Goal: Task Accomplishment & Management: Complete application form

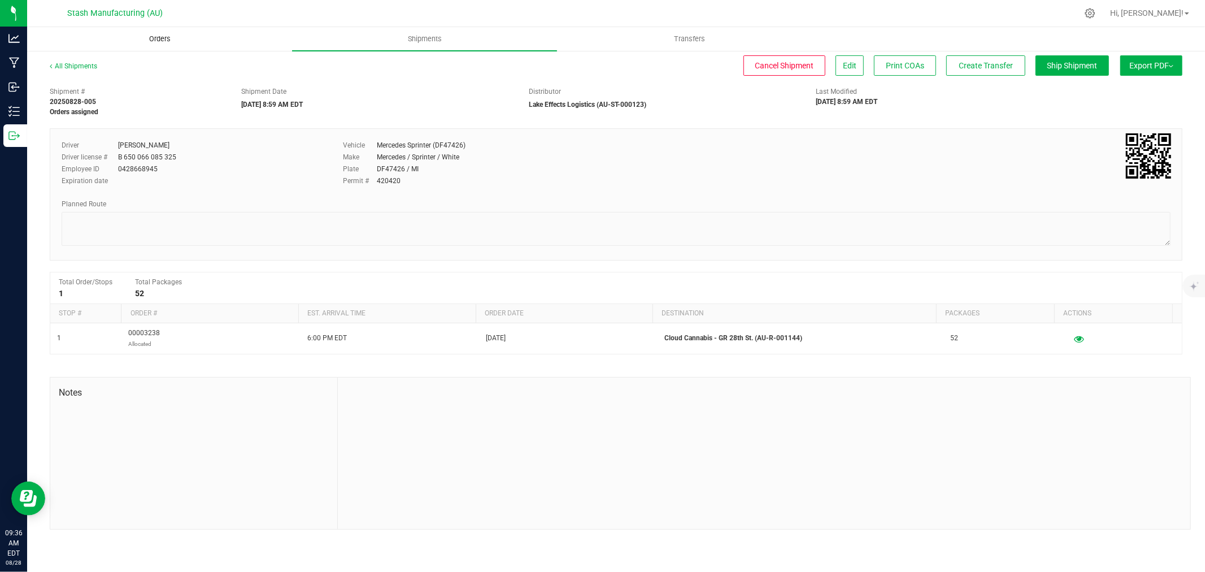
click at [160, 43] on span "Orders" at bounding box center [160, 39] width 52 height 10
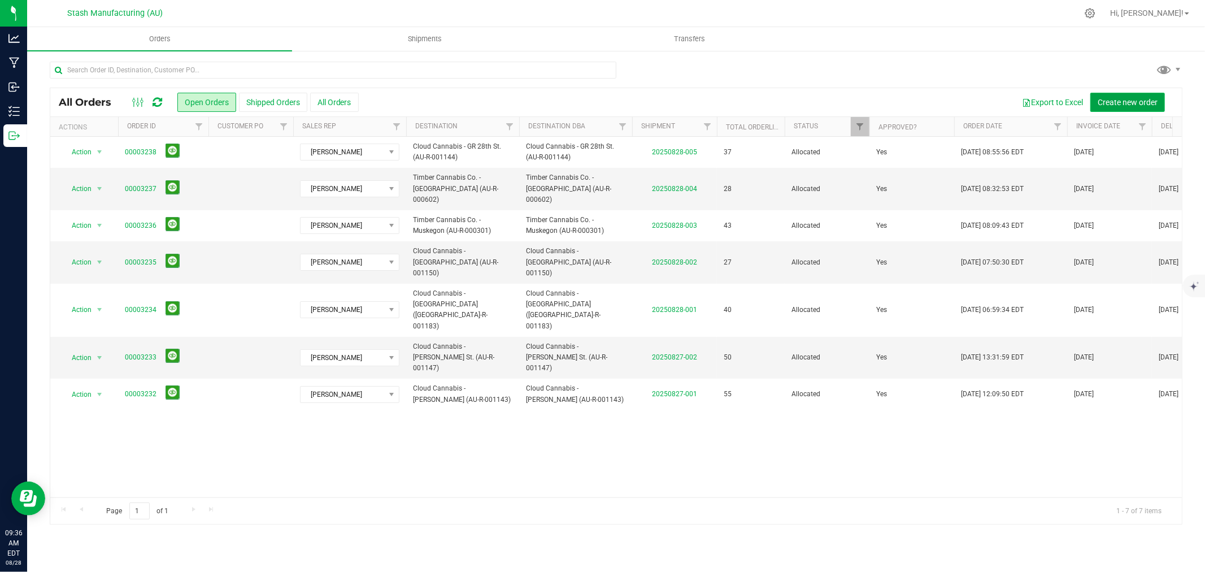
click at [1132, 101] on span "Create new order" at bounding box center [1128, 102] width 60 height 9
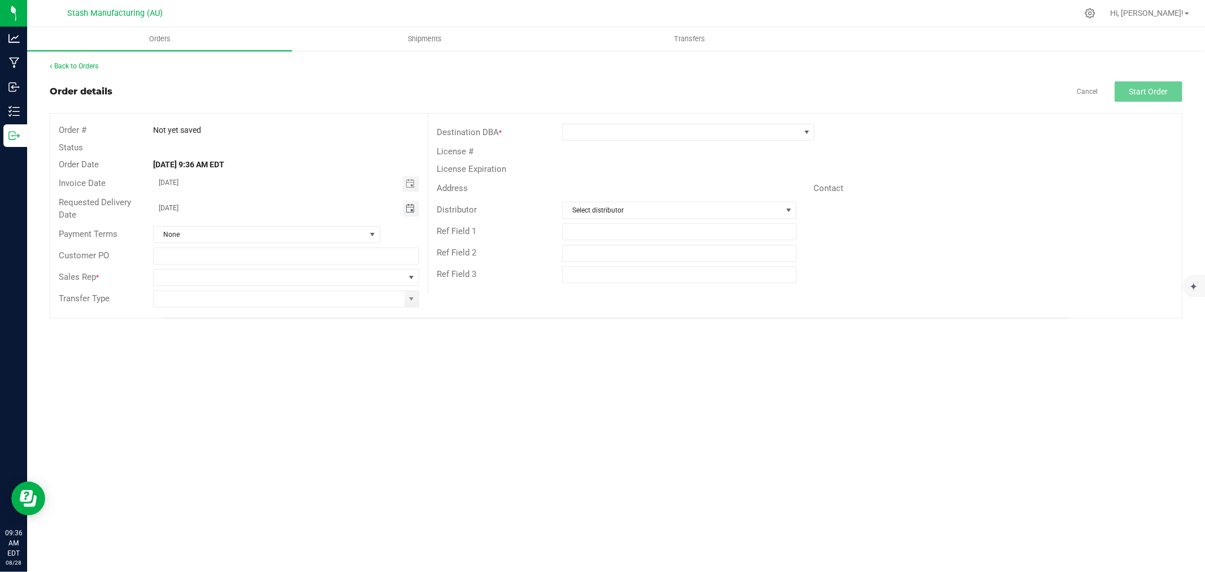
click at [411, 206] on span "Toggle calendar" at bounding box center [410, 208] width 9 height 9
click at [176, 306] on li "Sep" at bounding box center [171, 313] width 34 height 14
drag, startPoint x: 235, startPoint y: 265, endPoint x: 351, endPoint y: 277, distance: 116.4
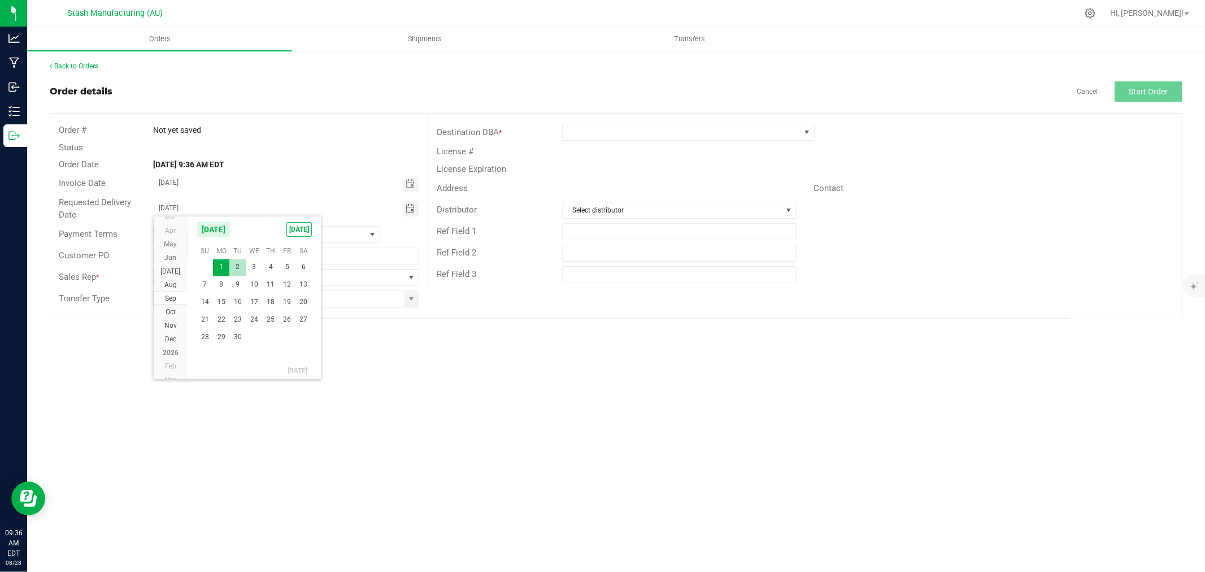
click at [236, 266] on span "2" at bounding box center [237, 267] width 16 height 18
type input "[DATE]"
click at [420, 278] on div at bounding box center [286, 277] width 283 height 17
click at [410, 280] on span at bounding box center [411, 277] width 9 height 9
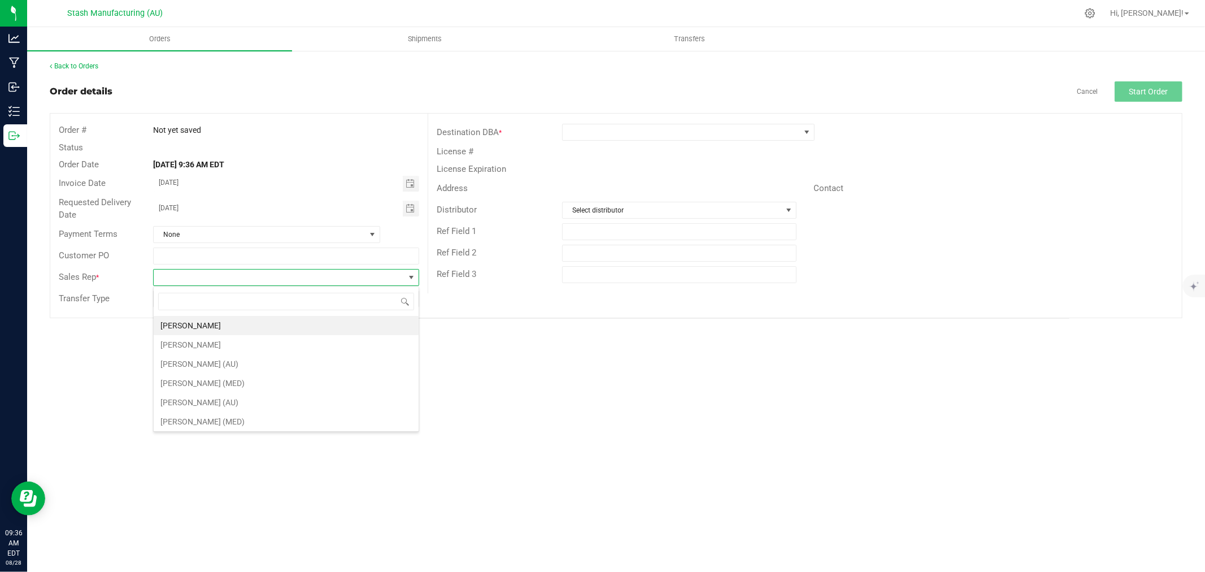
scroll to position [17, 265]
click at [325, 321] on li "[PERSON_NAME]" at bounding box center [286, 325] width 265 height 19
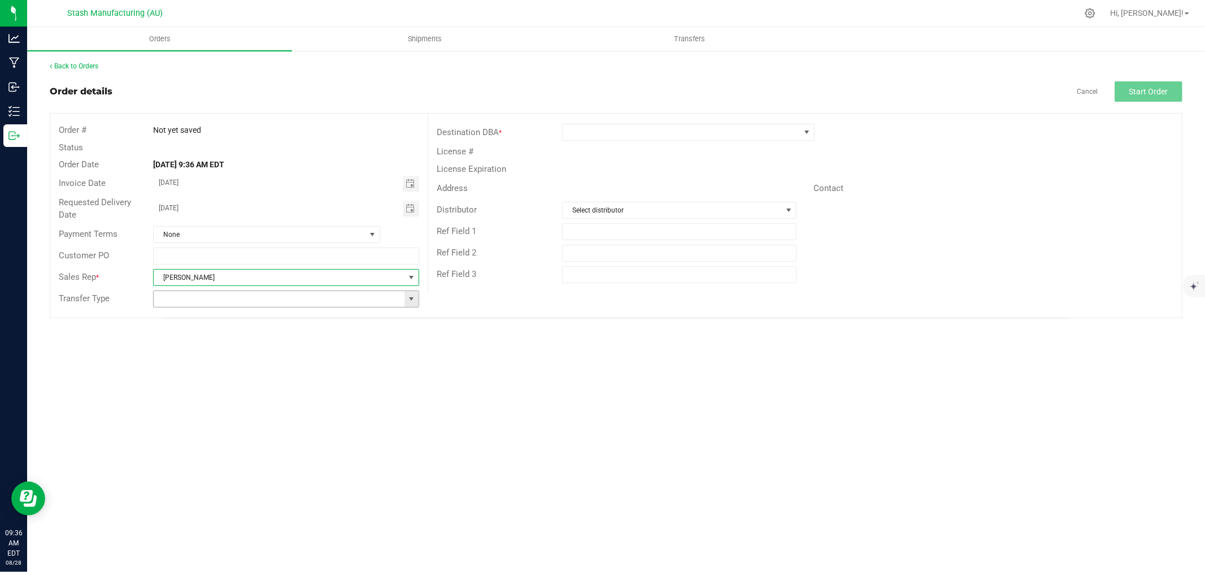
click at [411, 301] on span at bounding box center [411, 298] width 9 height 9
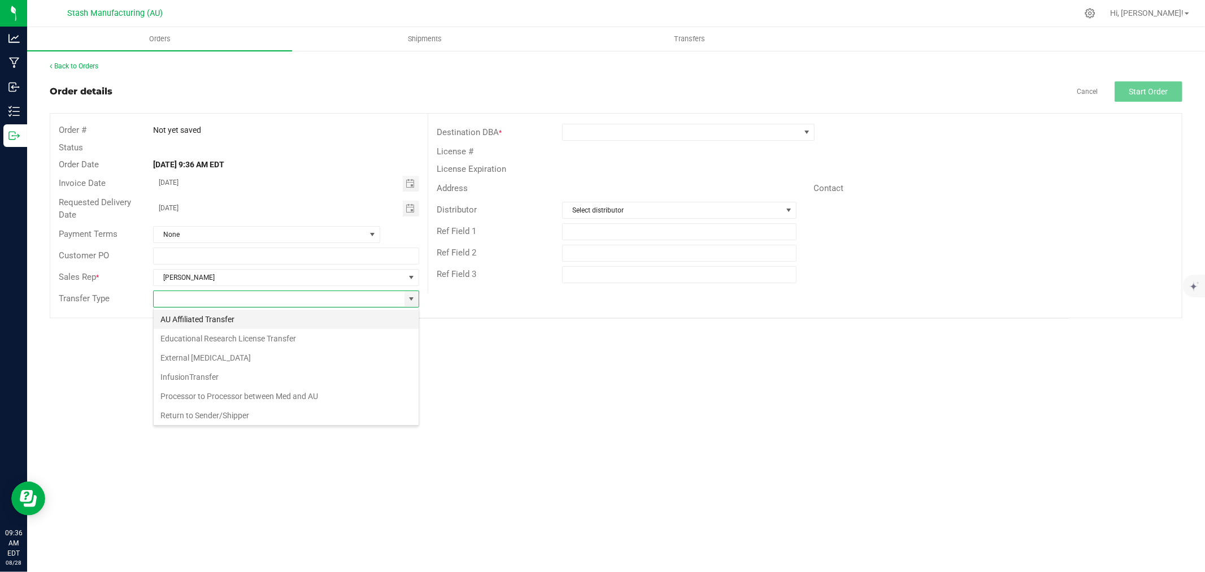
click at [316, 323] on li "AU Affiliated Transfer" at bounding box center [286, 319] width 265 height 19
type input "AU Affiliated Transfer"
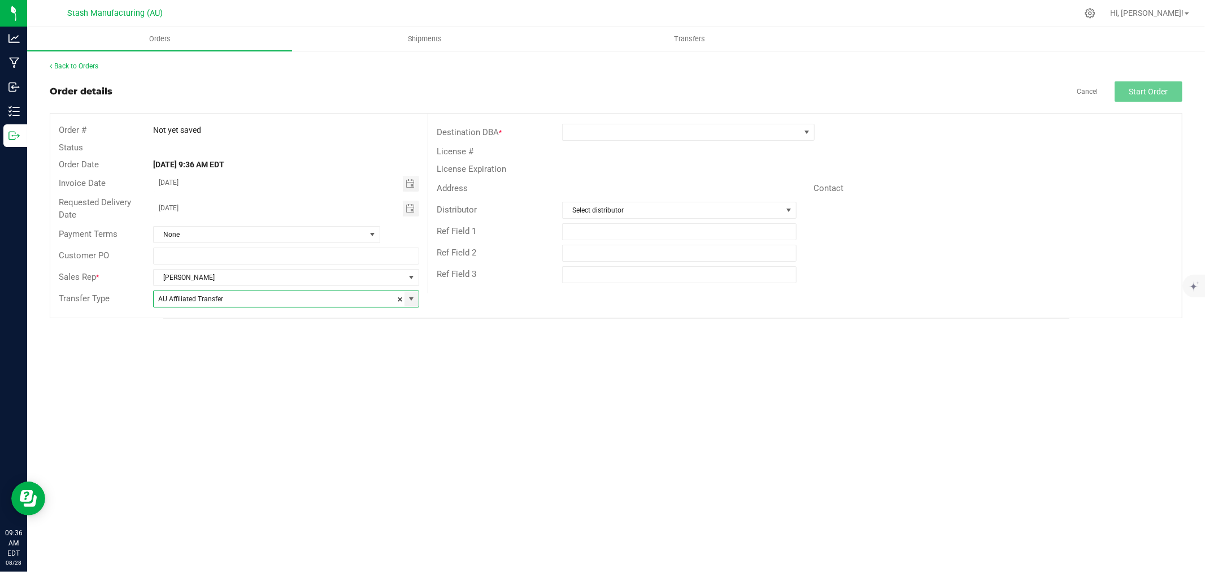
click at [603, 123] on div "Destination DBA *" at bounding box center [805, 131] width 754 height 21
click at [599, 137] on span at bounding box center [681, 132] width 237 height 16
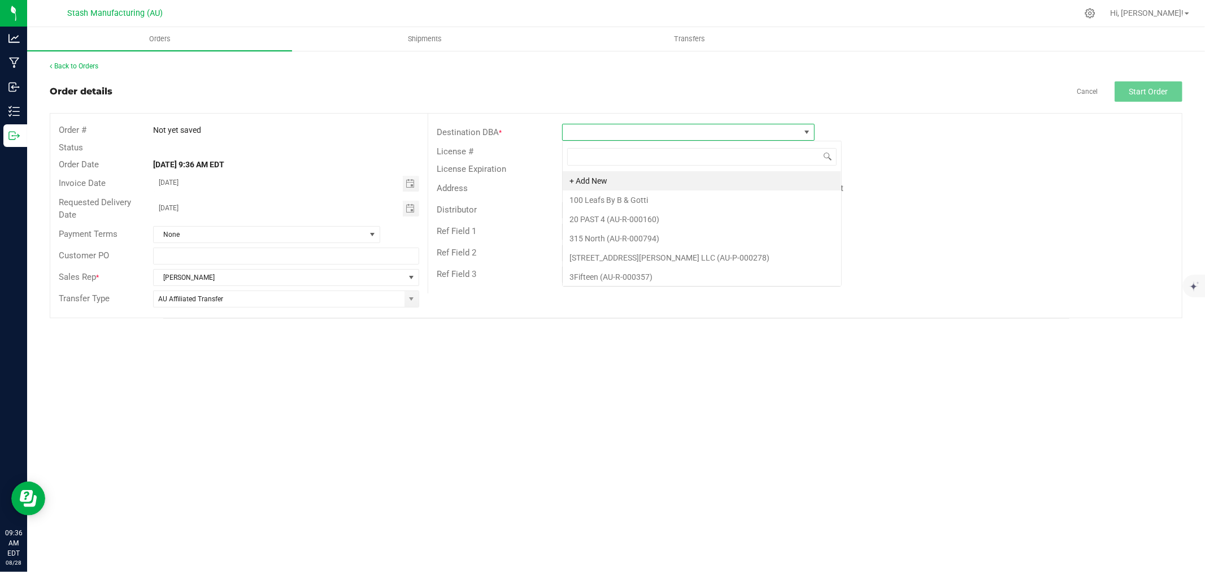
scroll to position [17, 252]
type input "1082"
click at [628, 182] on li "Timber Cannabis Co. - Mt. Pleasant (AU-R-001082)" at bounding box center [688, 180] width 251 height 19
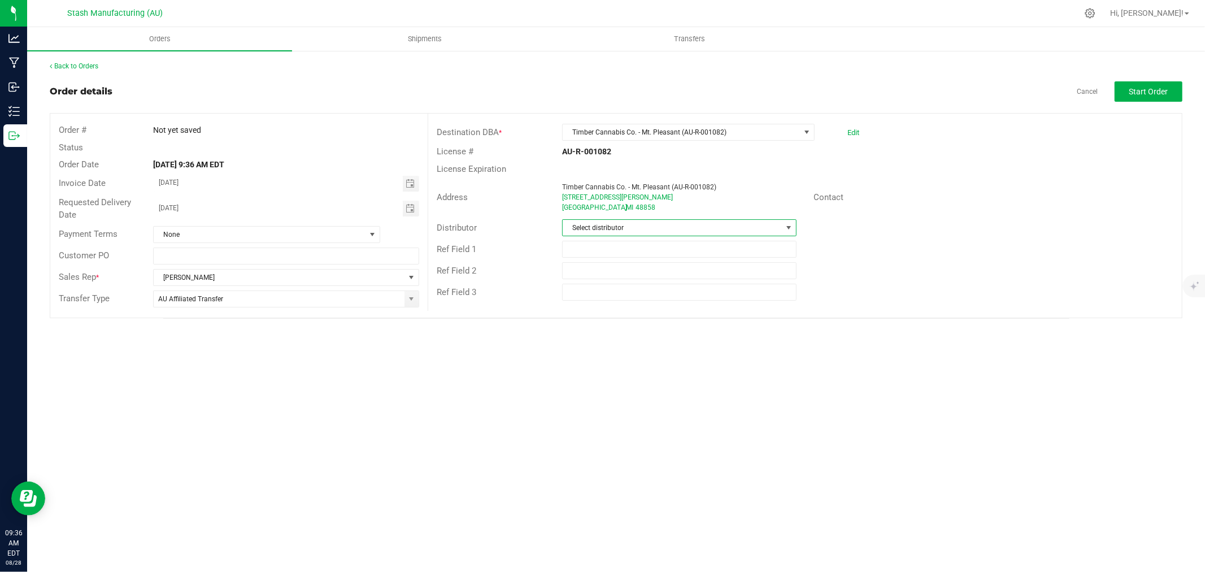
click at [591, 230] on span "Select distributor" at bounding box center [672, 228] width 219 height 16
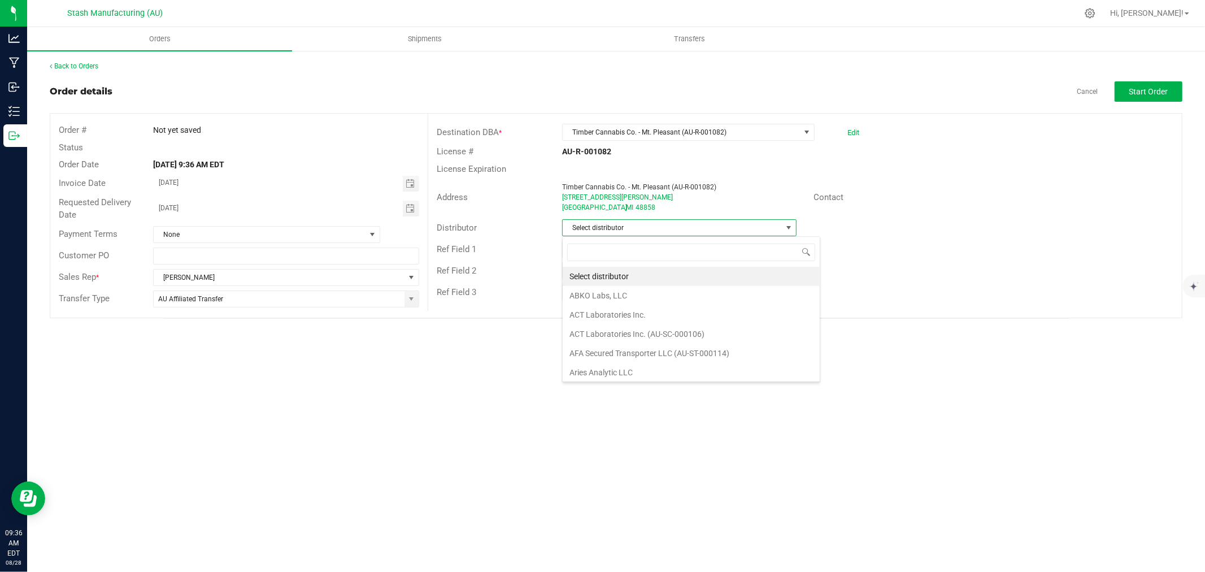
scroll to position [17, 234]
type input "123"
click at [684, 274] on li "Lake Effects Logistics (AU-ST-000123)" at bounding box center [679, 276] width 233 height 19
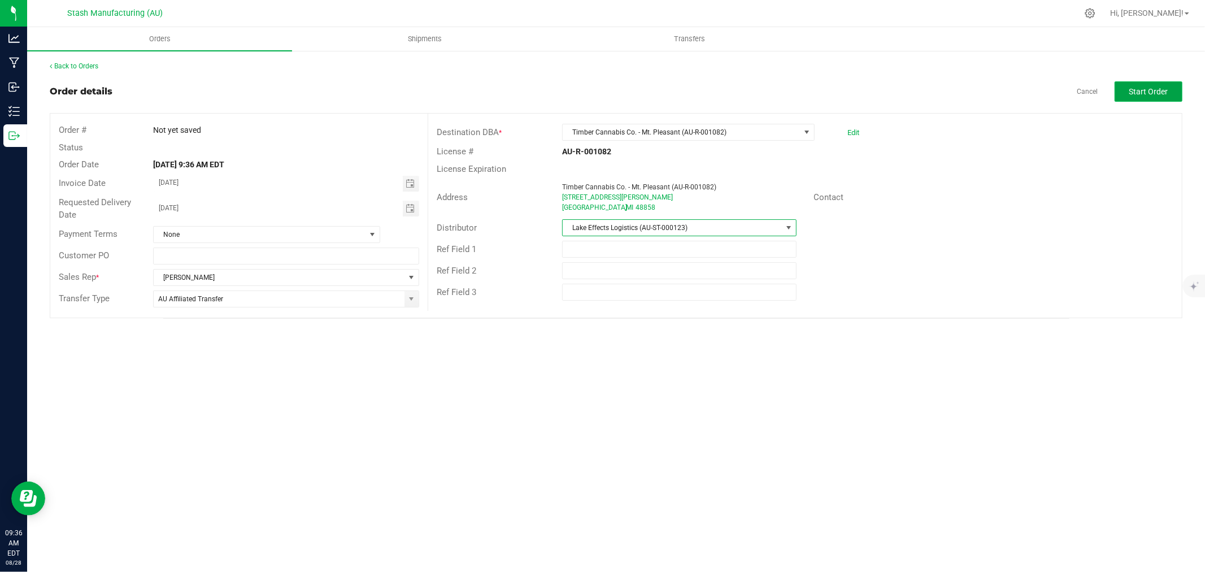
click at [1151, 89] on span "Start Order" at bounding box center [1148, 91] width 39 height 9
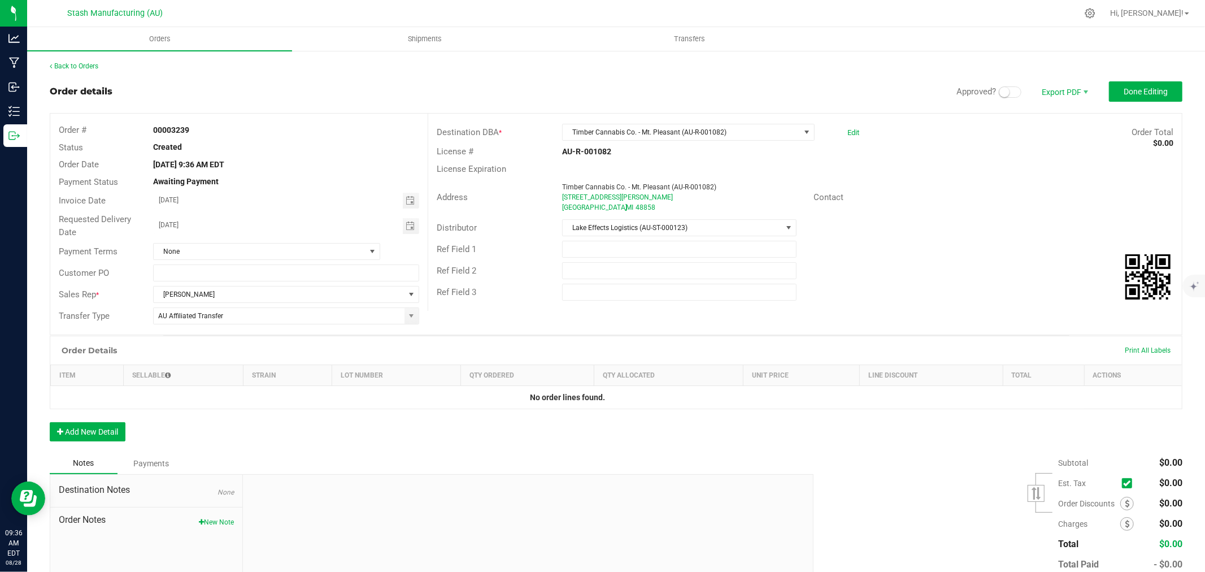
click at [999, 92] on small at bounding box center [1004, 92] width 10 height 10
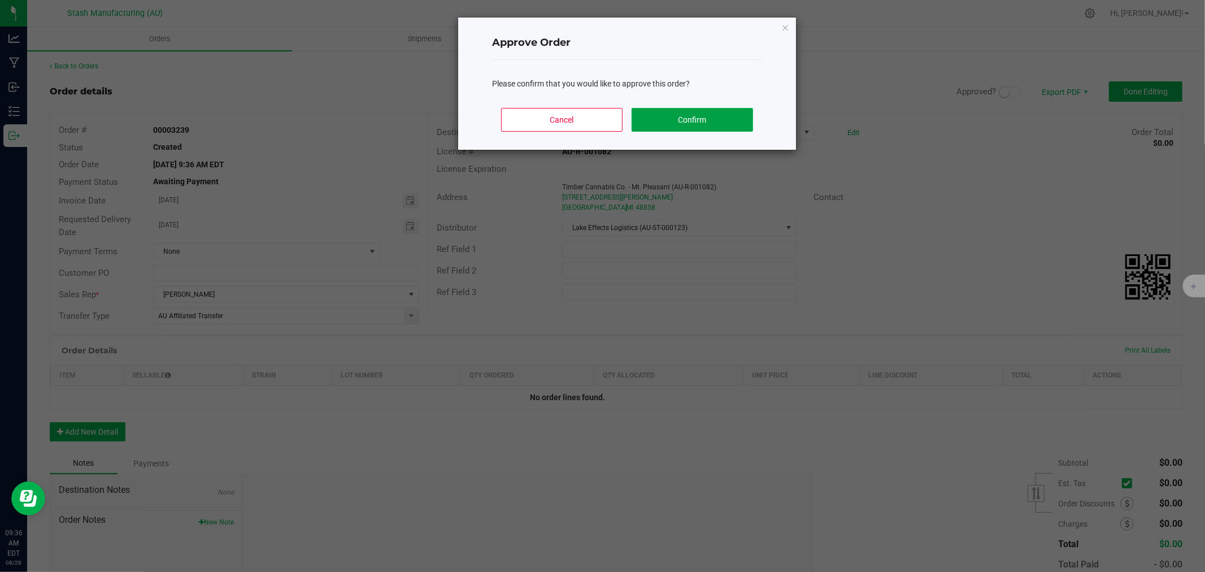
click at [720, 121] on button "Confirm" at bounding box center [692, 120] width 121 height 24
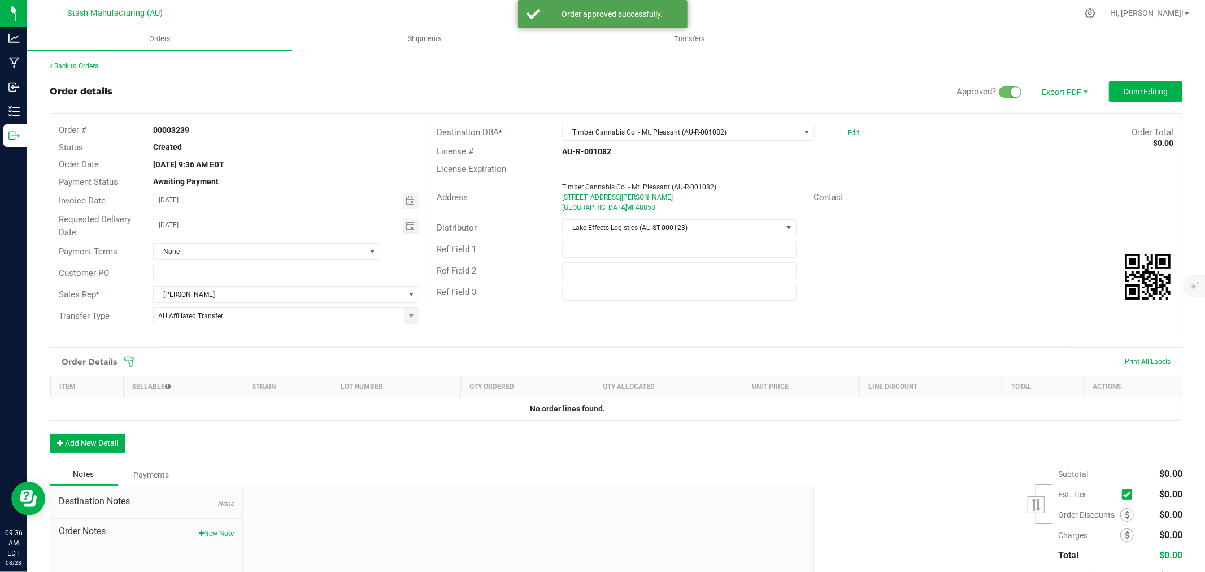
click at [126, 360] on icon at bounding box center [128, 361] width 11 height 11
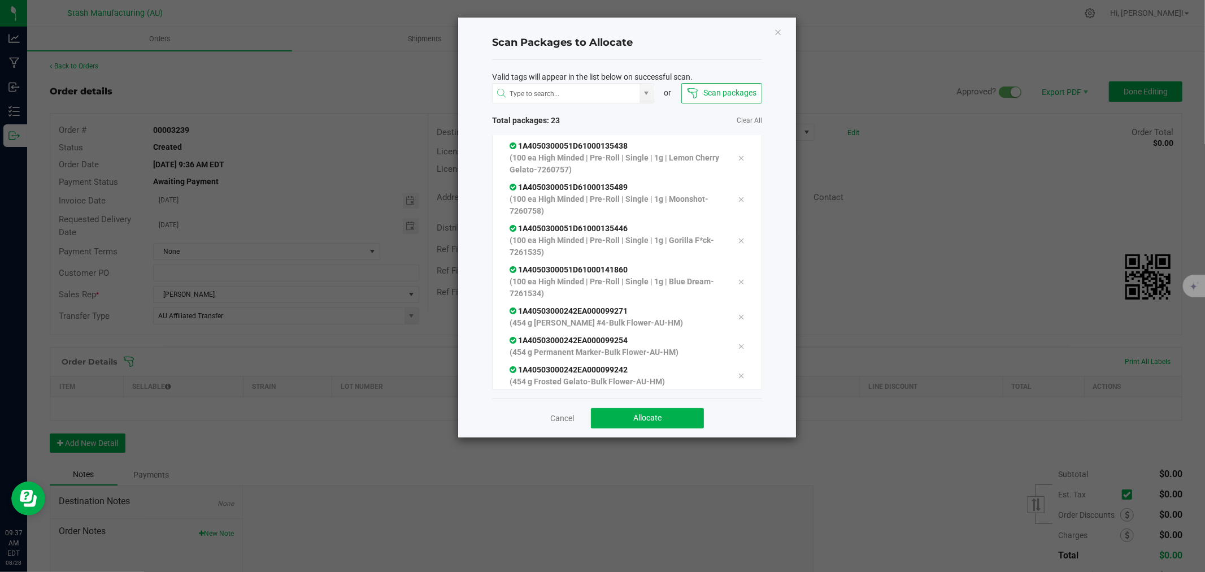
scroll to position [481, 0]
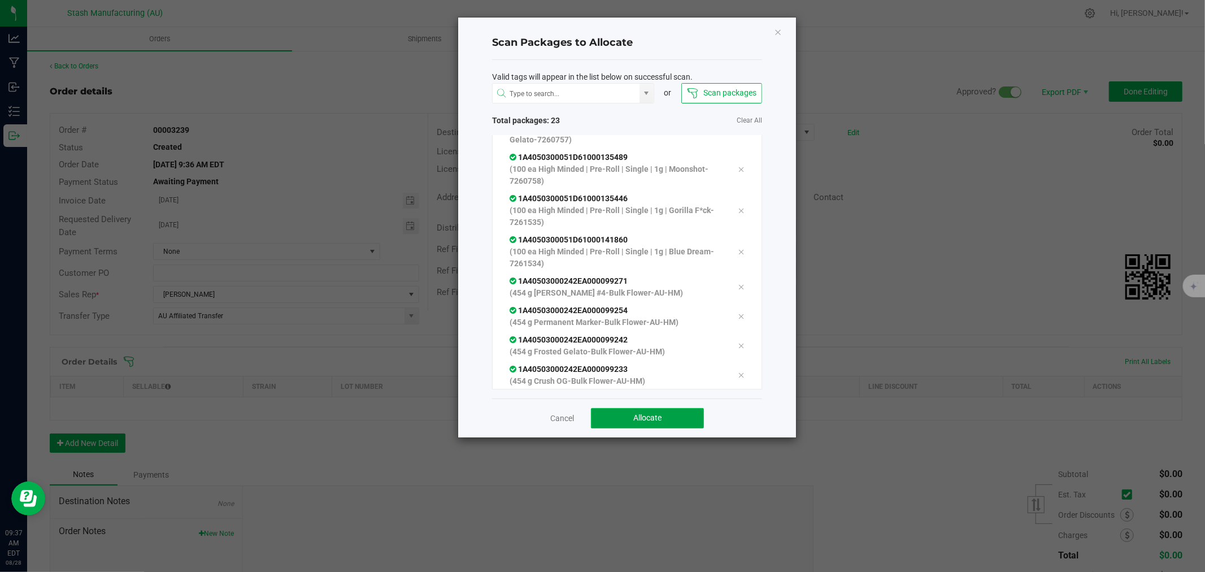
click at [694, 421] on button "Allocate" at bounding box center [647, 418] width 113 height 20
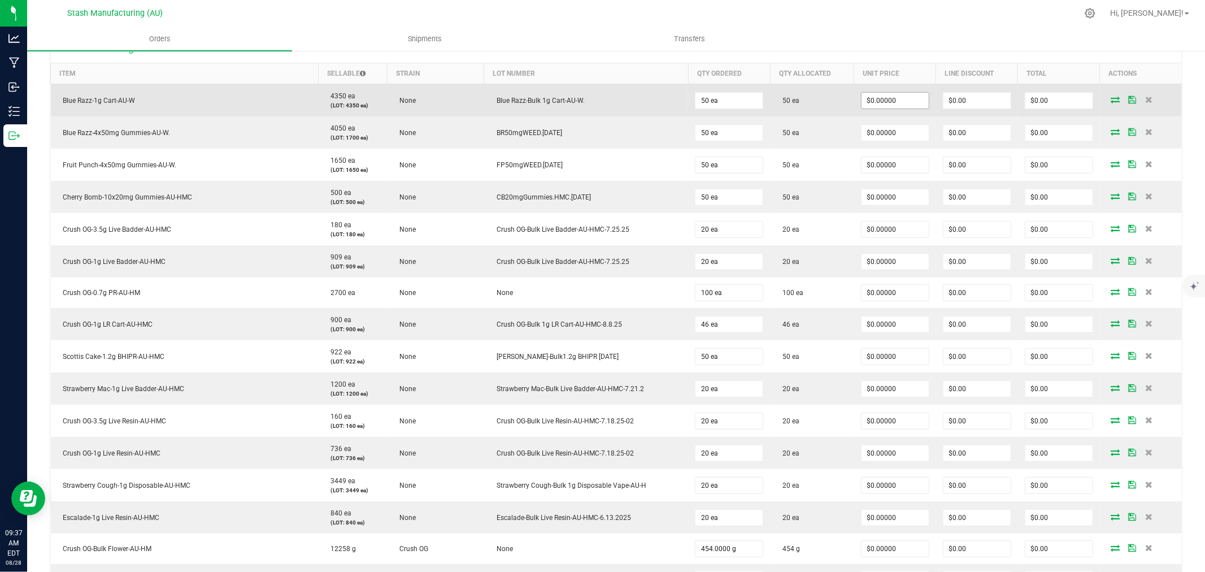
scroll to position [313, 0]
click at [889, 97] on input "0" at bounding box center [894, 100] width 67 height 16
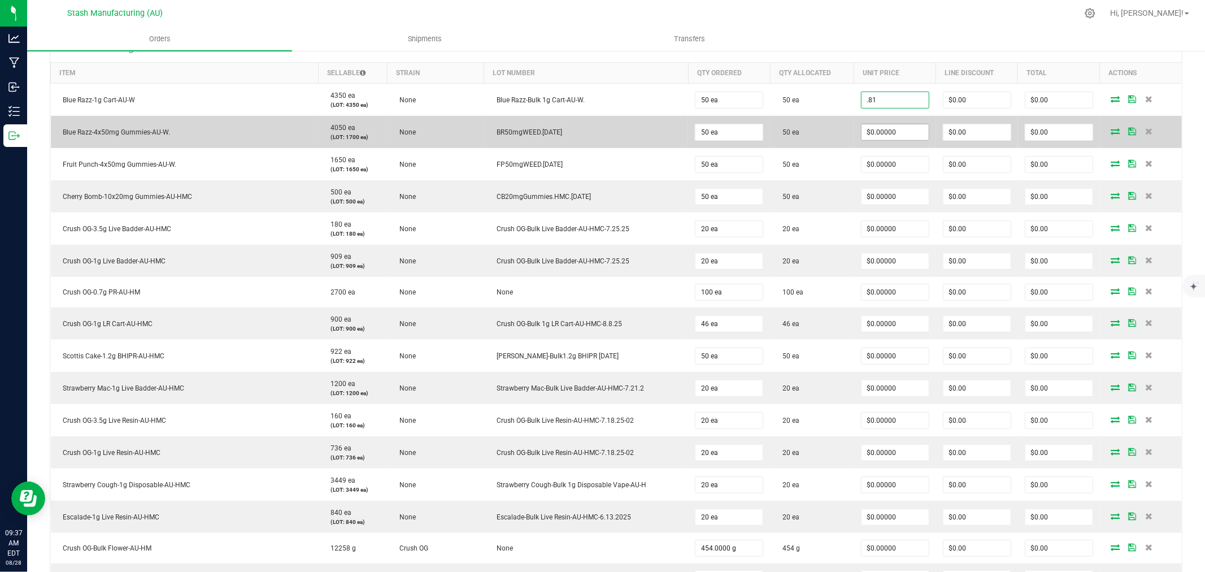
type input "$0.81000"
type input "$40.50"
click at [892, 134] on input "0" at bounding box center [894, 132] width 67 height 16
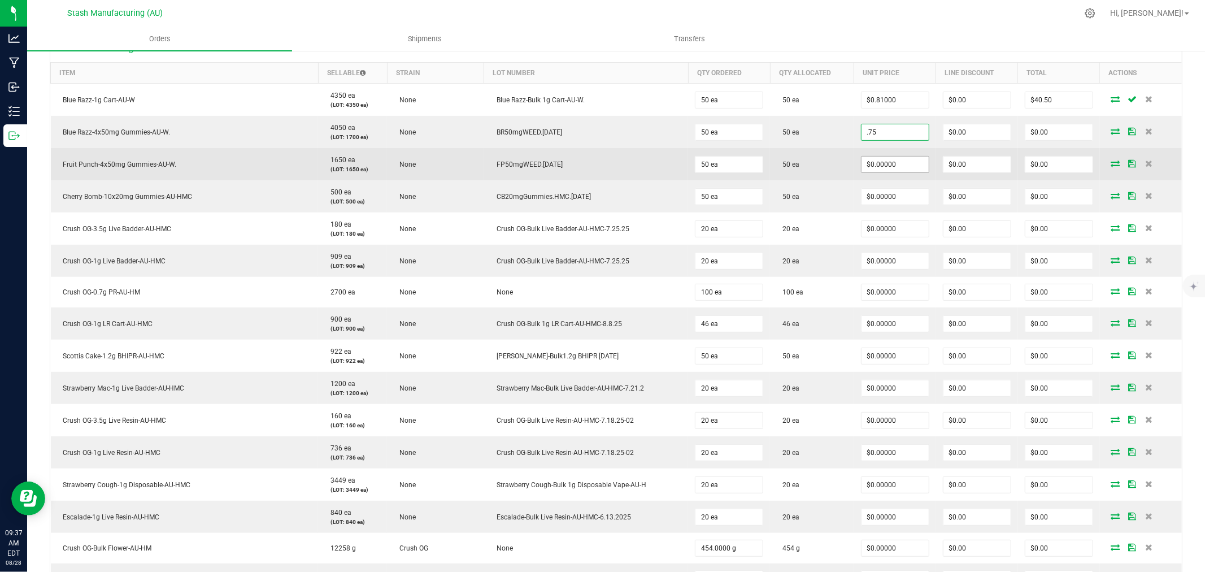
type input "$0.75000"
type input "$37.50"
click at [893, 164] on input "0" at bounding box center [894, 164] width 67 height 16
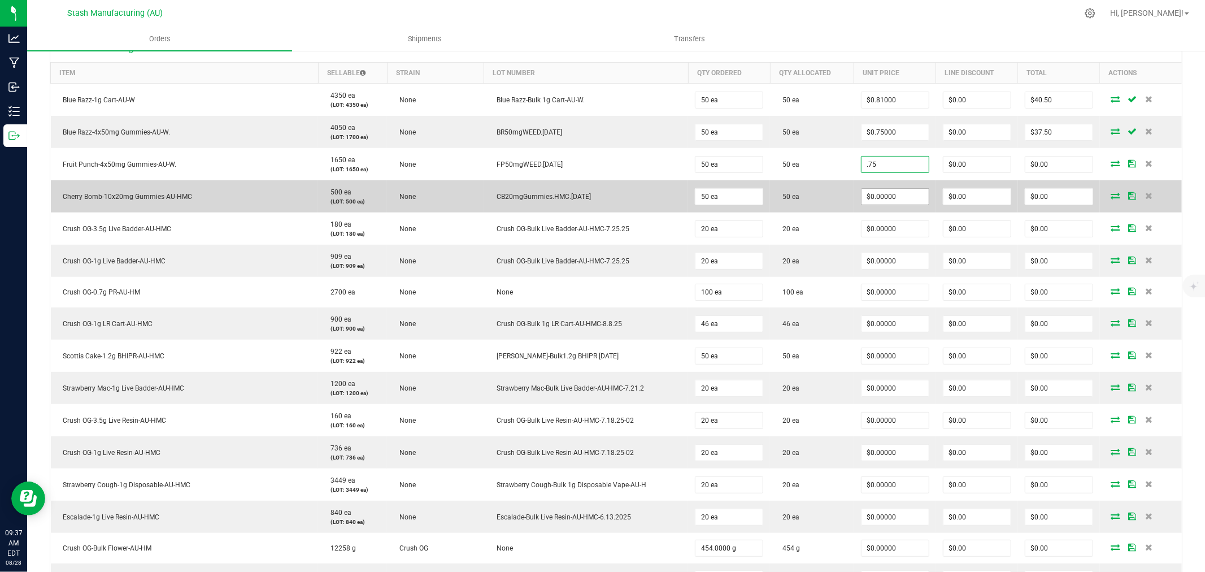
type input "$0.75000"
type input "$37.50"
click at [894, 189] on input "0" at bounding box center [894, 197] width 67 height 16
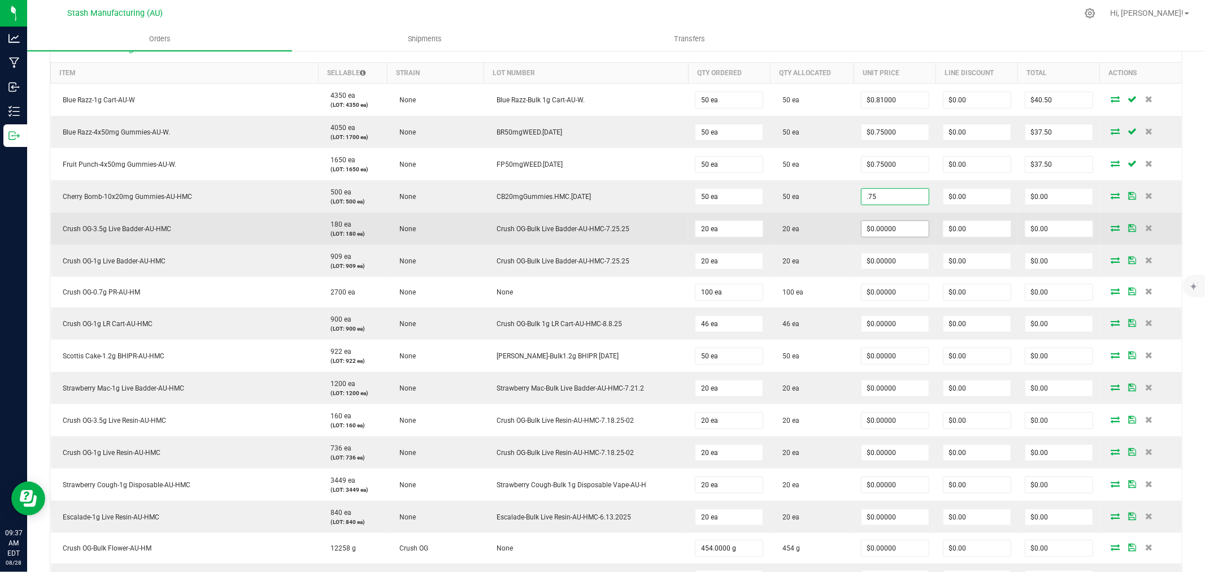
type input "$0.75000"
type input "$37.50"
click at [896, 224] on input "0" at bounding box center [894, 229] width 67 height 16
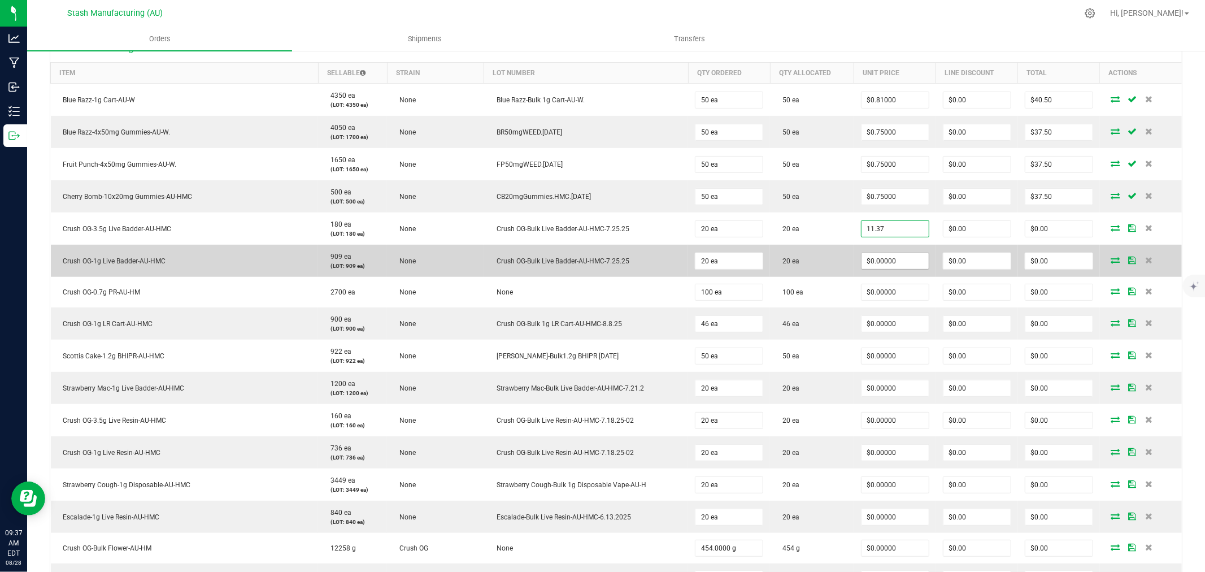
type input "$11.37000"
type input "$227.40"
click at [899, 263] on input "0" at bounding box center [894, 261] width 67 height 16
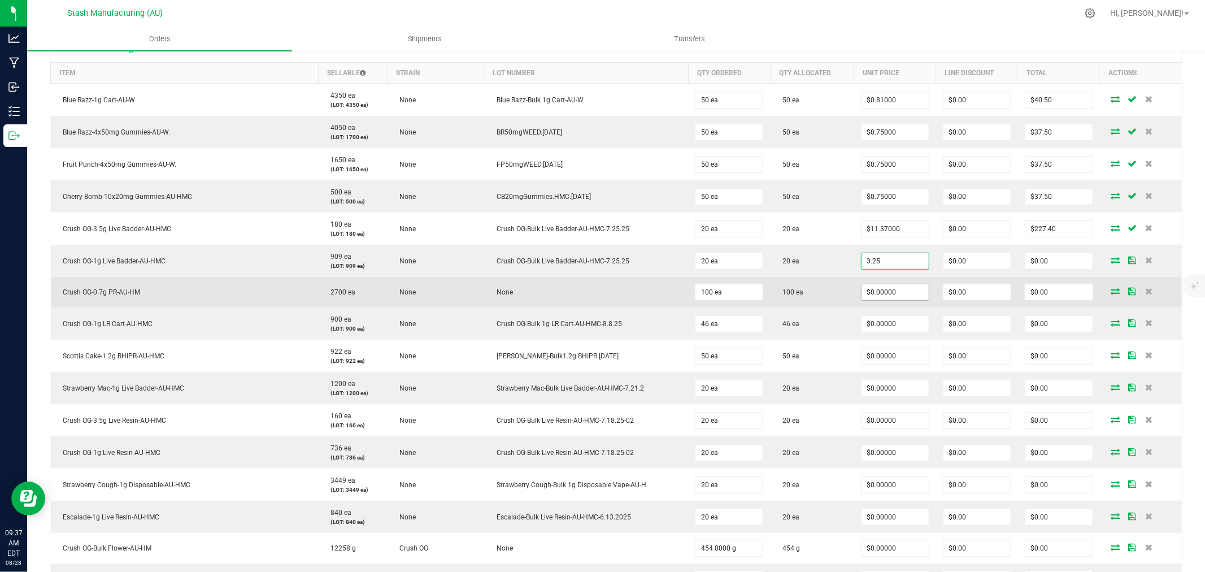
type input "$3.25000"
type input "$65.00"
click at [900, 295] on input "0" at bounding box center [894, 292] width 67 height 16
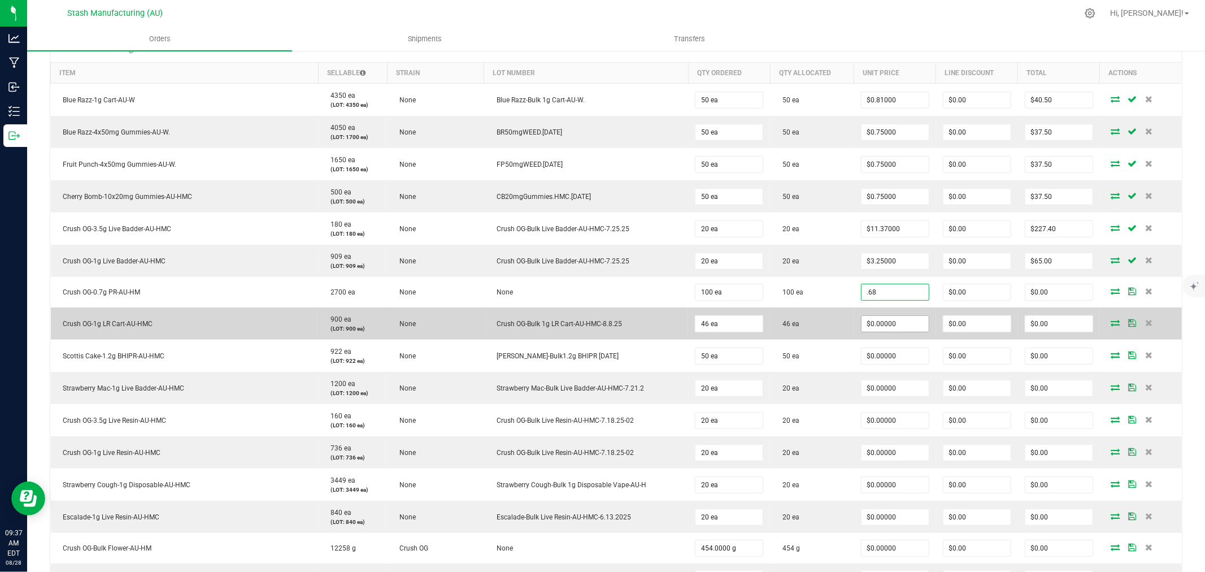
type input "$0.68000"
type input "$68.00"
click at [895, 324] on input "0" at bounding box center [894, 324] width 67 height 16
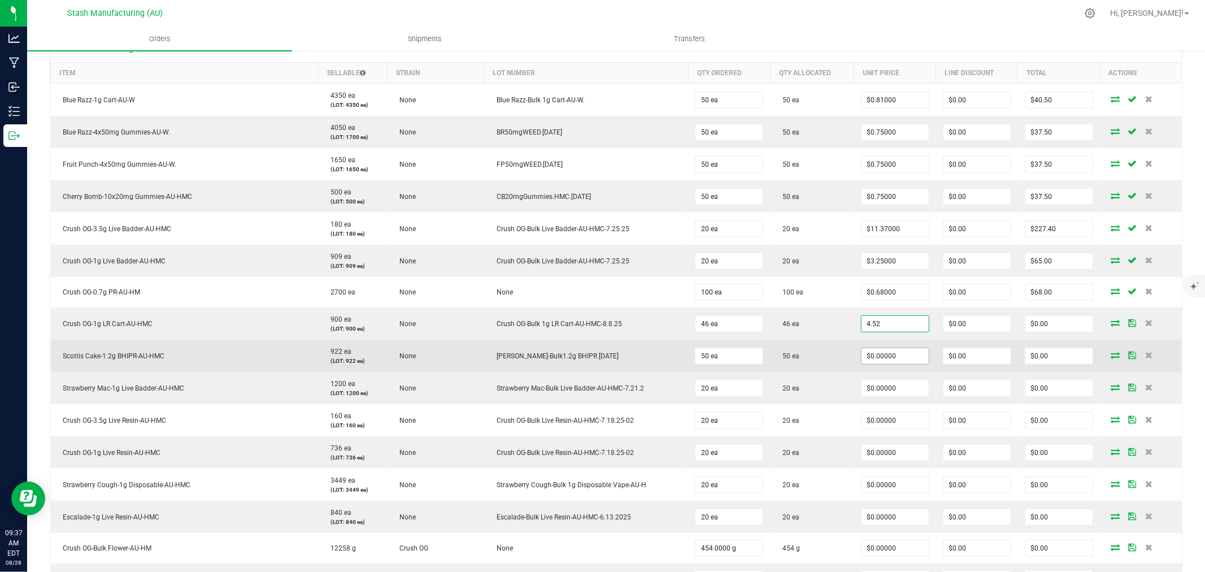
type input "$4.52000"
type input "$207.92"
click at [896, 358] on input "0" at bounding box center [894, 356] width 67 height 16
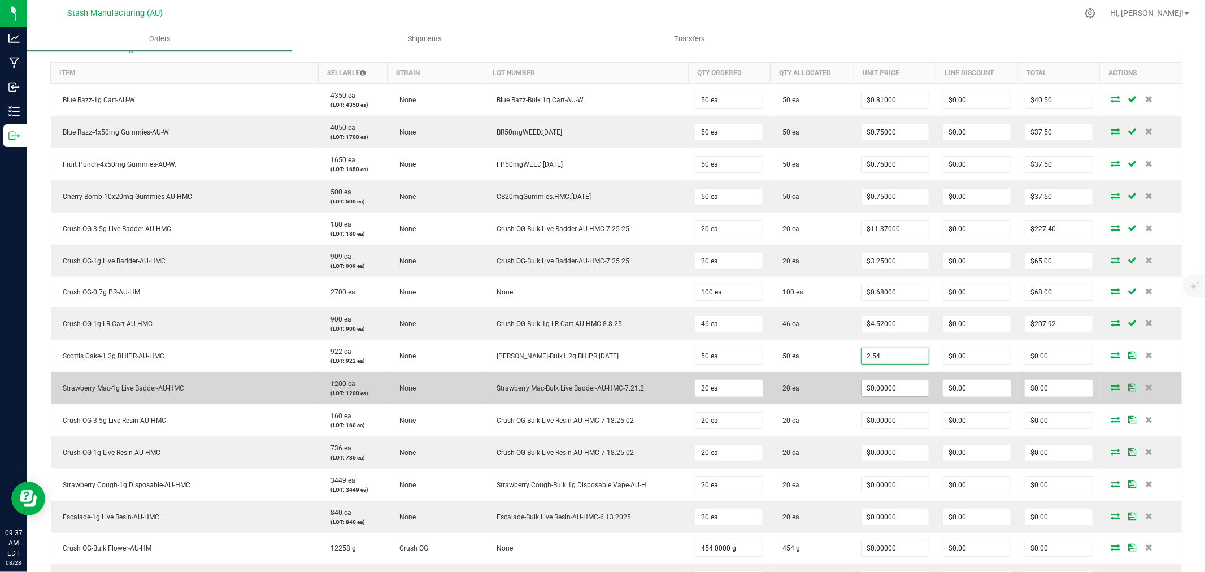
type input "$2.54000"
type input "$127.00"
click at [899, 388] on input "0" at bounding box center [894, 388] width 67 height 16
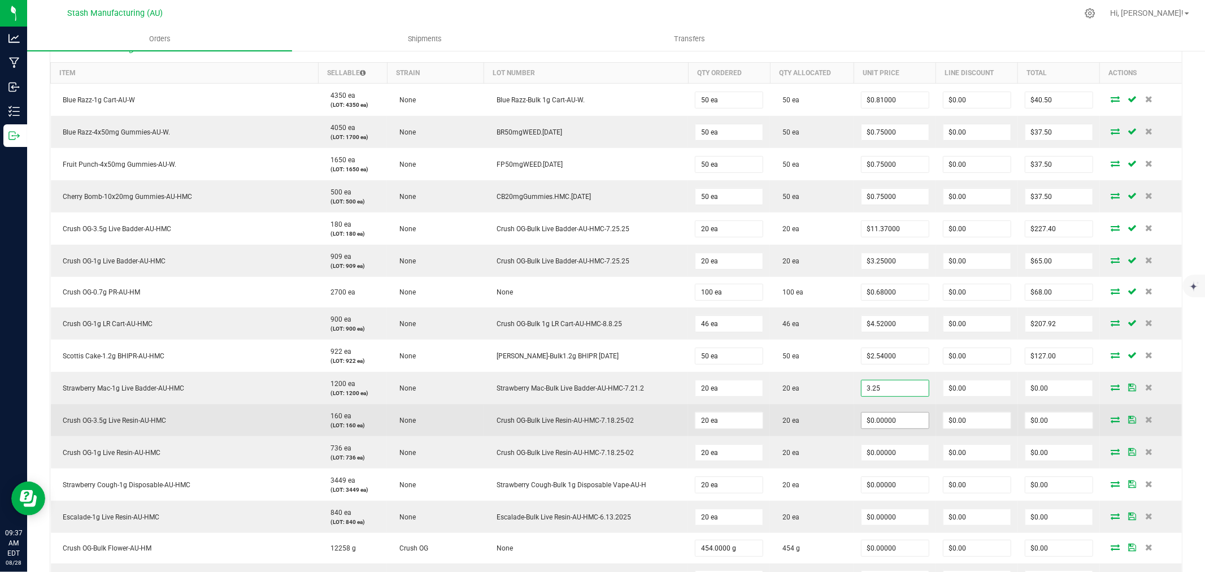
type input "$3.25000"
type input "$65.00"
click at [900, 421] on input "0" at bounding box center [894, 420] width 67 height 16
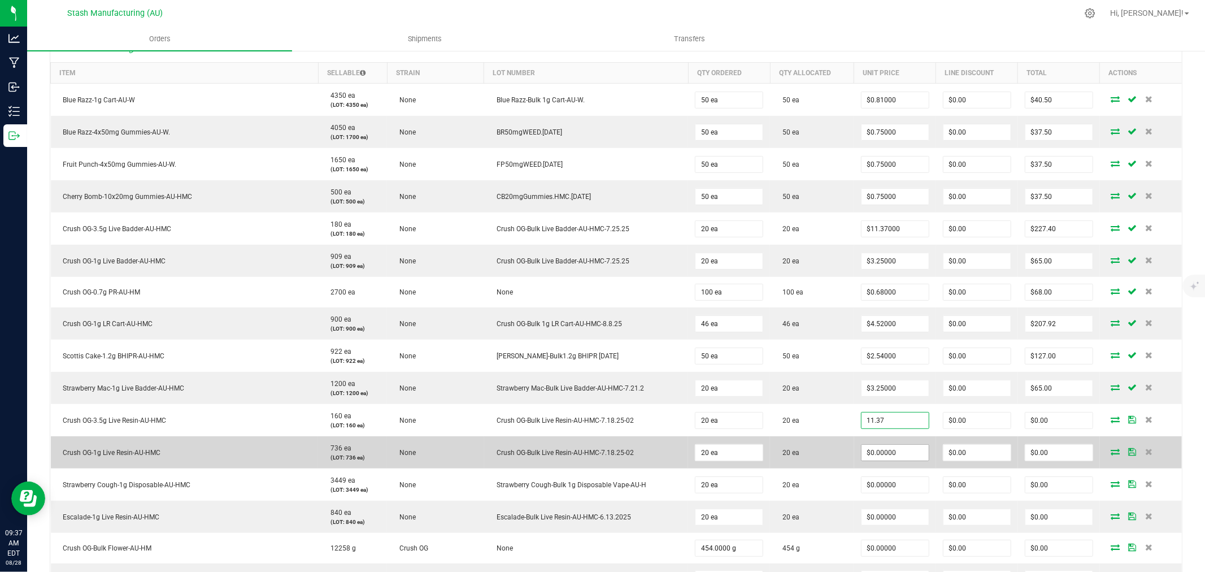
type input "$11.37000"
type input "$227.40"
click at [898, 452] on input "0" at bounding box center [894, 453] width 67 height 16
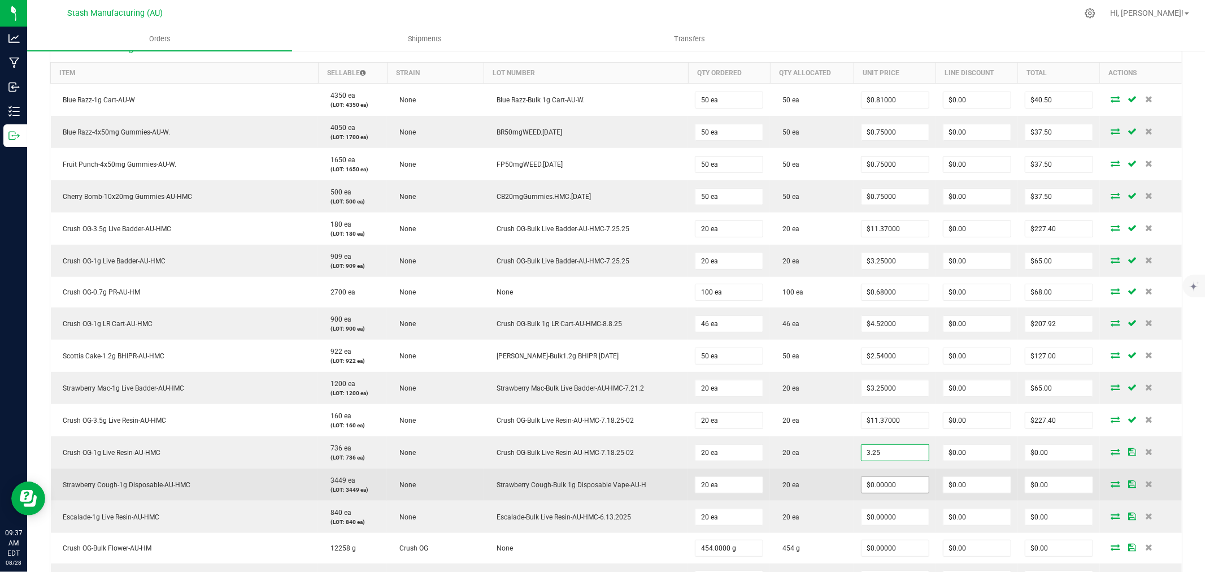
type input "$3.25000"
type input "$65.00"
click at [897, 486] on input "0" at bounding box center [894, 485] width 67 height 16
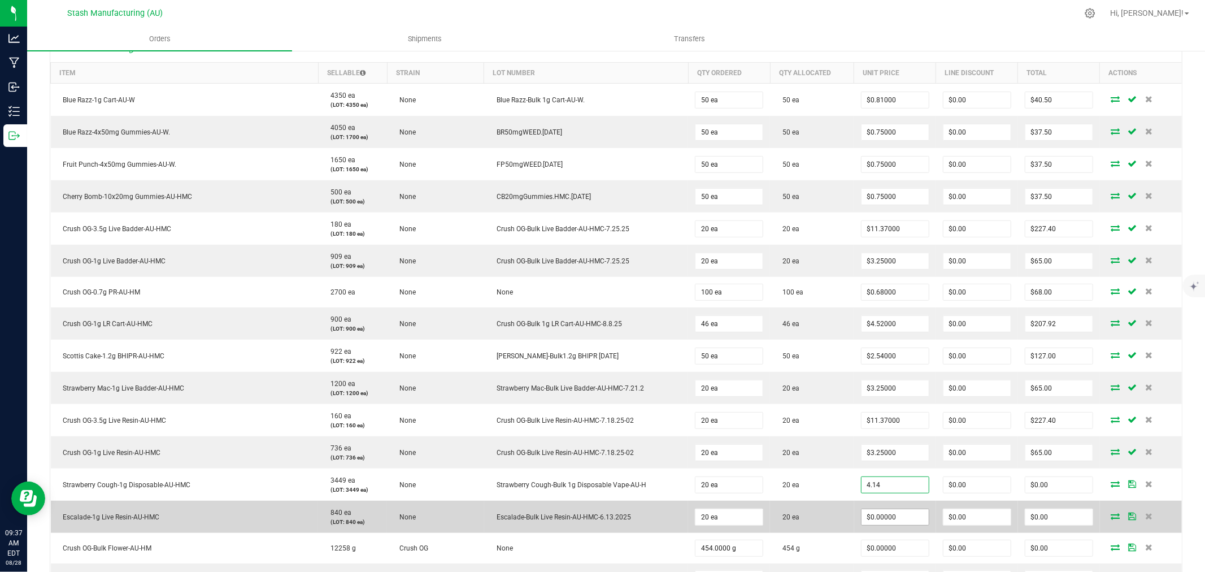
type input "$4.14000"
type input "$82.80"
click at [894, 517] on input "0" at bounding box center [894, 517] width 67 height 16
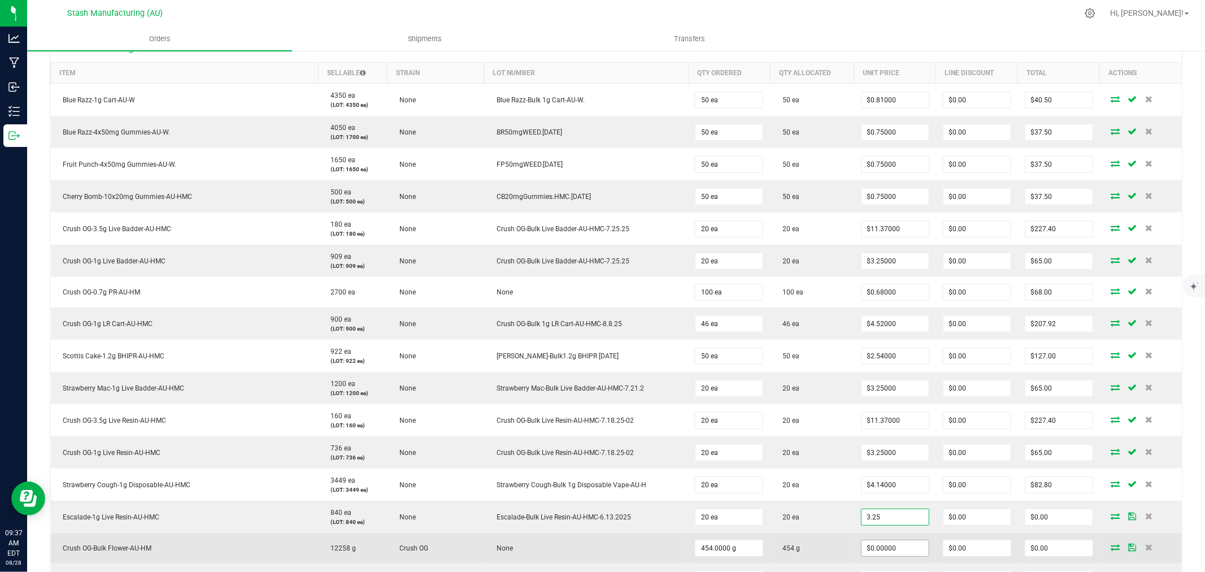
type input "$3.25000"
type input "$65.00"
click at [905, 549] on input "0" at bounding box center [894, 548] width 67 height 16
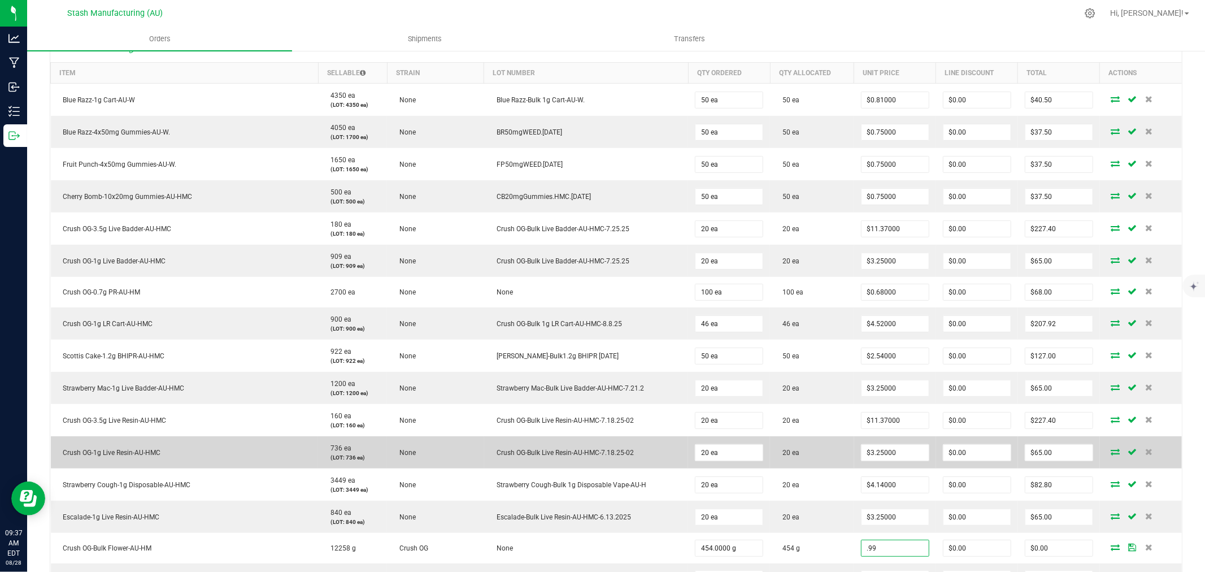
type input "$0.99000"
type input "$449.46"
click at [823, 467] on td "20 ea" at bounding box center [812, 452] width 84 height 32
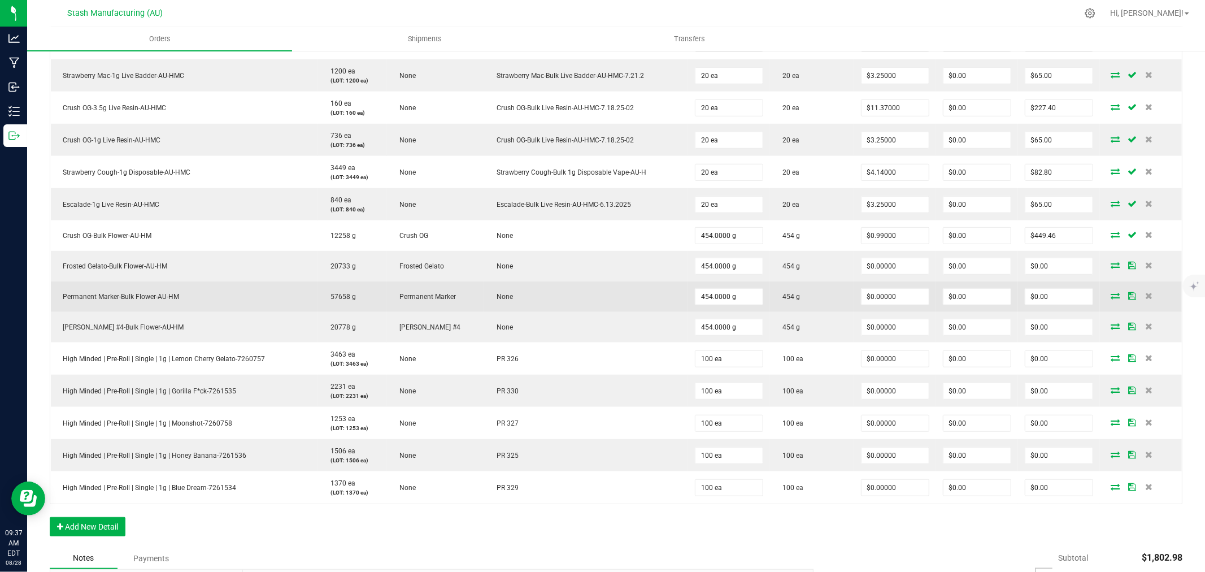
scroll to position [628, 0]
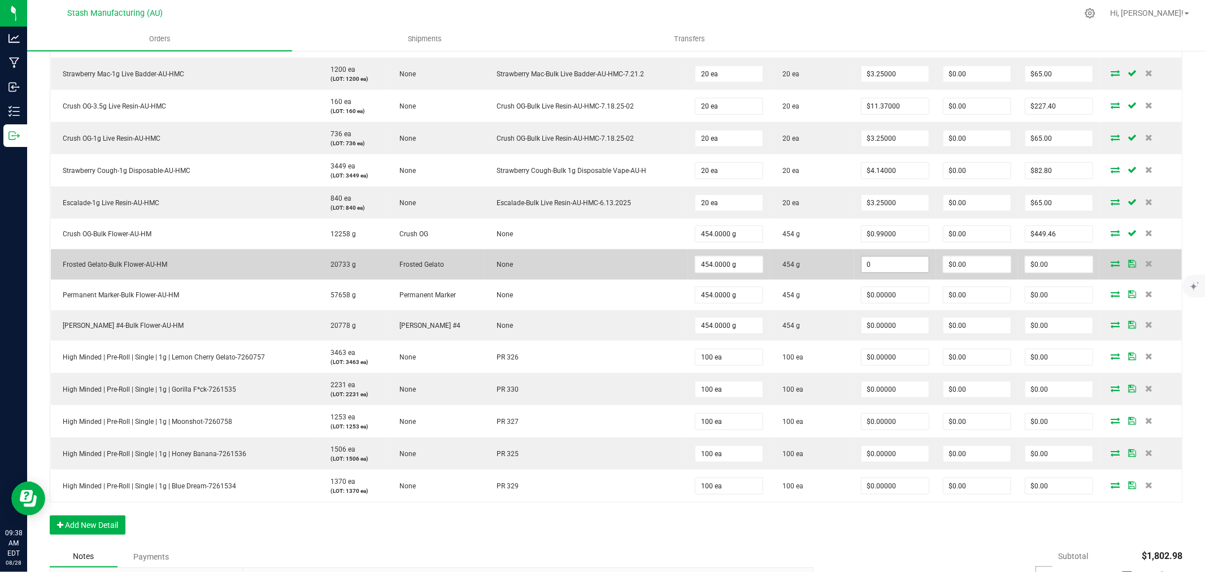
click at [890, 268] on input "0" at bounding box center [894, 264] width 67 height 16
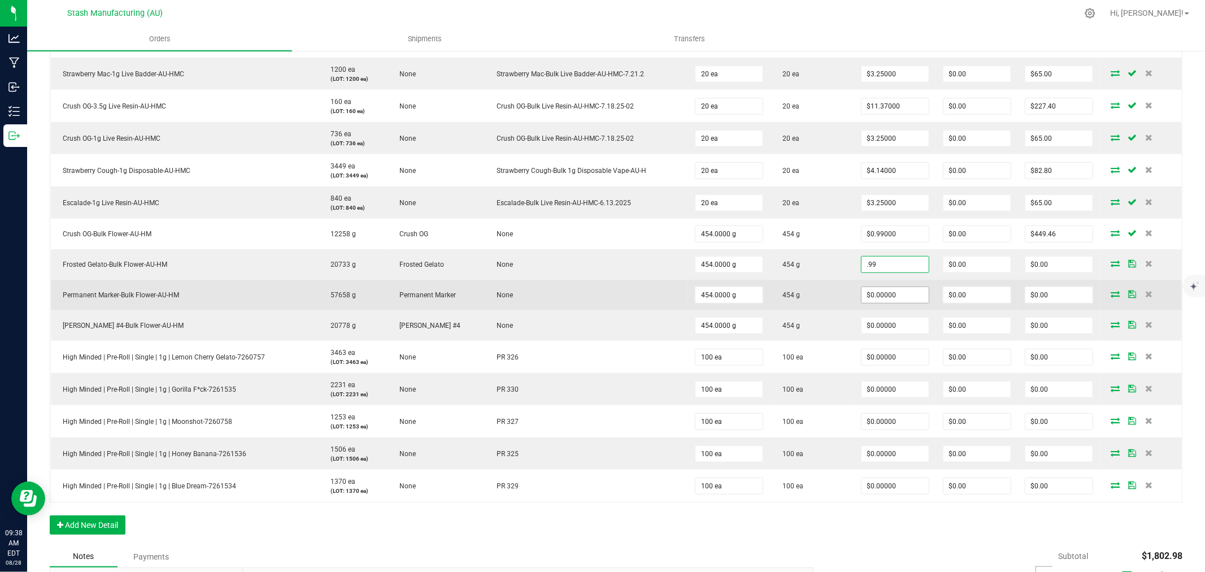
type input "$0.99000"
type input "$449.46"
click at [897, 290] on input "0" at bounding box center [894, 295] width 67 height 16
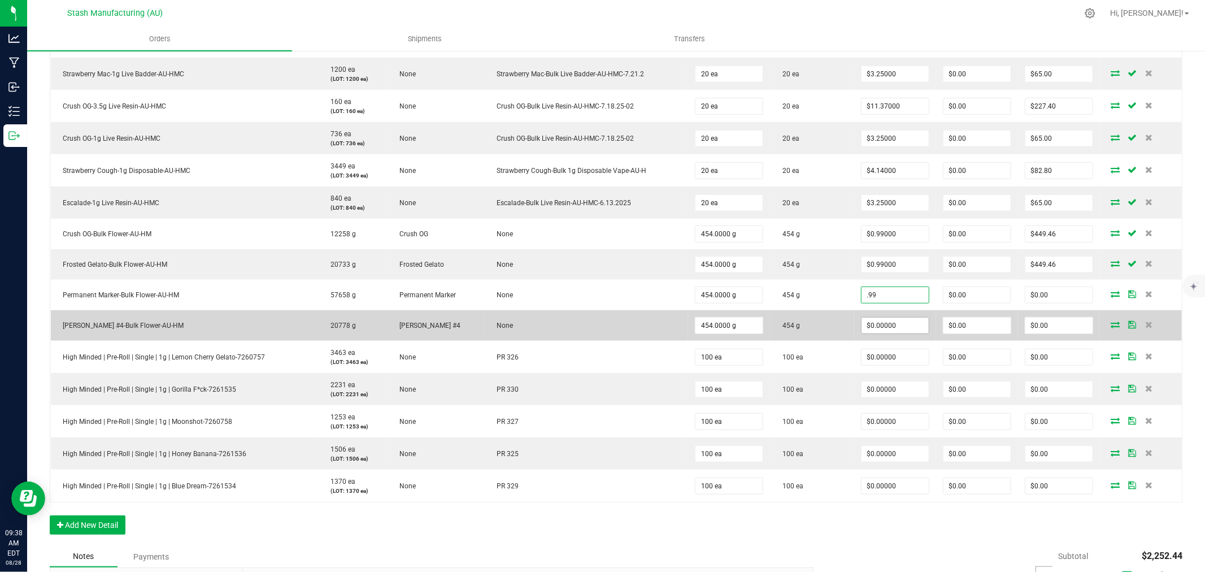
type input "$0.99000"
type input "$449.46"
click at [897, 324] on input "0" at bounding box center [894, 325] width 67 height 16
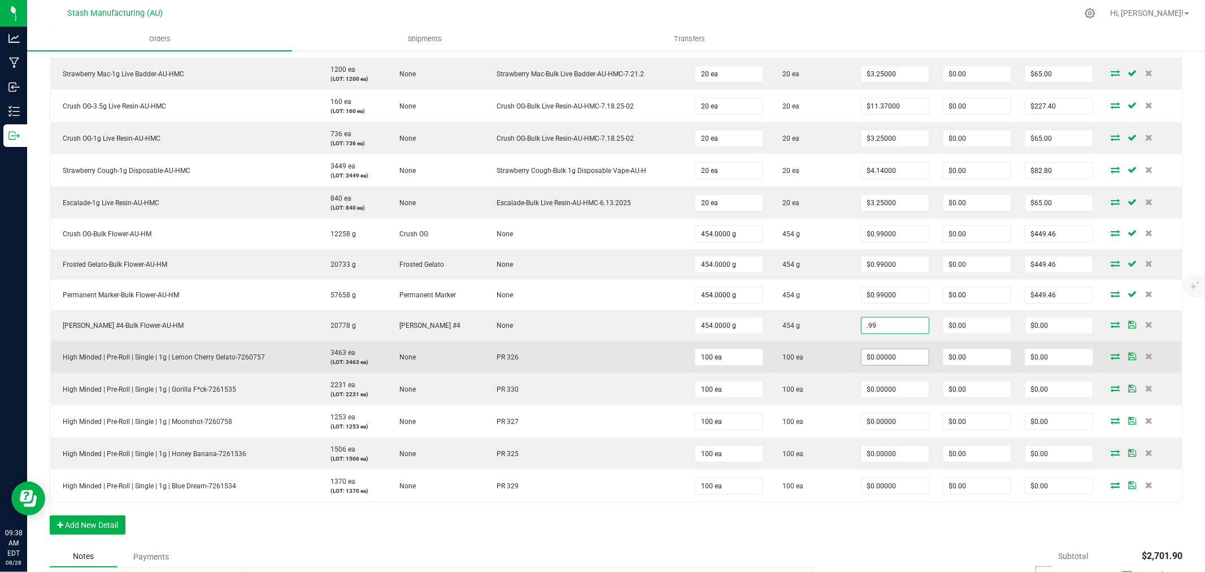
type input "$0.99000"
type input "$449.46"
click at [902, 354] on input "0" at bounding box center [894, 357] width 67 height 16
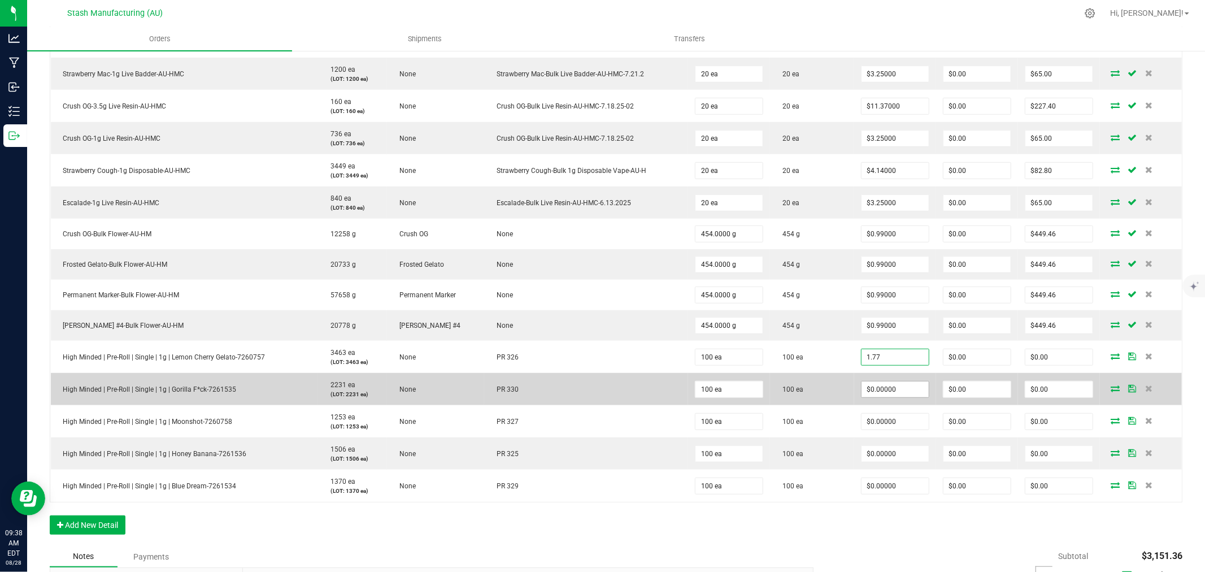
type input "$1.77000"
type input "$177.00"
click at [902, 388] on input "0" at bounding box center [894, 389] width 67 height 16
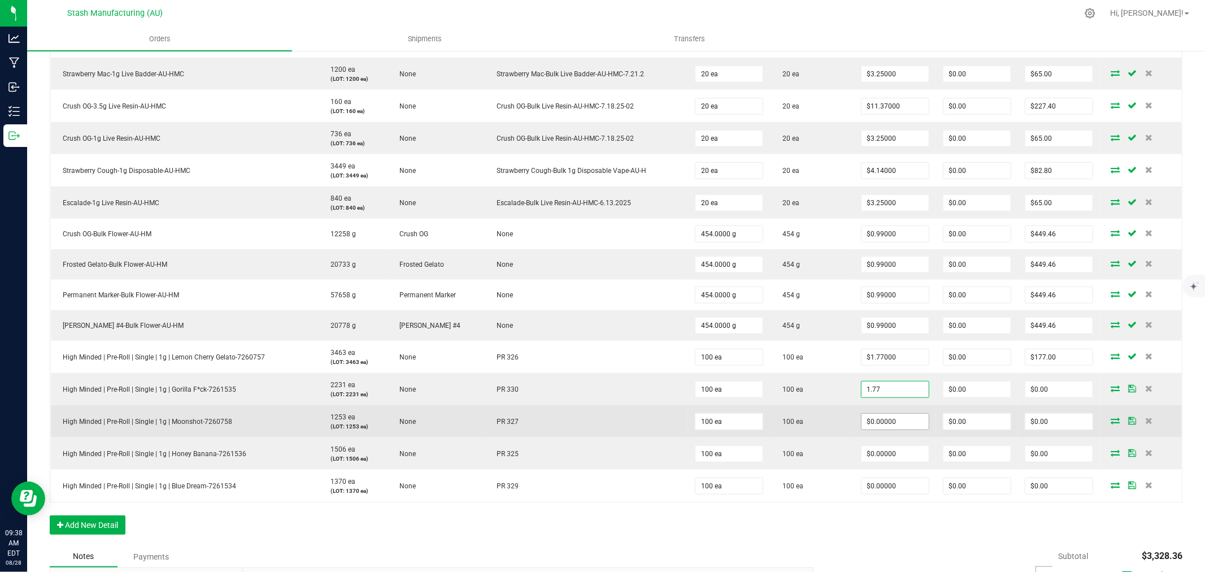
type input "$1.77000"
type input "$177.00"
click at [899, 420] on input "0" at bounding box center [894, 421] width 67 height 16
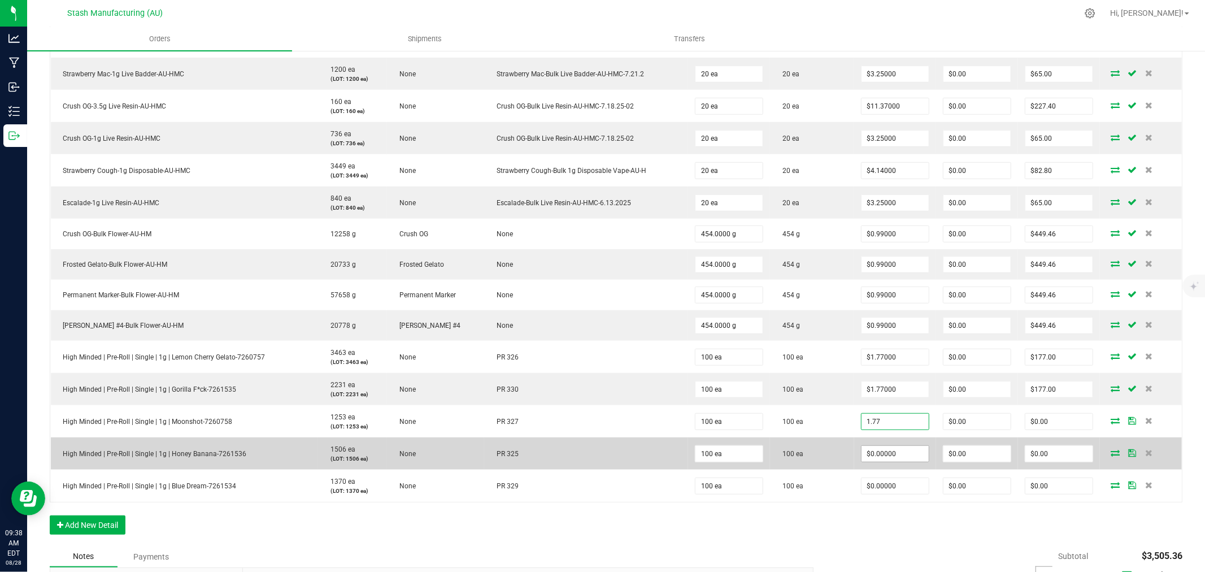
type input "$1.77000"
type input "$177.00"
click at [896, 449] on input "0" at bounding box center [894, 454] width 67 height 16
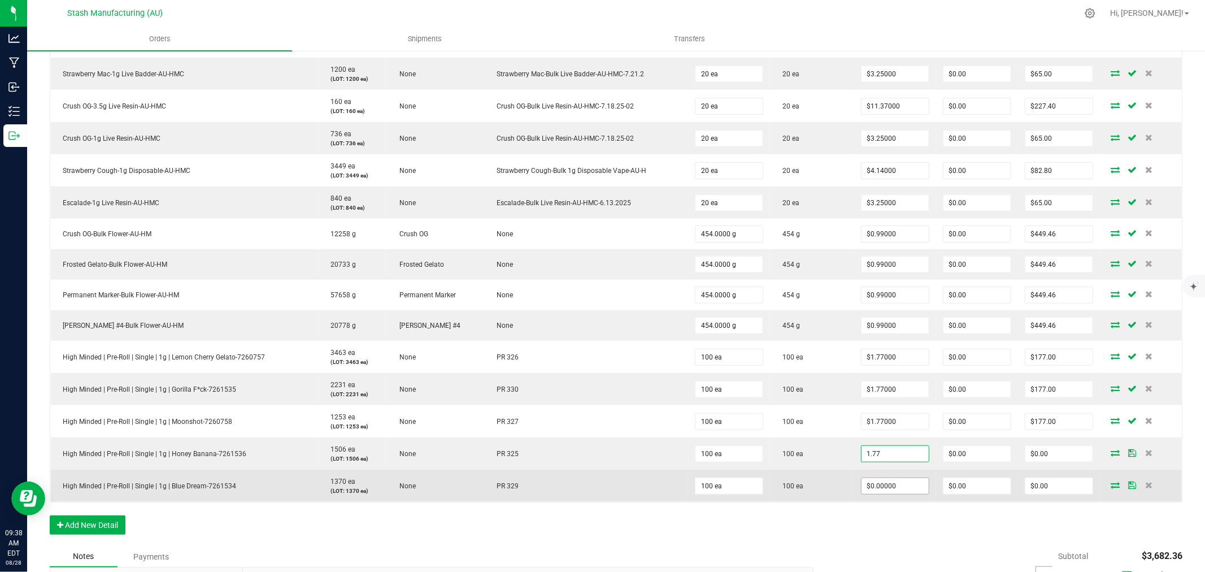
type input "$1.77000"
type input "$177.00"
click at [902, 481] on input "0" at bounding box center [894, 486] width 67 height 16
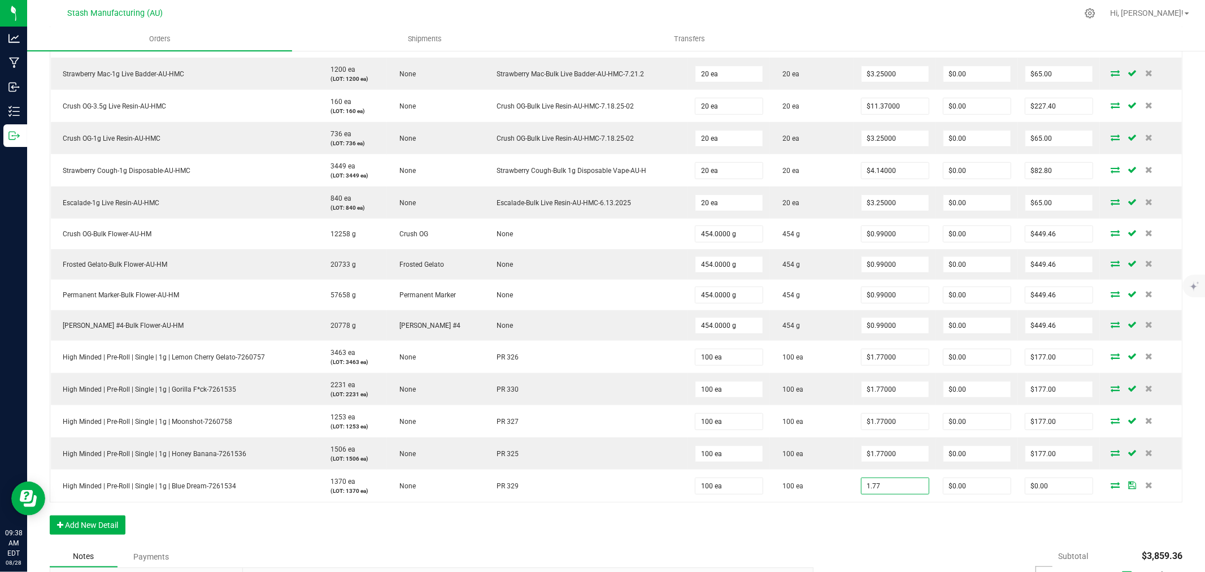
type input "$1.77000"
type input "$177.00"
click at [908, 519] on div "Order Details Print All Labels Item Sellable Strain Lot Number Qty Ordered Qty …" at bounding box center [616, 132] width 1133 height 826
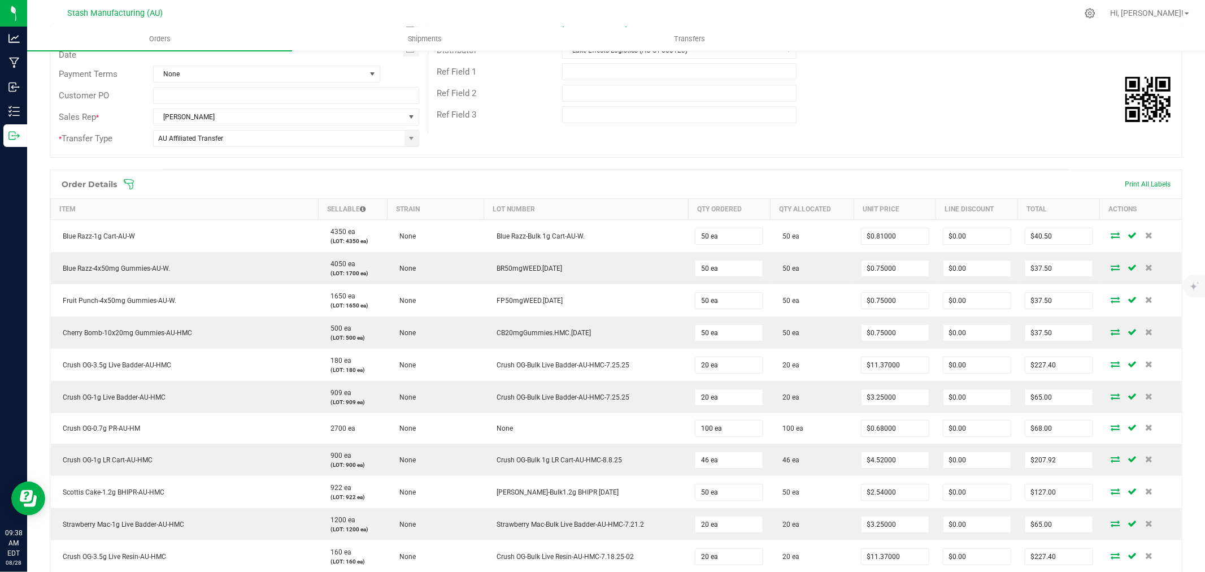
scroll to position [0, 0]
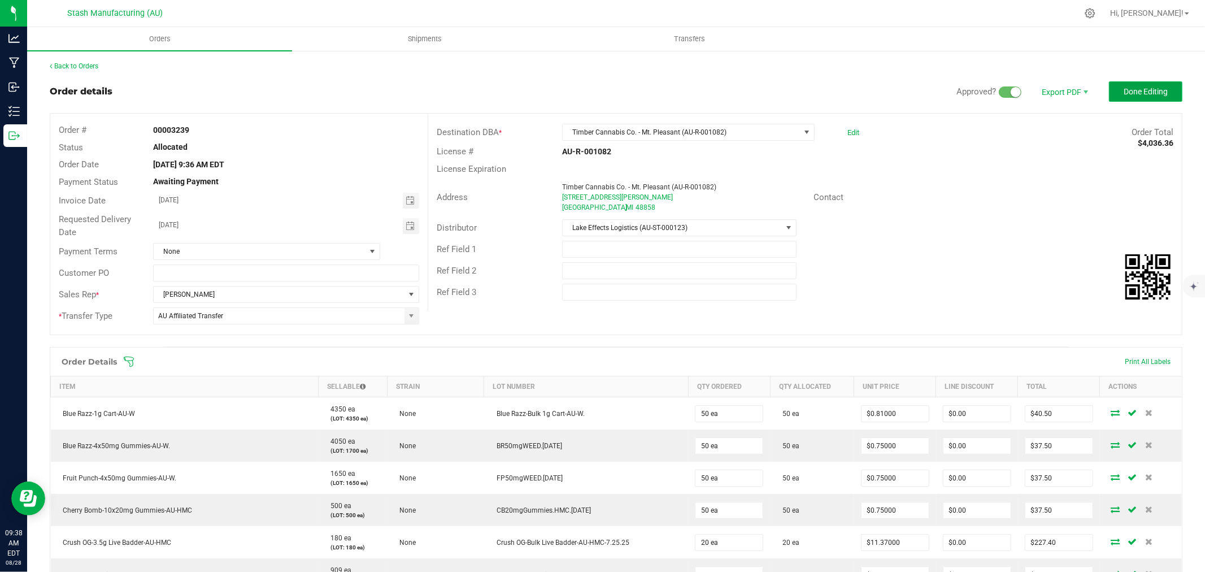
click at [1122, 82] on button "Done Editing" at bounding box center [1145, 91] width 73 height 20
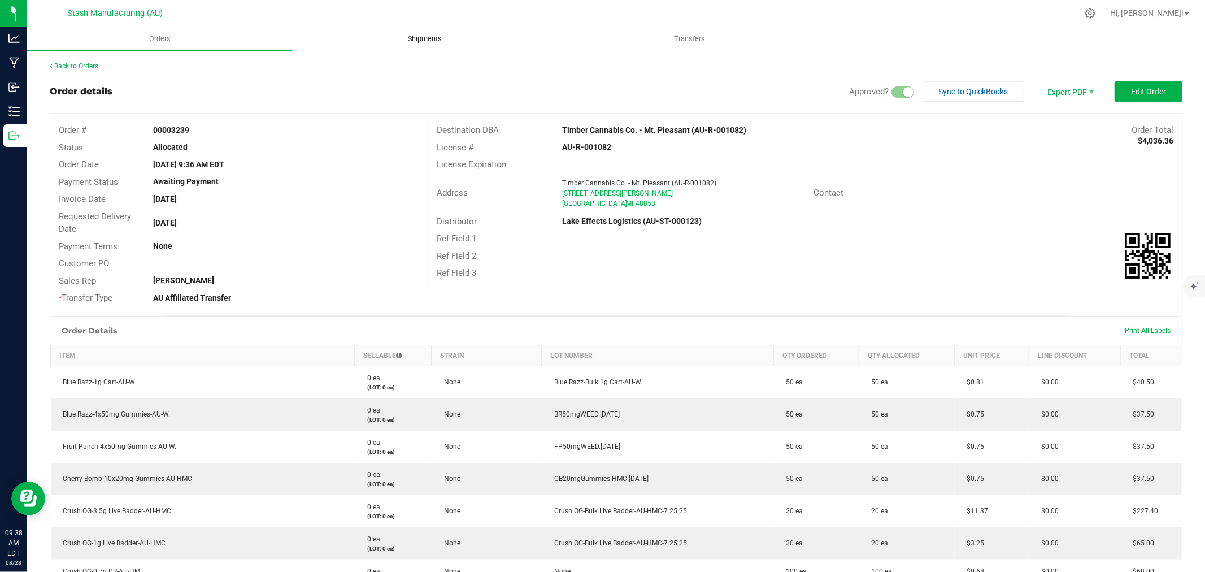
click at [425, 38] on span "Shipments" at bounding box center [425, 39] width 64 height 10
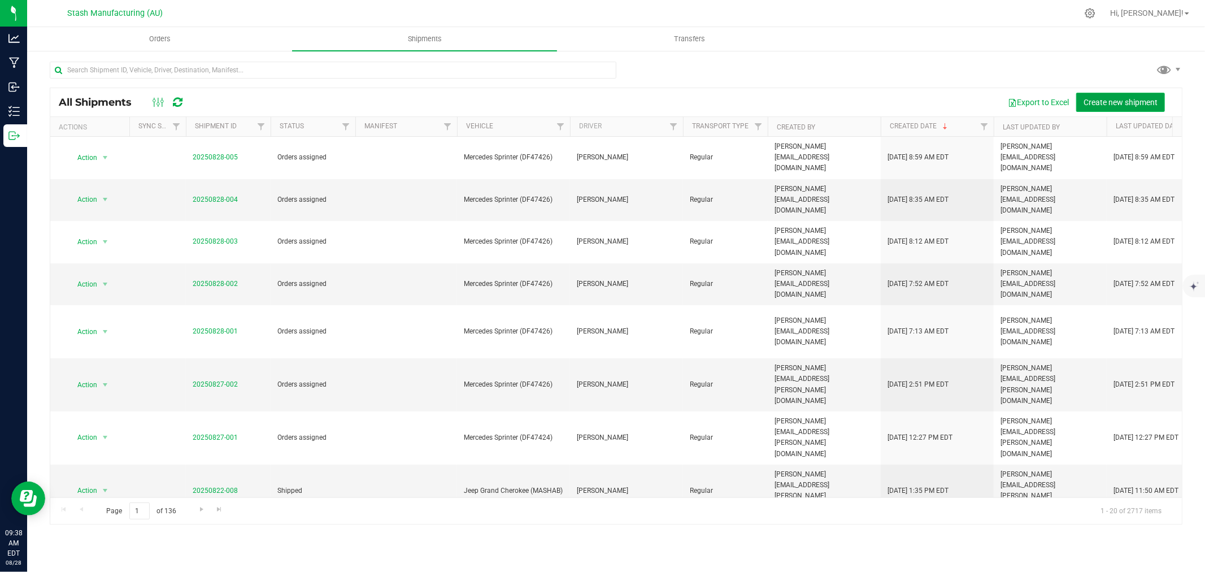
click at [1117, 104] on span "Create new shipment" at bounding box center [1120, 102] width 74 height 9
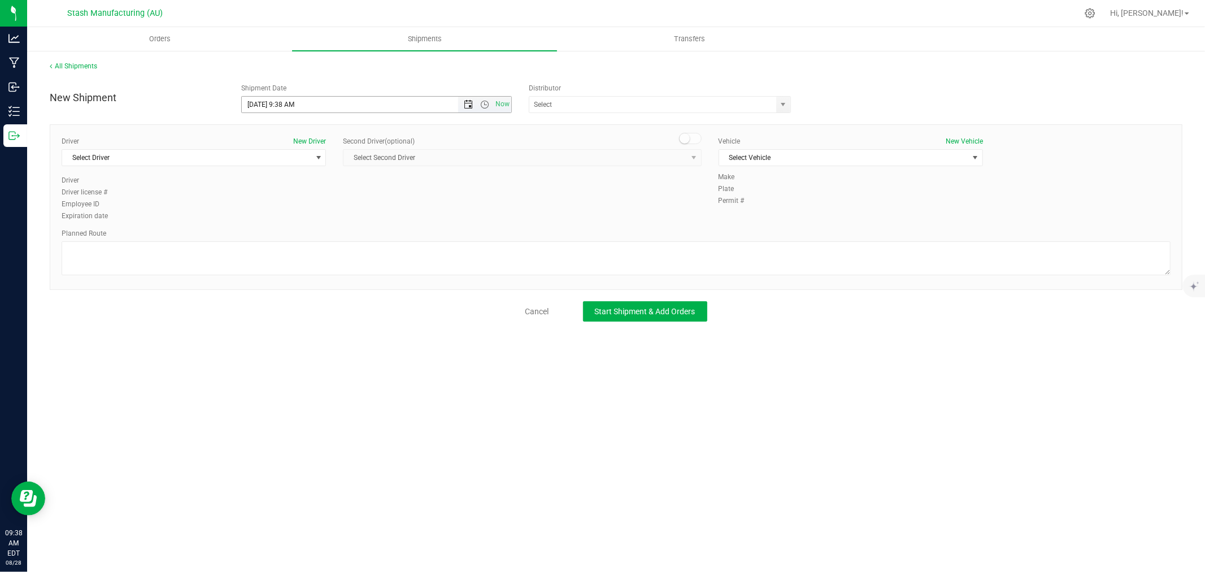
click at [465, 105] on span "Open the date view" at bounding box center [468, 104] width 9 height 9
click at [282, 252] on link "2" at bounding box center [284, 254] width 16 height 18
type input "9/2/2025 9:38 AM"
click at [543, 102] on input "text" at bounding box center [648, 105] width 239 height 16
click at [271, 163] on span "Select Driver" at bounding box center [186, 158] width 249 height 16
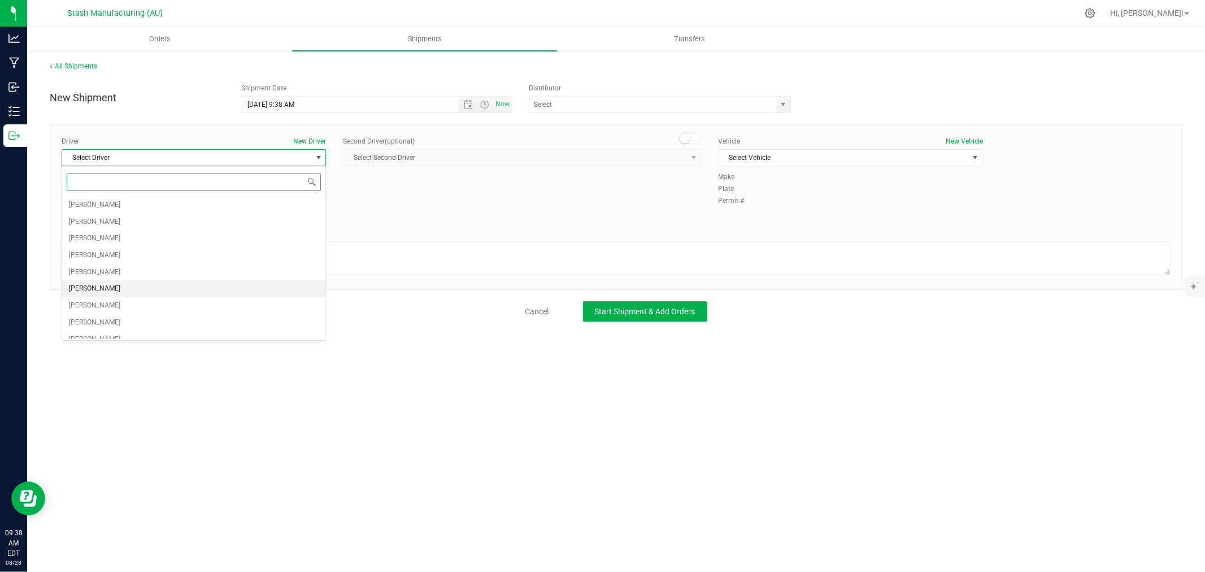
click at [131, 285] on li "[PERSON_NAME]" at bounding box center [193, 288] width 263 height 17
click at [760, 154] on span "Select Vehicle" at bounding box center [843, 158] width 249 height 16
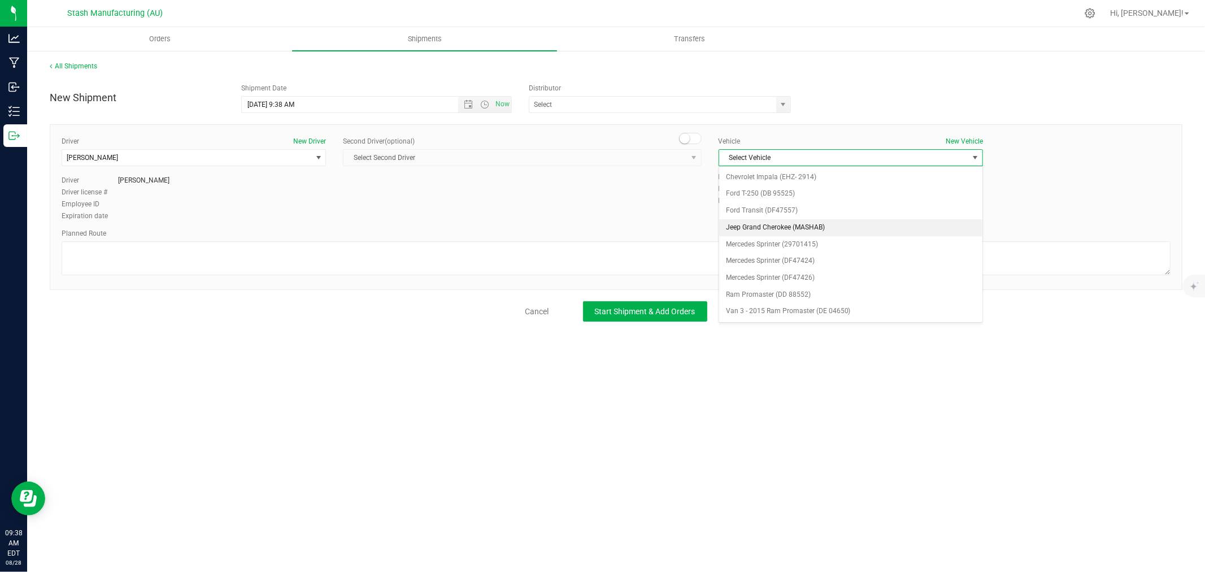
click at [797, 229] on li "Jeep Grand Cherokee (MASHAB)" at bounding box center [850, 227] width 263 height 17
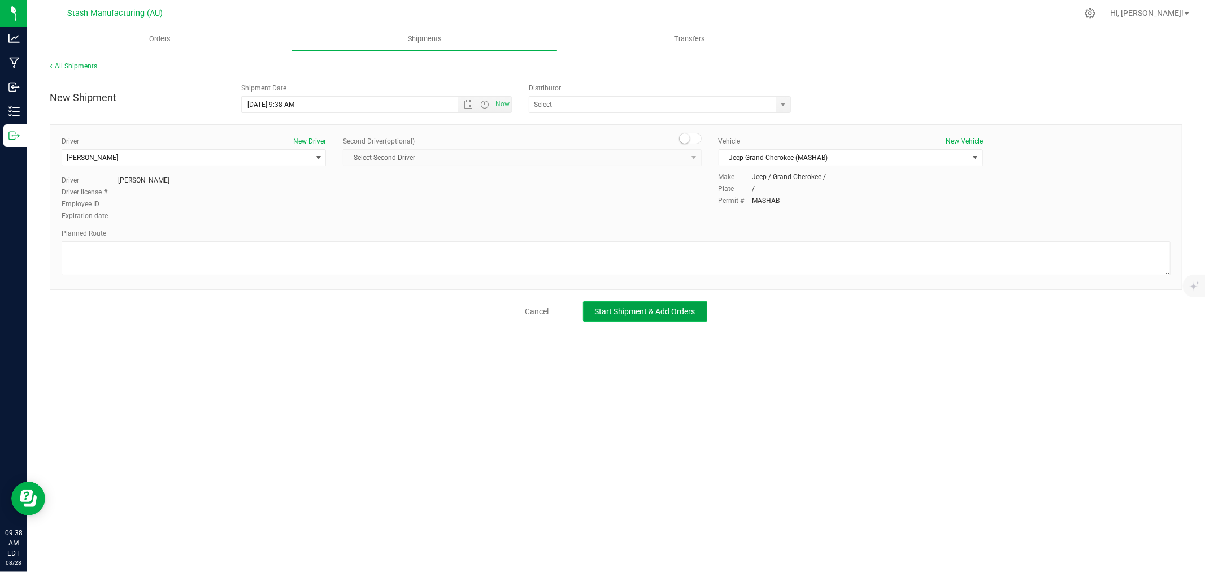
click at [632, 312] on span "Start Shipment & Add Orders" at bounding box center [645, 311] width 101 height 9
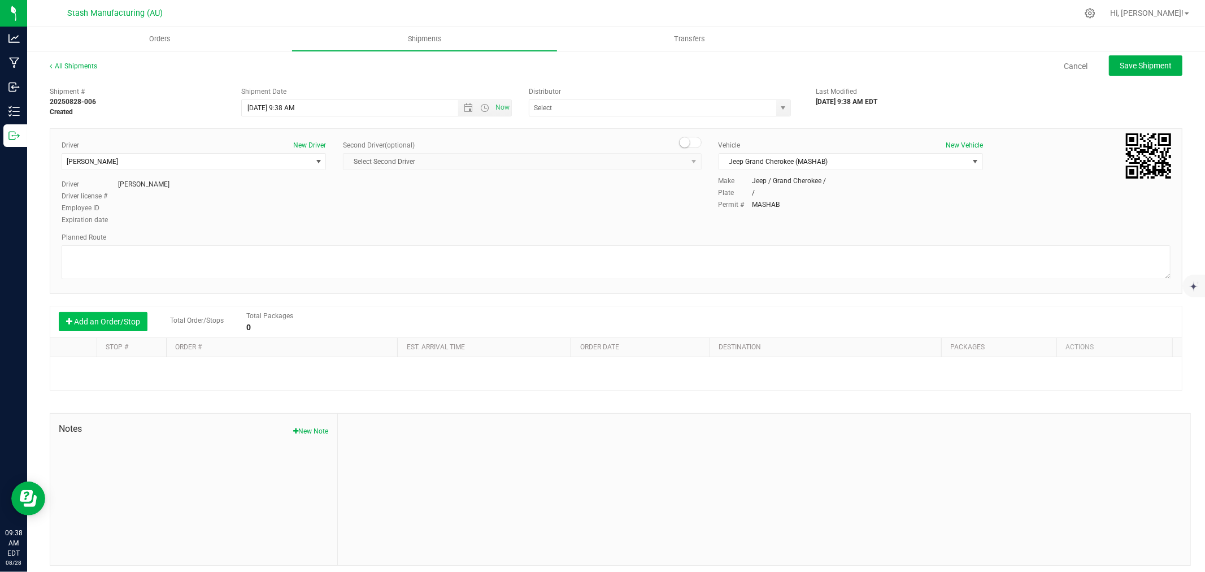
click at [88, 318] on button "Add an Order/Stop" at bounding box center [103, 321] width 89 height 19
click at [250, 378] on span "Select order" at bounding box center [276, 371] width 204 height 16
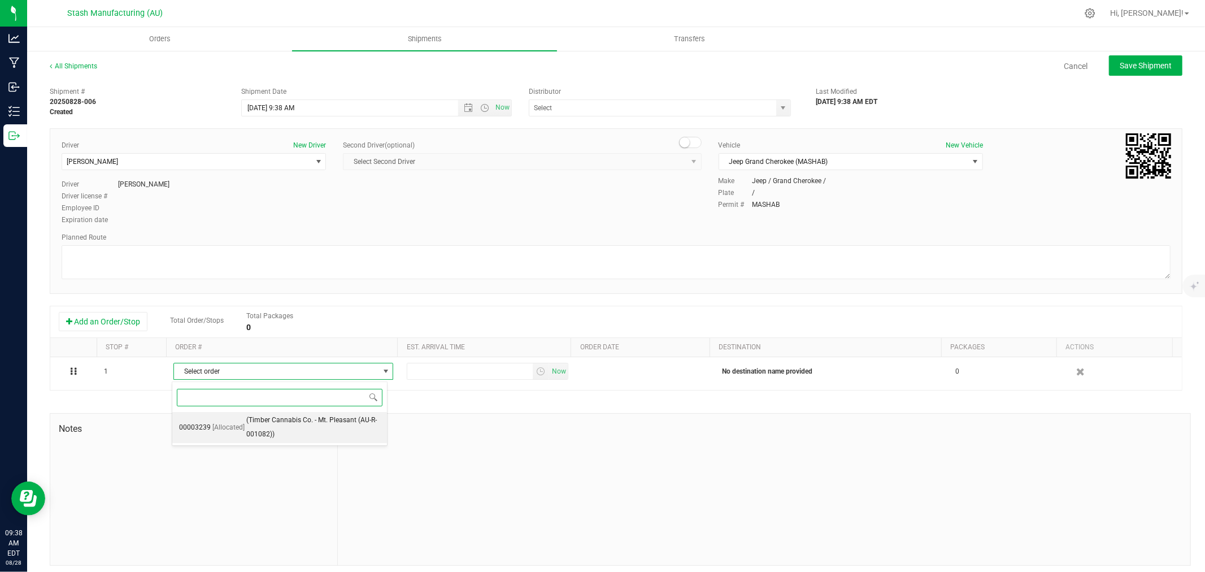
click at [278, 419] on span "(Timber Cannabis Co. - Mt. Pleasant (AU-R-001082))" at bounding box center [313, 427] width 134 height 29
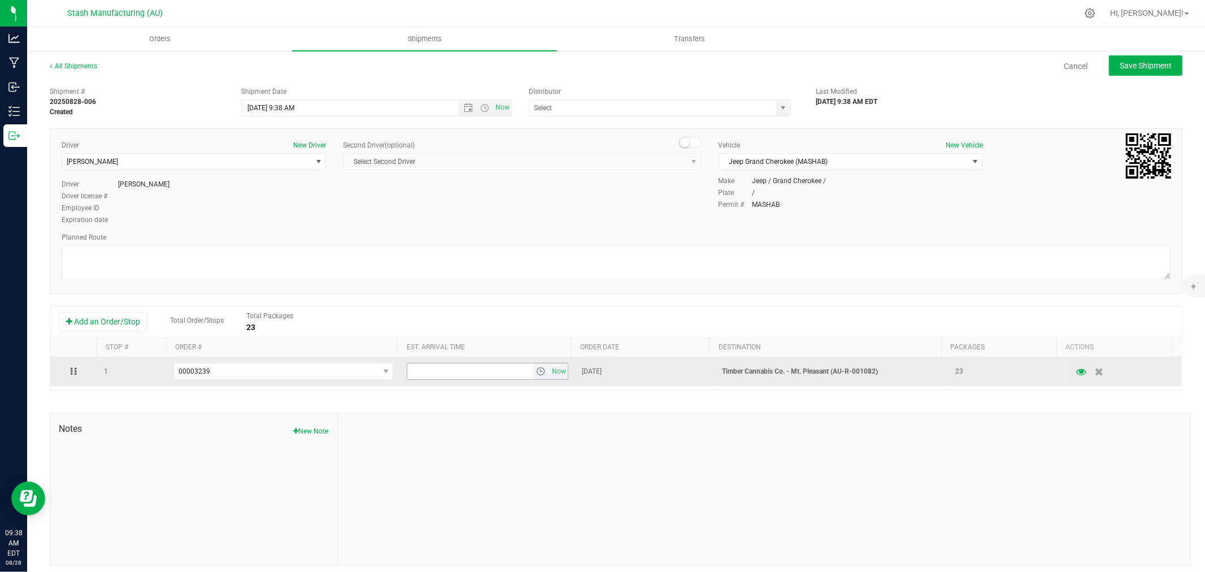
click at [413, 380] on span "Now" at bounding box center [488, 371] width 162 height 17
click at [426, 375] on input "text" at bounding box center [469, 371] width 125 height 16
type input "6:00 PM"
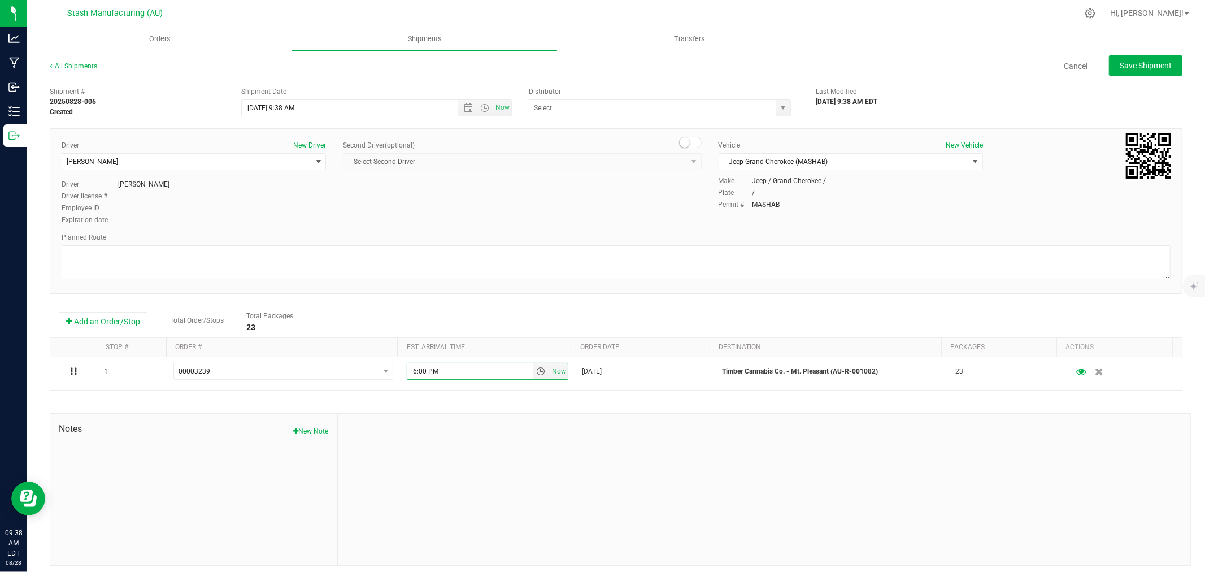
click at [480, 471] on div at bounding box center [764, 488] width 852 height 151
click at [1126, 67] on span "Save Shipment" at bounding box center [1146, 65] width 52 height 9
type input "9/2/2025 1:38 PM"
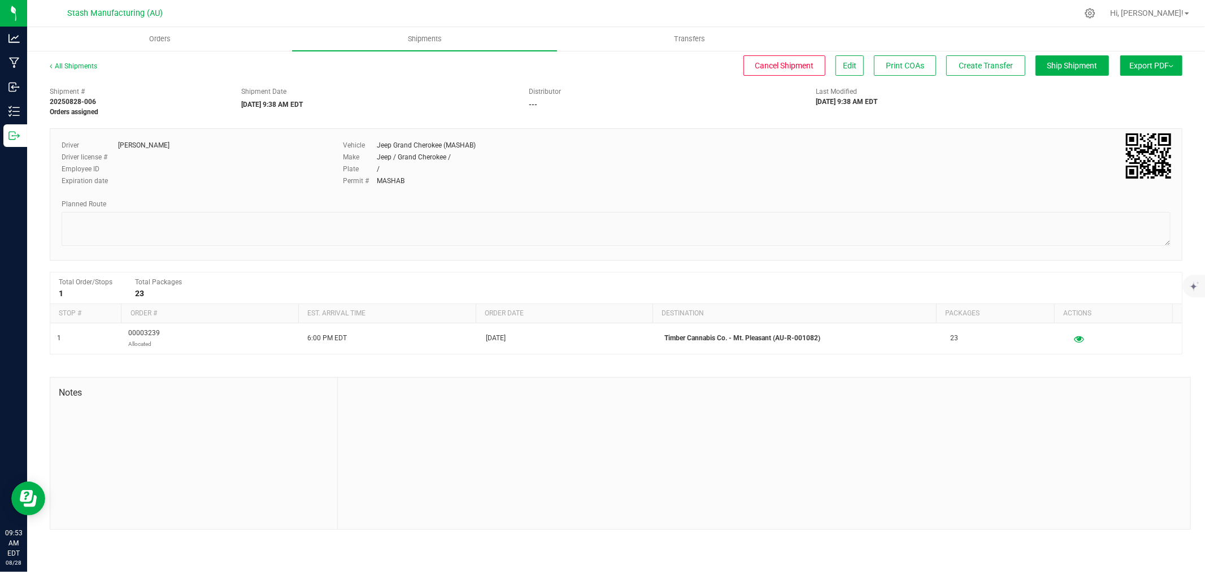
click at [102, 24] on nav "Stash Manufacturing (AU) Hi, Gabriella!" at bounding box center [616, 13] width 1178 height 27
click at [143, 43] on span "Orders" at bounding box center [160, 39] width 52 height 10
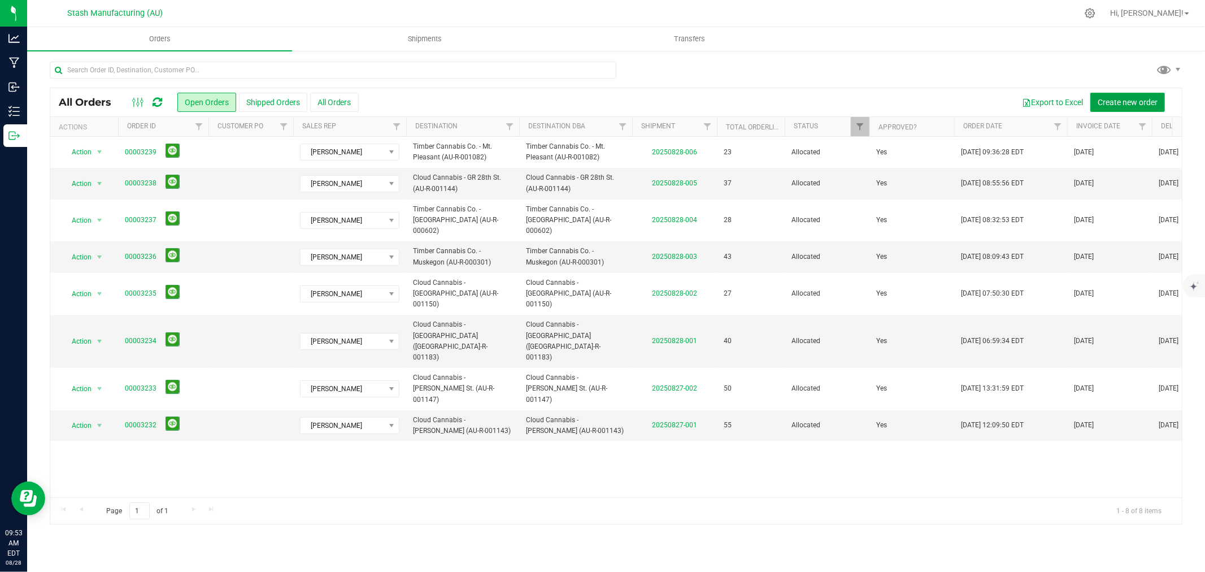
click at [1138, 99] on span "Create new order" at bounding box center [1128, 102] width 60 height 9
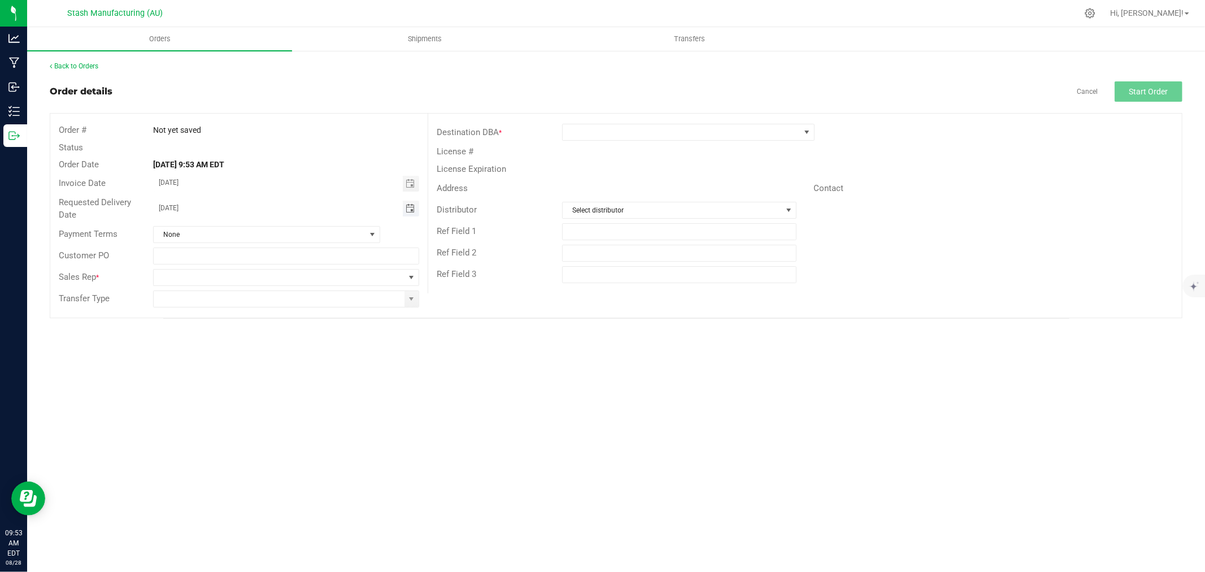
click at [411, 211] on span "Toggle calendar" at bounding box center [410, 208] width 9 height 9
click at [171, 311] on span "Sep" at bounding box center [170, 312] width 11 height 8
click at [238, 264] on span "2" at bounding box center [237, 267] width 16 height 18
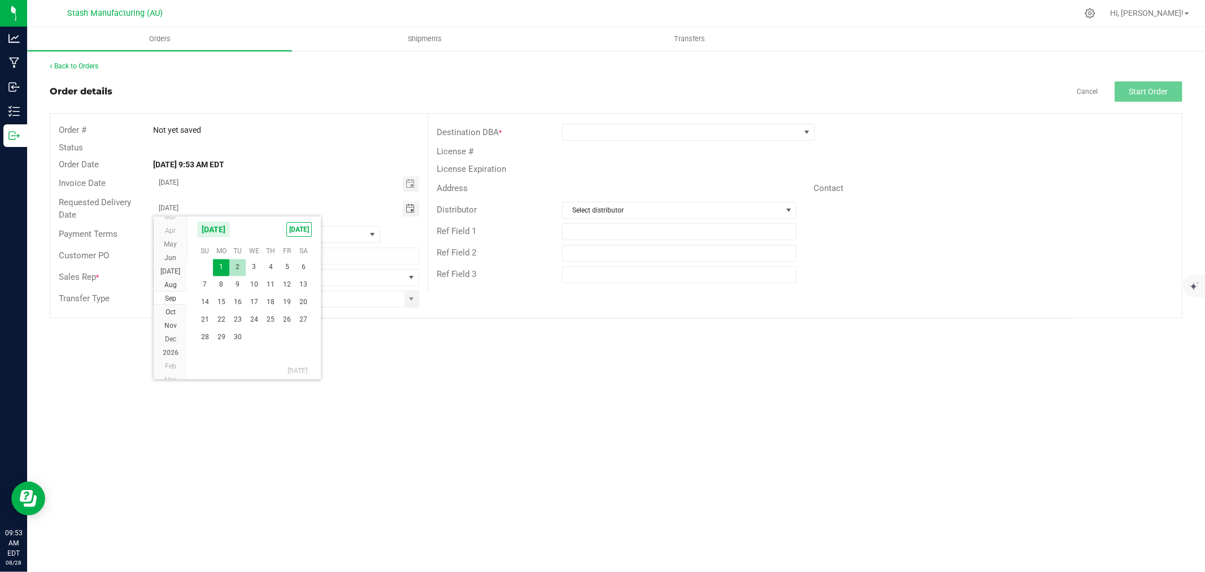
type input "[DATE]"
click at [404, 278] on span at bounding box center [411, 277] width 14 height 16
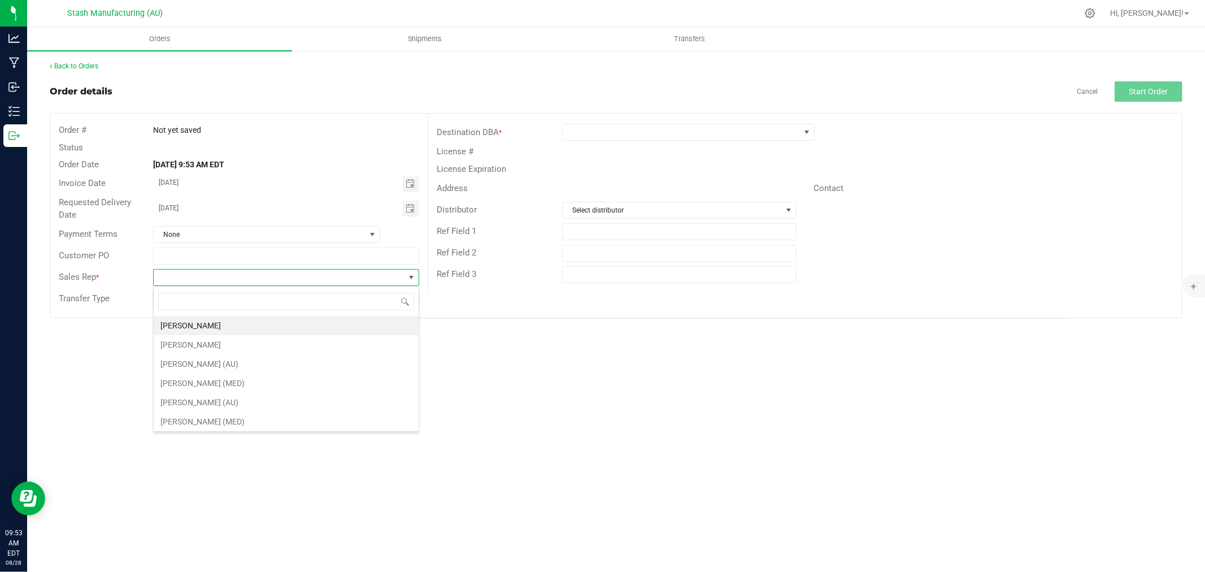
scroll to position [17, 265]
click at [227, 322] on li "[PERSON_NAME]" at bounding box center [286, 325] width 265 height 19
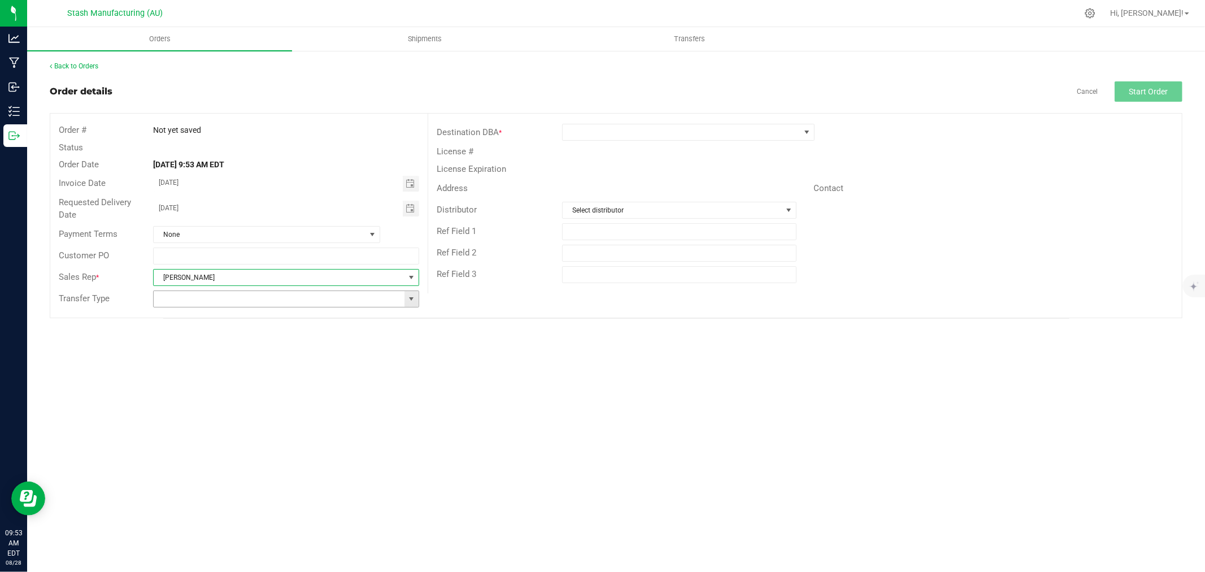
click at [415, 295] on span at bounding box center [411, 298] width 9 height 9
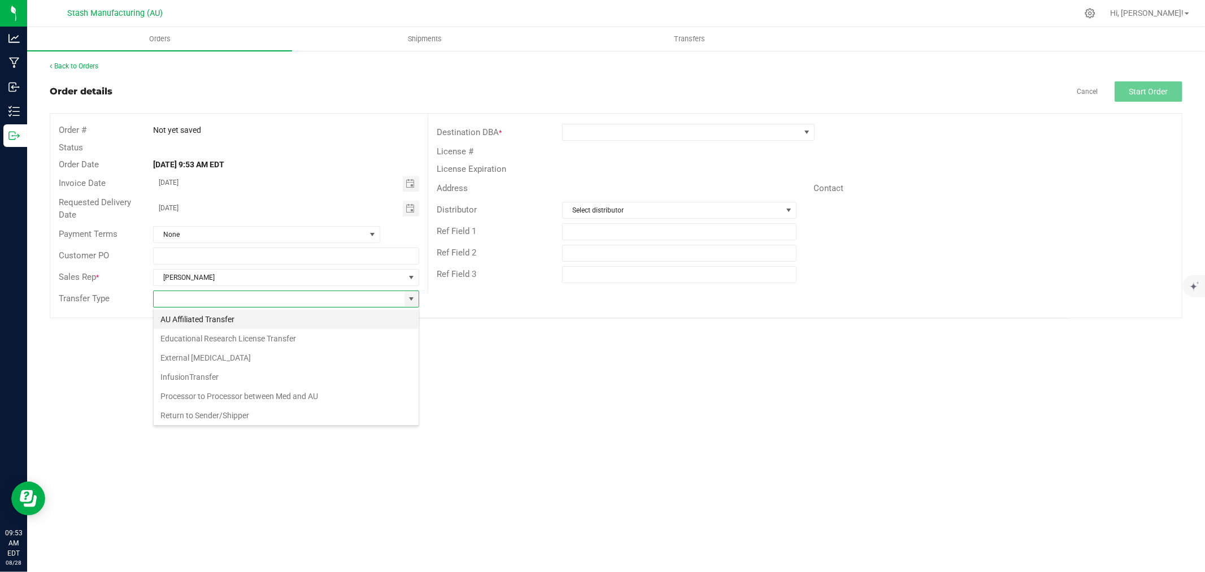
click at [295, 311] on li "AU Affiliated Transfer" at bounding box center [286, 319] width 265 height 19
type input "AU Affiliated Transfer"
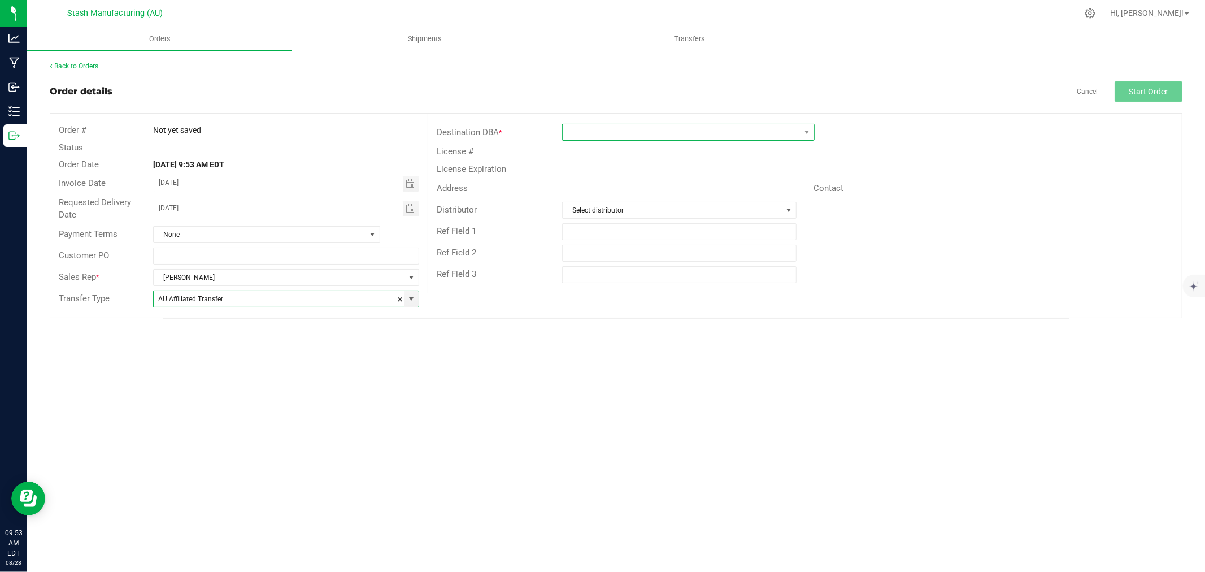
click at [639, 134] on span at bounding box center [681, 132] width 237 height 16
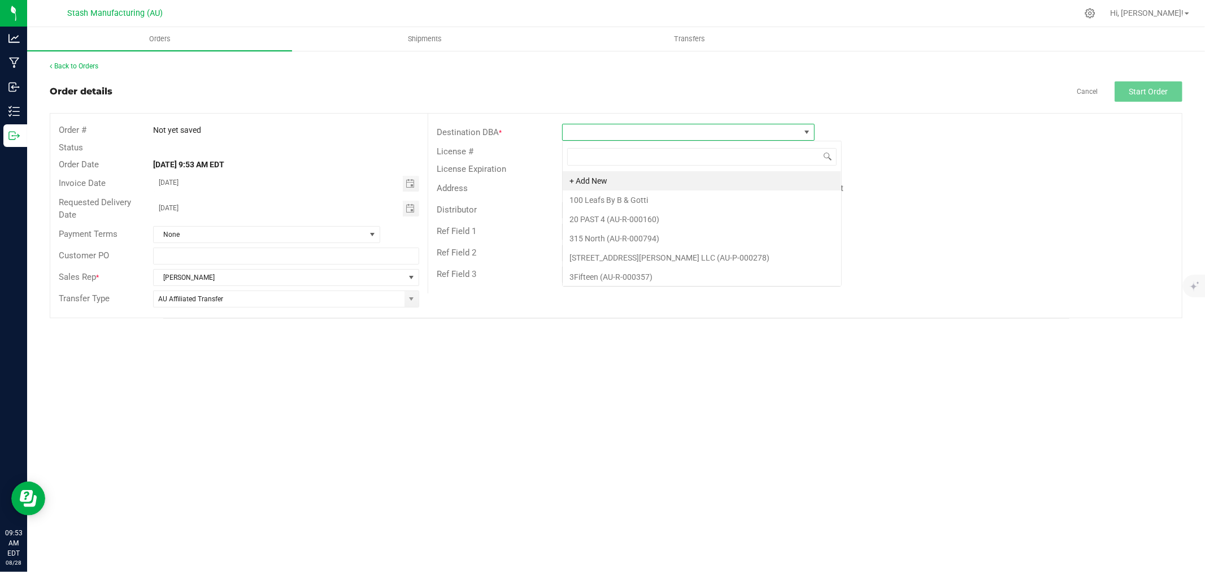
scroll to position [17, 252]
type input "1152"
click at [704, 182] on li "Cloud Cannabis - [PERSON_NAME][GEOGRAPHIC_DATA] (AU-R-001152)" at bounding box center [695, 180] width 265 height 19
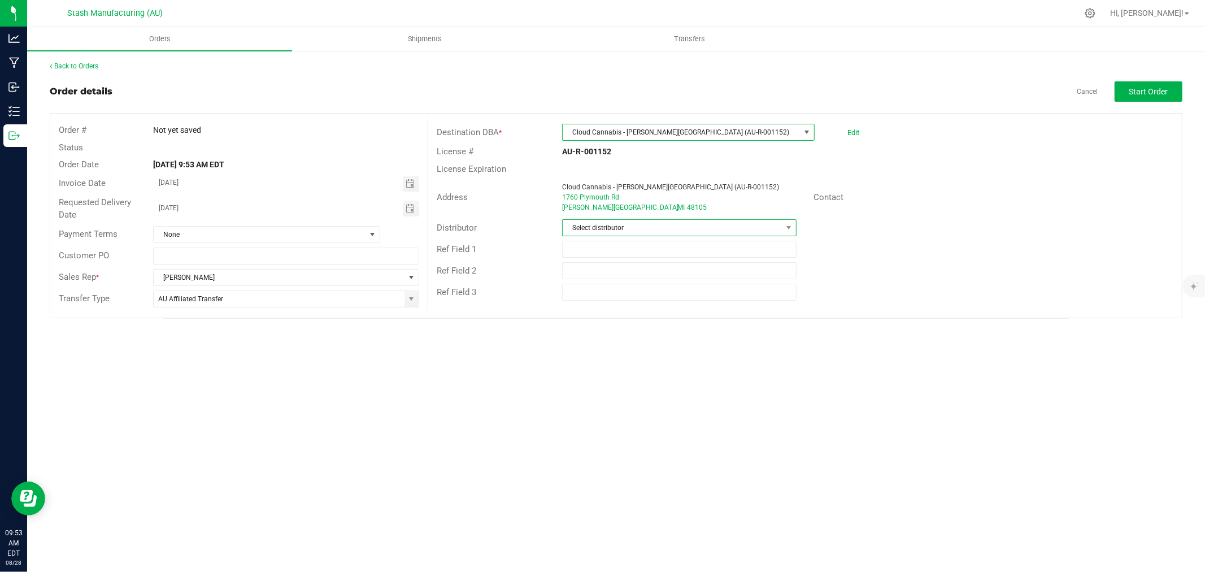
click at [695, 227] on span "Select distributor" at bounding box center [672, 228] width 219 height 16
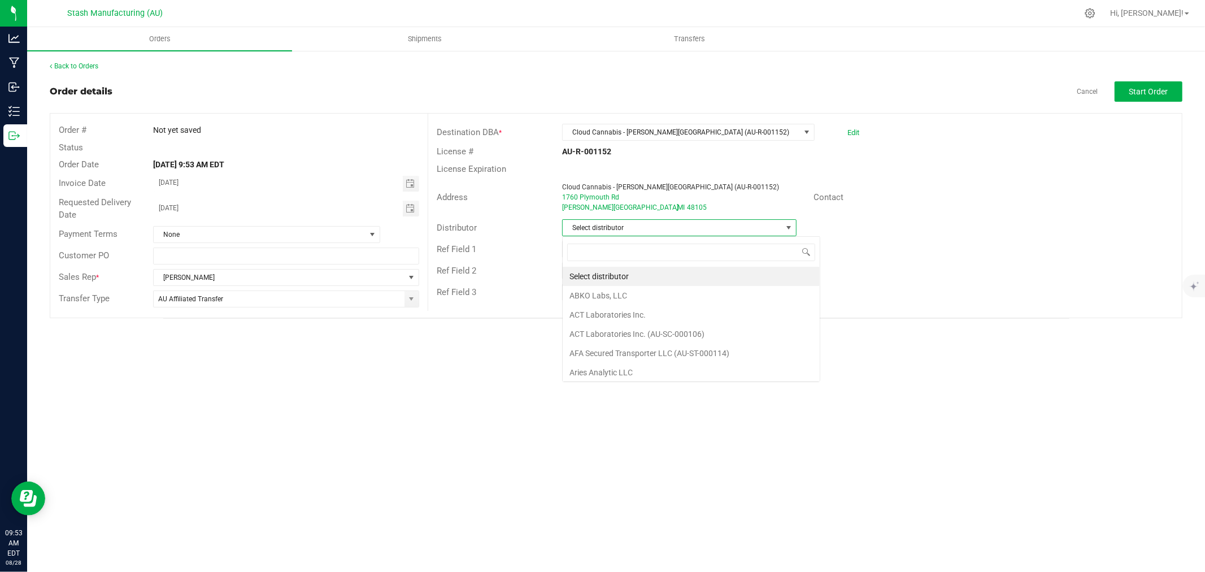
scroll to position [17, 234]
type input "123"
click at [720, 277] on li "Lake Effects Logistics (AU-ST-000123)" at bounding box center [679, 276] width 233 height 19
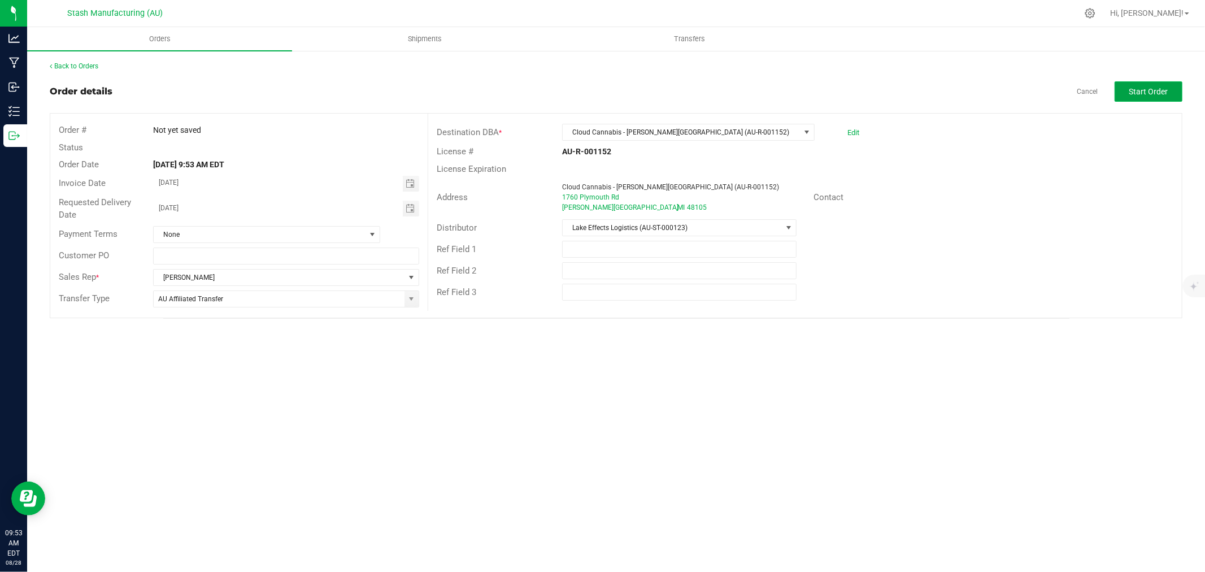
click at [1149, 96] on button "Start Order" at bounding box center [1148, 91] width 68 height 20
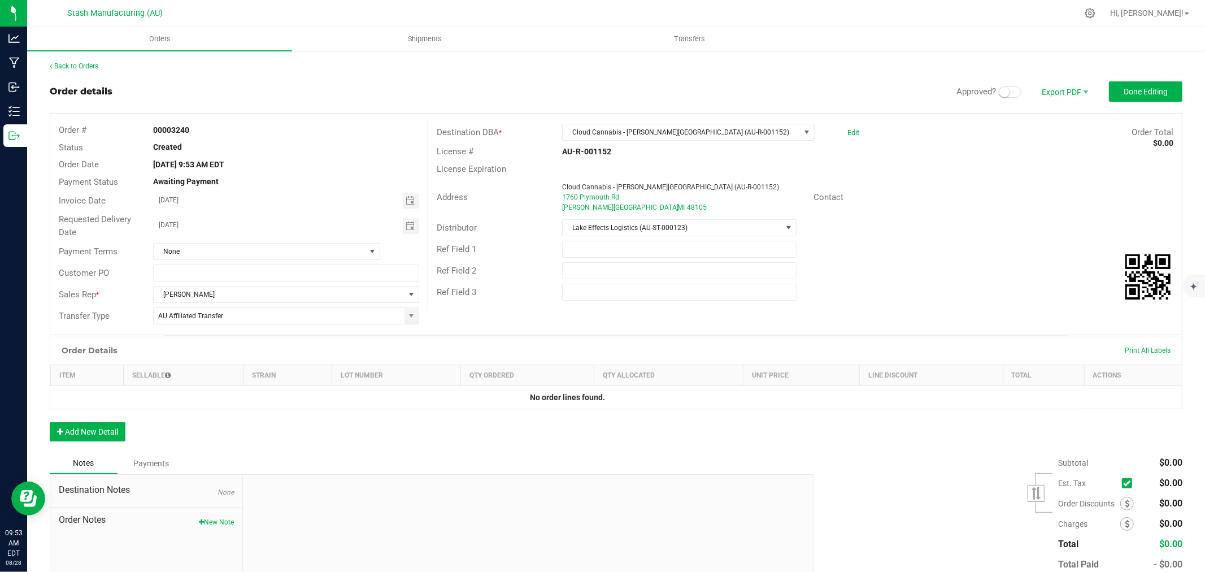
click at [1001, 91] on span at bounding box center [1010, 91] width 23 height 11
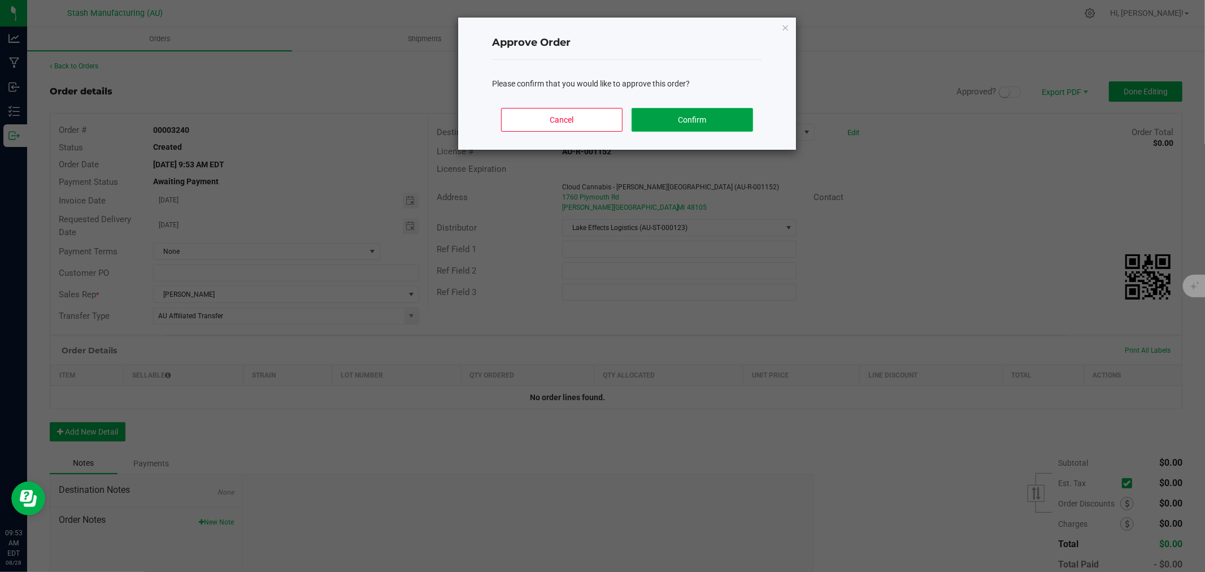
click at [702, 108] on button "Confirm" at bounding box center [692, 120] width 121 height 24
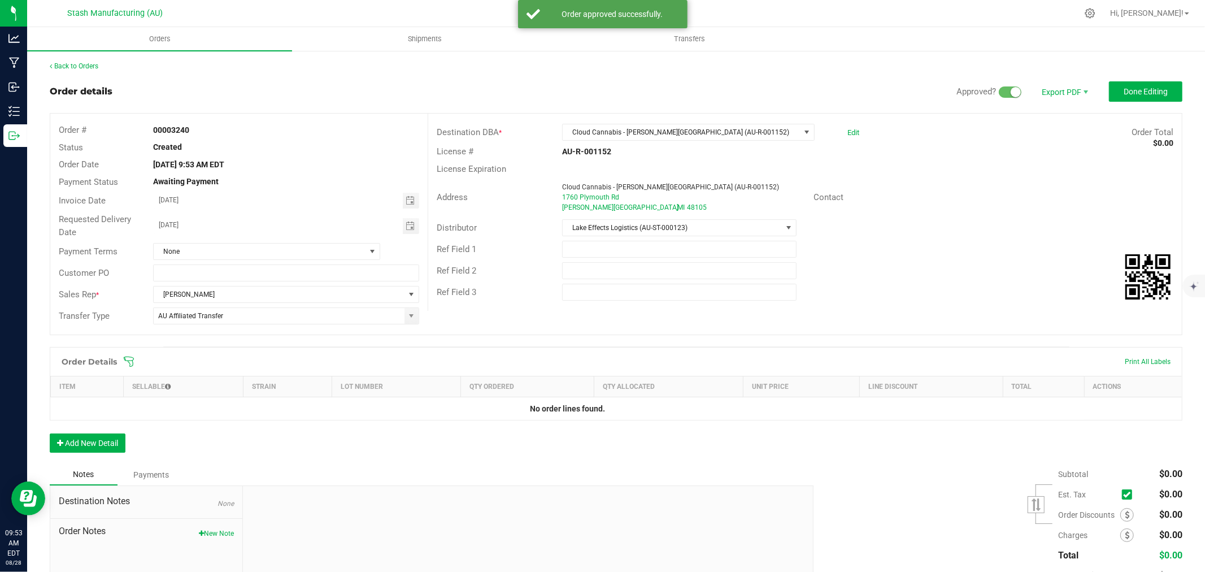
click at [127, 360] on icon at bounding box center [129, 361] width 10 height 10
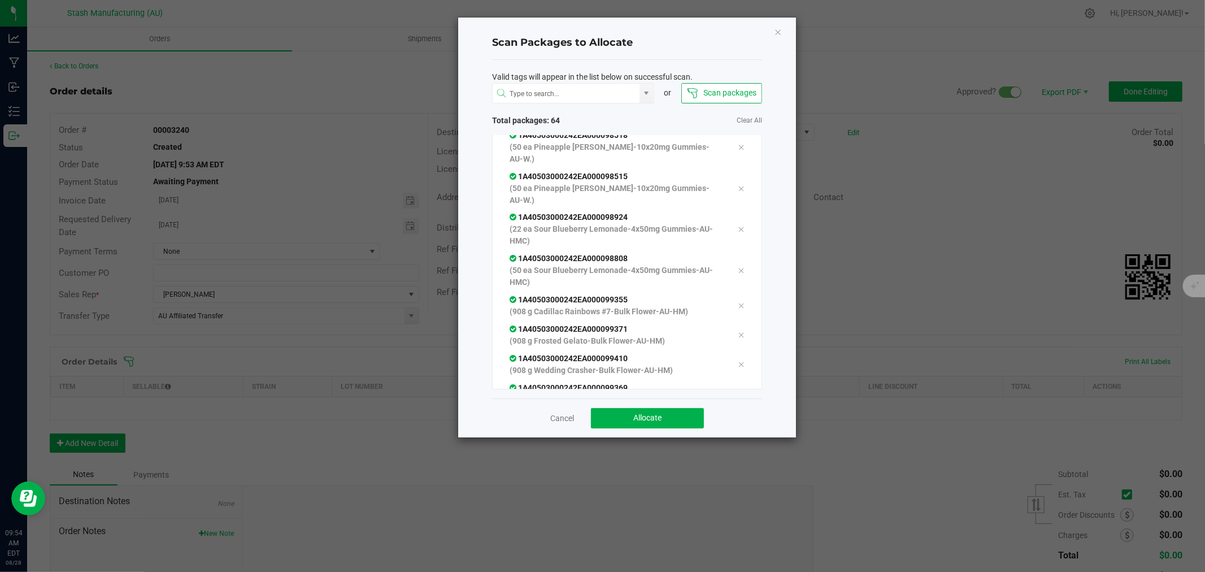
scroll to position [1755, 0]
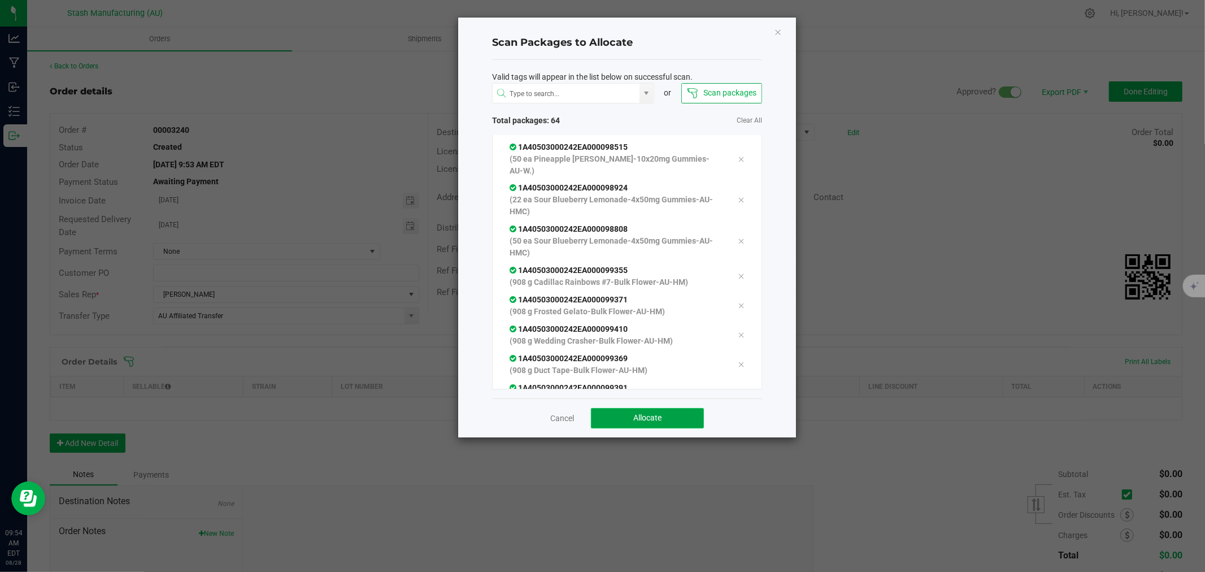
click at [688, 413] on button "Allocate" at bounding box center [647, 418] width 113 height 20
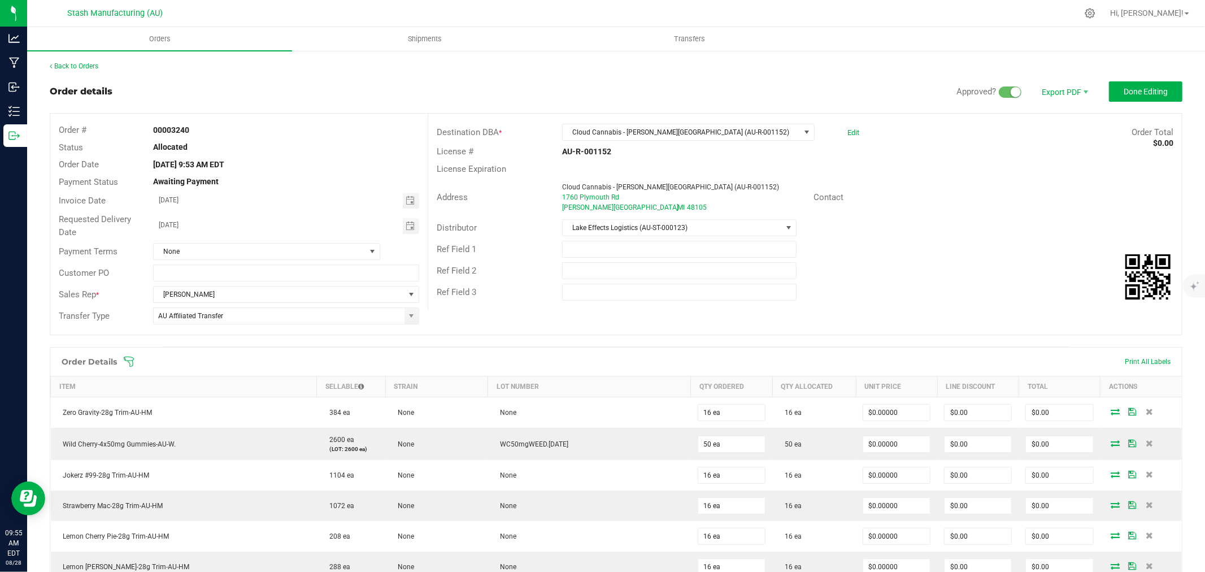
click at [843, 280] on div "Ref Field 2" at bounding box center [805, 270] width 754 height 21
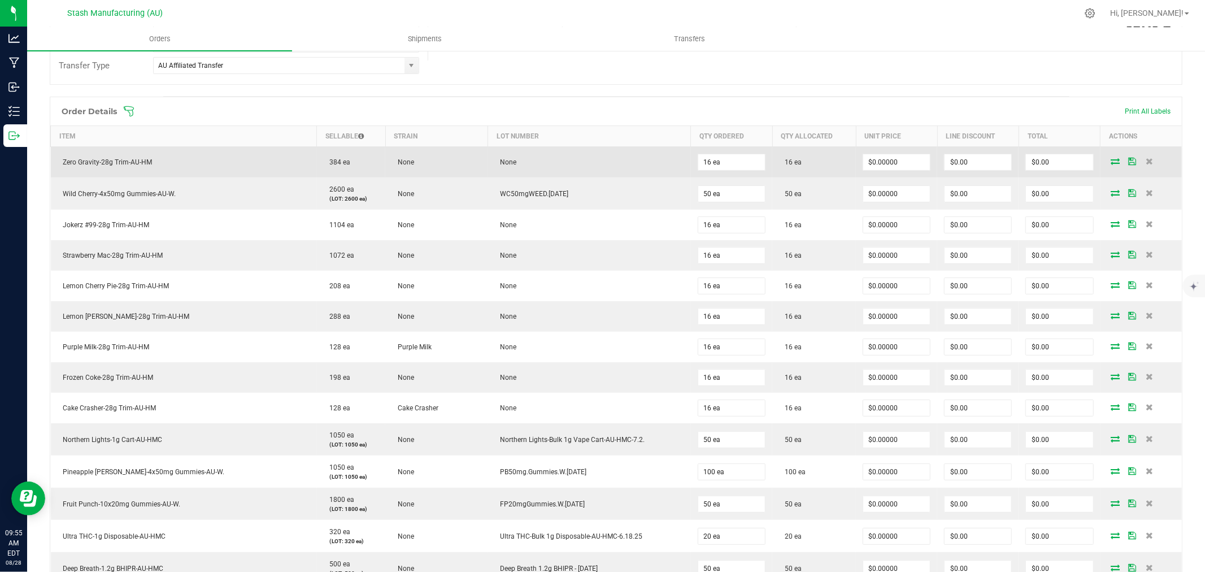
scroll to position [251, 0]
click at [889, 156] on input "0" at bounding box center [896, 162] width 67 height 16
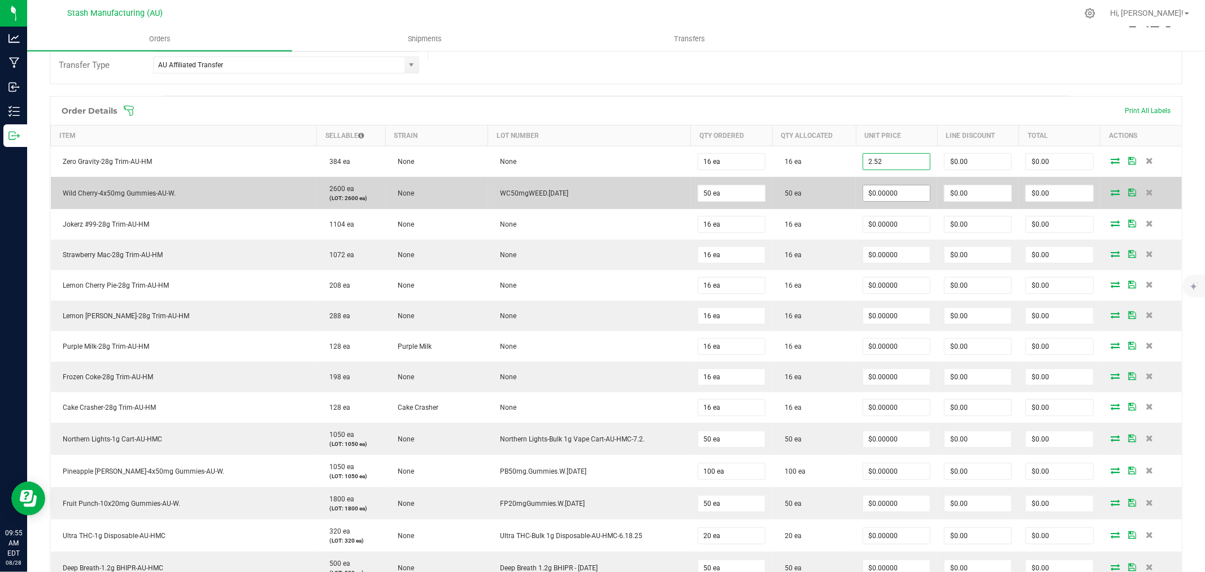
type input "$2.52000"
type input "$40.32"
click at [885, 190] on input "0" at bounding box center [896, 193] width 67 height 16
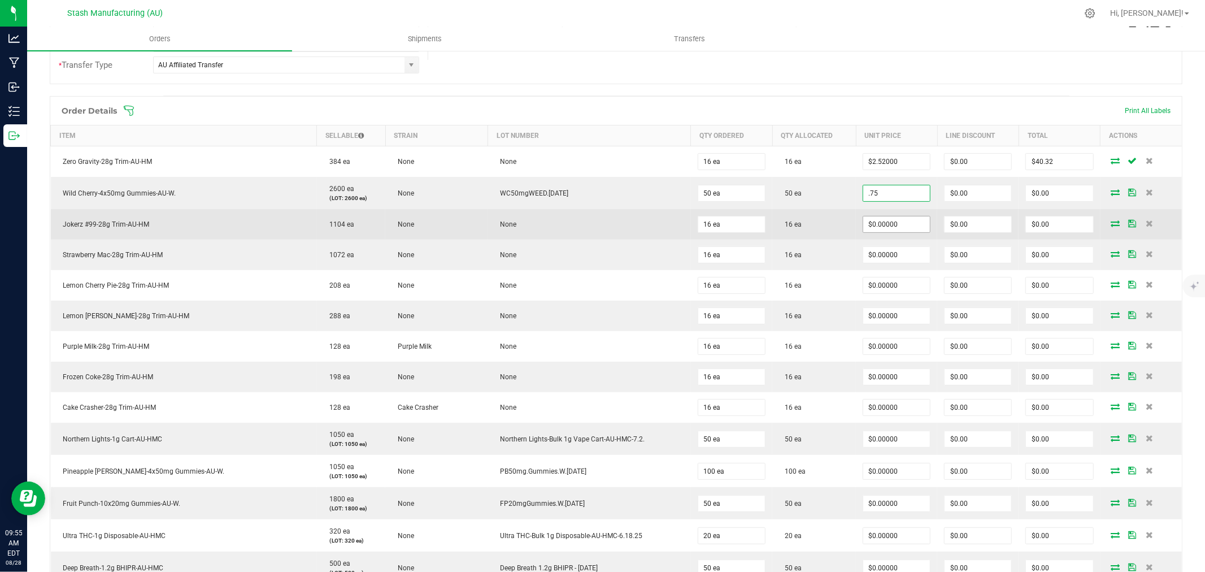
type input "$0.75000"
type input "$37.50"
click at [889, 223] on input "0" at bounding box center [896, 224] width 67 height 16
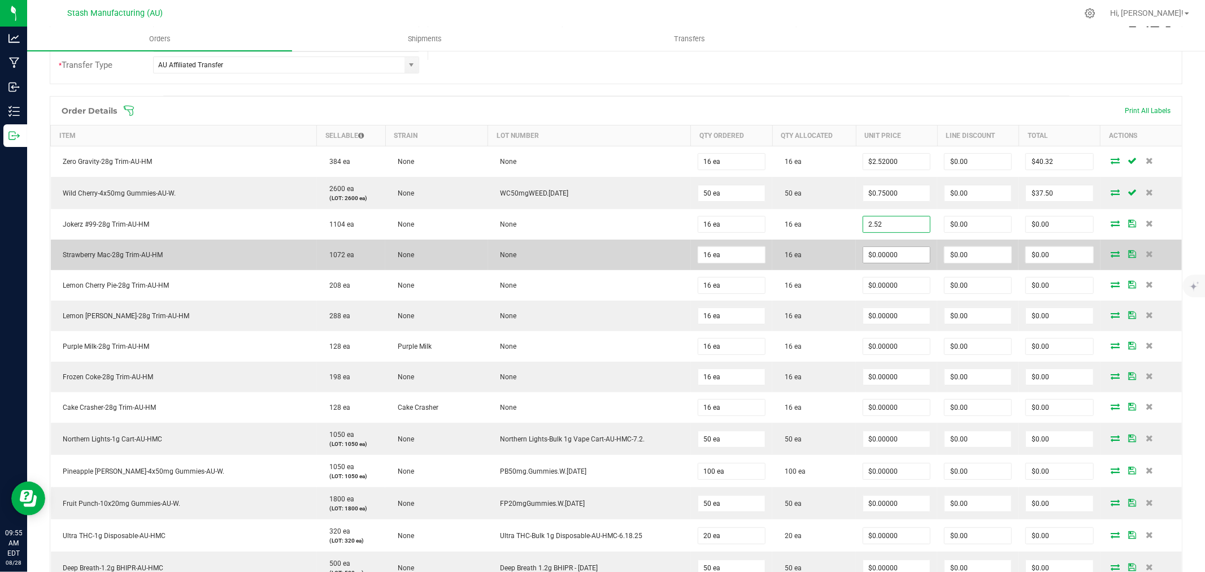
type input "$2.52000"
type input "$40.32"
click at [893, 260] on input "0" at bounding box center [896, 255] width 67 height 16
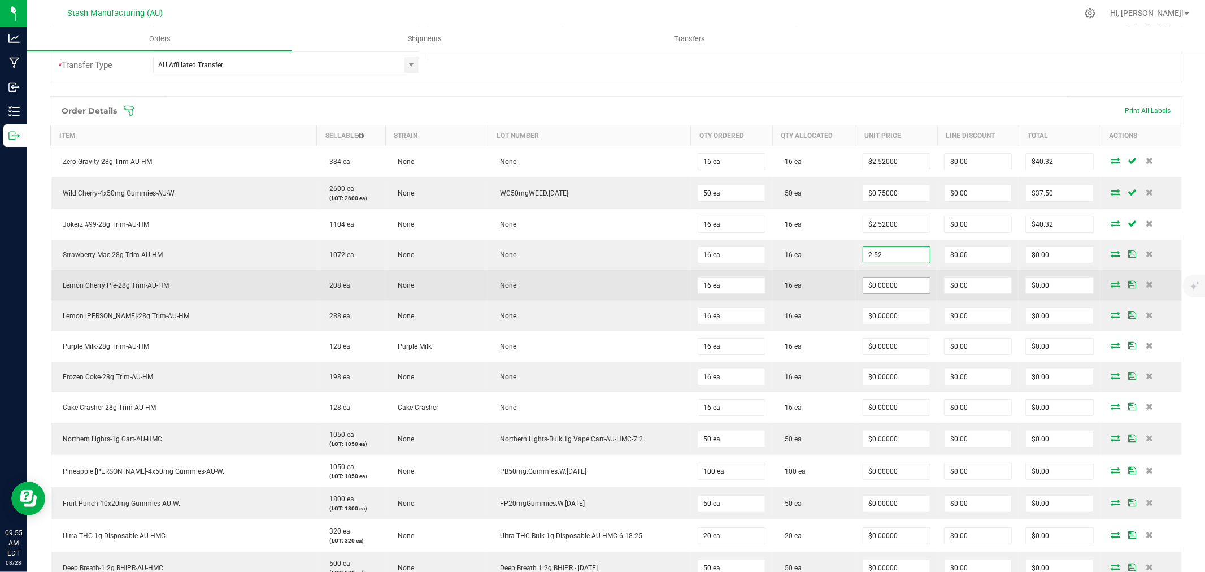
type input "$2.52000"
type input "$40.32"
click at [899, 291] on input "0" at bounding box center [896, 285] width 67 height 16
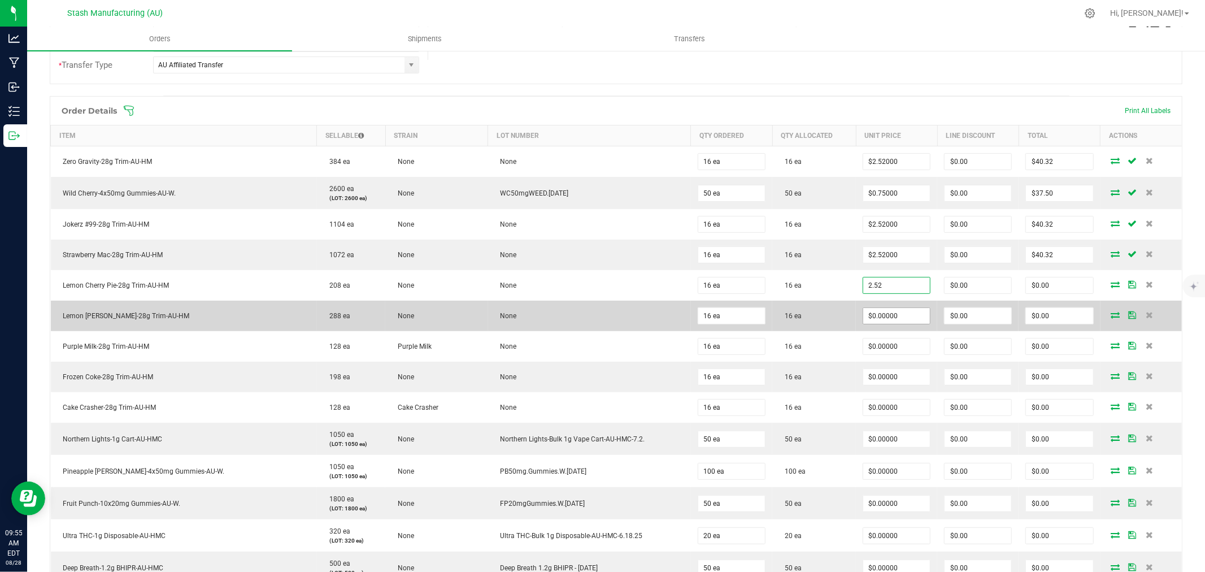
type input "$2.52000"
type input "$40.32"
click at [900, 314] on input "0" at bounding box center [896, 316] width 67 height 16
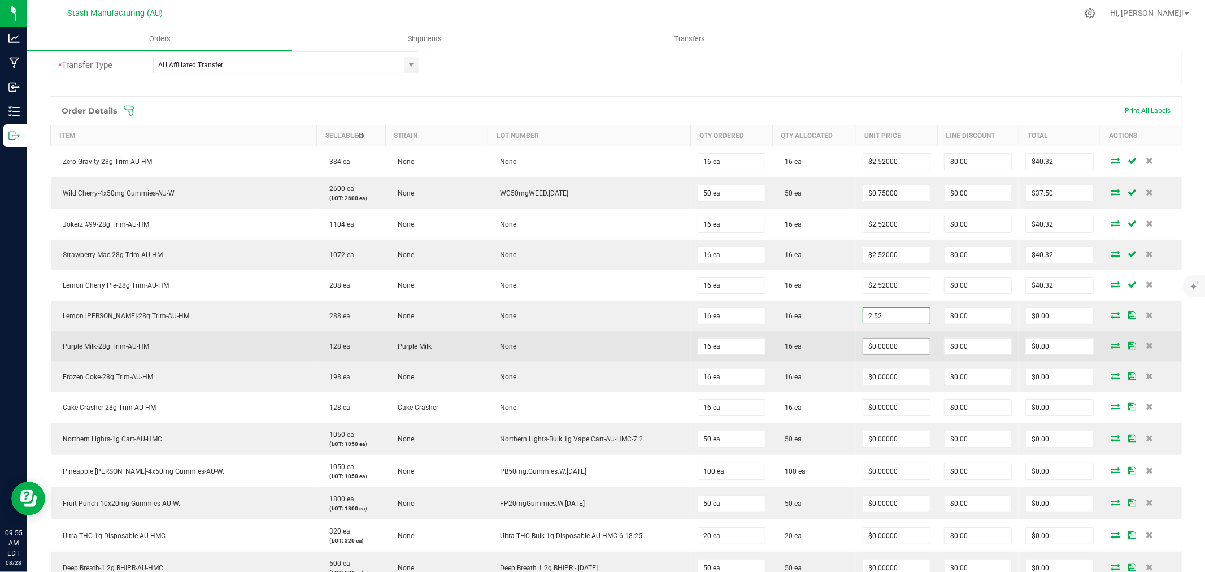
click at [902, 348] on input "$0.00000" at bounding box center [896, 346] width 67 height 16
type input "$2.52000"
type input "$40.32"
click at [887, 347] on input ".52" at bounding box center [896, 346] width 67 height 16
click at [887, 349] on input ".52" at bounding box center [896, 346] width 67 height 16
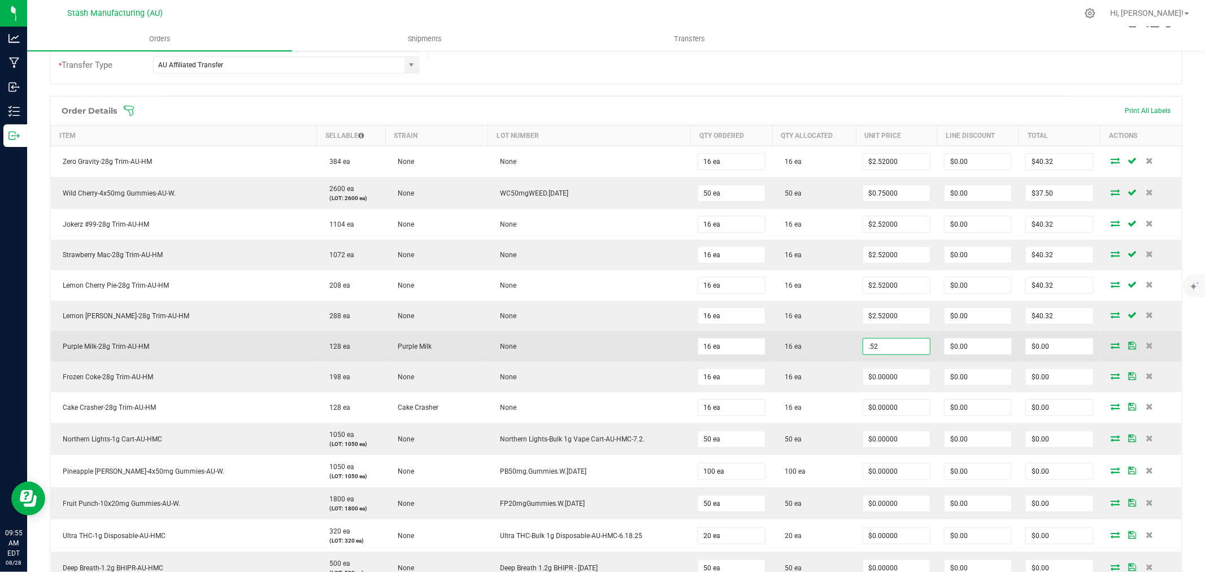
click at [887, 350] on input ".52" at bounding box center [896, 346] width 67 height 16
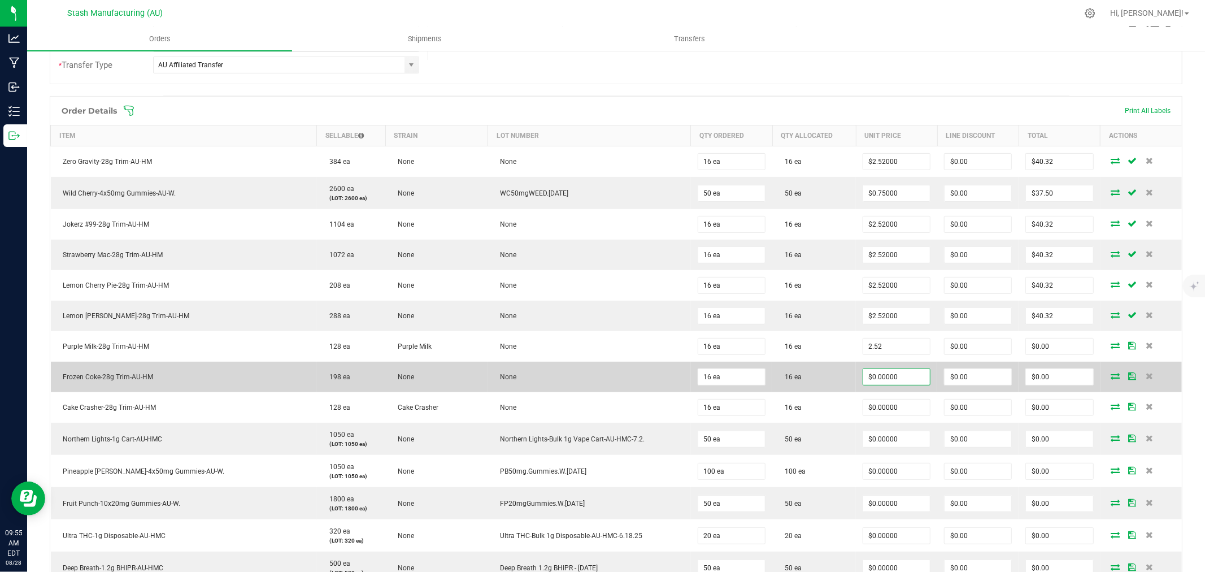
type input "$2.52000"
type input "$40.32"
click at [889, 376] on input "0" at bounding box center [896, 377] width 67 height 16
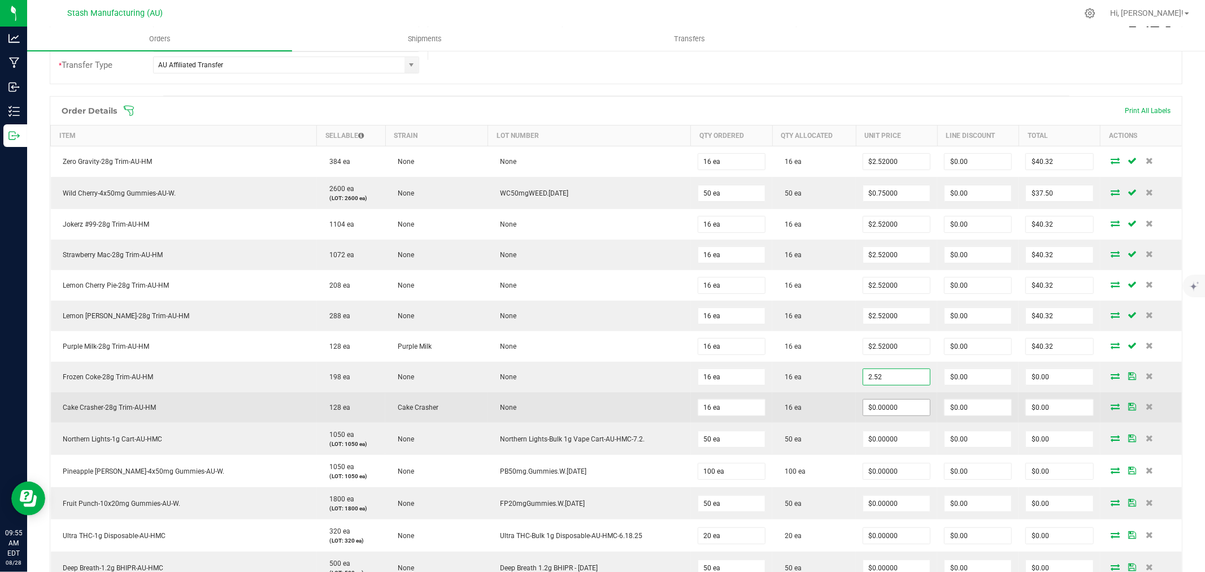
type input "$2.52000"
type input "$40.32"
click at [890, 403] on input "0" at bounding box center [896, 407] width 67 height 16
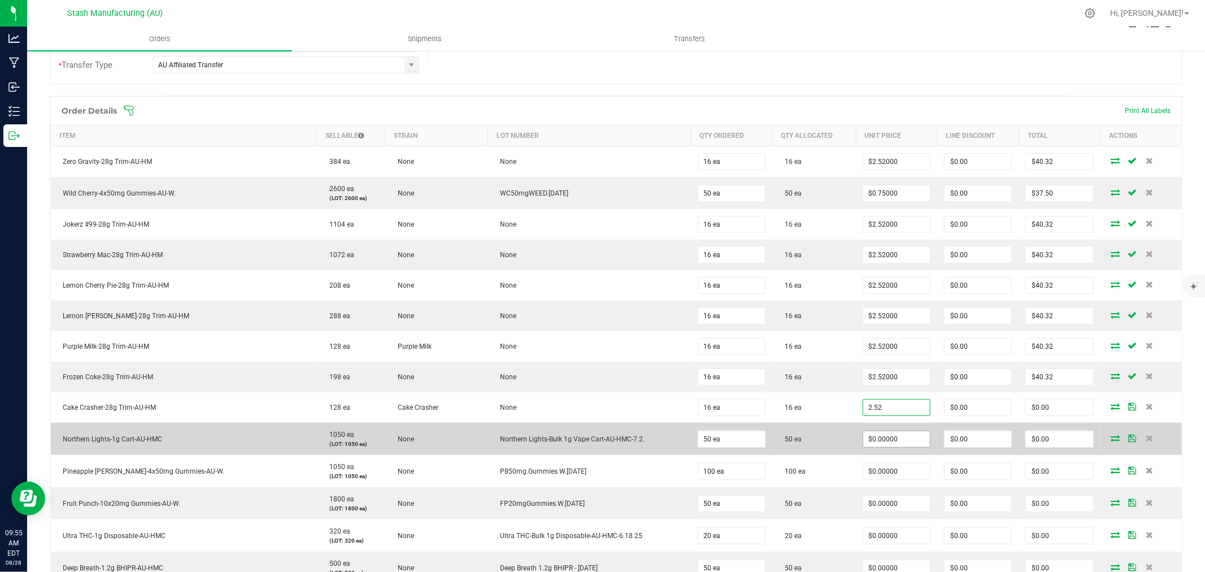
type input "$2.52000"
type input "$40.32"
click at [901, 441] on input "0" at bounding box center [896, 439] width 67 height 16
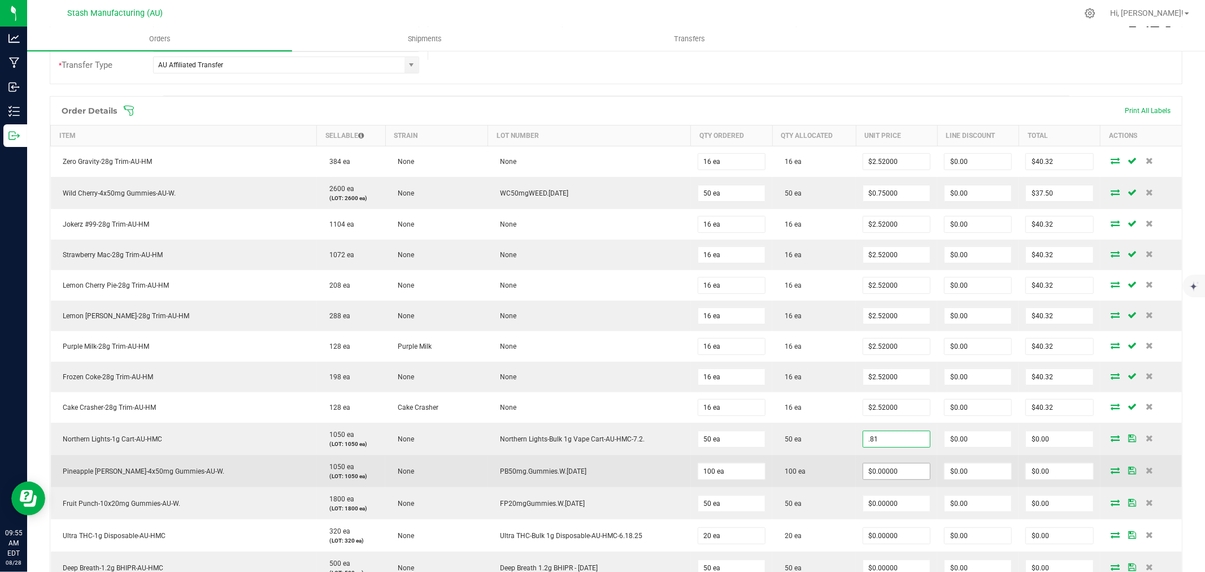
type input "$0.81000"
type input "$40.50"
click at [896, 473] on input "0" at bounding box center [896, 471] width 67 height 16
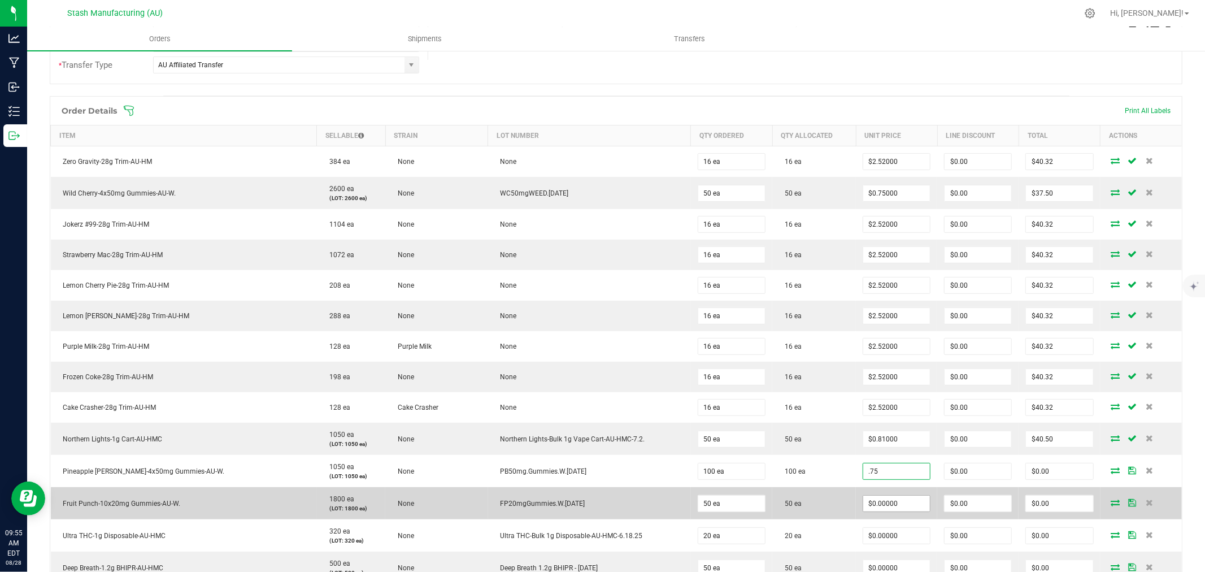
type input "$0.75000"
type input "$75.00"
click at [891, 507] on input "0" at bounding box center [896, 503] width 67 height 16
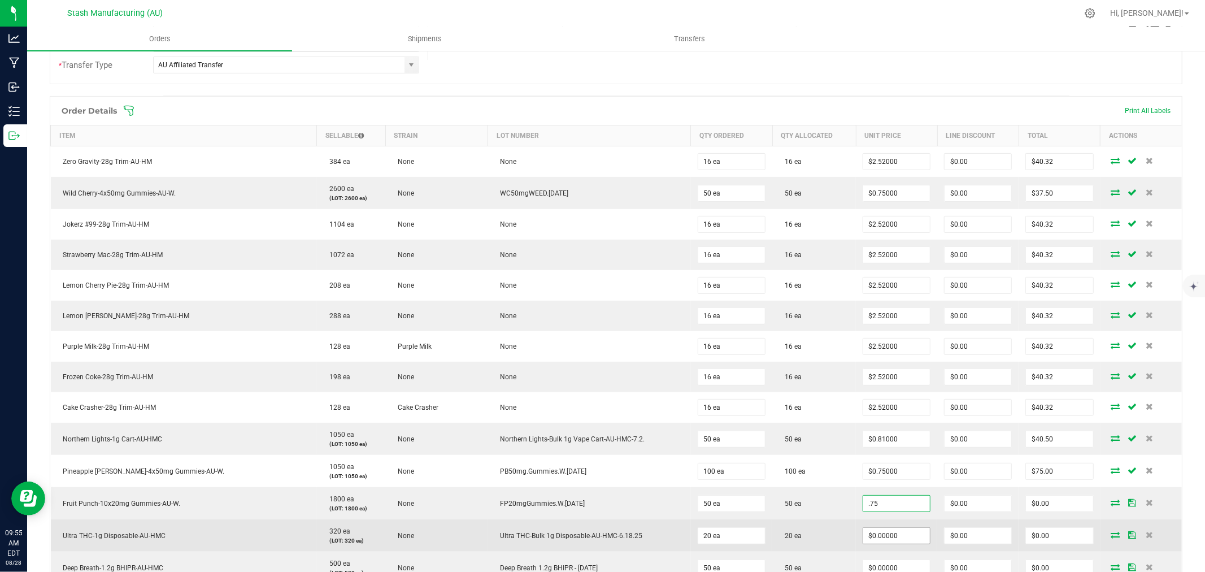
type input "$0.75000"
type input "$37.50"
click at [895, 538] on input "0" at bounding box center [896, 536] width 67 height 16
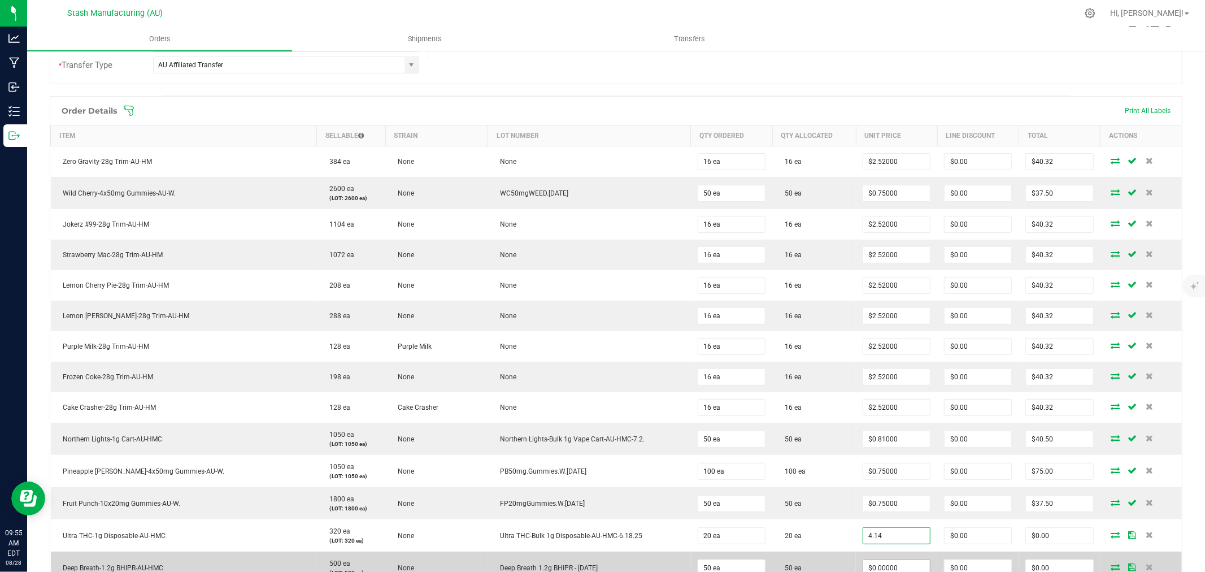
type input "$4.14000"
type input "$82.80"
click at [886, 563] on input "0" at bounding box center [896, 568] width 67 height 16
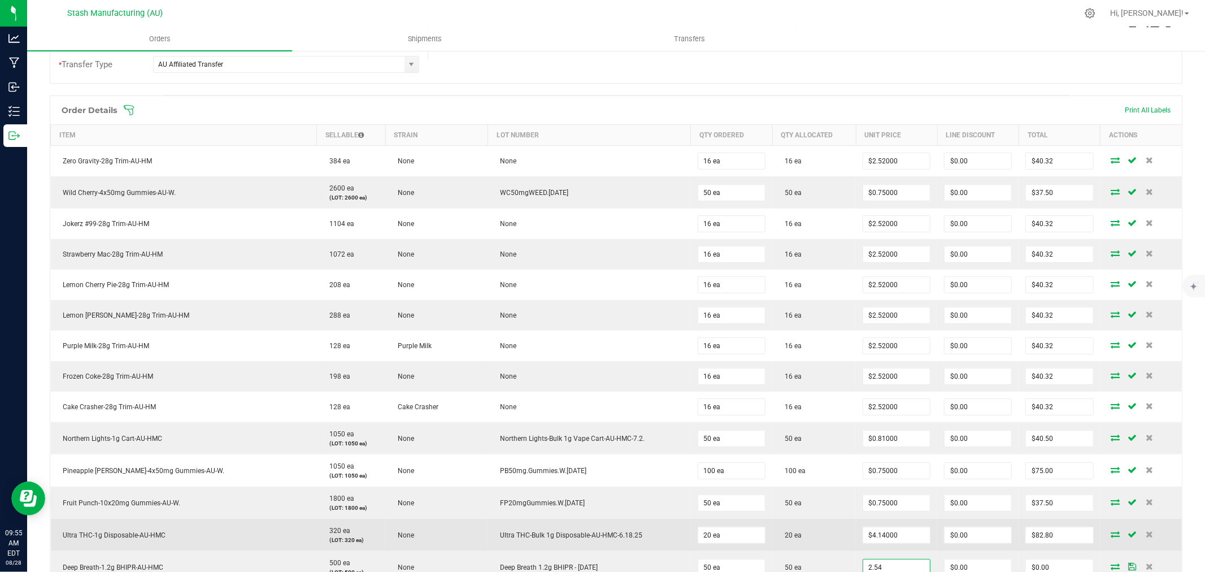
click at [836, 545] on td "20 ea" at bounding box center [814, 535] width 84 height 32
type input "$2.54000"
type input "$127.00"
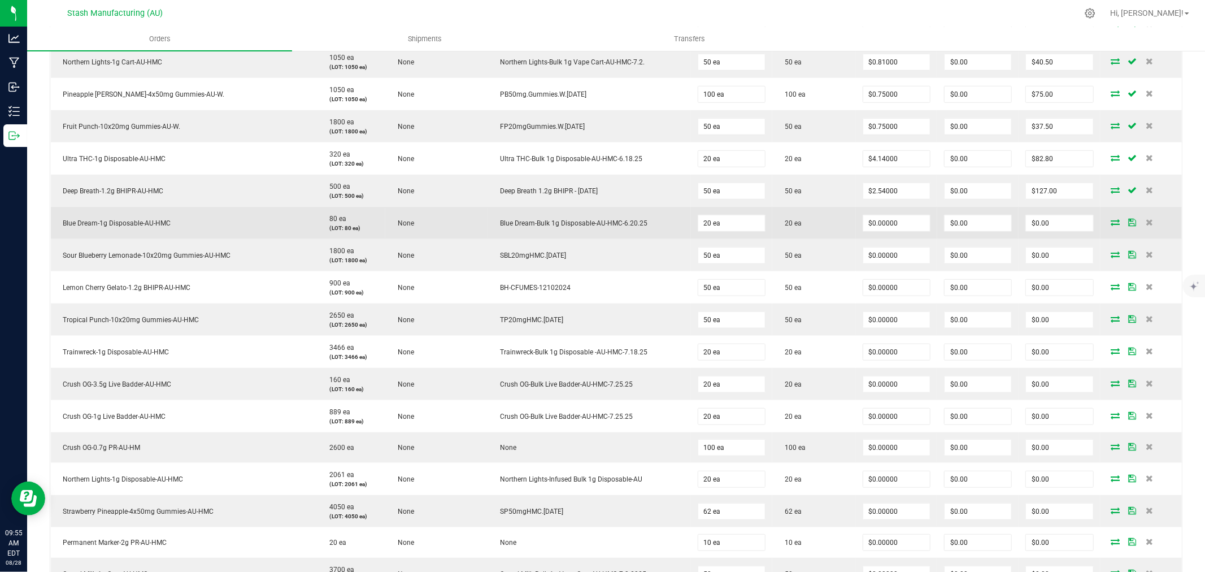
scroll to position [628, 0]
click at [882, 224] on input "0" at bounding box center [896, 223] width 67 height 16
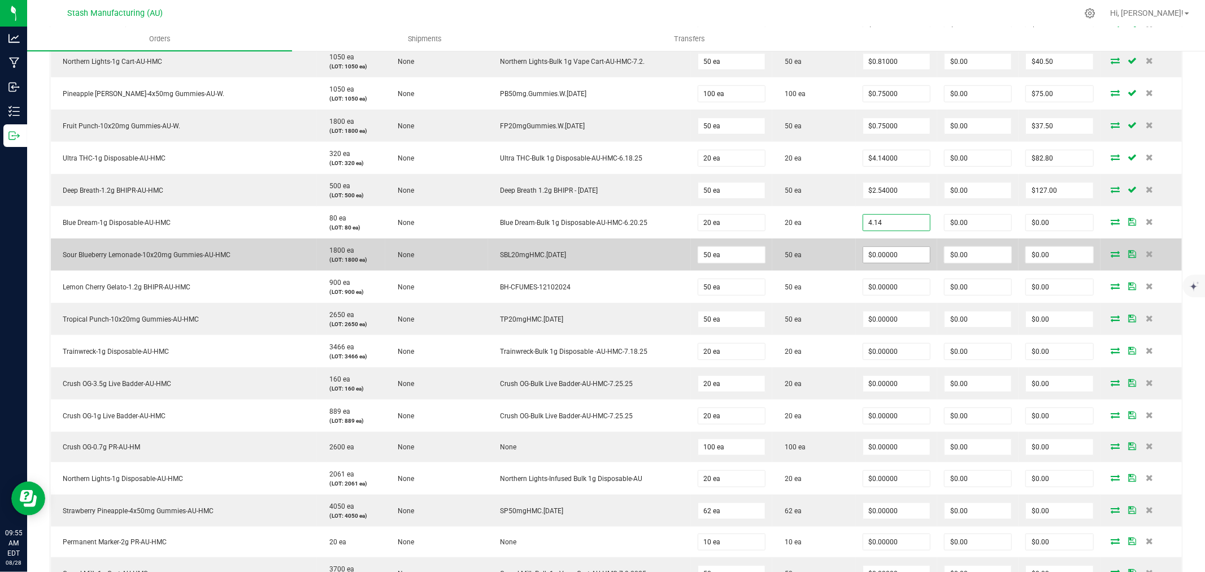
type input "$4.14000"
type input "$82.80"
click at [890, 255] on input "0" at bounding box center [896, 255] width 67 height 16
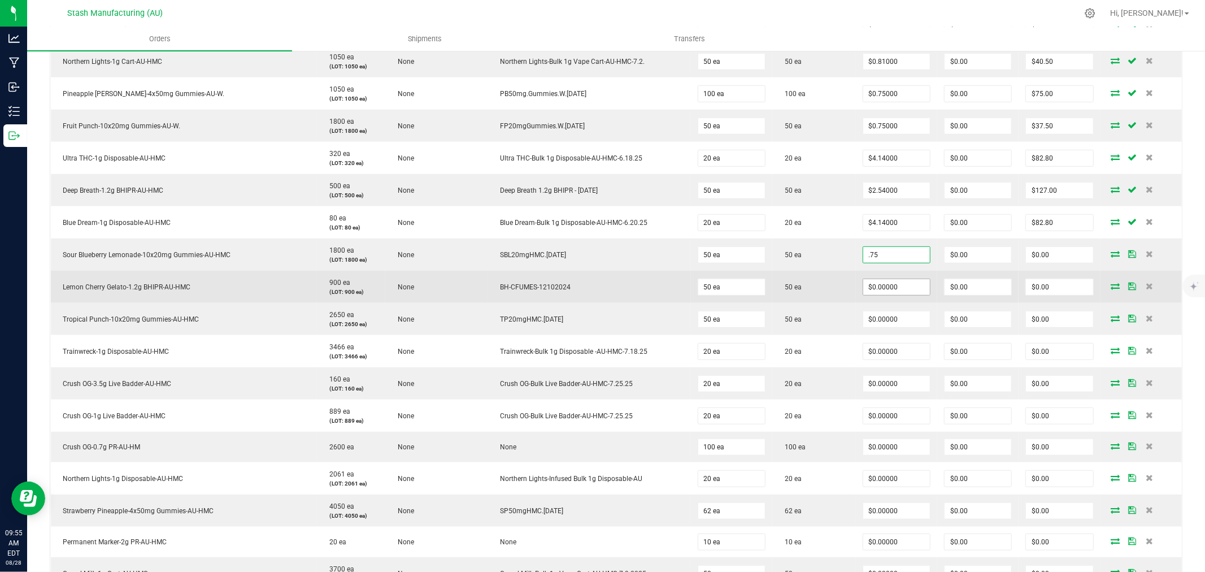
type input "$0.75000"
type input "$37.50"
click at [893, 285] on input "0" at bounding box center [896, 287] width 67 height 16
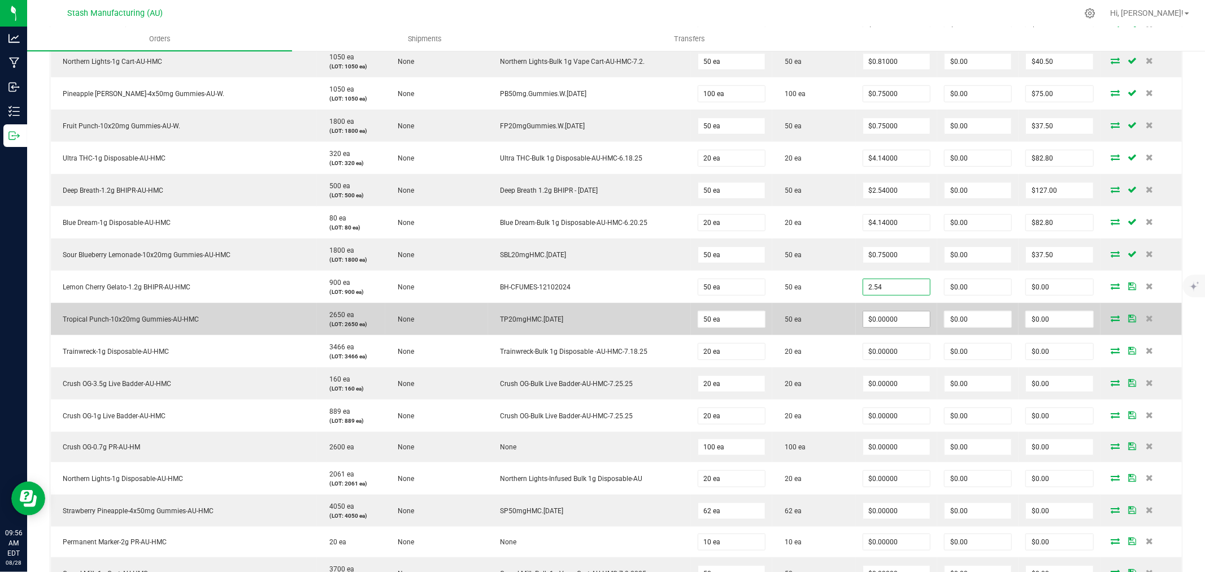
type input "$2.54000"
type input "$127.00"
click at [898, 320] on input "0" at bounding box center [896, 319] width 67 height 16
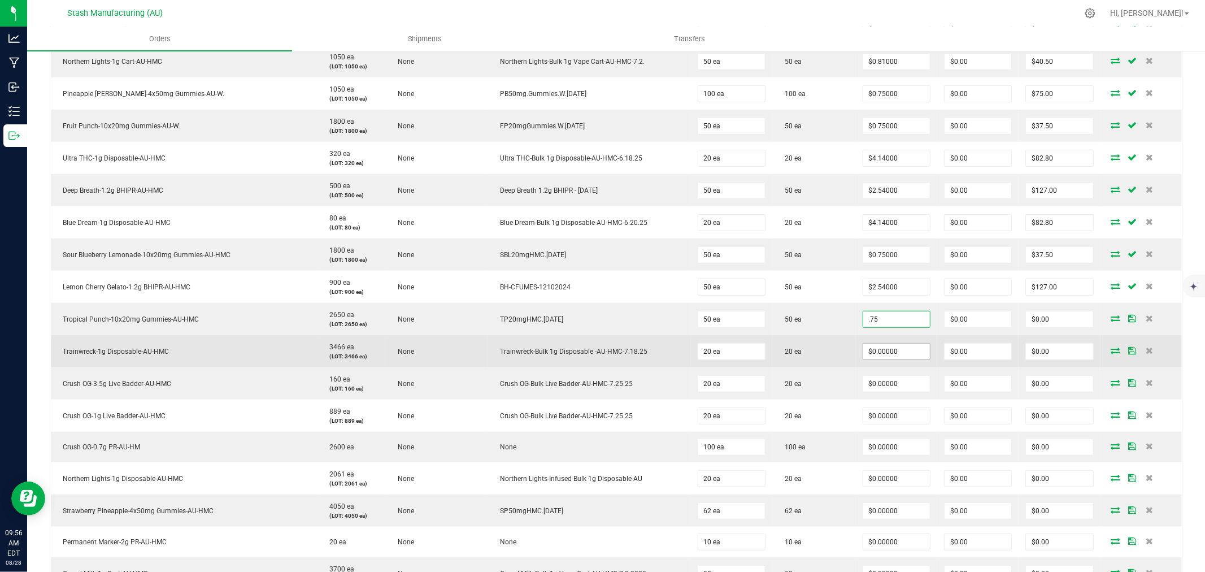
type input "$0.75000"
type input "$37.50"
click at [896, 352] on input "0" at bounding box center [896, 351] width 67 height 16
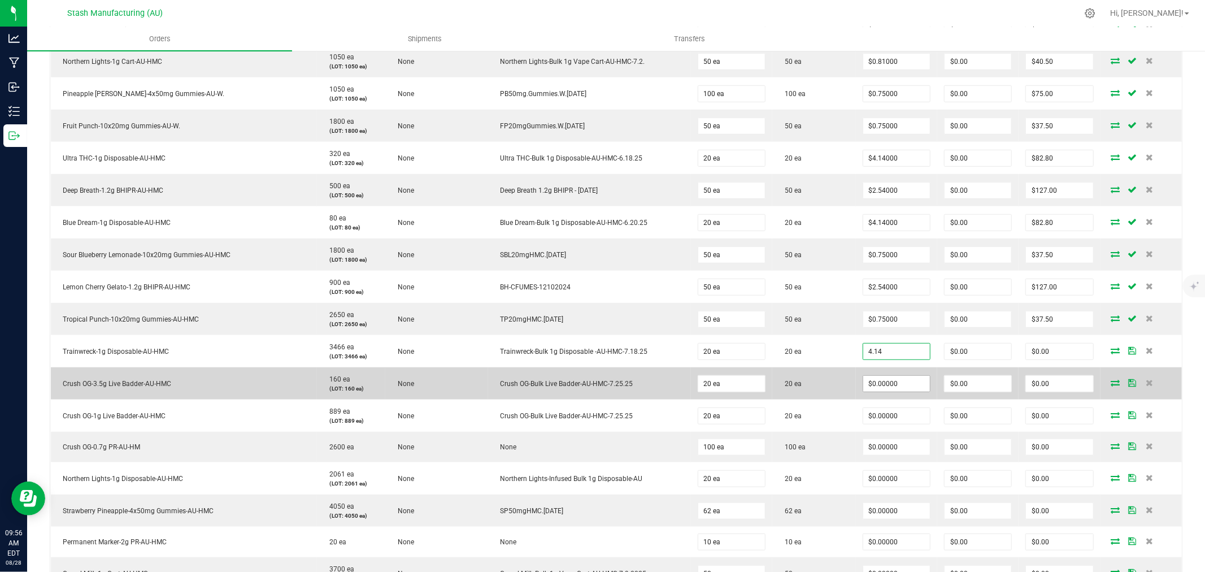
type input "$4.14000"
type input "$82.80"
click at [896, 382] on input "0" at bounding box center [896, 384] width 67 height 16
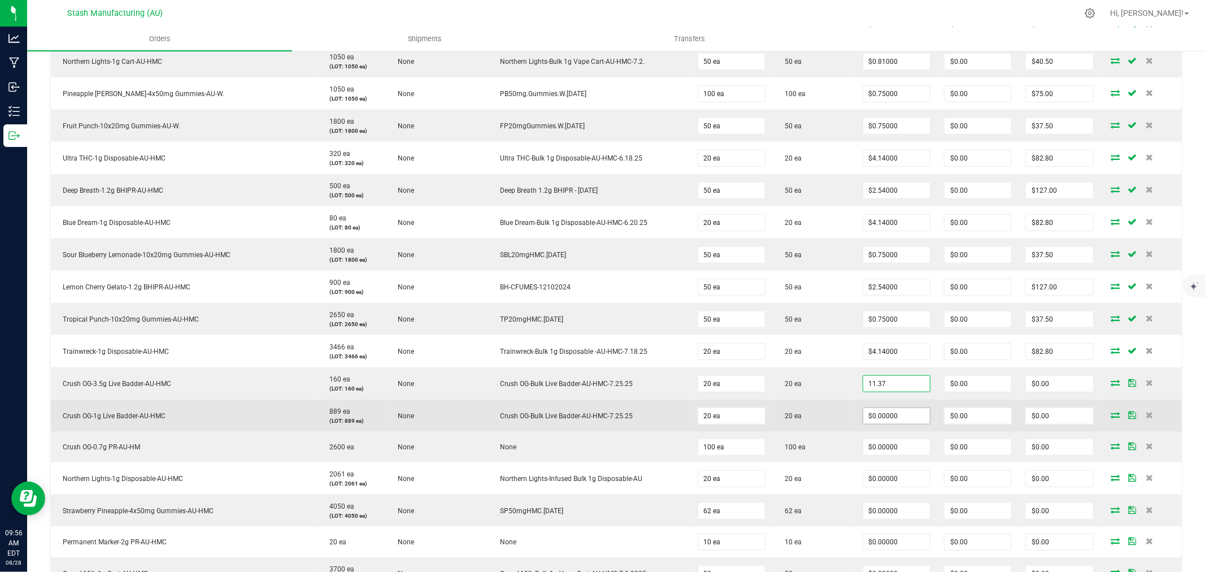
type input "$11.37000"
type input "$227.40"
click at [893, 420] on input "0" at bounding box center [896, 416] width 67 height 16
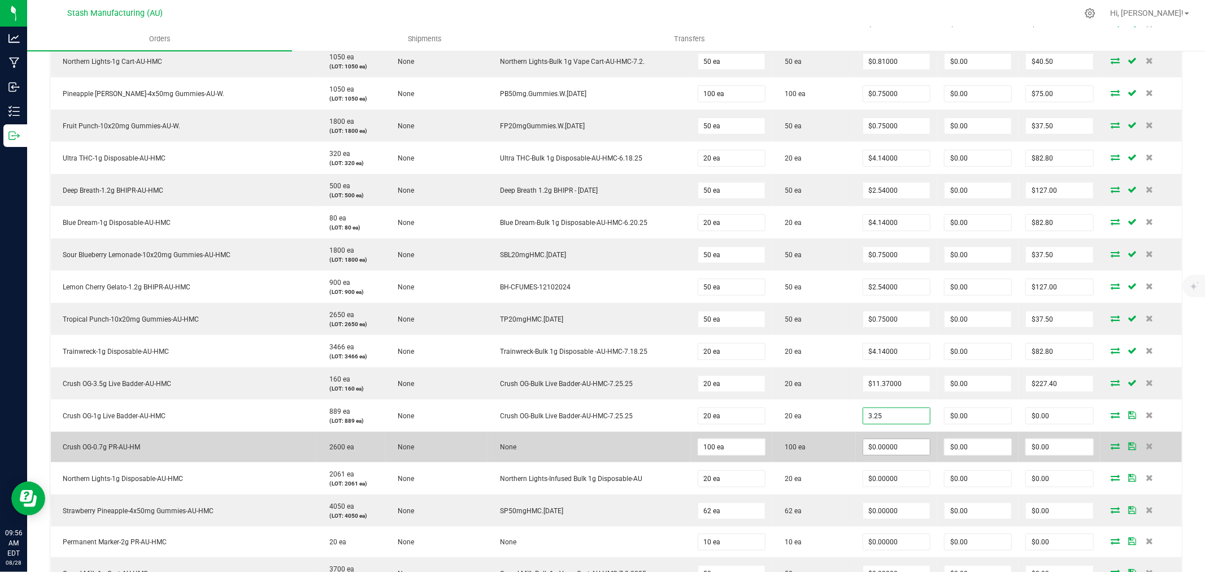
type input "$3.25000"
type input "$65.00"
click at [896, 452] on input "0" at bounding box center [896, 447] width 67 height 16
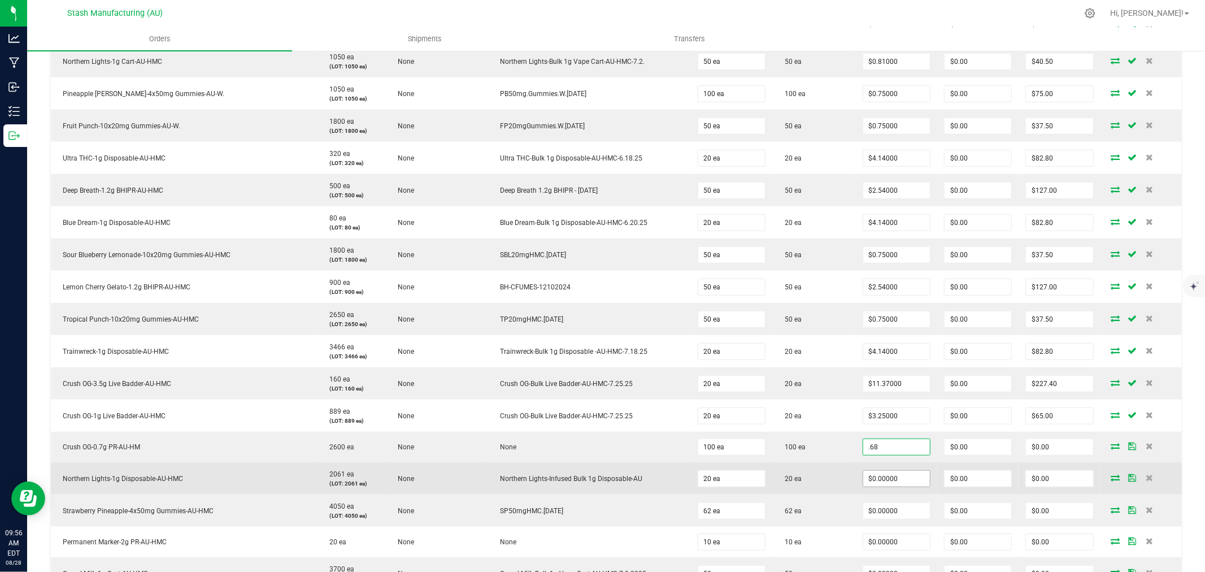
type input "$0.68000"
type input "$68.00"
click at [896, 482] on input "0" at bounding box center [896, 479] width 67 height 16
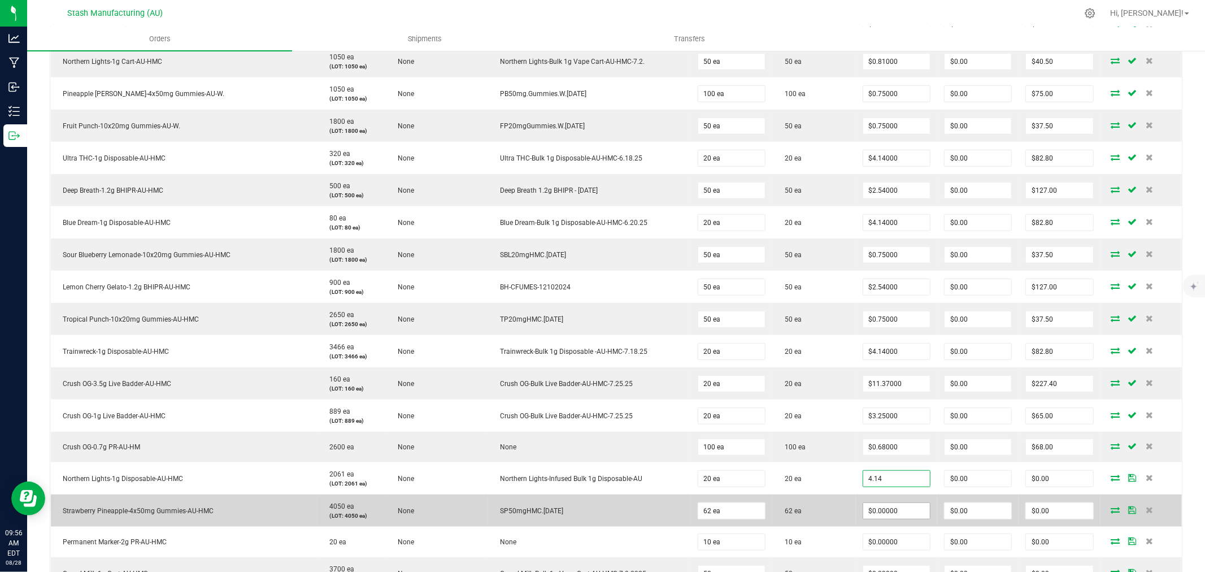
type input "$4.14000"
type input "$82.80"
click at [899, 515] on input "0" at bounding box center [896, 511] width 67 height 16
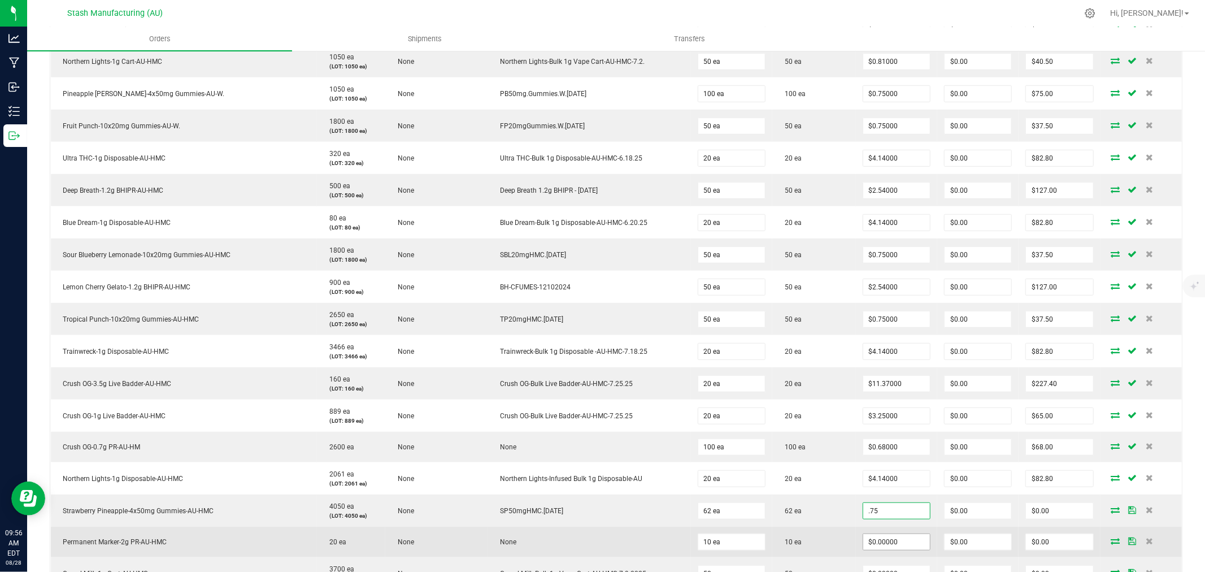
type input "$0.75000"
type input "$46.50"
click at [890, 545] on input "0" at bounding box center [896, 542] width 67 height 16
type input "$6.60000"
type input "$66.00"
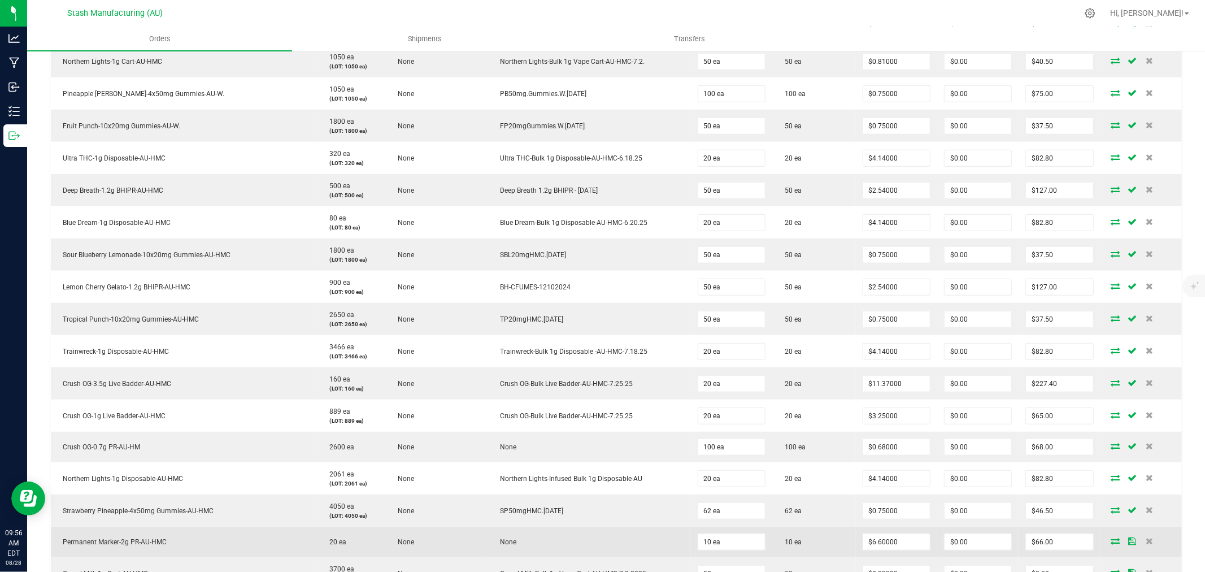
click at [843, 537] on td "10 ea" at bounding box center [814, 541] width 84 height 31
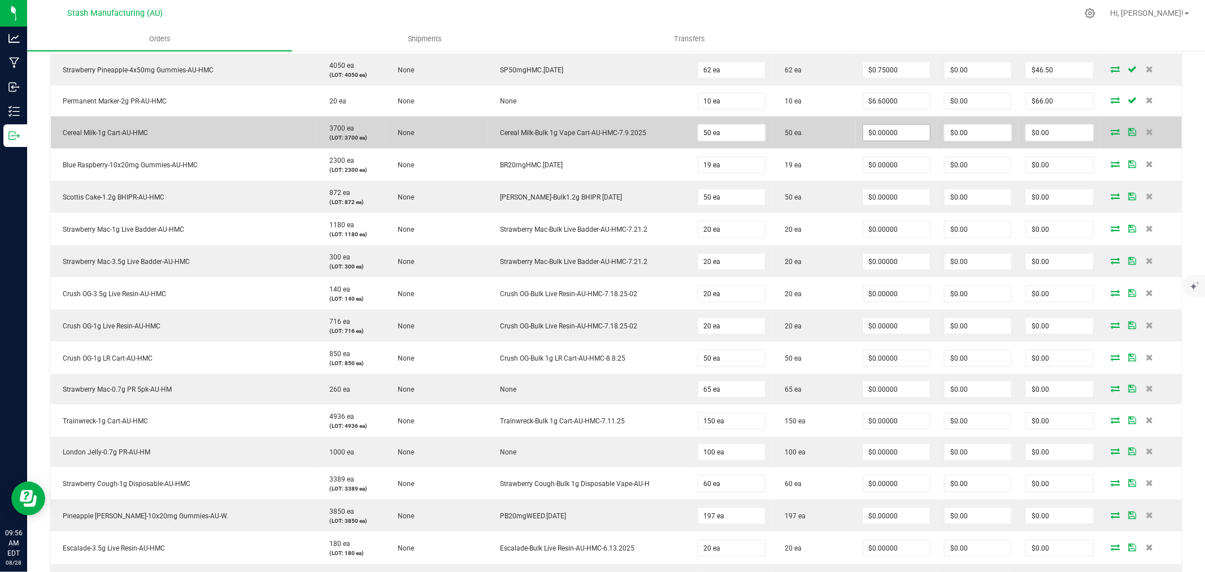
scroll to position [1068, 0]
click at [882, 137] on input "0" at bounding box center [896, 133] width 67 height 16
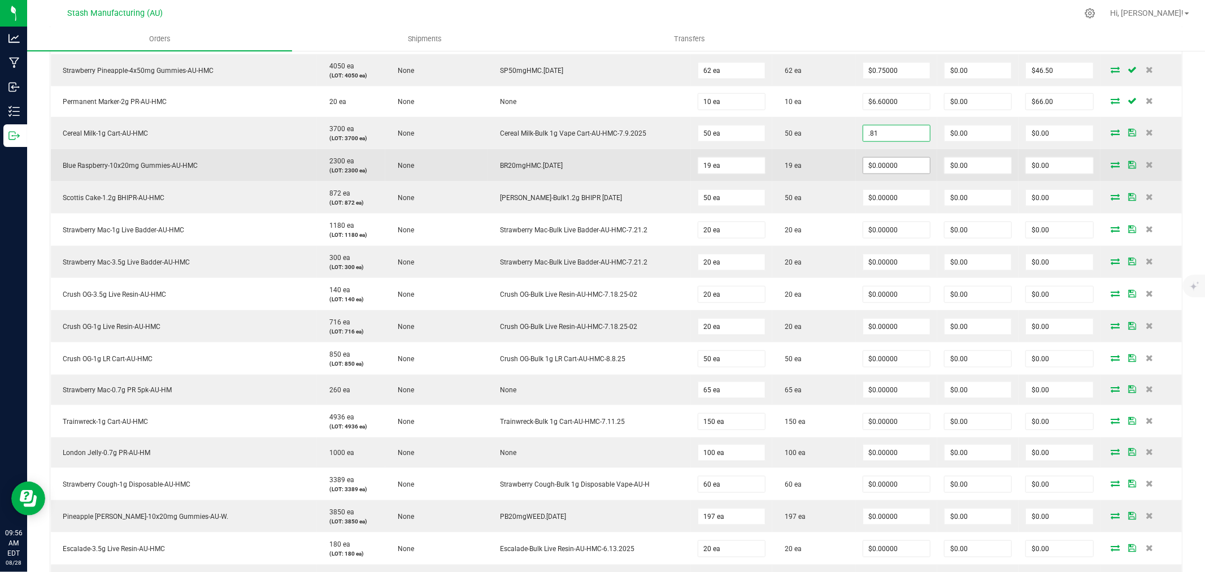
type input "$0.81000"
type input "$40.50"
click at [894, 167] on input "0" at bounding box center [896, 166] width 67 height 16
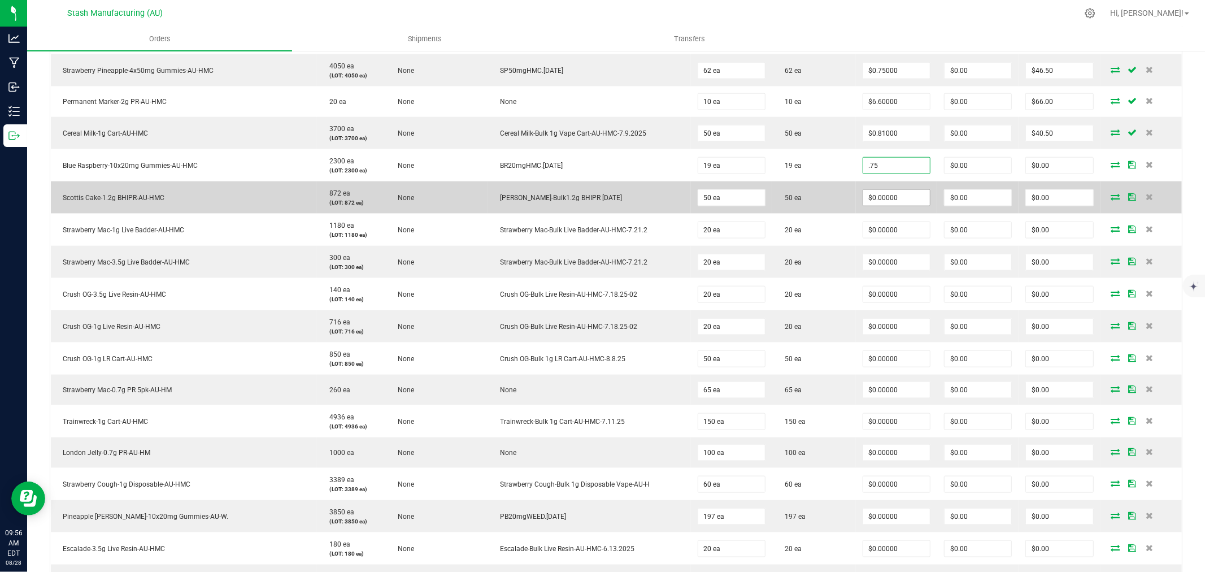
type input "$0.75000"
type input "$14.25"
click at [894, 201] on input "0" at bounding box center [896, 198] width 67 height 16
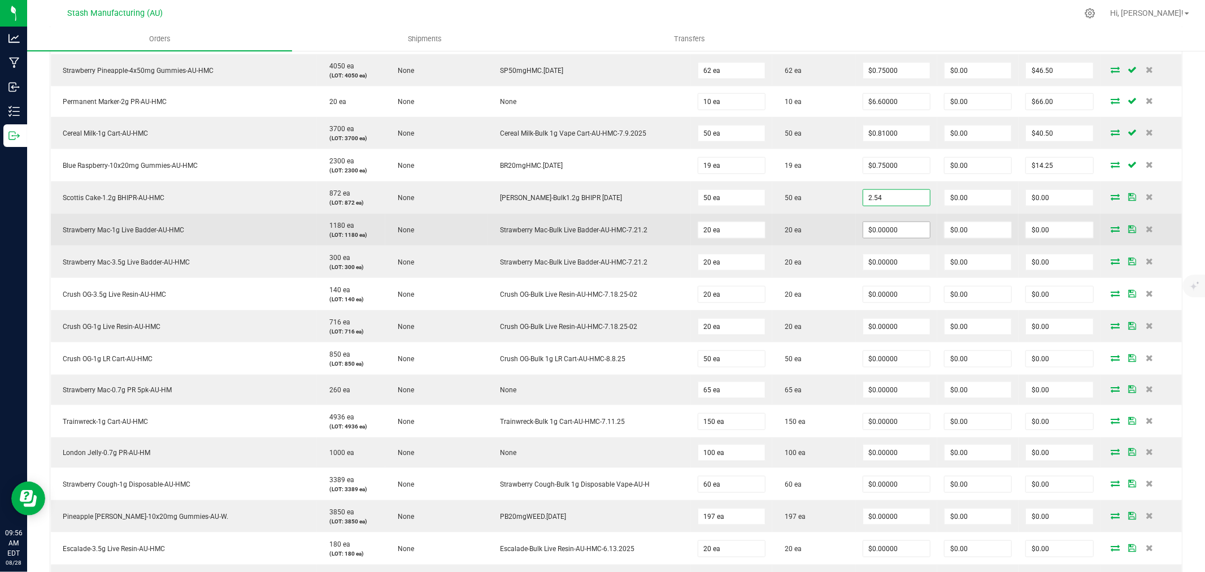
type input "$2.54000"
type input "$127.00"
click at [894, 228] on input "0" at bounding box center [896, 230] width 67 height 16
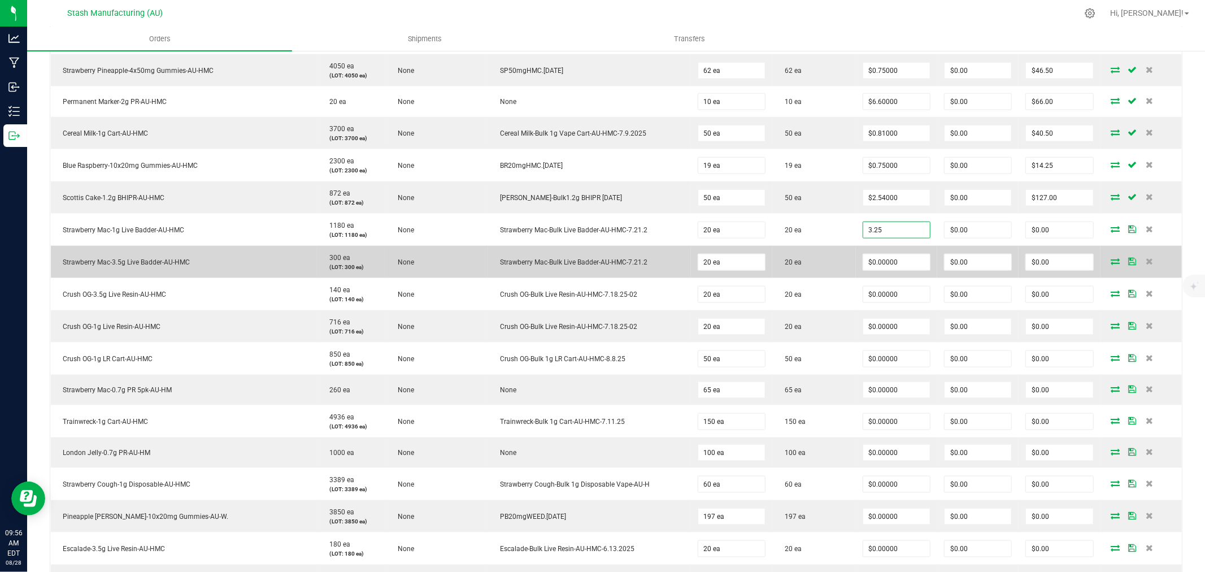
type input "$3.25000"
type input "$65.00"
click at [890, 252] on td "$0.00000" at bounding box center [896, 262] width 81 height 32
click at [889, 262] on input "0" at bounding box center [896, 262] width 67 height 16
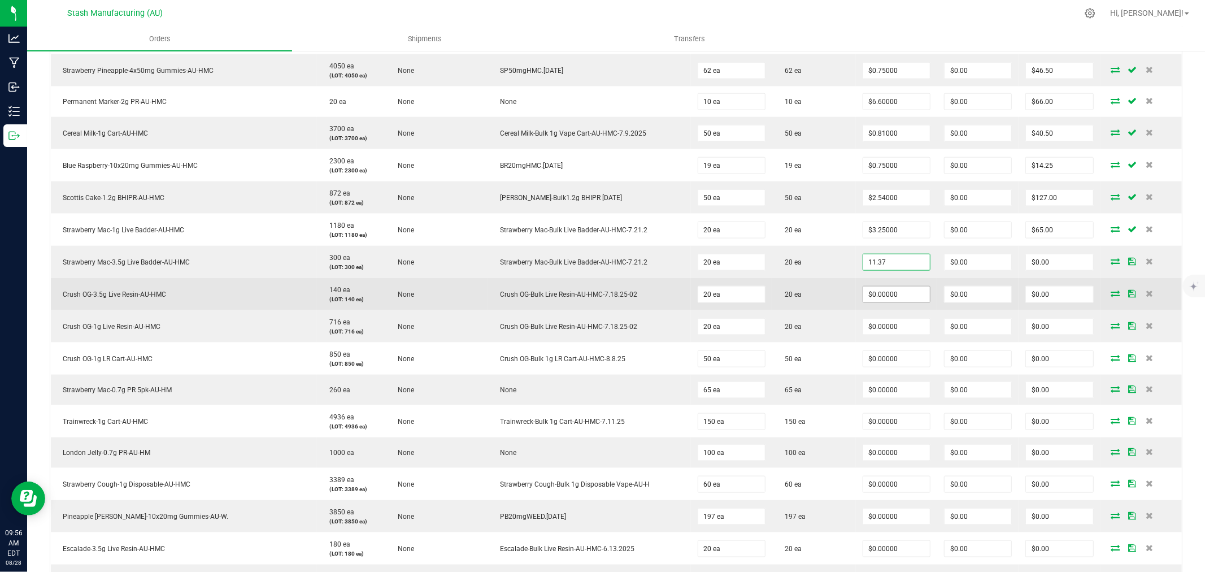
type input "$11.37000"
type input "$227.40"
click at [891, 294] on input "0" at bounding box center [896, 294] width 67 height 16
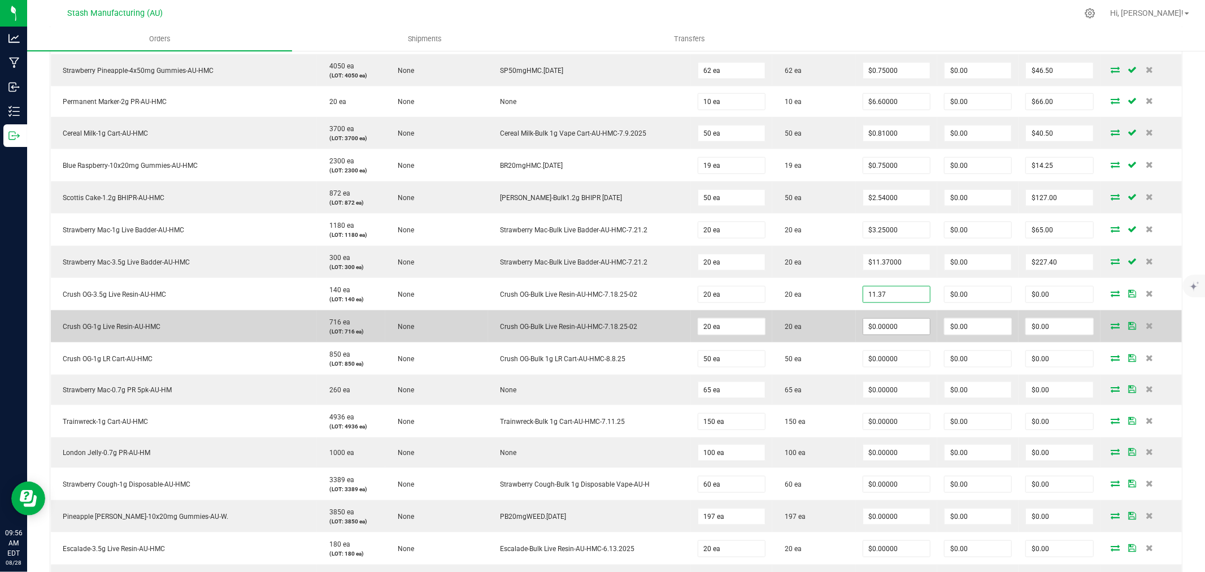
type input "$11.37000"
type input "$227.40"
click at [888, 328] on input "0" at bounding box center [896, 327] width 67 height 16
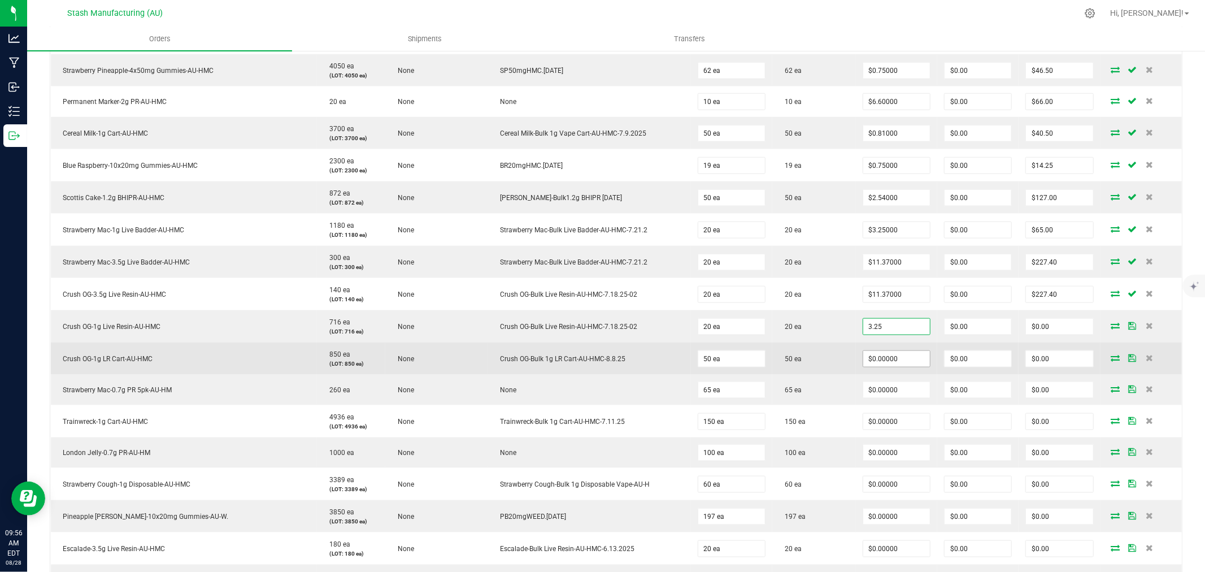
type input "$3.25000"
type input "$65.00"
click at [881, 356] on input "0" at bounding box center [896, 359] width 67 height 16
type input "4"
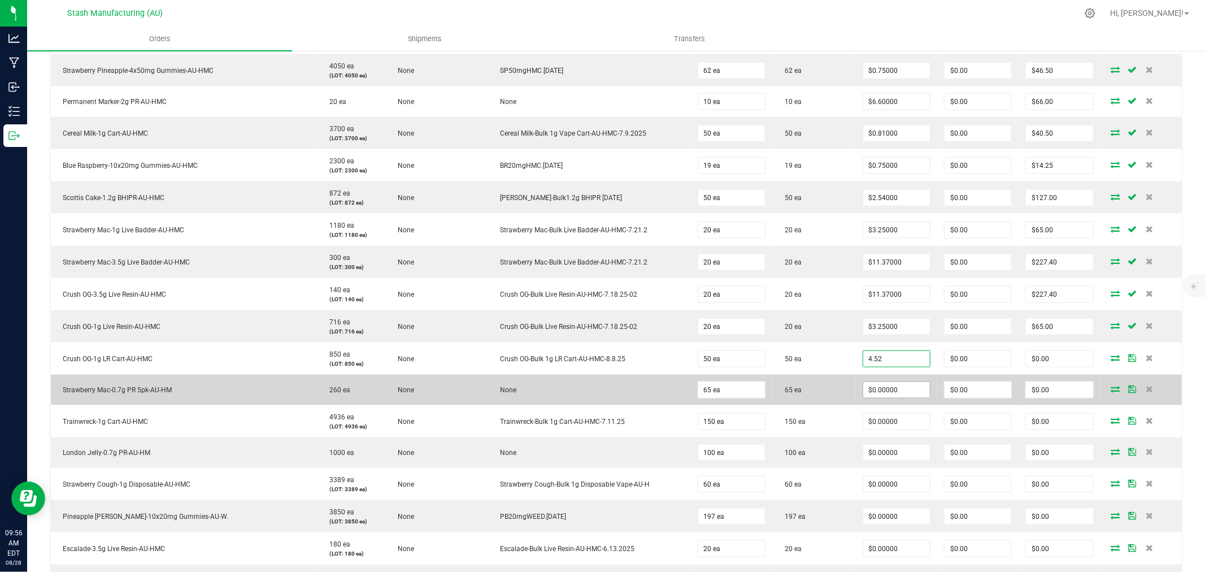
type input "$4.52000"
type input "$226.00"
click at [882, 392] on input "0" at bounding box center [896, 390] width 67 height 16
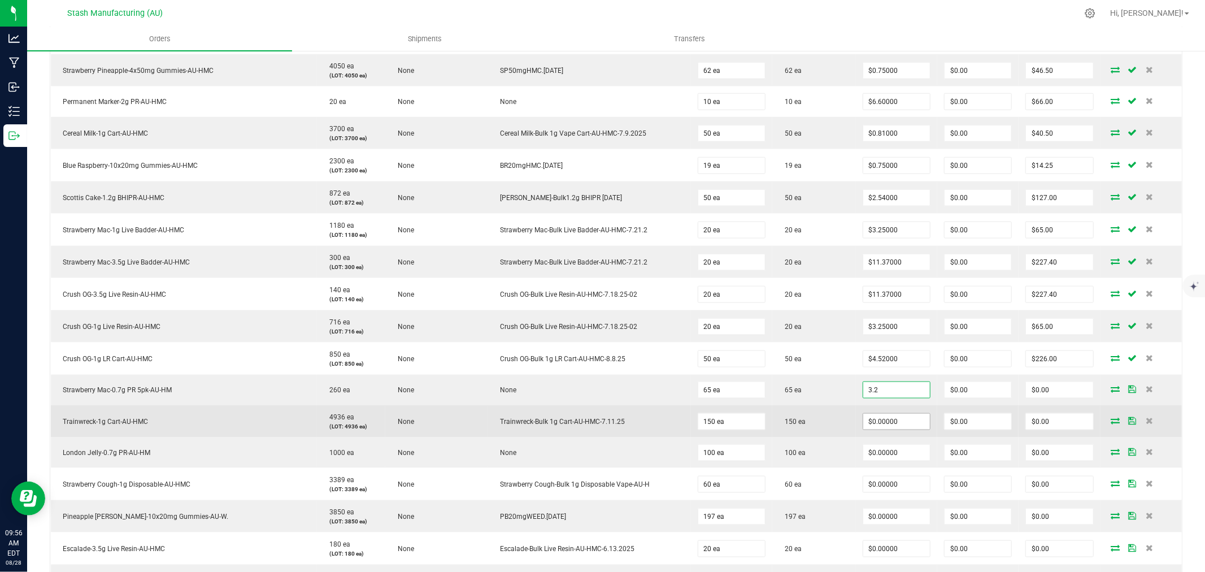
type input "$3.20000"
type input "$208.00"
click at [882, 424] on input "0" at bounding box center [896, 421] width 67 height 16
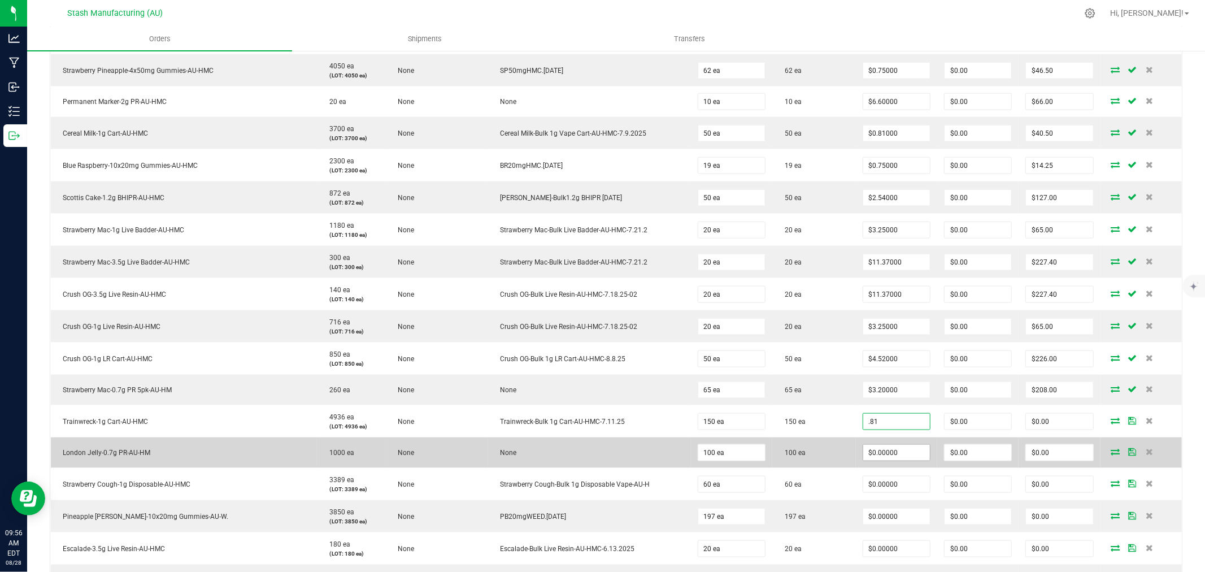
type input "$0.81000"
type input "$121.50"
click at [889, 452] on input "0" at bounding box center [896, 453] width 67 height 16
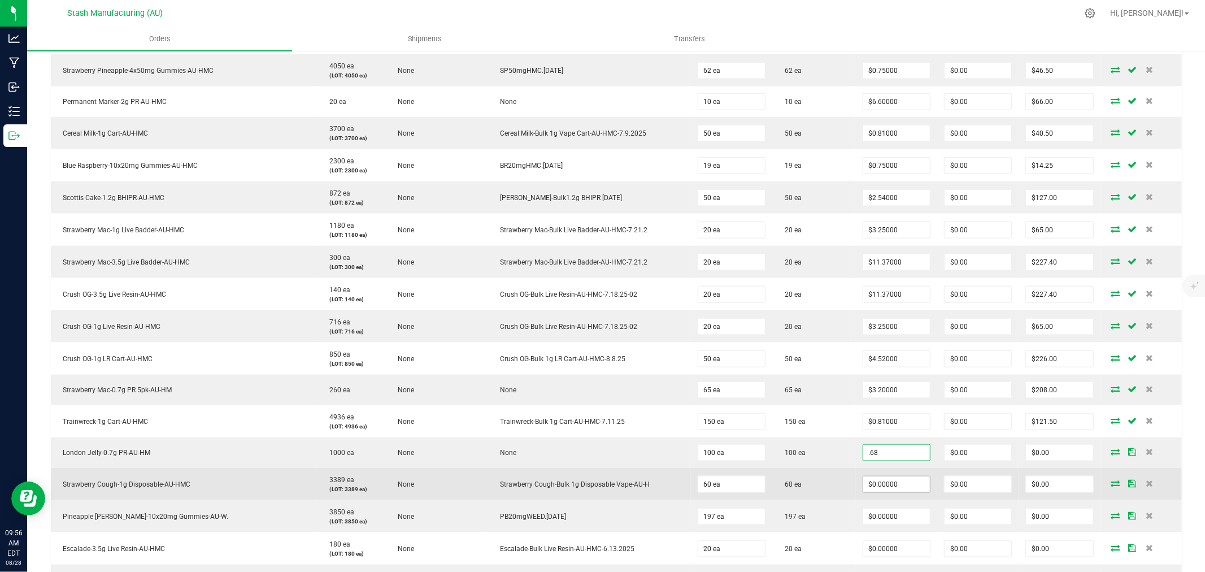
type input "$0.68000"
type input "$68.00"
click at [895, 487] on input "0" at bounding box center [896, 484] width 67 height 16
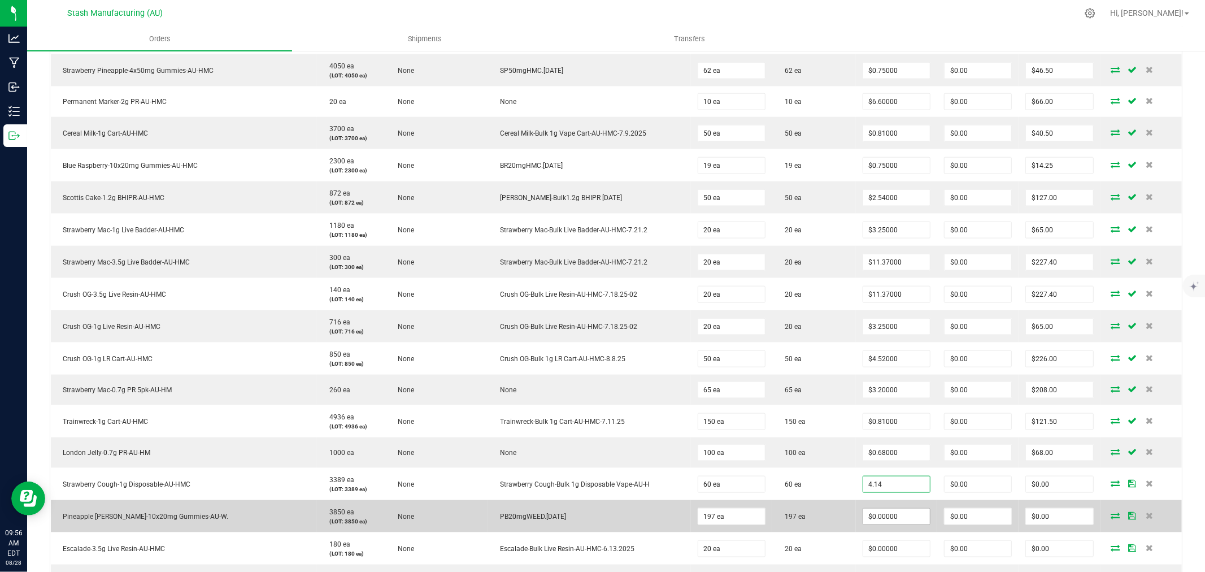
type input "$4.14000"
type input "$248.40"
click at [895, 521] on input "0" at bounding box center [896, 516] width 67 height 16
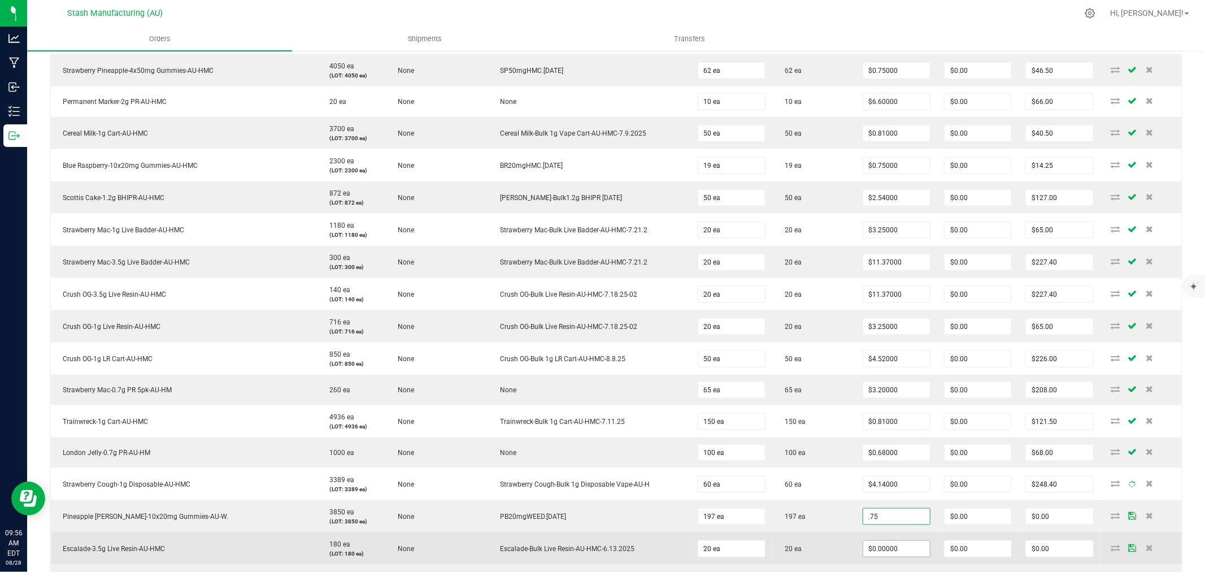
type input "$0.75000"
type input "$147.75"
click at [895, 551] on input "0" at bounding box center [896, 549] width 67 height 16
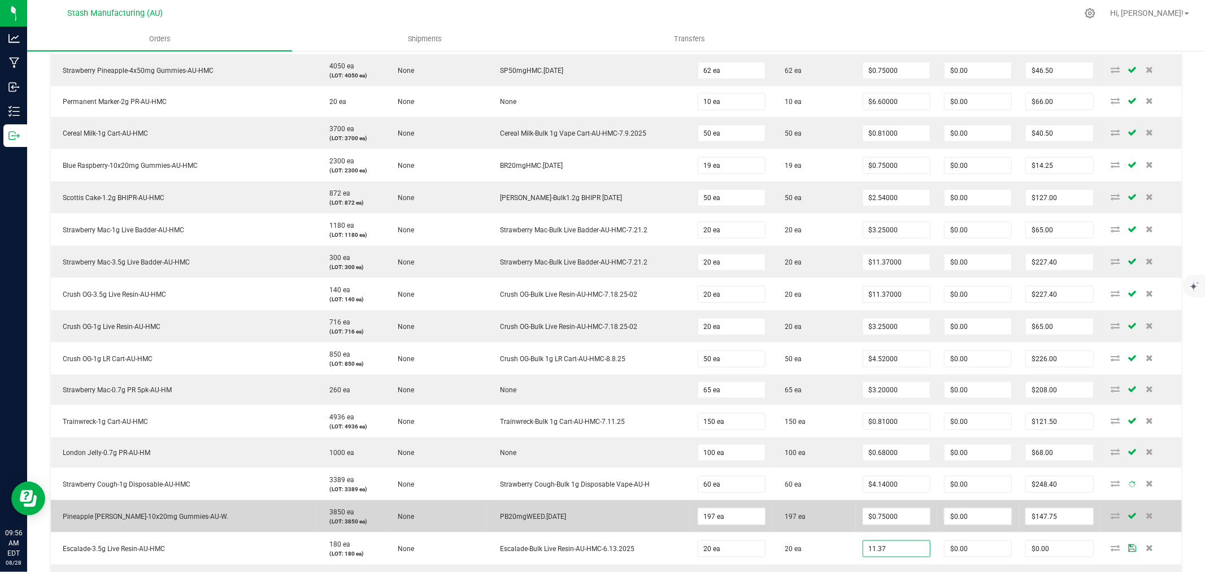
click at [835, 529] on td "197 ea" at bounding box center [814, 516] width 84 height 32
type input "$11.37000"
type input "$227.40"
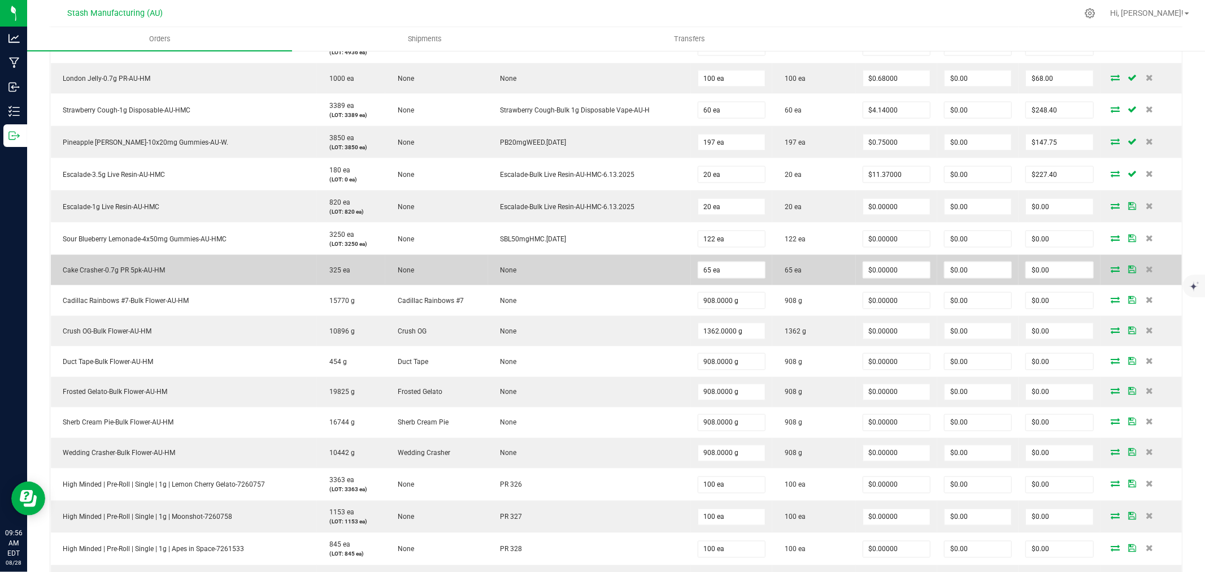
scroll to position [1444, 0]
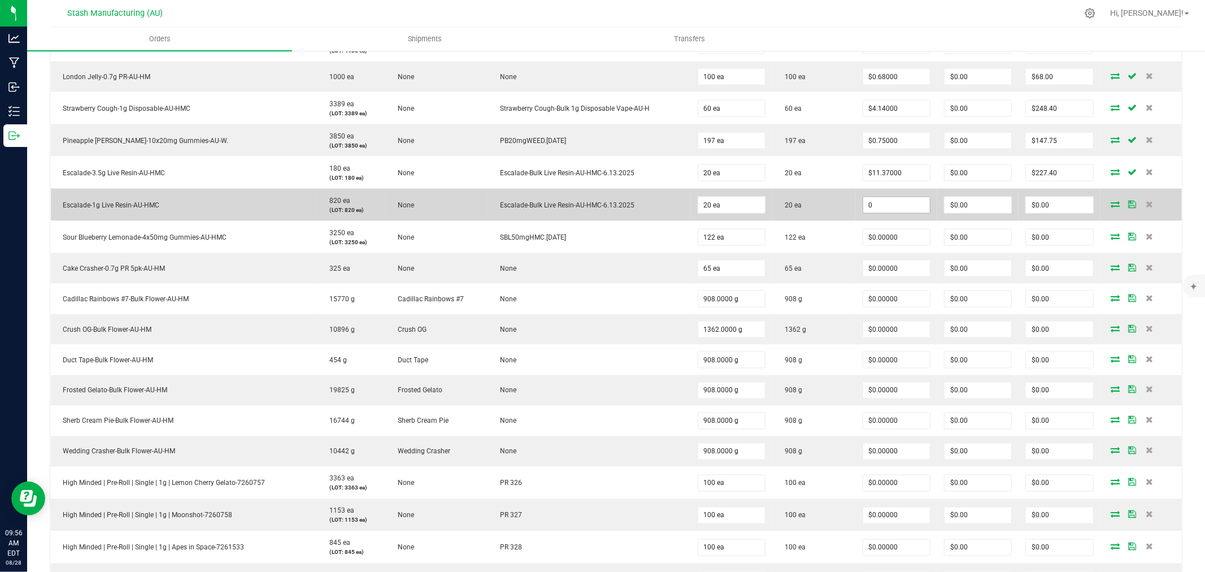
click at [892, 203] on input "0" at bounding box center [896, 205] width 67 height 16
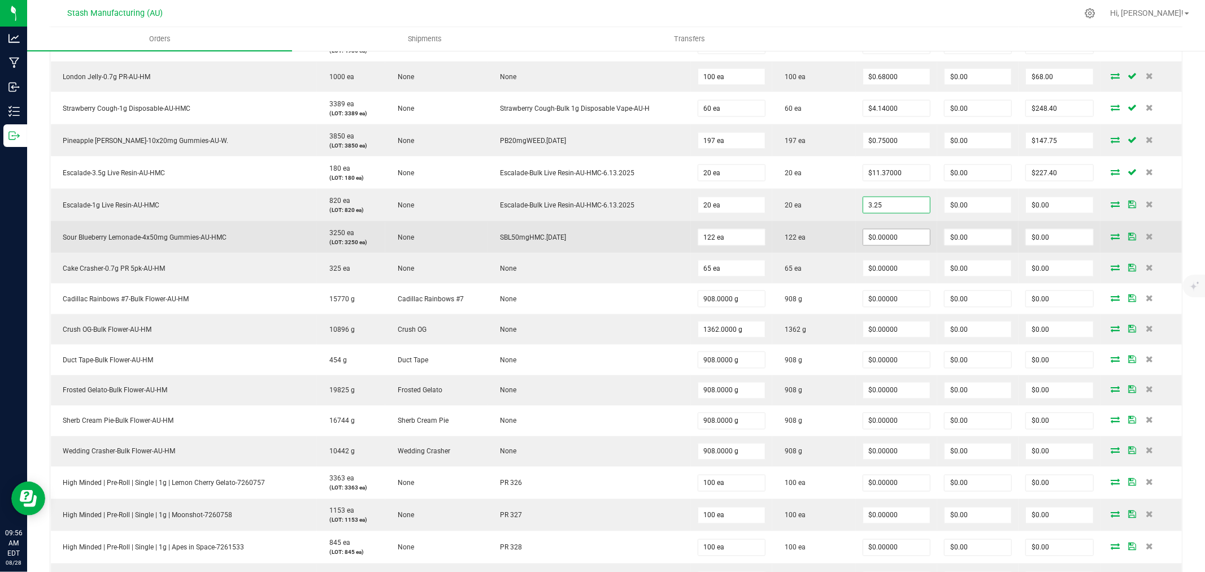
type input "$3.25000"
type input "$65.00"
click at [894, 238] on input "0" at bounding box center [896, 237] width 67 height 16
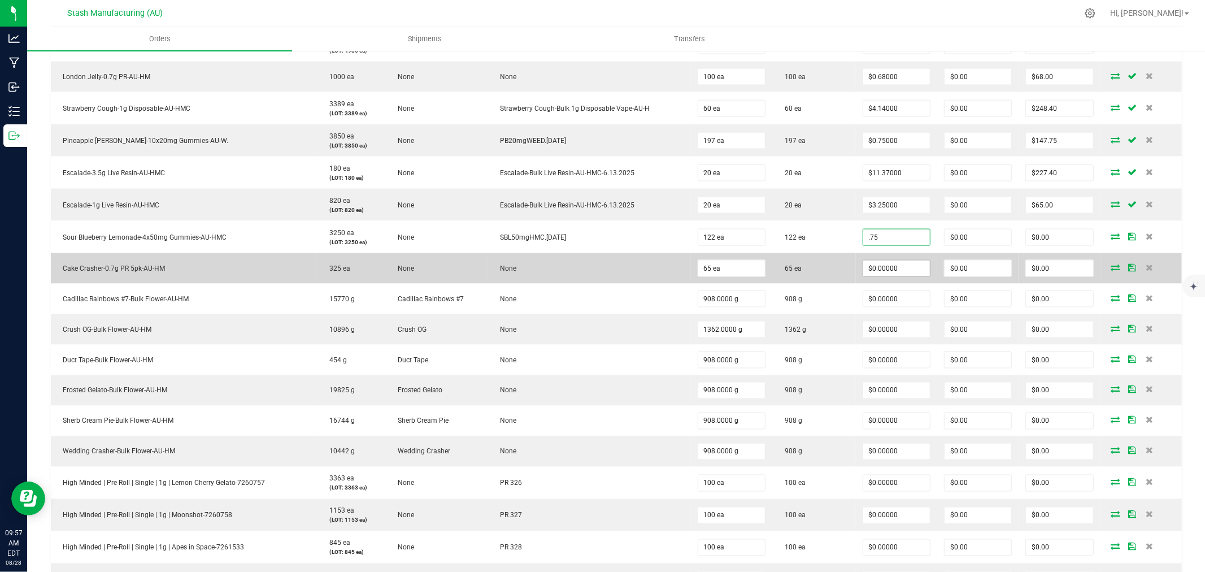
type input "$0.75000"
type input "$91.50"
click at [895, 262] on input "0" at bounding box center [896, 268] width 67 height 16
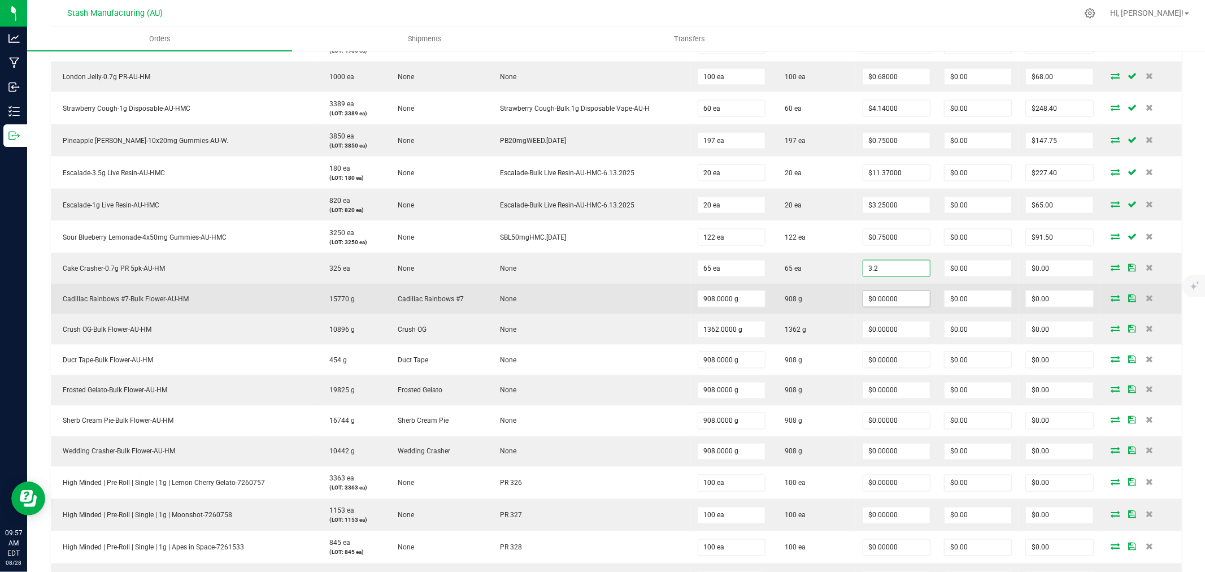
type input "$3.20000"
type input "$208.00"
click at [895, 297] on input "0" at bounding box center [896, 299] width 67 height 16
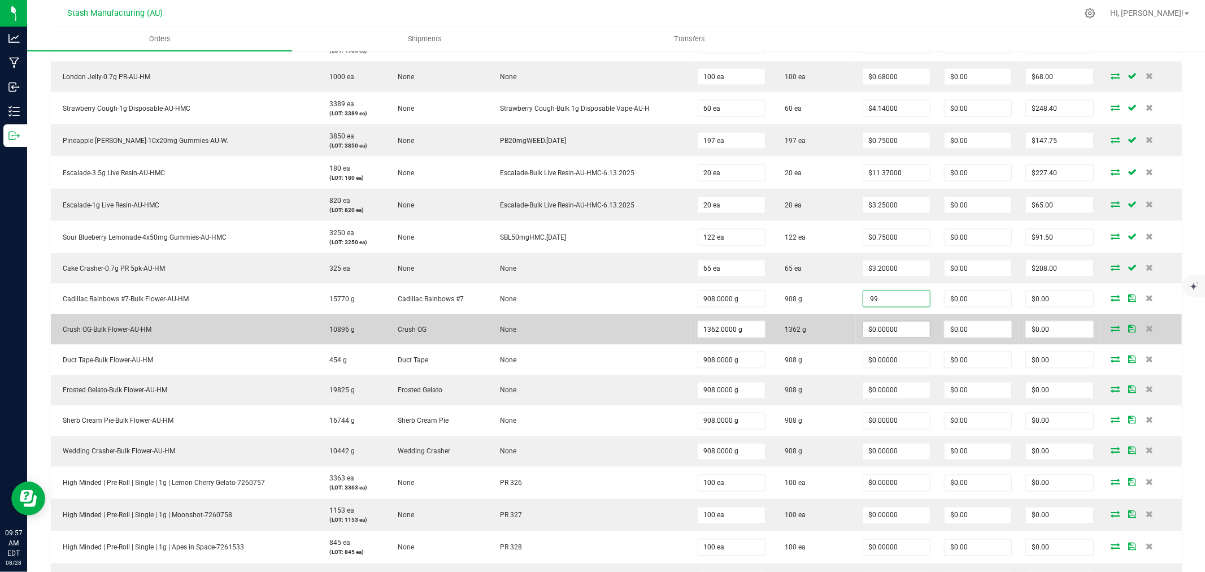
type input "$0.99000"
type input "$898.92"
click at [894, 329] on input "0" at bounding box center [896, 329] width 67 height 16
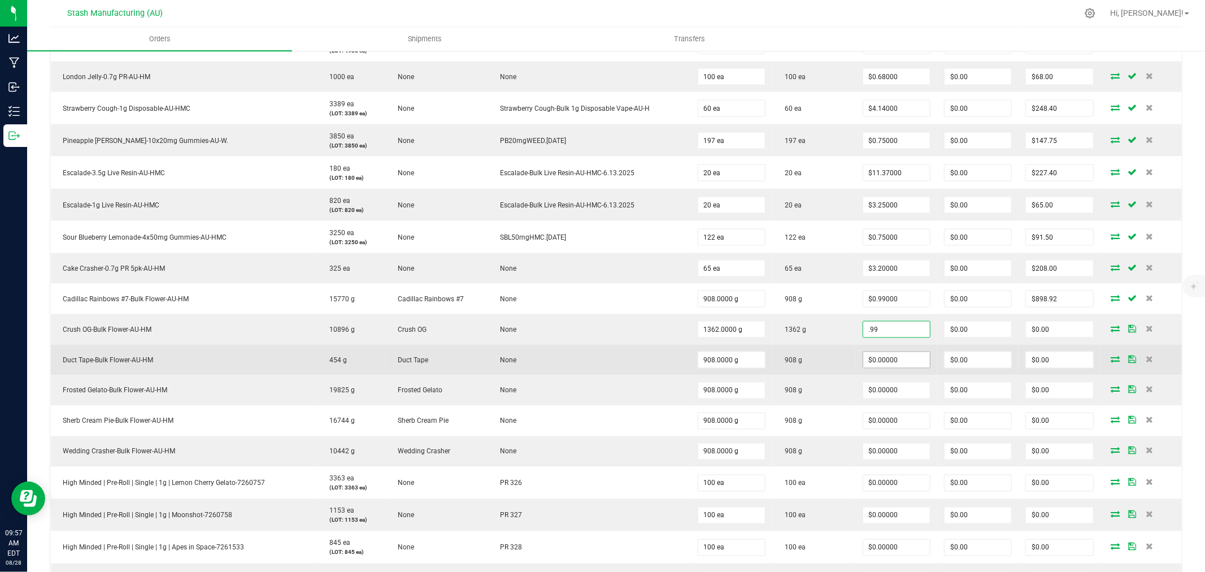
type input "$0.99000"
type input "$1,348.38"
click at [889, 364] on input "0" at bounding box center [896, 360] width 67 height 16
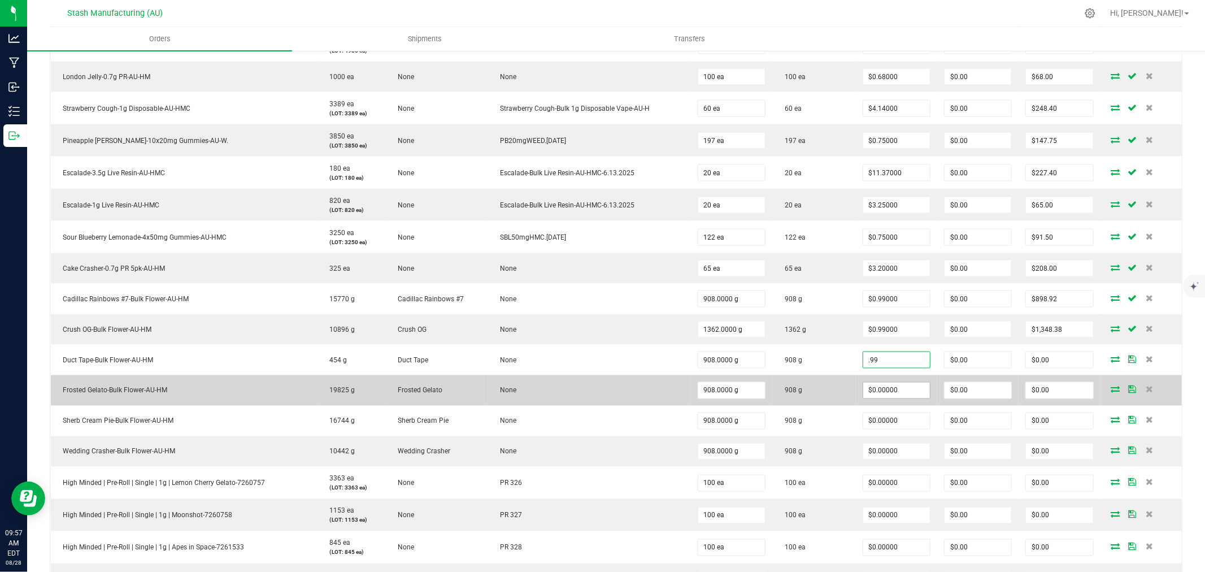
type input "$0.99000"
type input "$898.92"
click at [888, 395] on input "0" at bounding box center [896, 390] width 67 height 16
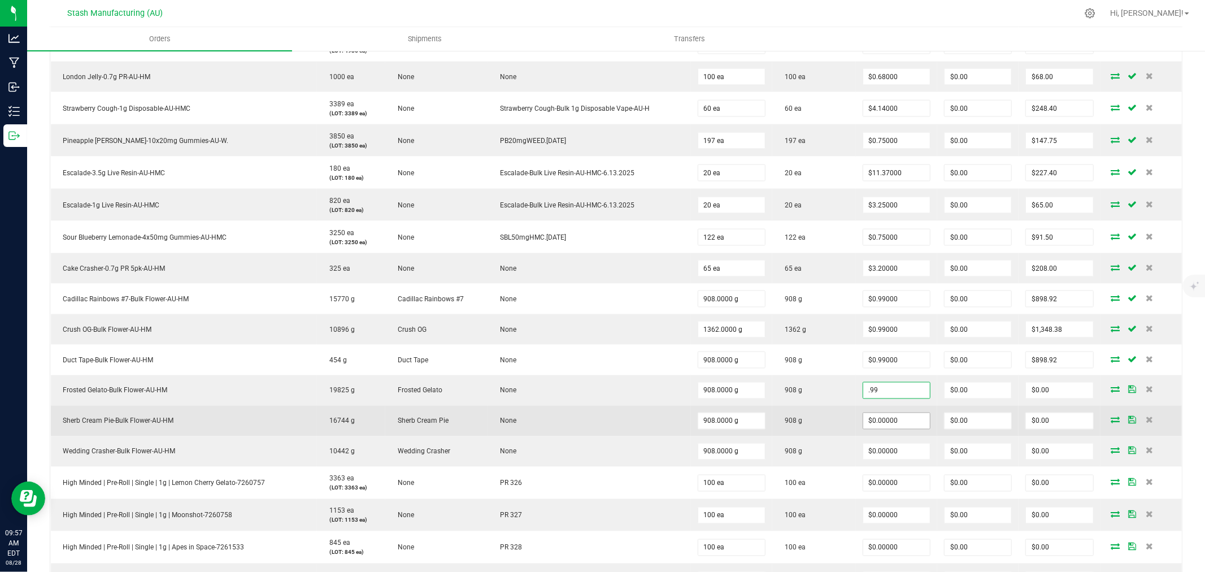
type input "$0.99000"
type input "$898.92"
click at [887, 420] on input "0" at bounding box center [896, 421] width 67 height 16
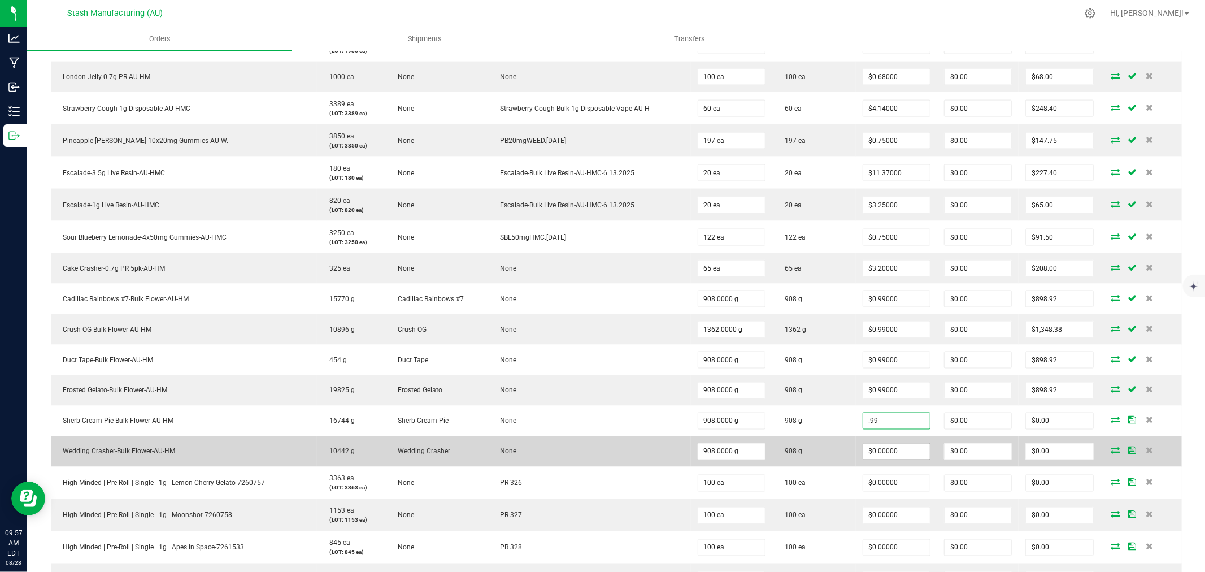
type input "$0.99000"
type input "$898.92"
click at [896, 448] on input "0" at bounding box center [896, 451] width 67 height 16
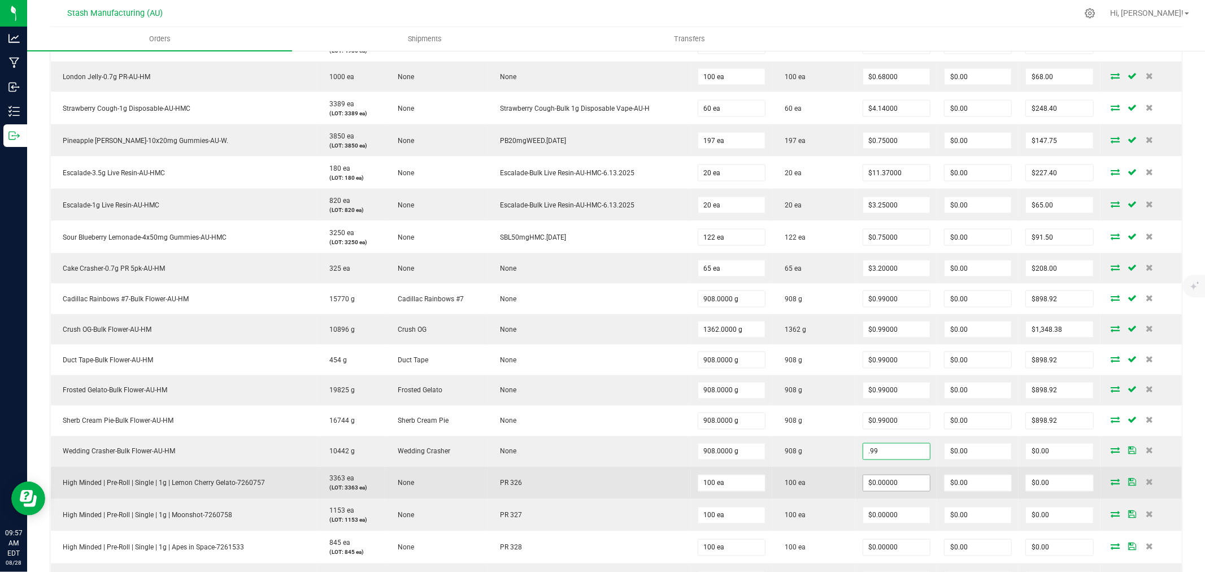
type input "$0.99000"
type input "$898.92"
click at [902, 479] on input "0" at bounding box center [896, 483] width 67 height 16
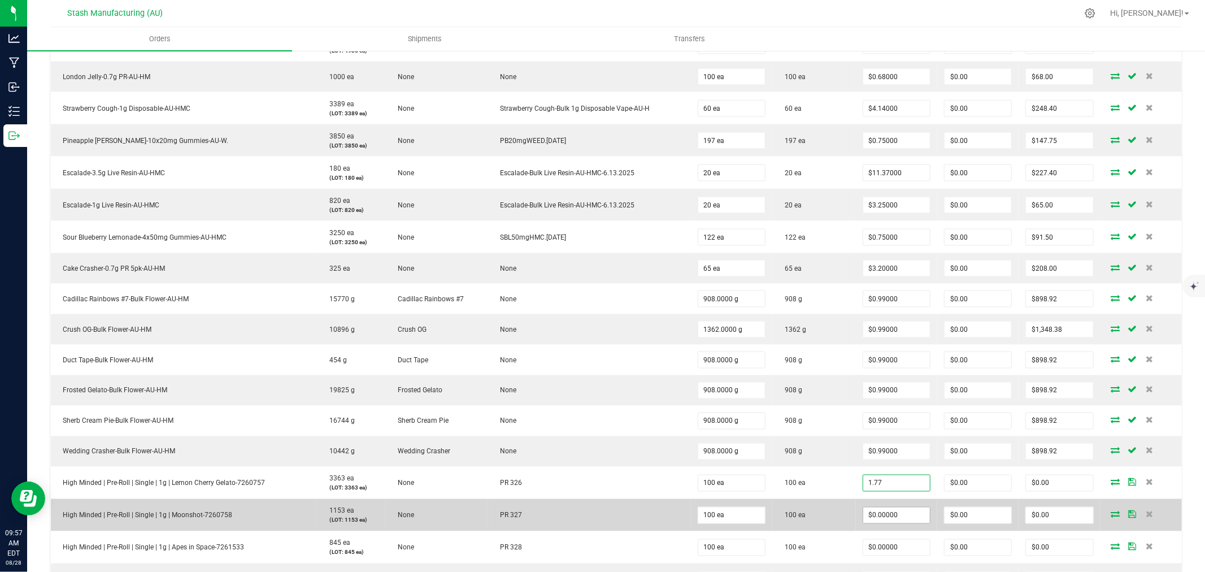
type input "$1.77000"
type input "$177.00"
click at [902, 515] on input "0" at bounding box center [896, 515] width 67 height 16
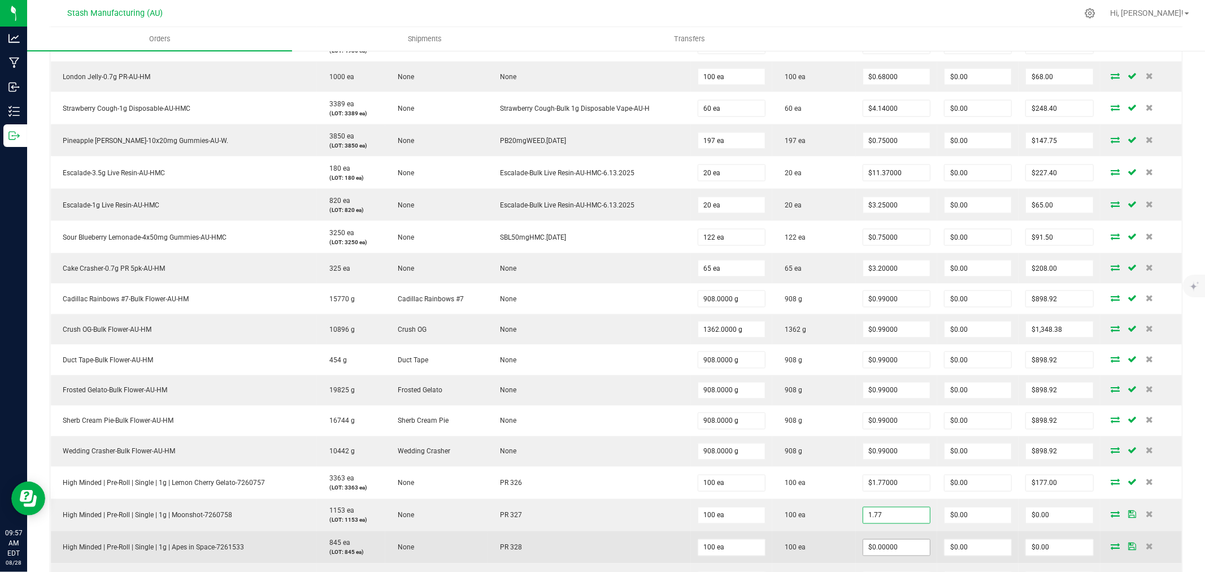
type input "$1.77000"
type input "$177.00"
click at [907, 550] on input "0" at bounding box center [896, 547] width 67 height 16
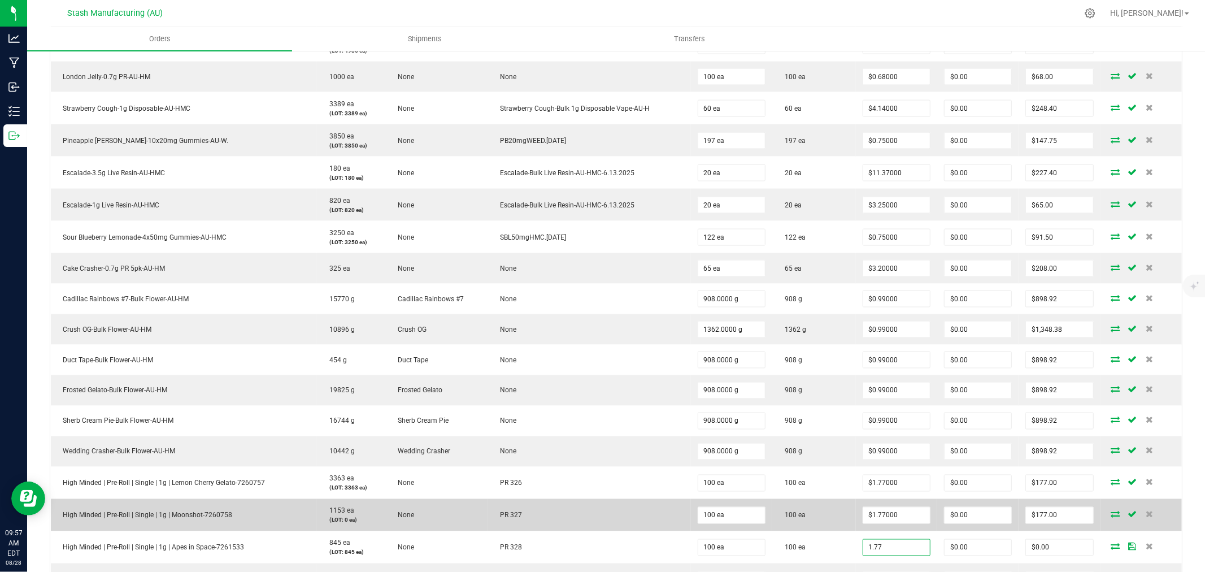
click at [817, 520] on td "100 ea" at bounding box center [814, 515] width 84 height 32
type input "$1.77000"
type input "$177.00"
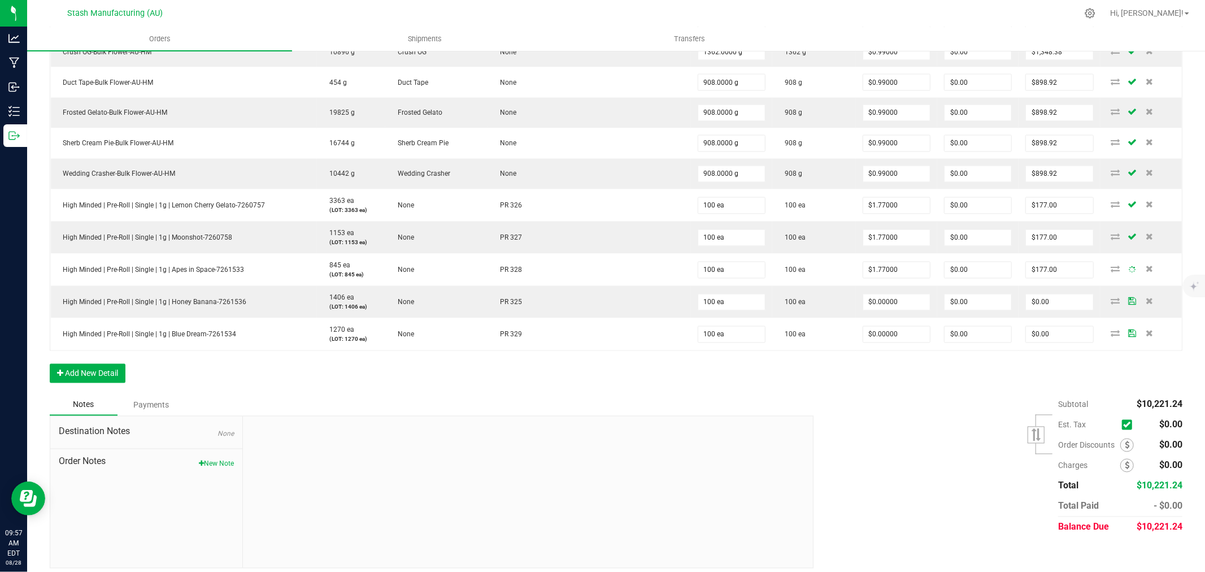
scroll to position [1731, 0]
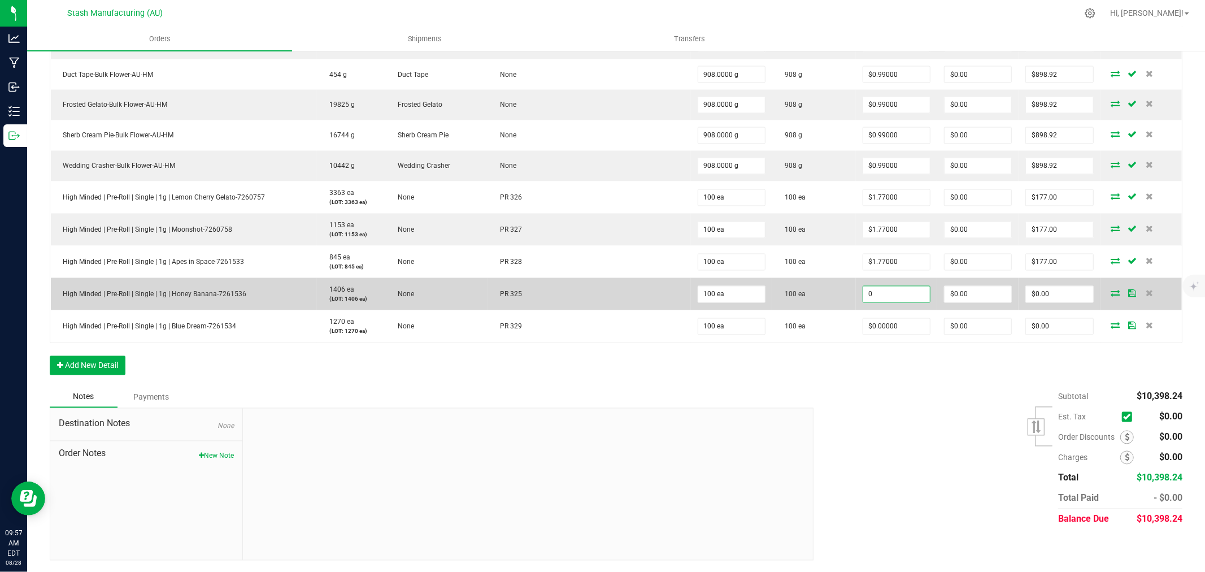
click at [874, 302] on input "0" at bounding box center [896, 294] width 67 height 16
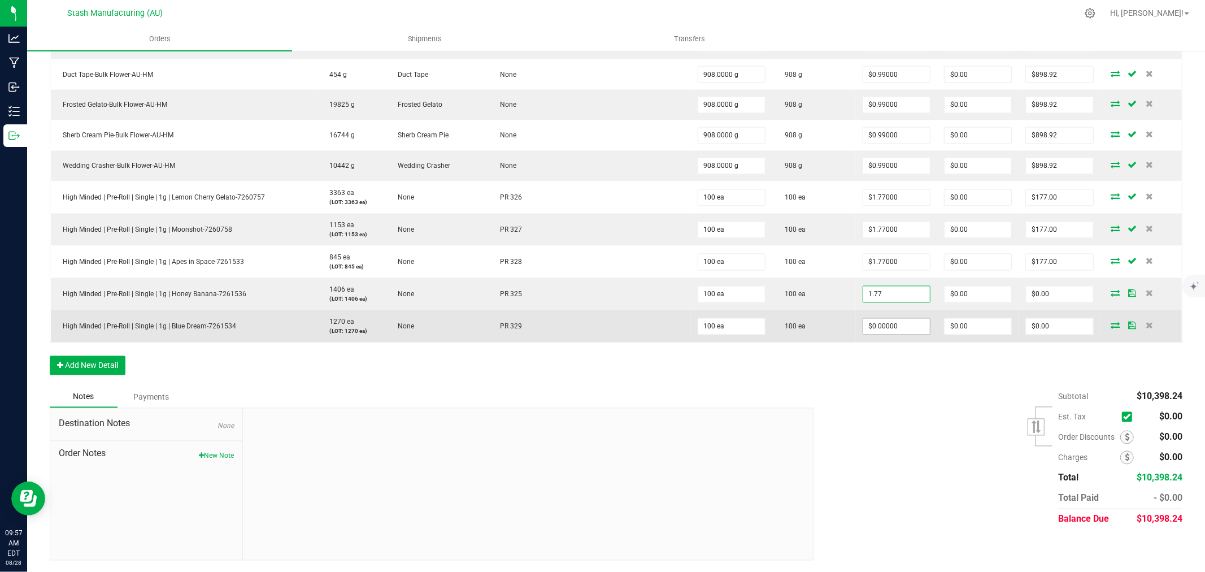
type input "$1.77000"
type input "$177.00"
click at [887, 334] on input "0" at bounding box center [896, 327] width 67 height 16
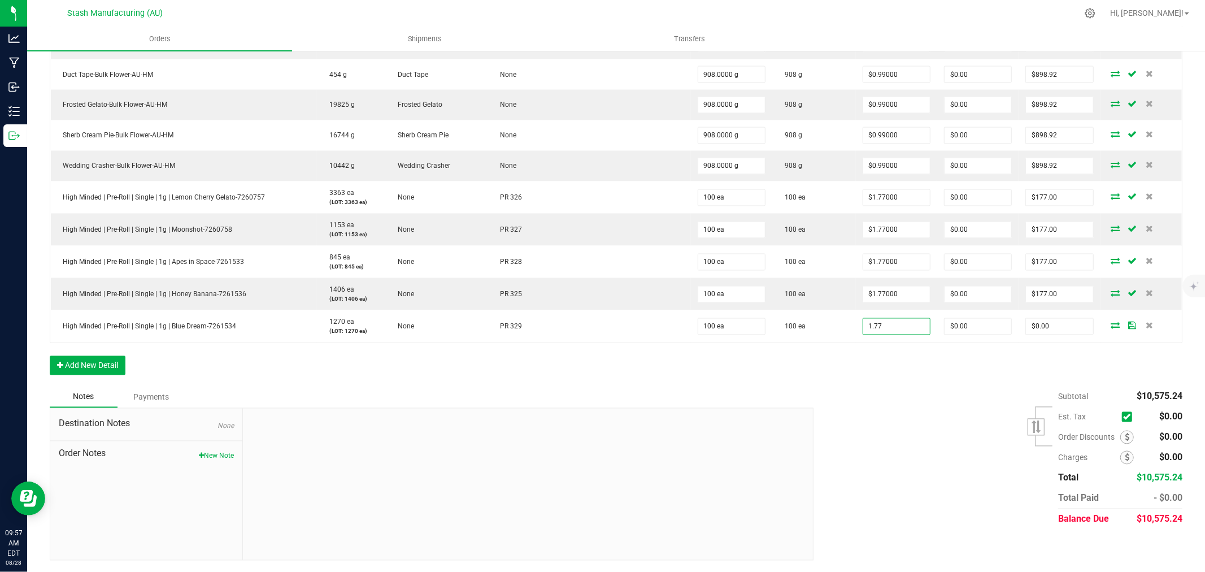
type input "$1.77000"
type input "$177.00"
click at [752, 424] on div at bounding box center [527, 483] width 569 height 151
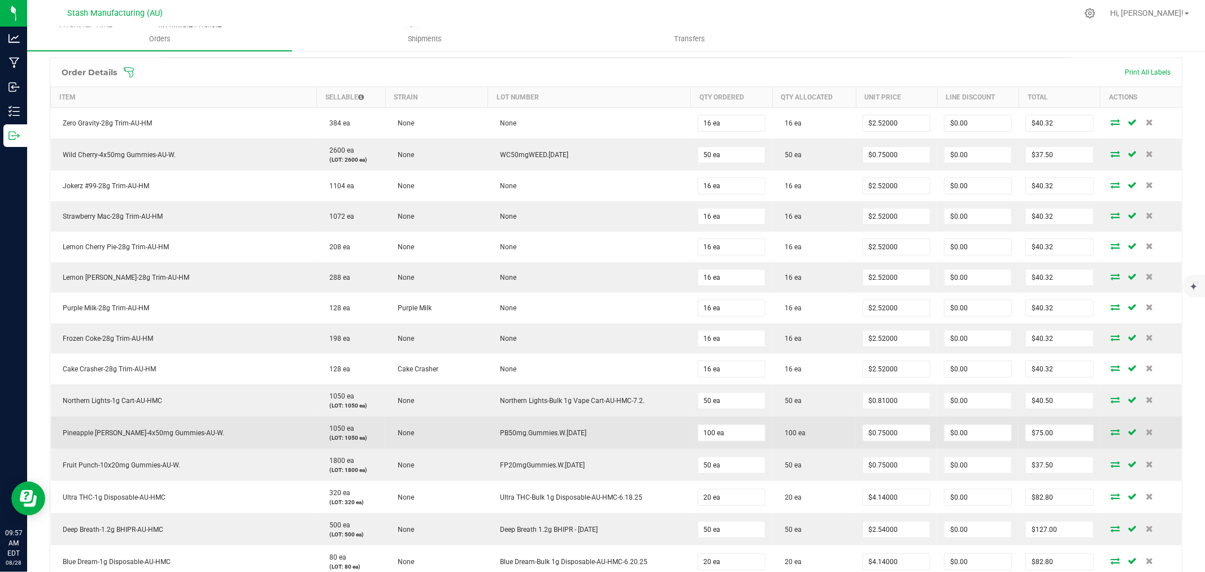
scroll to position [289, 0]
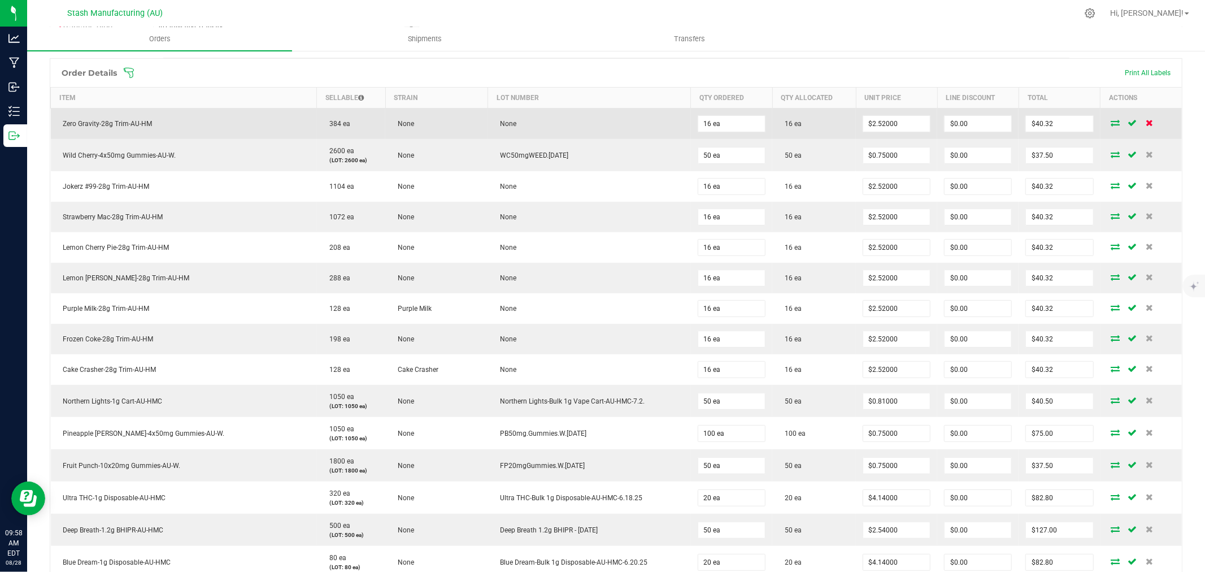
click at [1146, 125] on icon at bounding box center [1149, 122] width 7 height 7
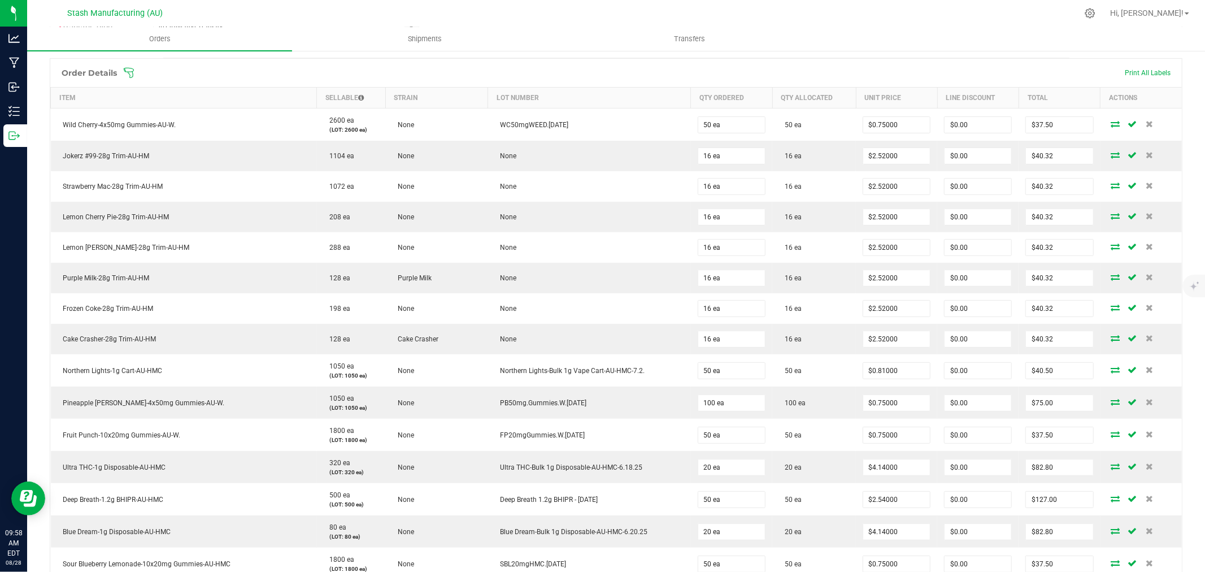
click at [132, 74] on icon at bounding box center [128, 72] width 11 height 11
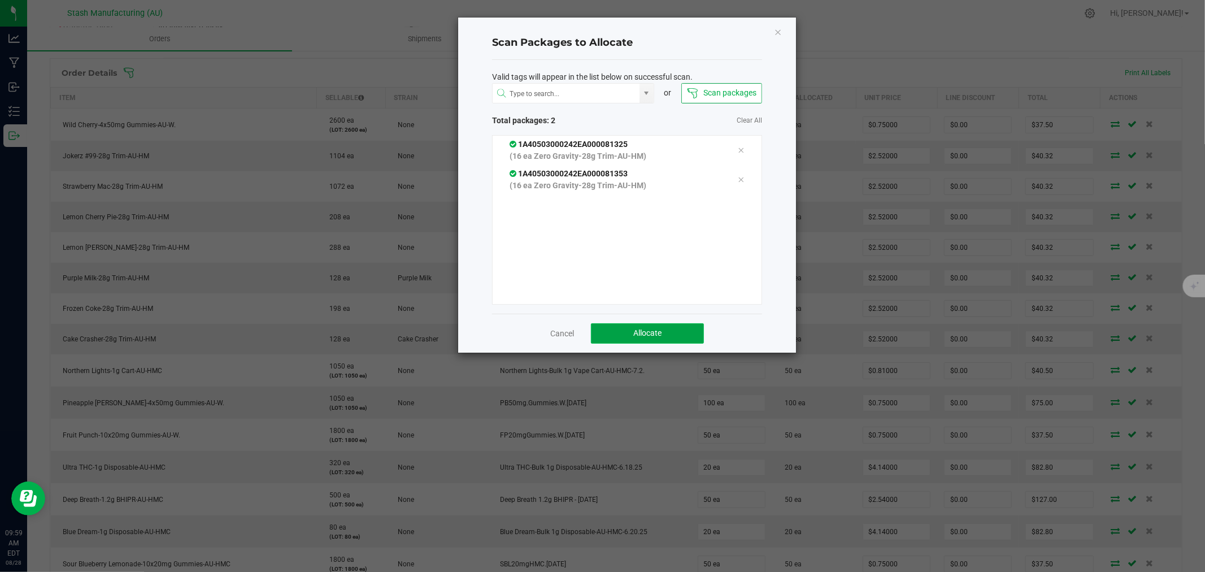
click at [664, 339] on button "Allocate" at bounding box center [647, 333] width 113 height 20
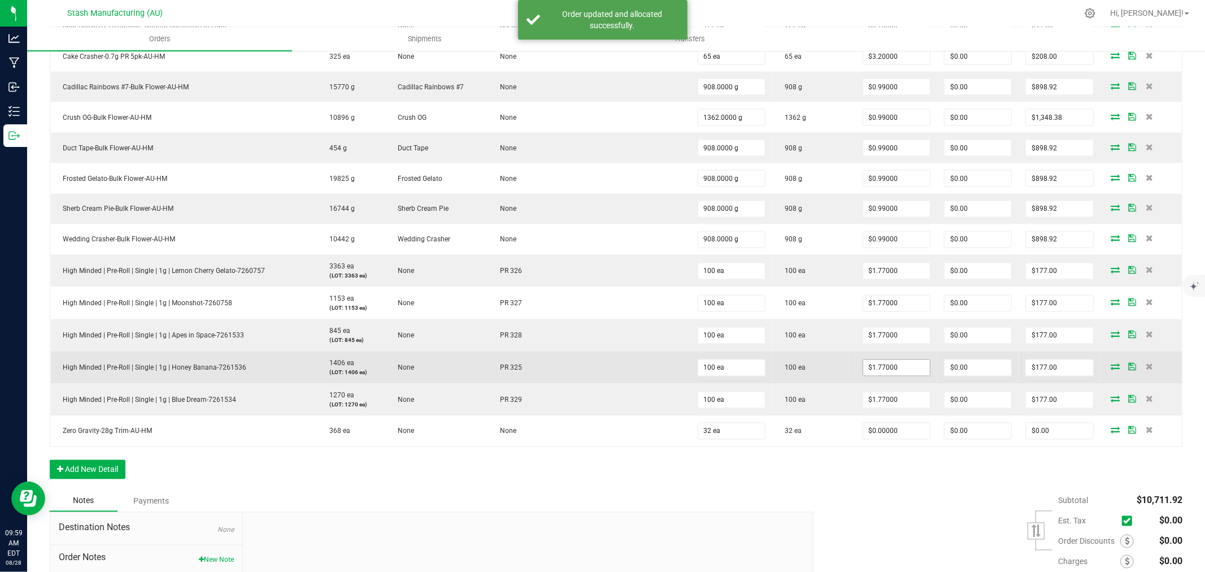
scroll to position [1731, 0]
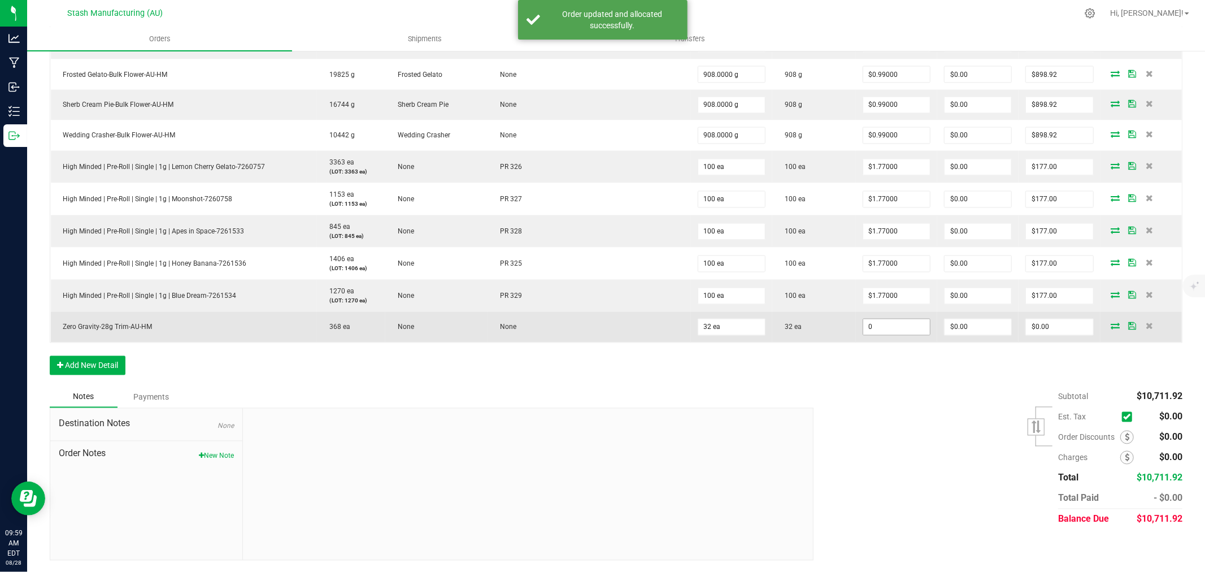
click at [888, 330] on input "0" at bounding box center [896, 327] width 67 height 16
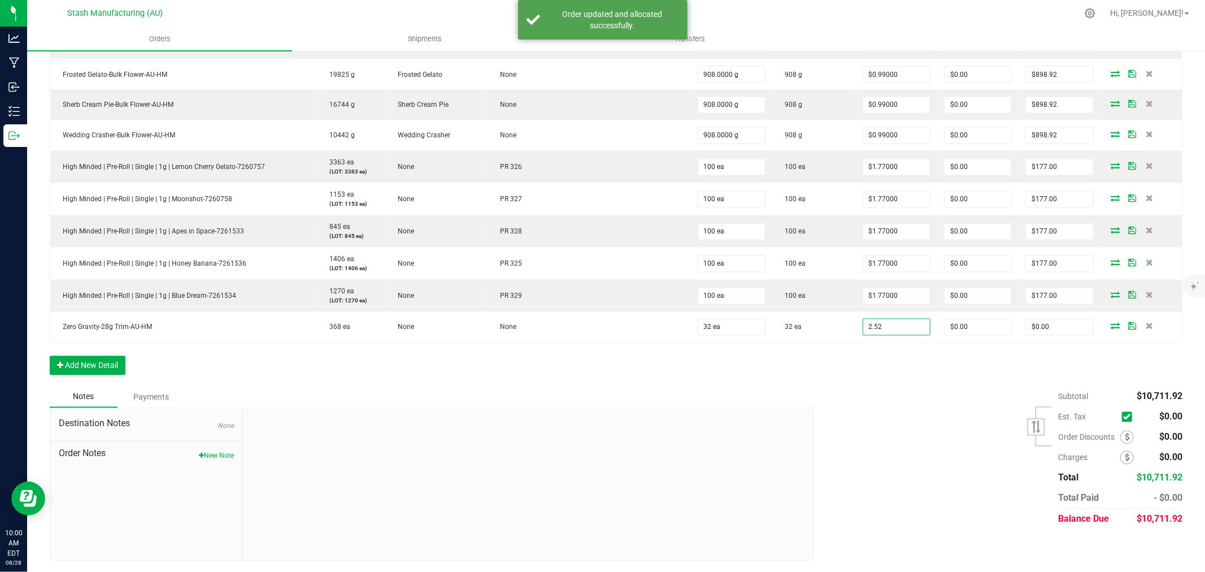
type input "$2.52000"
type input "$80.64"
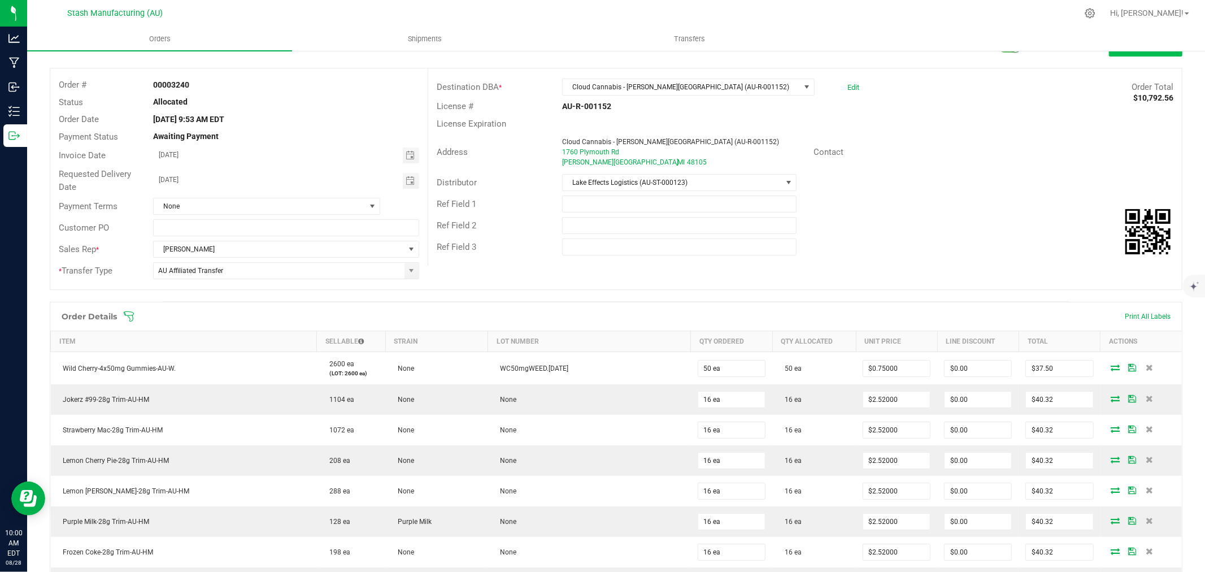
scroll to position [0, 0]
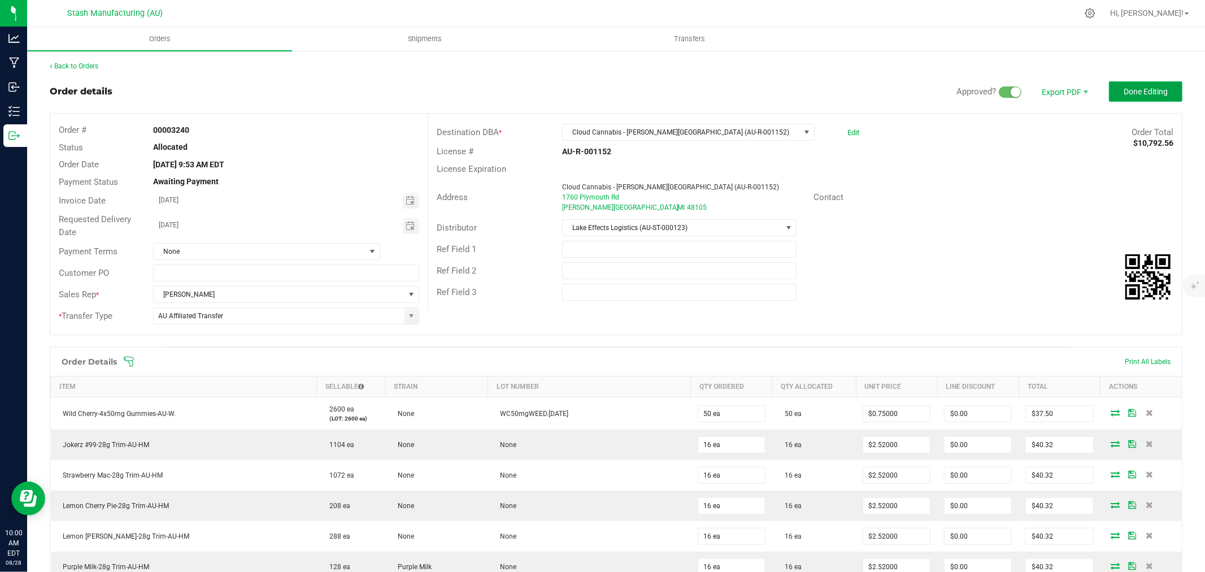
click at [1138, 88] on span "Done Editing" at bounding box center [1146, 91] width 44 height 9
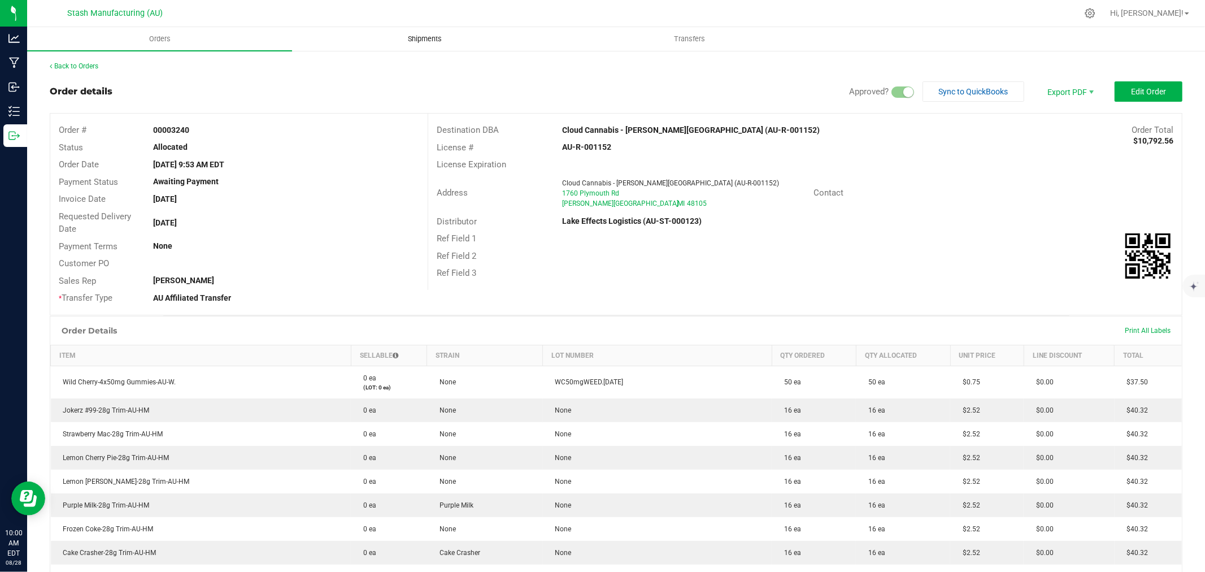
click at [421, 37] on span "Shipments" at bounding box center [425, 39] width 64 height 10
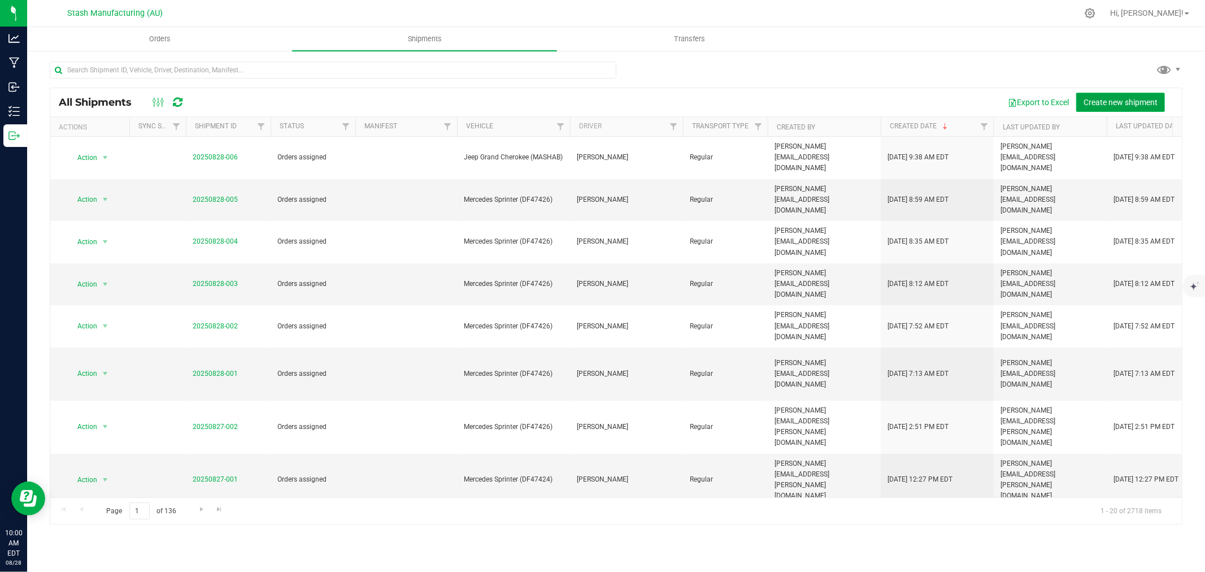
click at [1130, 99] on span "Create new shipment" at bounding box center [1120, 102] width 74 height 9
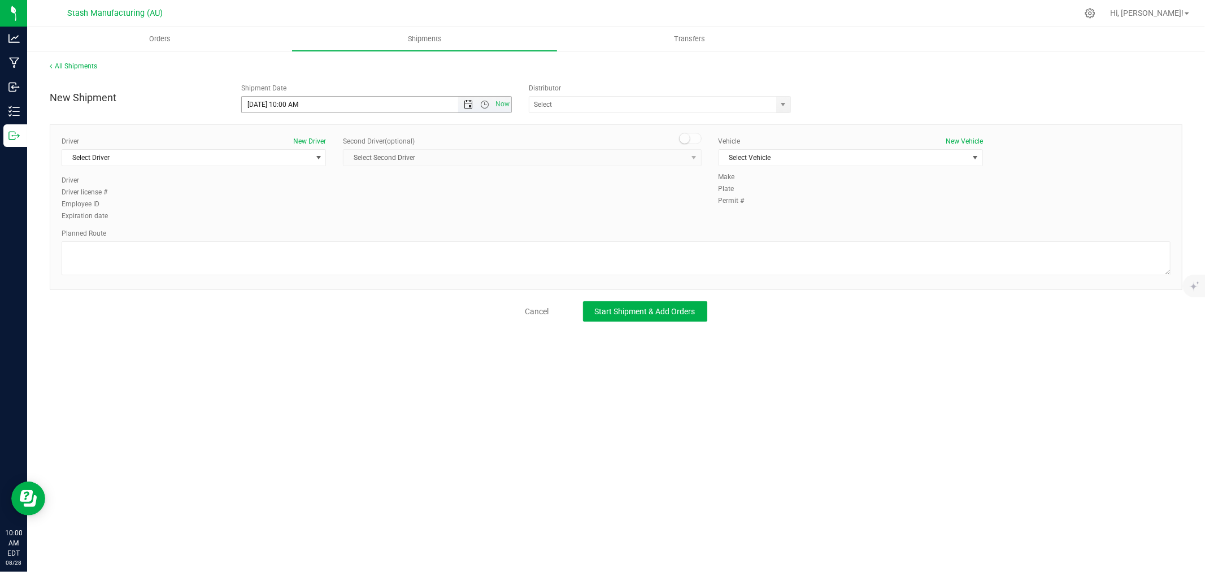
click at [465, 106] on span "Open the date view" at bounding box center [468, 104] width 9 height 9
click at [289, 256] on link "2" at bounding box center [284, 254] width 16 height 18
type input "9/2/2025 10:00 AM"
click at [554, 103] on input "text" at bounding box center [648, 105] width 239 height 16
click at [550, 127] on li "Lake Effects Logistics (AU-ST-000123)" at bounding box center [659, 123] width 261 height 17
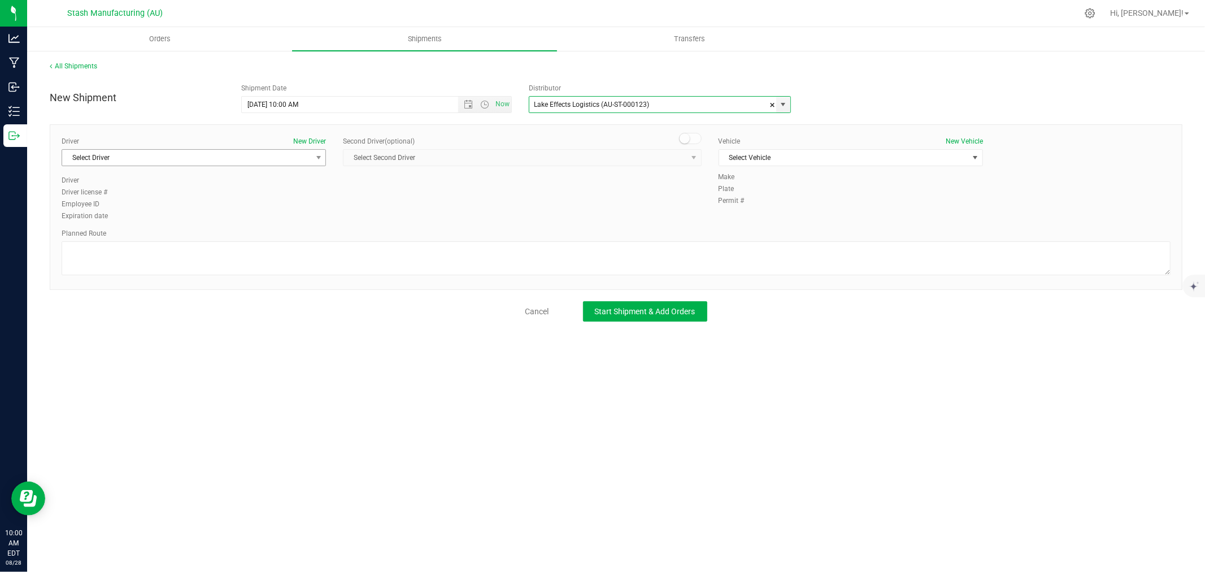
type input "Lake Effects Logistics (AU-ST-000123)"
click at [258, 160] on span "Select Driver" at bounding box center [186, 158] width 249 height 16
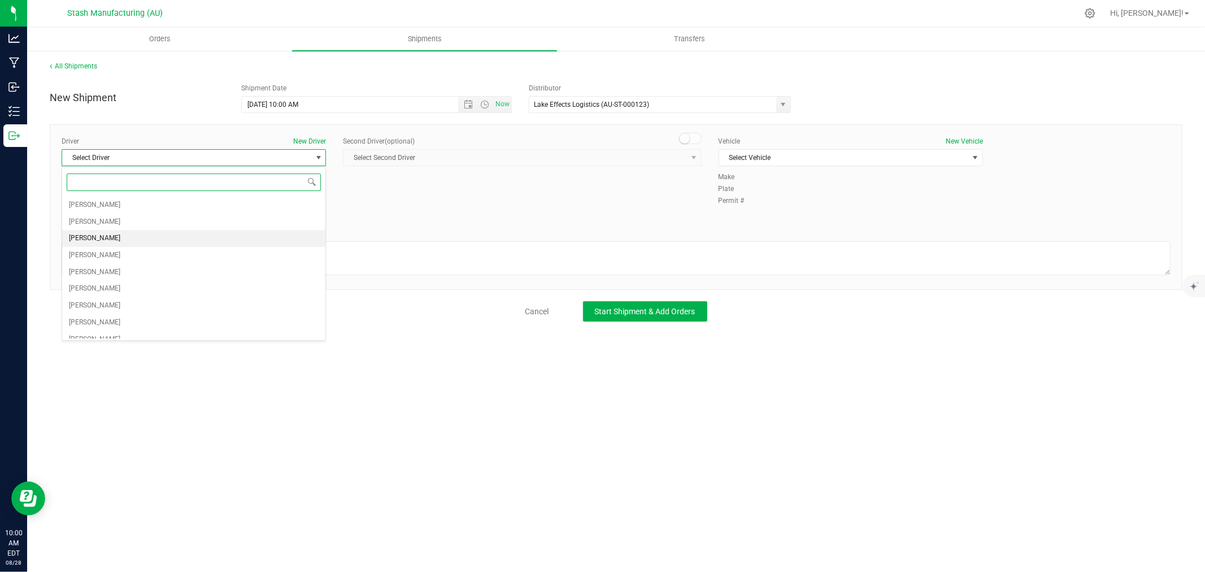
click at [141, 238] on li "[PERSON_NAME]" at bounding box center [193, 238] width 263 height 17
click at [200, 156] on span "[PERSON_NAME]" at bounding box center [186, 158] width 249 height 16
click at [134, 316] on li "[PERSON_NAME]" at bounding box center [193, 322] width 263 height 17
click at [160, 158] on span "[PERSON_NAME]" at bounding box center [186, 158] width 249 height 16
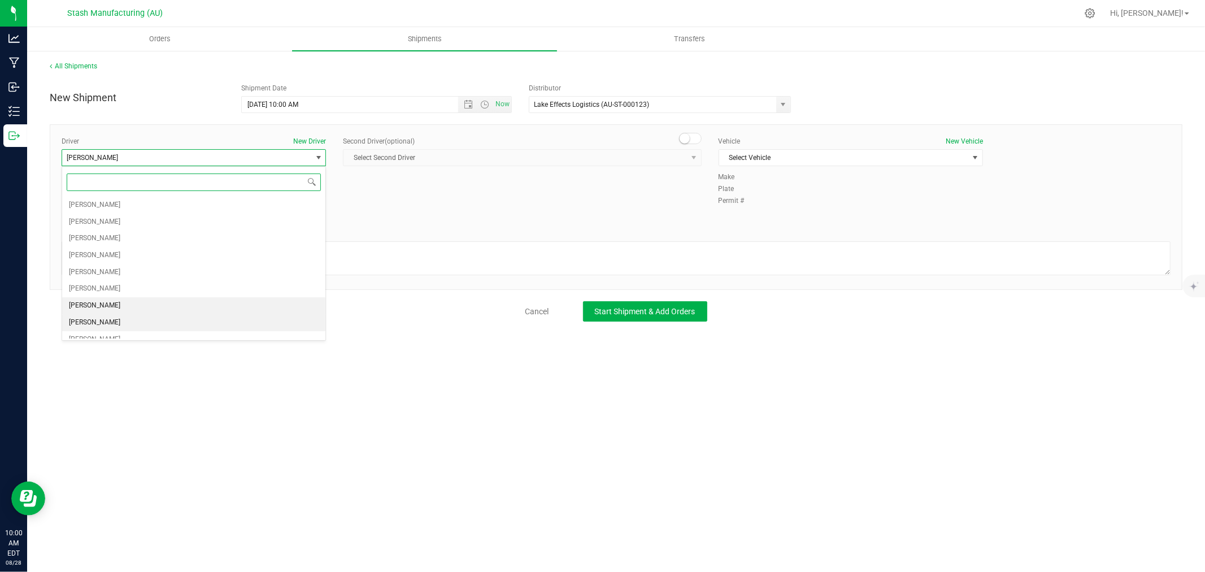
click at [128, 306] on li "[PERSON_NAME]" at bounding box center [193, 305] width 263 height 17
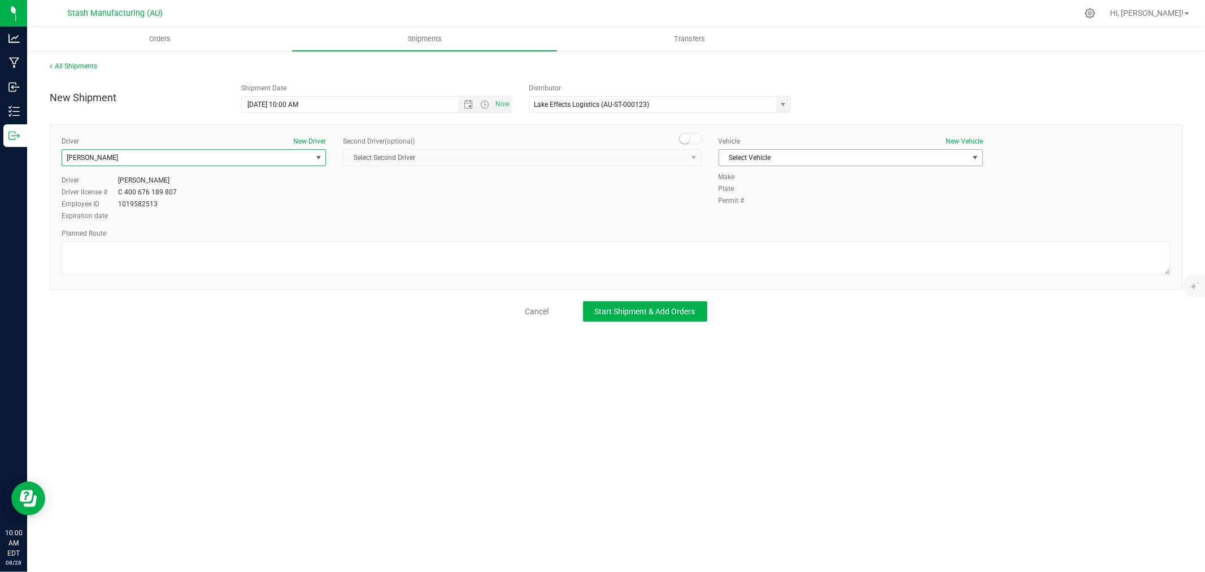
click at [736, 156] on span "Select Vehicle" at bounding box center [843, 158] width 249 height 16
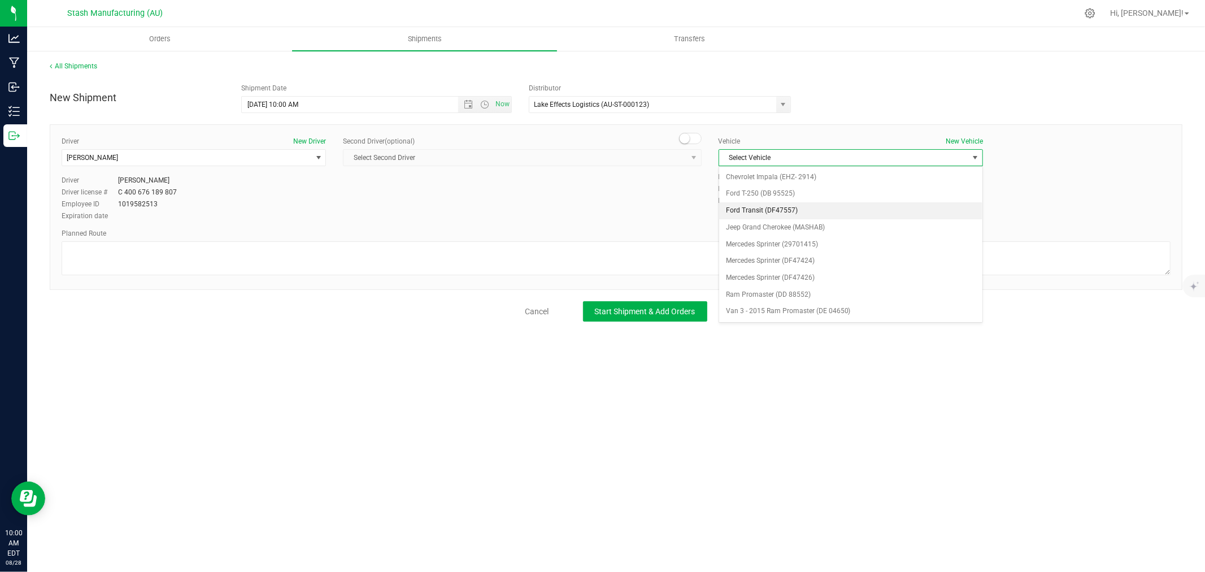
click at [814, 202] on li "Ford Transit (DF47557)" at bounding box center [850, 210] width 263 height 17
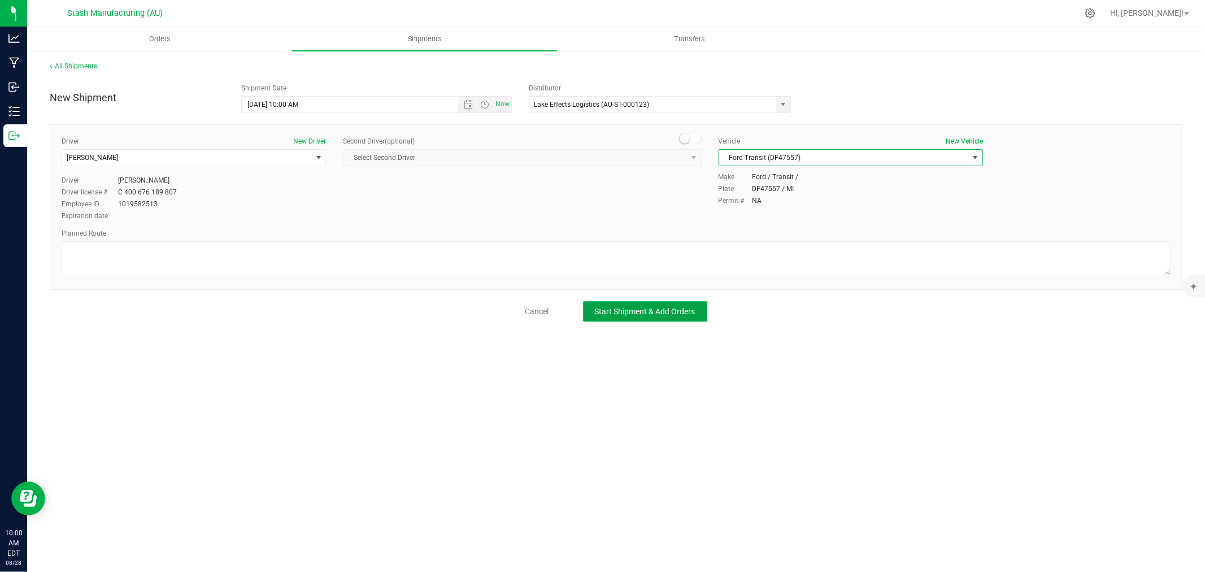
click at [657, 309] on span "Start Shipment & Add Orders" at bounding box center [645, 311] width 101 height 9
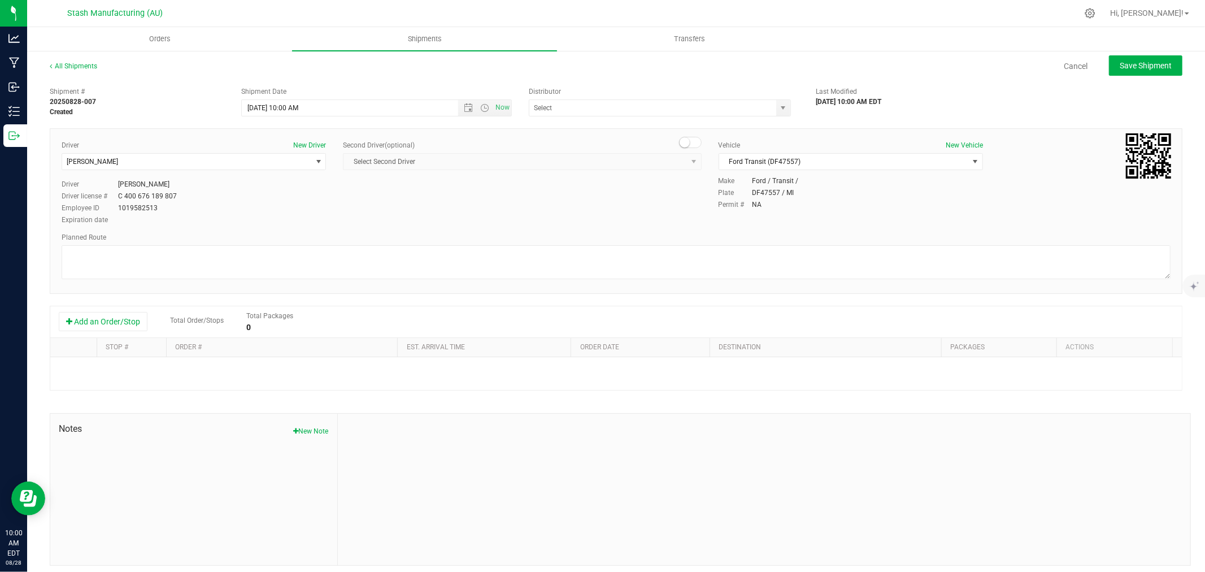
type input "Lake Effects Logistics (AU-ST-000123)"
click at [123, 323] on button "Add an Order/Stop" at bounding box center [103, 321] width 89 height 19
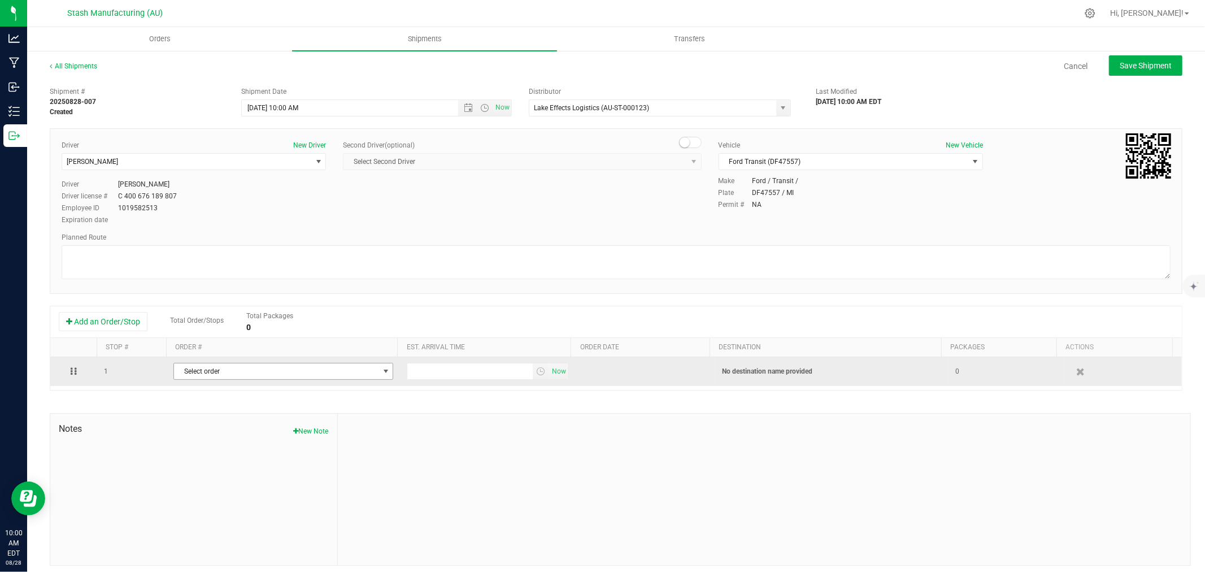
click at [281, 377] on span "Select order" at bounding box center [276, 371] width 204 height 16
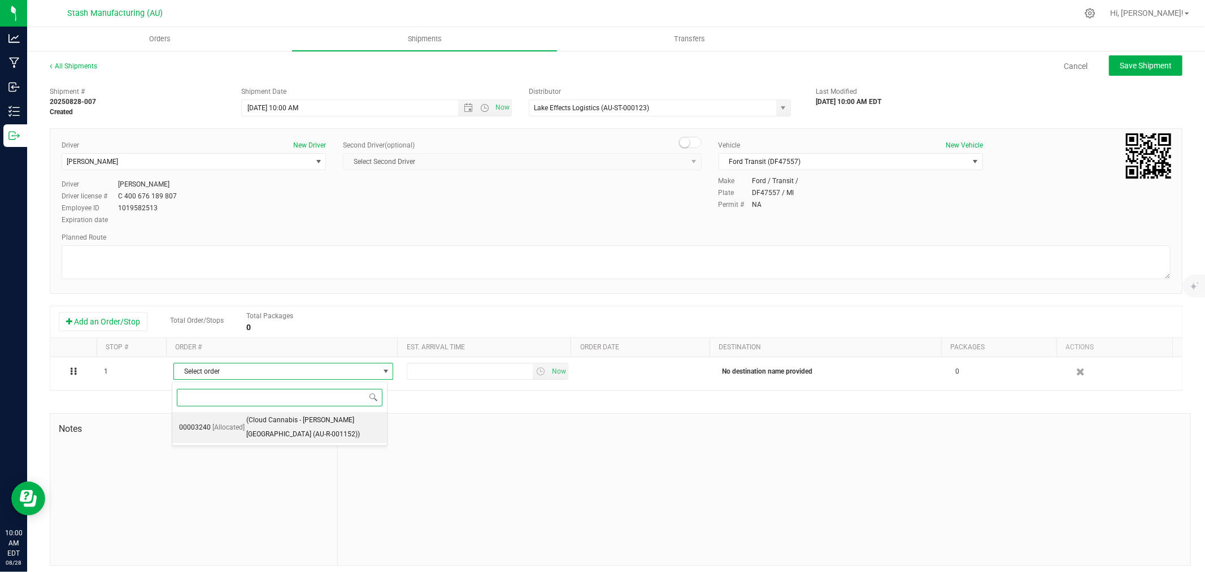
click at [304, 423] on span "(Cloud Cannabis - Ann Arbor (AU-R-001152))" at bounding box center [313, 427] width 134 height 29
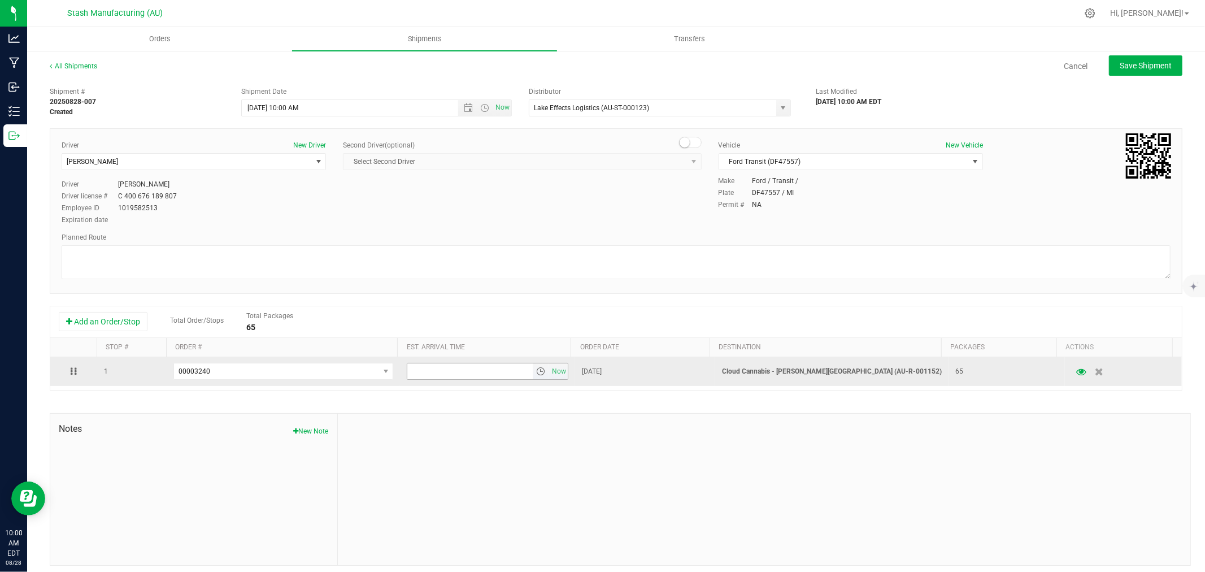
click at [419, 373] on input "text" at bounding box center [469, 371] width 125 height 16
type input "6:00 PM"
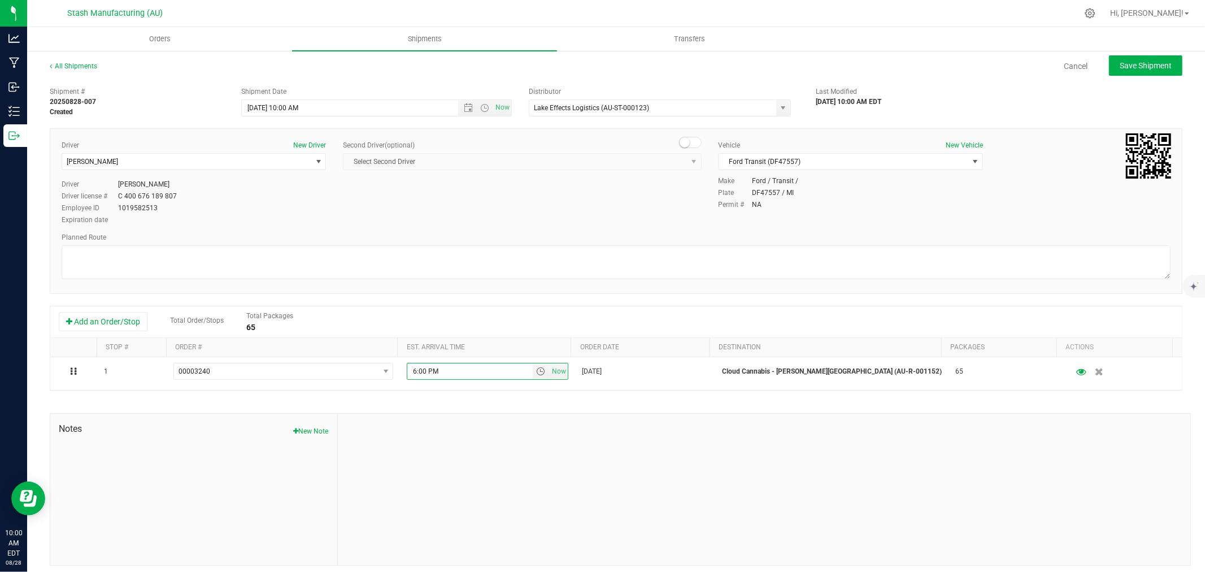
click at [466, 434] on div at bounding box center [764, 488] width 852 height 151
click at [1127, 59] on button "Save Shipment" at bounding box center [1145, 65] width 73 height 20
type input "9/2/2025 2:00 PM"
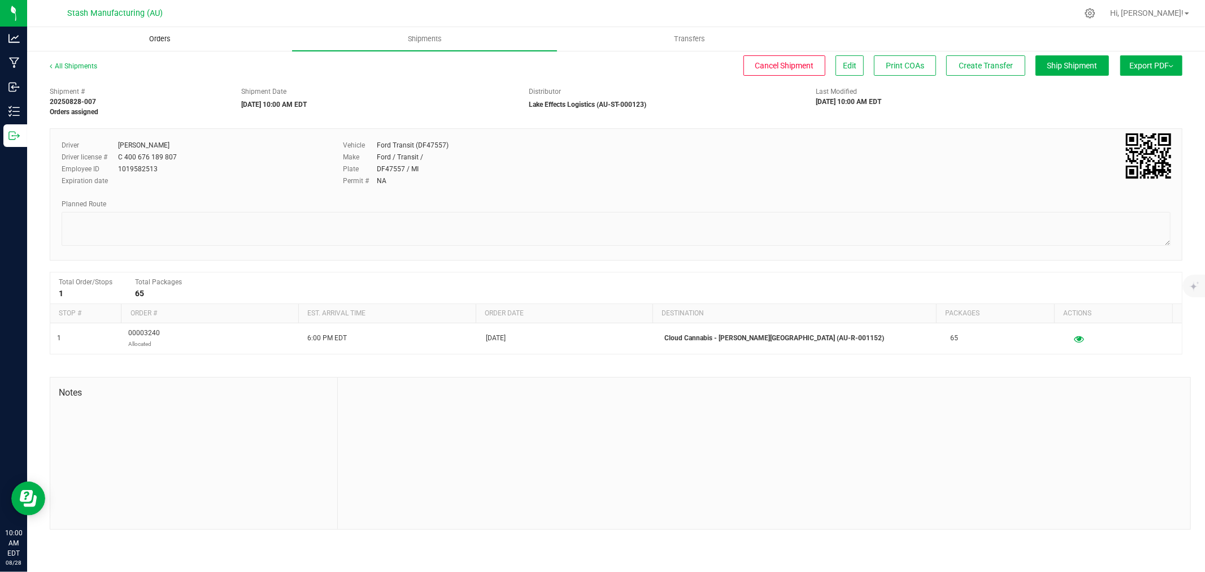
click at [166, 31] on uib-tab-heading "Orders" at bounding box center [160, 39] width 264 height 23
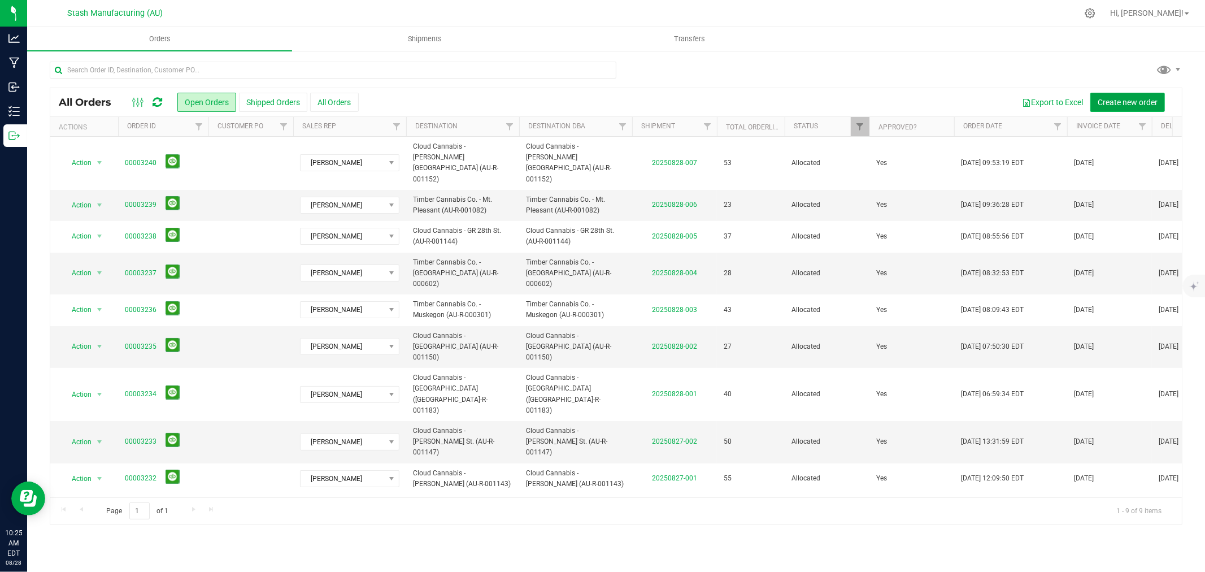
click at [1150, 98] on span "Create new order" at bounding box center [1128, 102] width 60 height 9
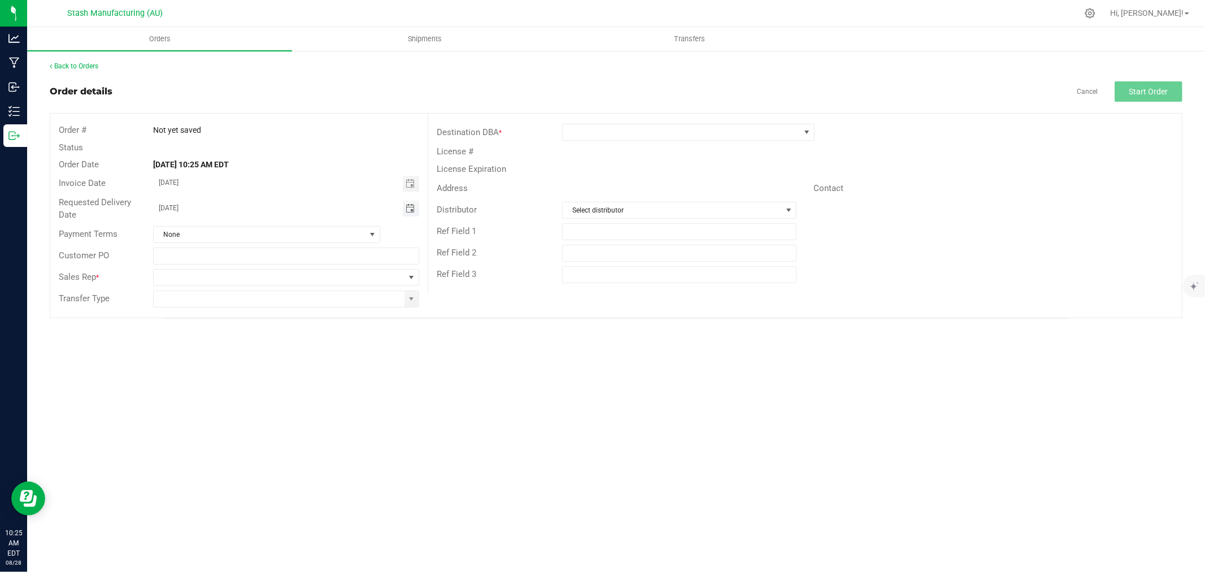
click at [410, 210] on span "Toggle calendar" at bounding box center [410, 208] width 9 height 9
click at [167, 312] on span "Sep" at bounding box center [170, 312] width 11 height 8
click at [234, 267] on span "2" at bounding box center [237, 267] width 16 height 18
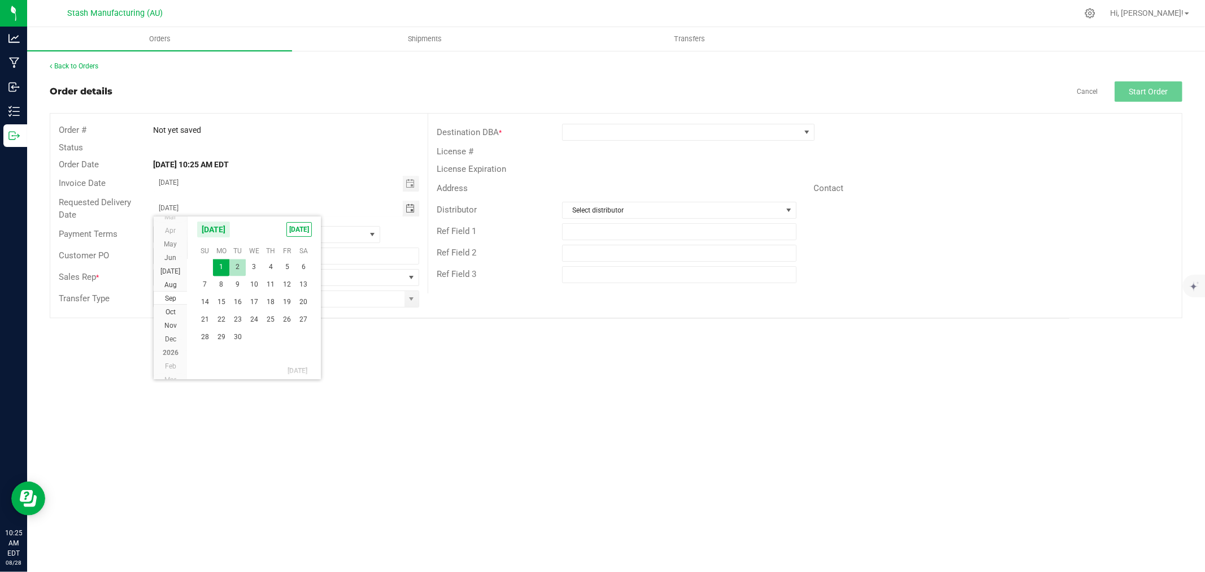
type input "[DATE]"
click at [410, 277] on span at bounding box center [411, 277] width 9 height 9
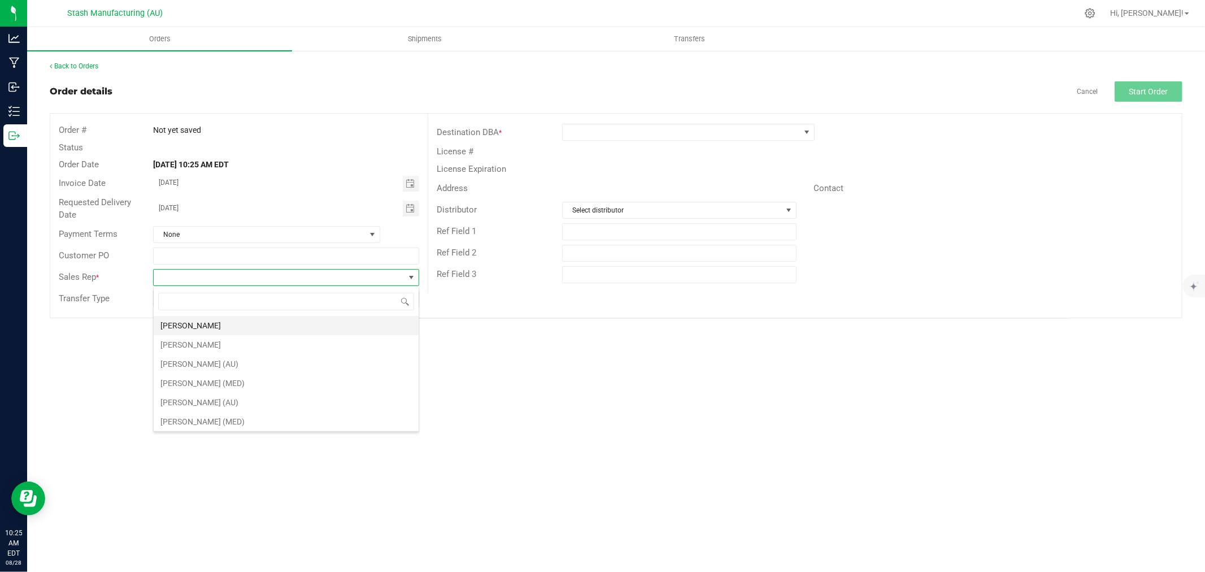
scroll to position [17, 265]
click at [254, 326] on li "[PERSON_NAME]" at bounding box center [286, 325] width 265 height 19
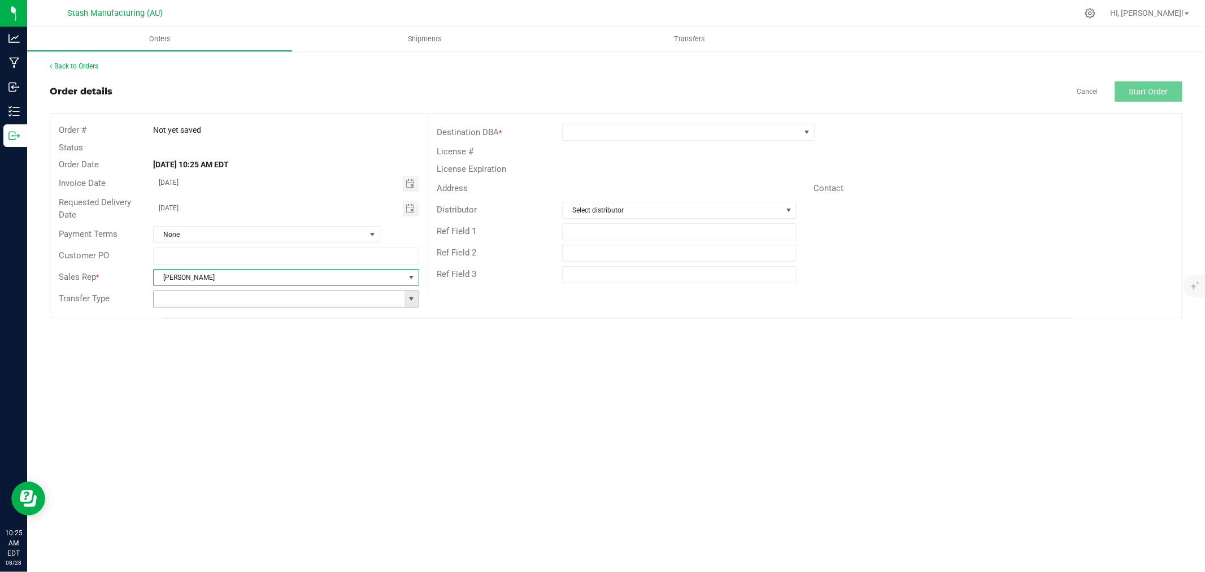
click at [411, 302] on span at bounding box center [411, 298] width 9 height 9
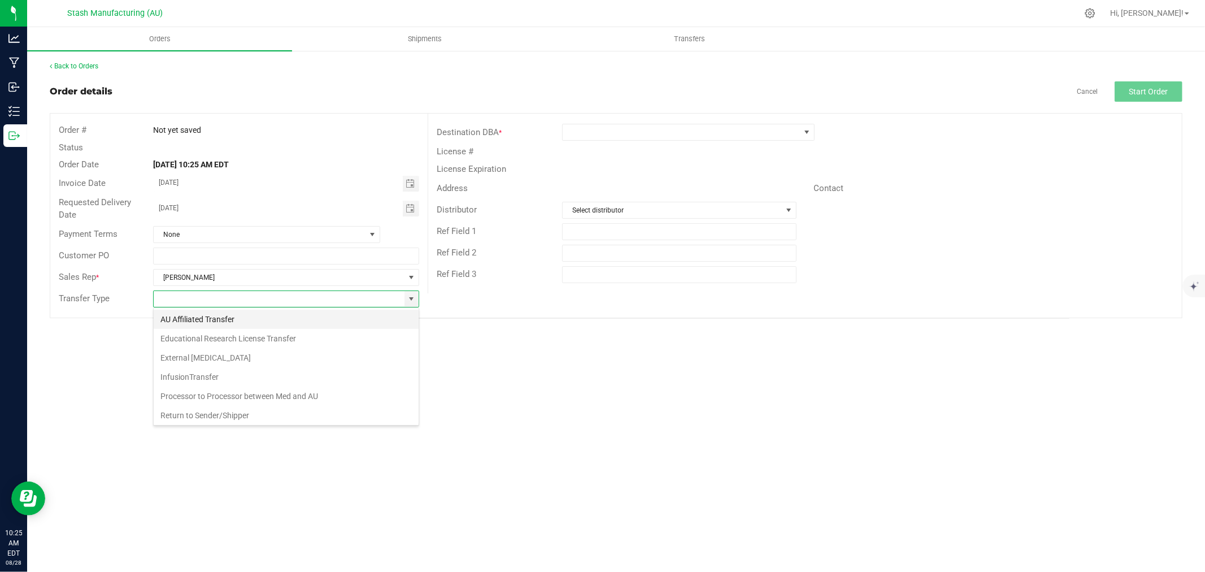
click at [285, 320] on li "AU Affiliated Transfer" at bounding box center [286, 319] width 265 height 19
type input "AU Affiliated Transfer"
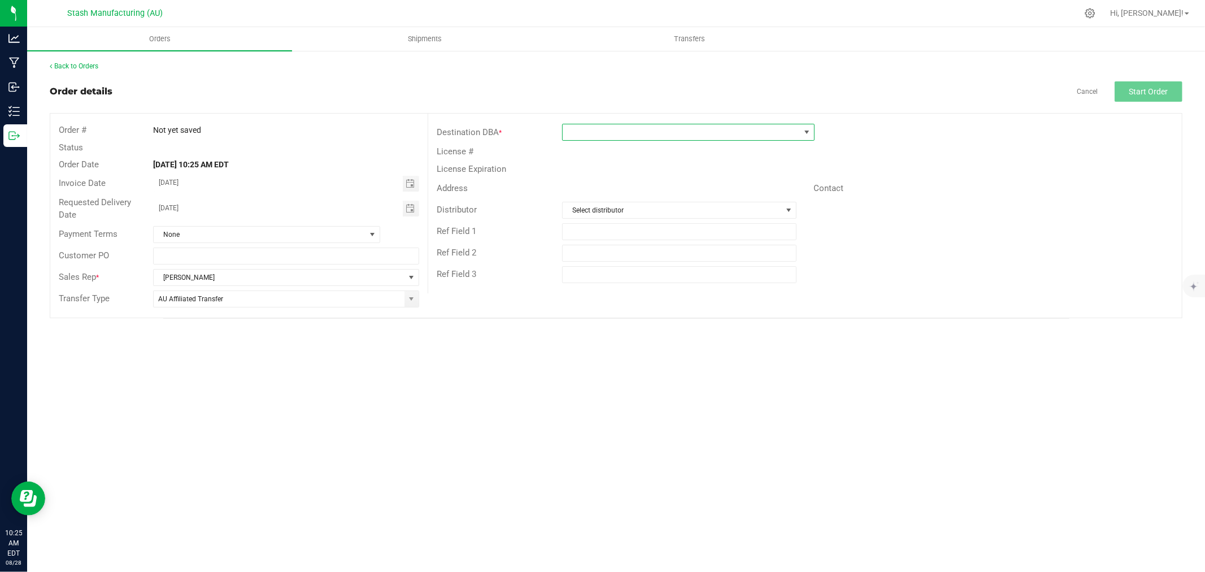
click at [607, 138] on span at bounding box center [681, 132] width 237 height 16
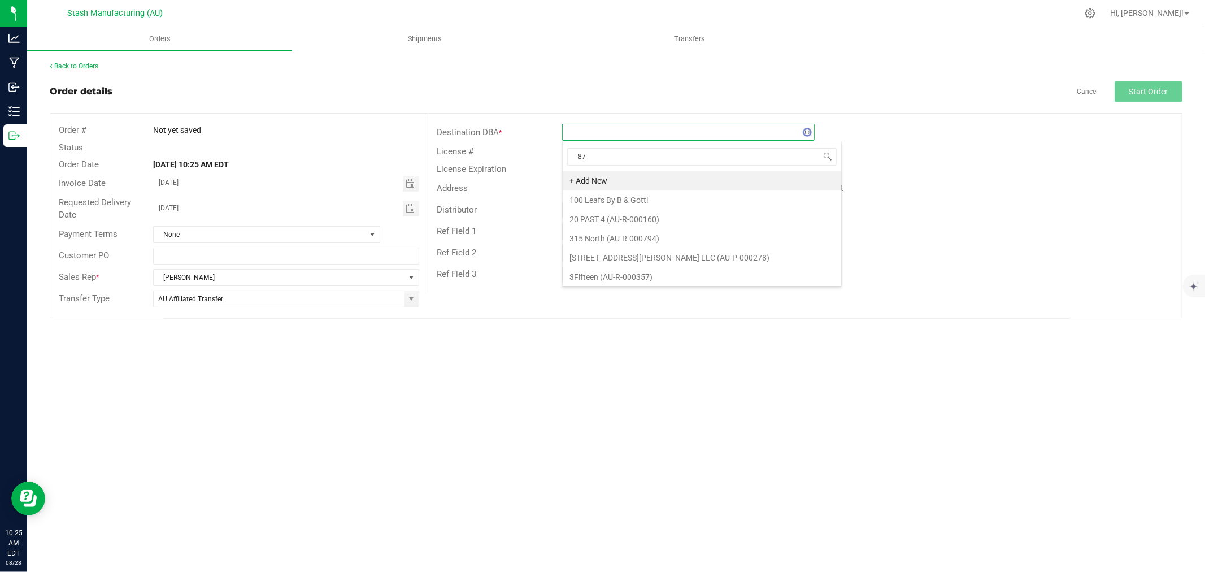
type input "873"
click at [700, 185] on li "Timber Cannabis Co. - Three Rivers (AU-R-000873)" at bounding box center [688, 180] width 251 height 19
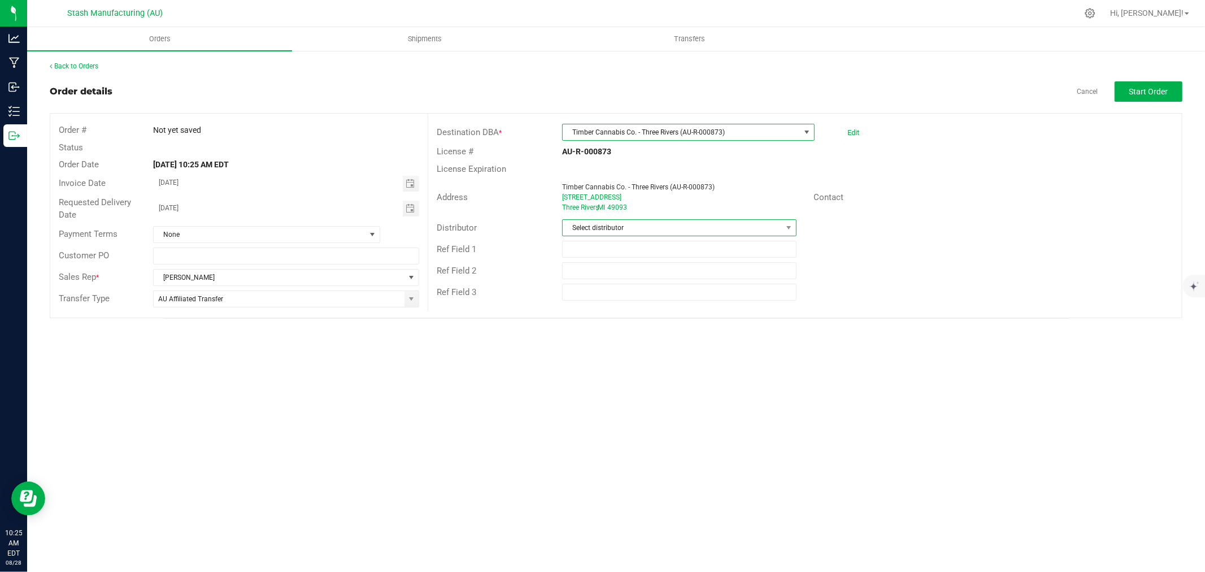
click at [638, 222] on span "Select distributor" at bounding box center [672, 228] width 219 height 16
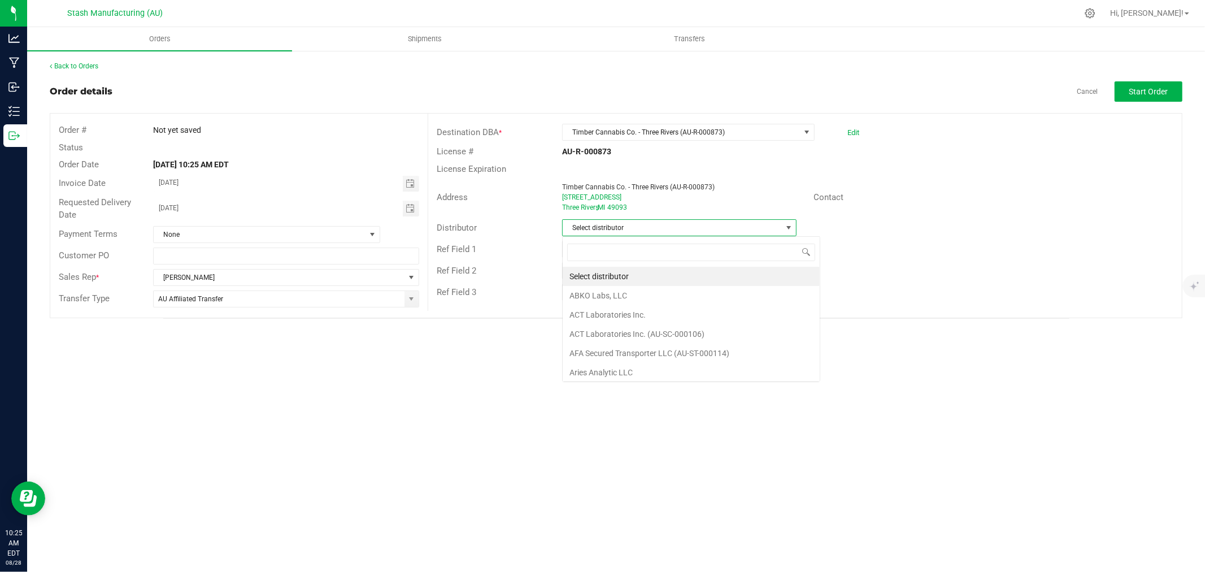
scroll to position [17, 234]
type input "123"
click at [670, 273] on li "Lake Effects Logistics (AU-ST-000123)" at bounding box center [679, 276] width 233 height 19
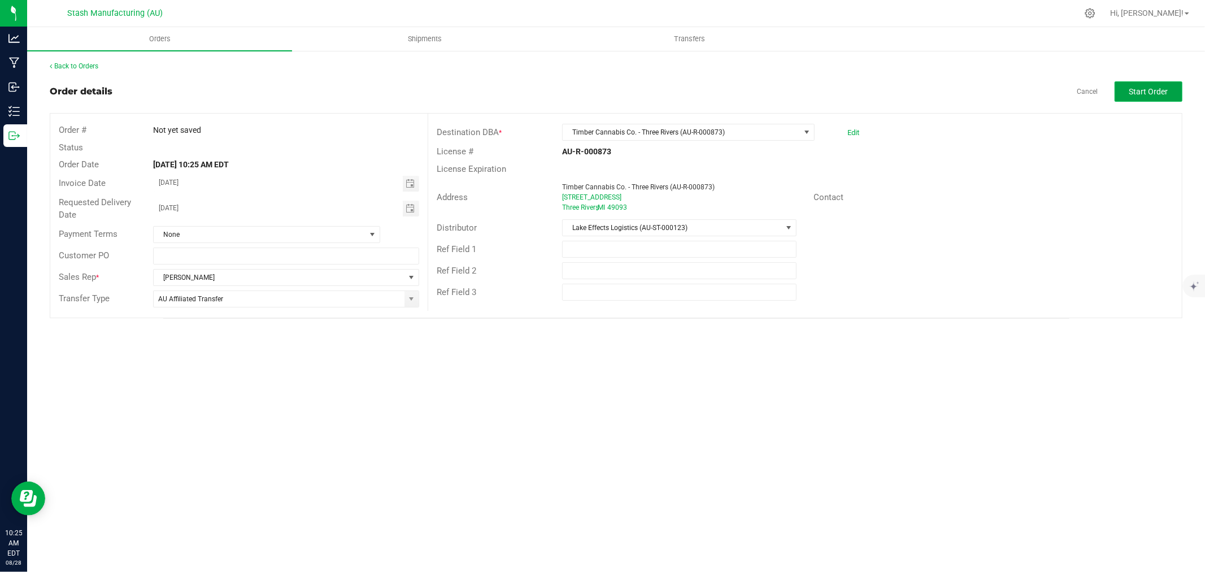
click at [1129, 85] on button "Start Order" at bounding box center [1148, 91] width 68 height 20
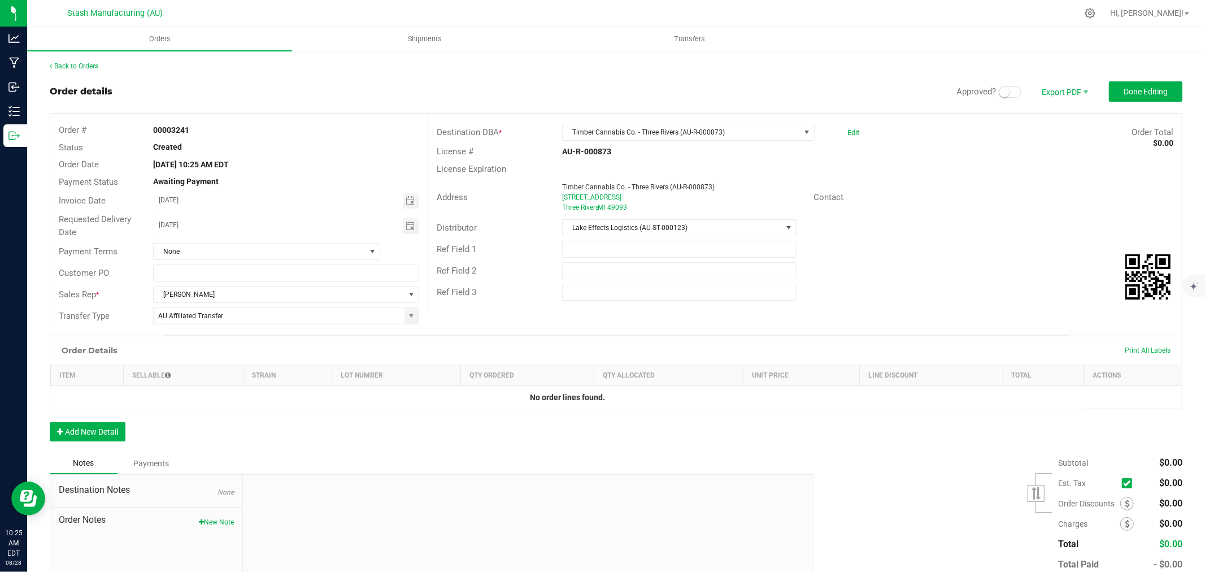
click at [999, 88] on small at bounding box center [1004, 92] width 10 height 10
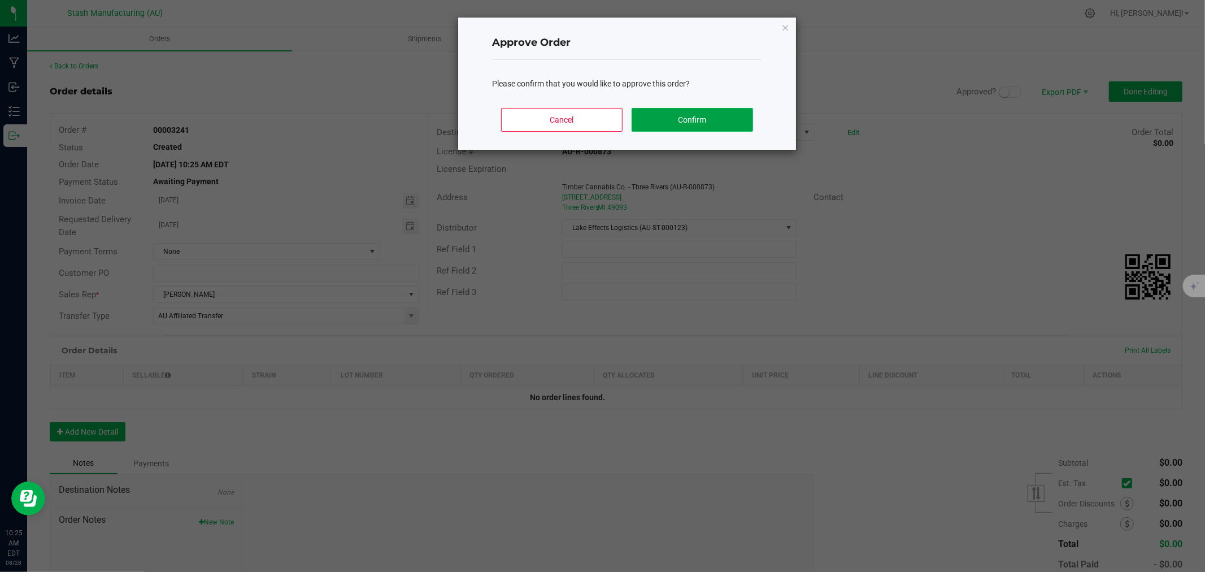
click at [636, 116] on button "Confirm" at bounding box center [692, 120] width 121 height 24
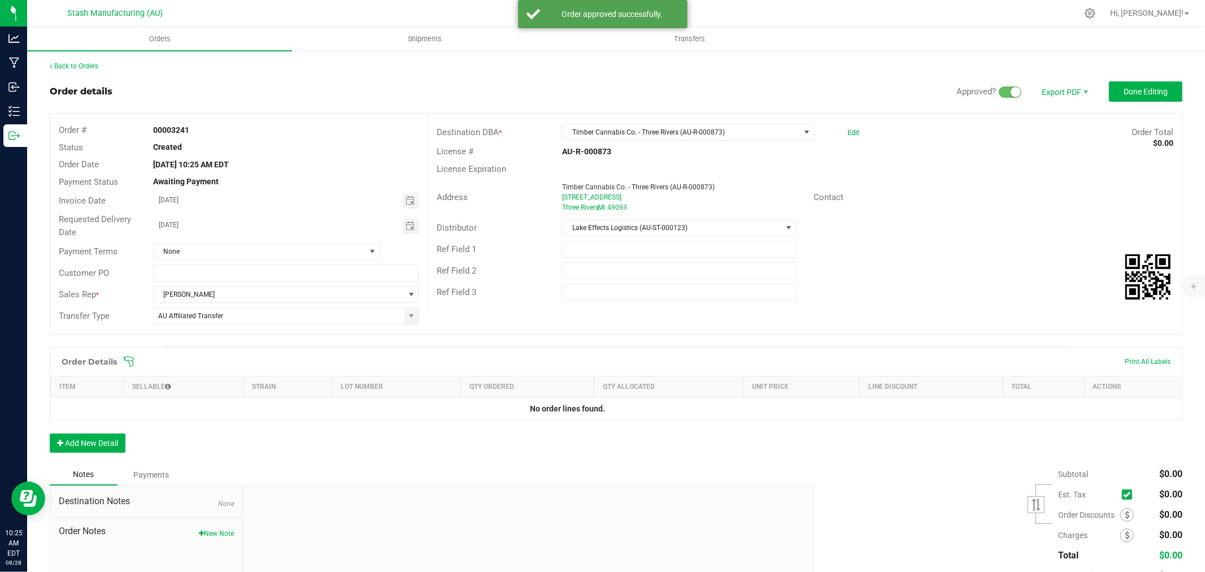
click at [120, 358] on div "Order Details" at bounding box center [89, 361] width 67 height 20
click at [127, 359] on icon at bounding box center [128, 361] width 11 height 11
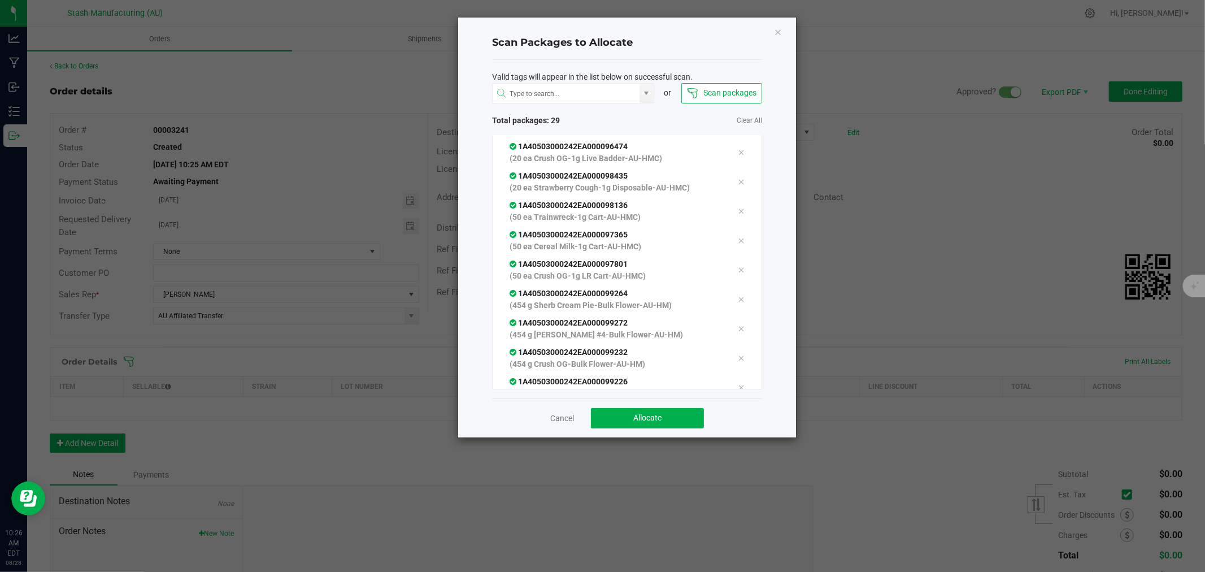
scroll to position [668, 0]
drag, startPoint x: 619, startPoint y: 413, endPoint x: 624, endPoint y: 418, distance: 6.4
click at [619, 414] on button "Allocate" at bounding box center [647, 418] width 113 height 20
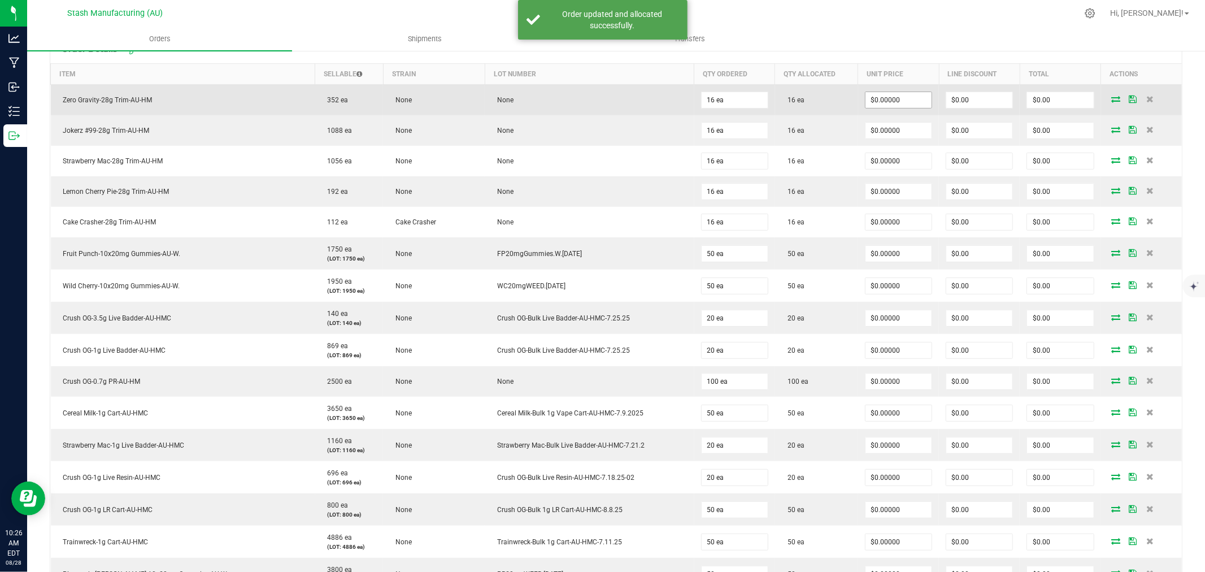
scroll to position [313, 0]
click at [887, 102] on input "0" at bounding box center [898, 99] width 66 height 16
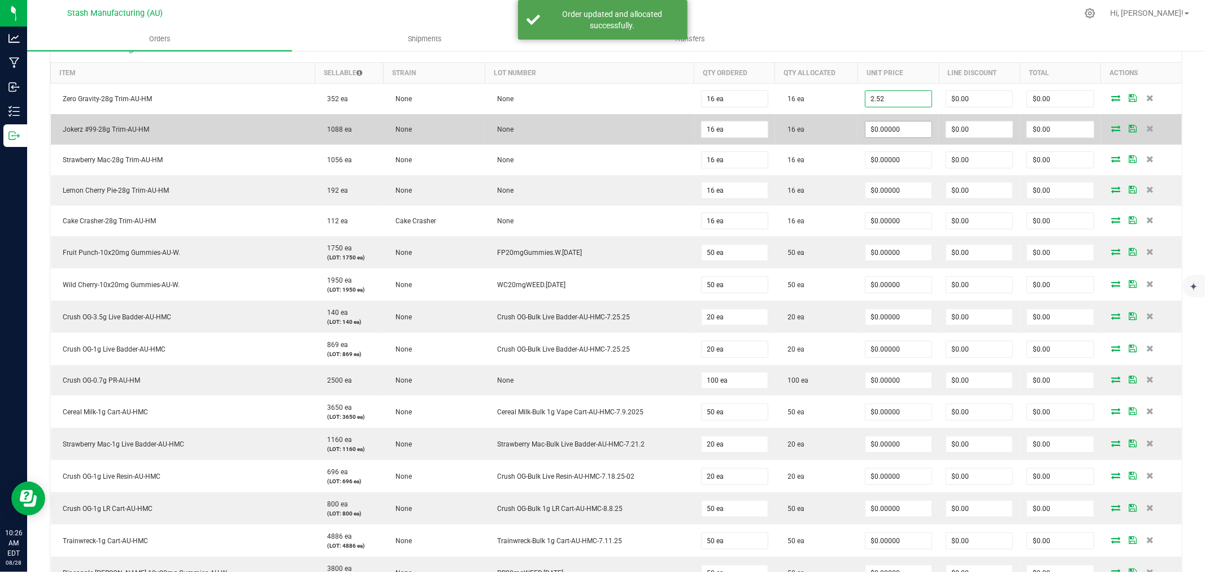
type input "$2.52000"
type input "$40.32"
click at [897, 128] on input "0" at bounding box center [898, 129] width 66 height 16
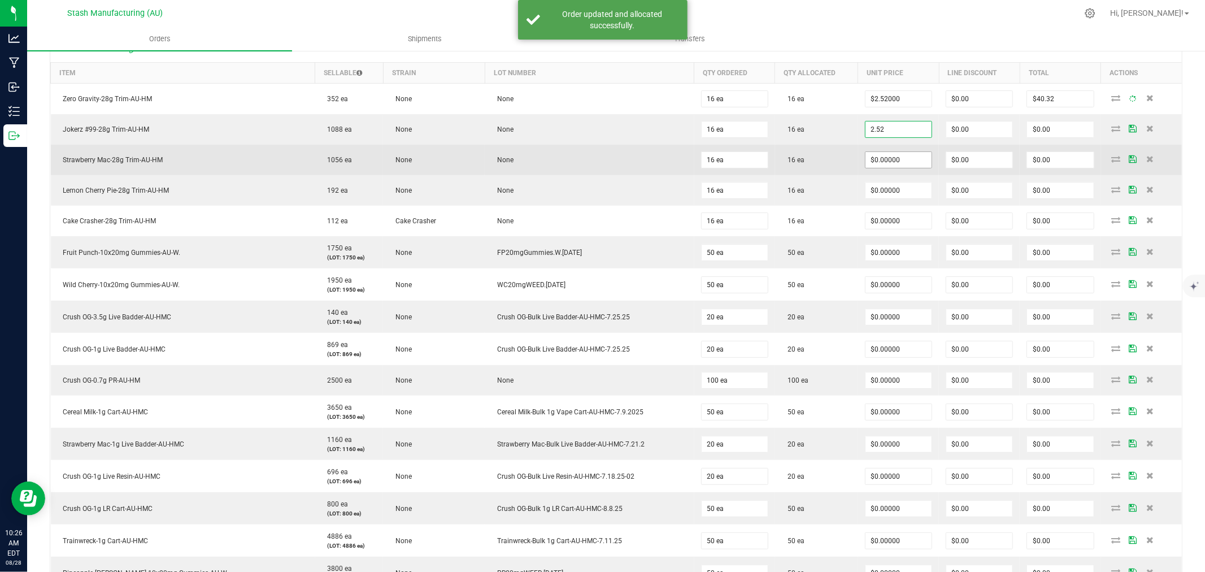
click at [902, 153] on input "$0.00000" at bounding box center [898, 160] width 66 height 16
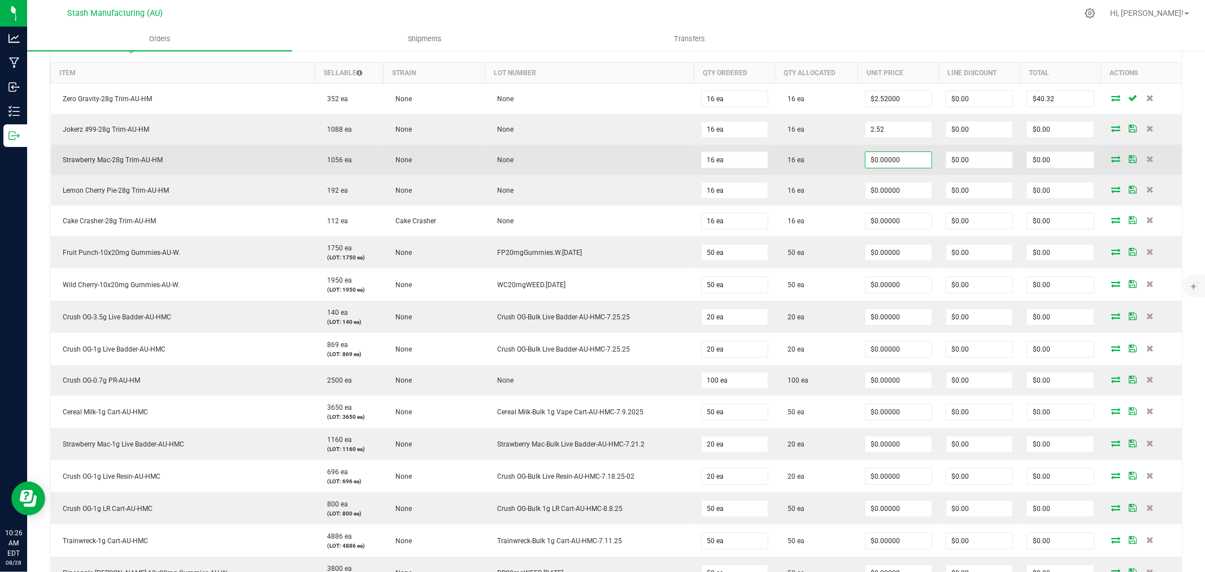
type input "$2.52000"
type input "$40.32"
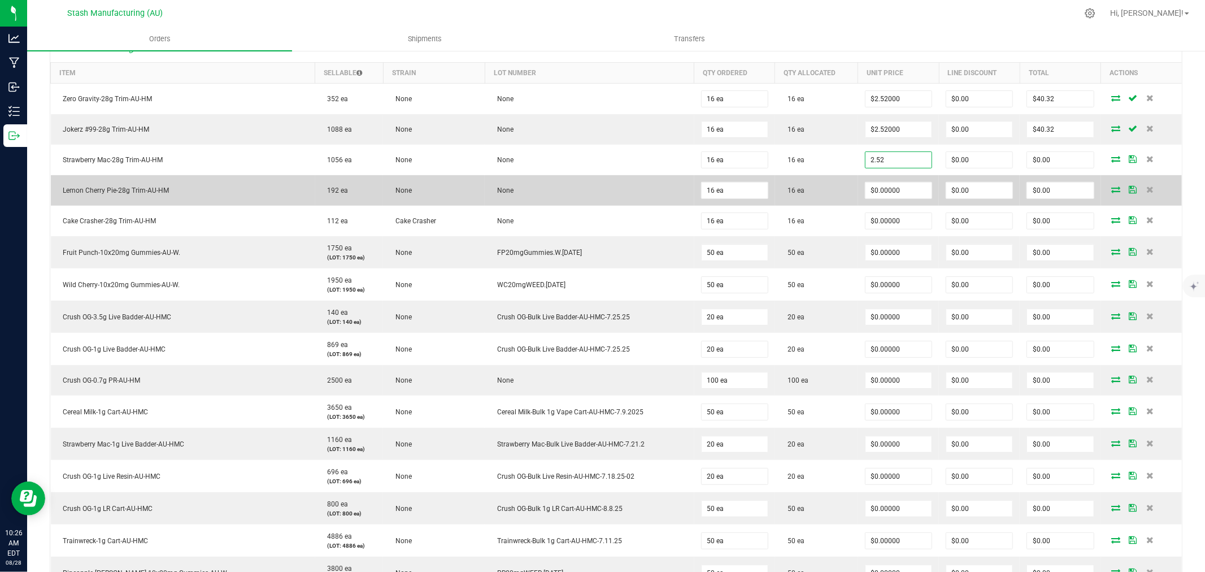
type input "$2.52000"
type input "$40.32"
click at [902, 181] on td "$0.00000" at bounding box center [898, 190] width 81 height 31
click at [904, 188] on input "0" at bounding box center [898, 190] width 66 height 16
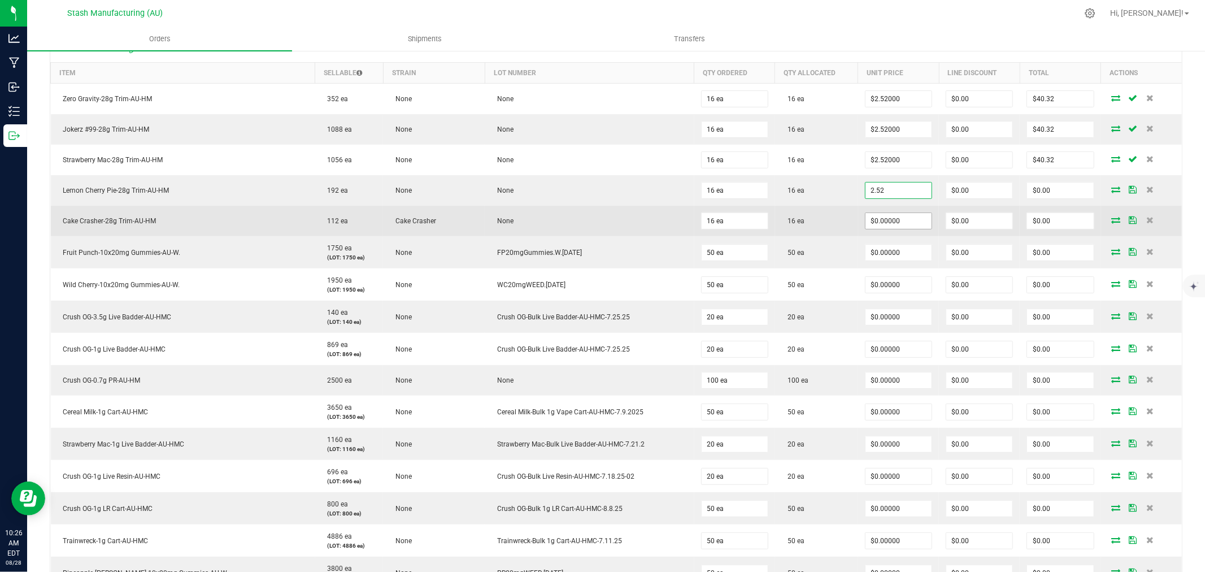
type input "$2.52000"
type input "$40.32"
click at [908, 215] on input "0" at bounding box center [898, 221] width 66 height 16
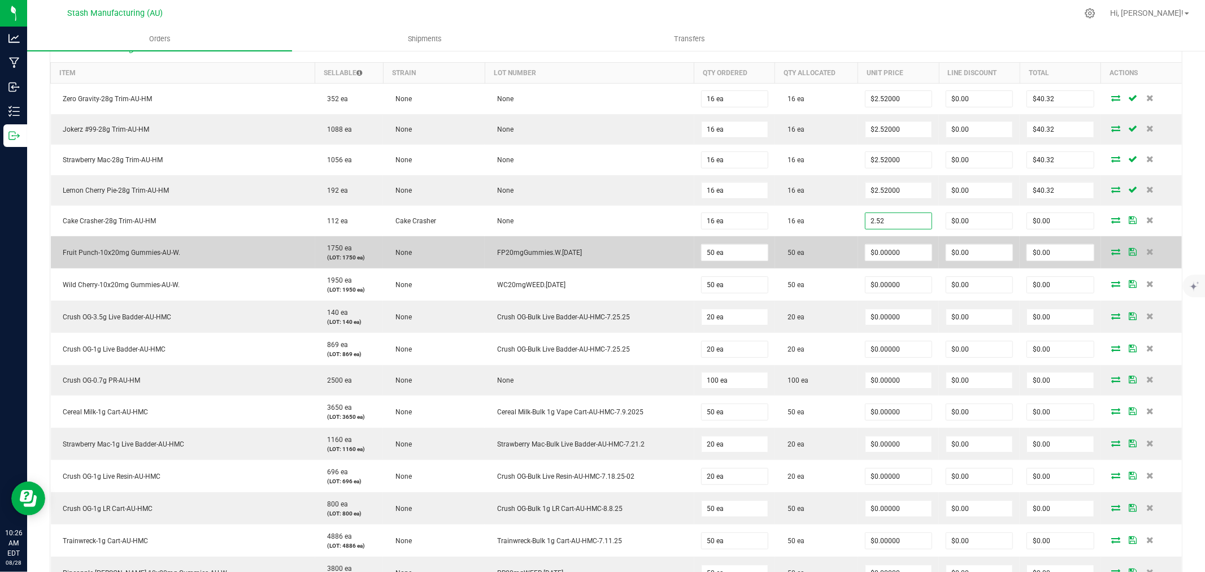
type input "$2.52000"
type input "$40.32"
click at [908, 236] on td "$0.00000" at bounding box center [898, 252] width 81 height 32
click at [908, 253] on input "0" at bounding box center [898, 253] width 66 height 16
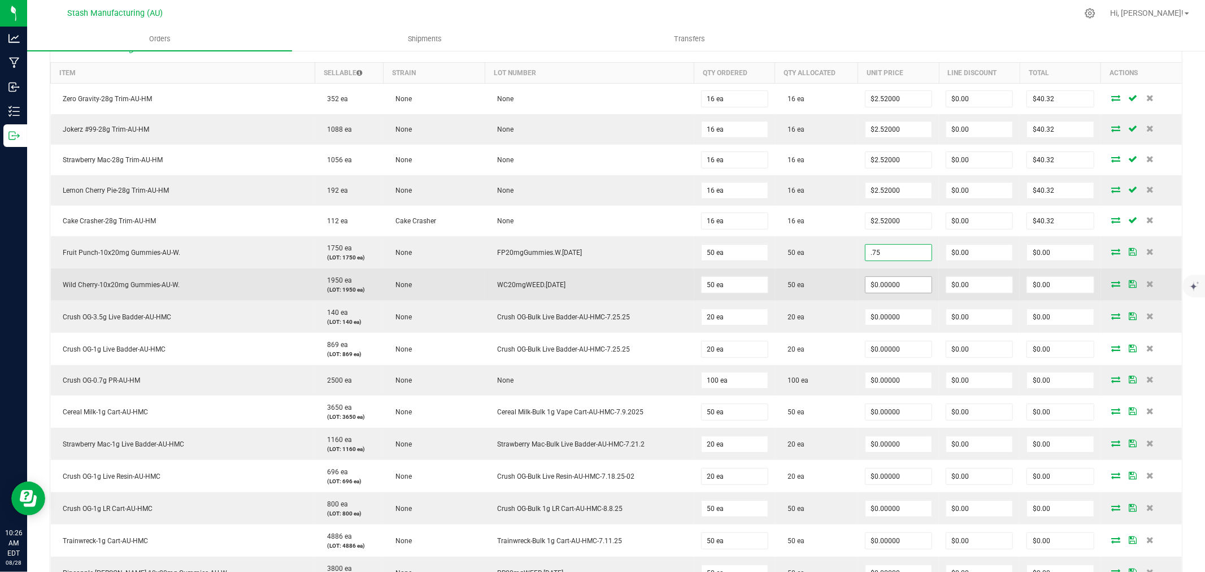
type input "$0.75000"
type input "$37.50"
click at [905, 281] on input "0" at bounding box center [898, 285] width 66 height 16
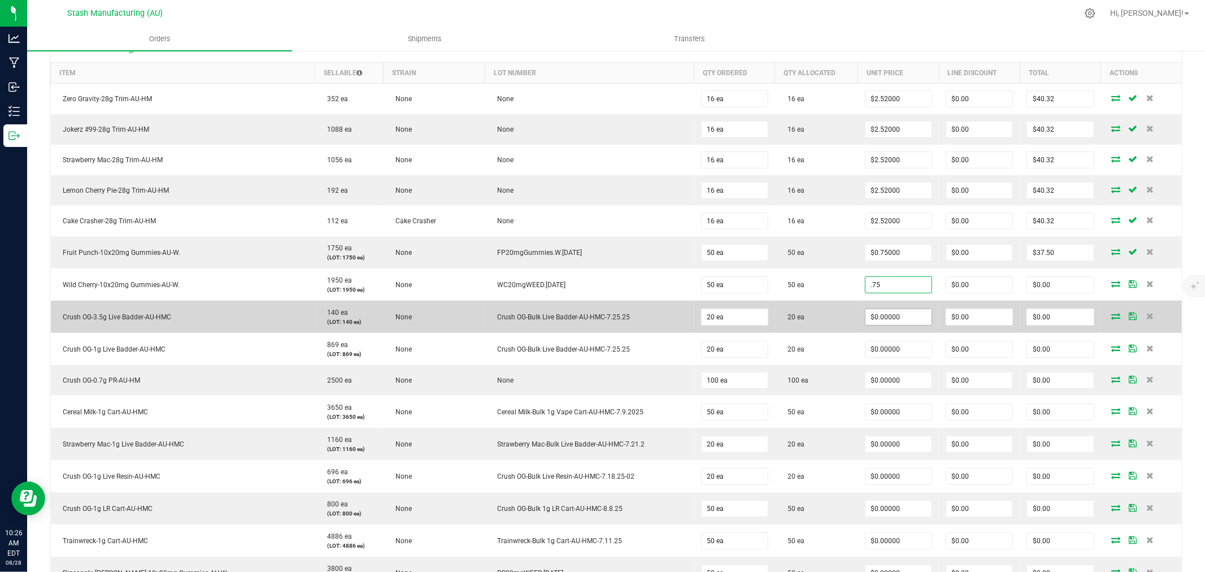
type input "$0.75000"
type input "$37.50"
click at [898, 308] on span "$0.00000" at bounding box center [898, 316] width 67 height 17
click at [900, 316] on input "0" at bounding box center [898, 317] width 66 height 16
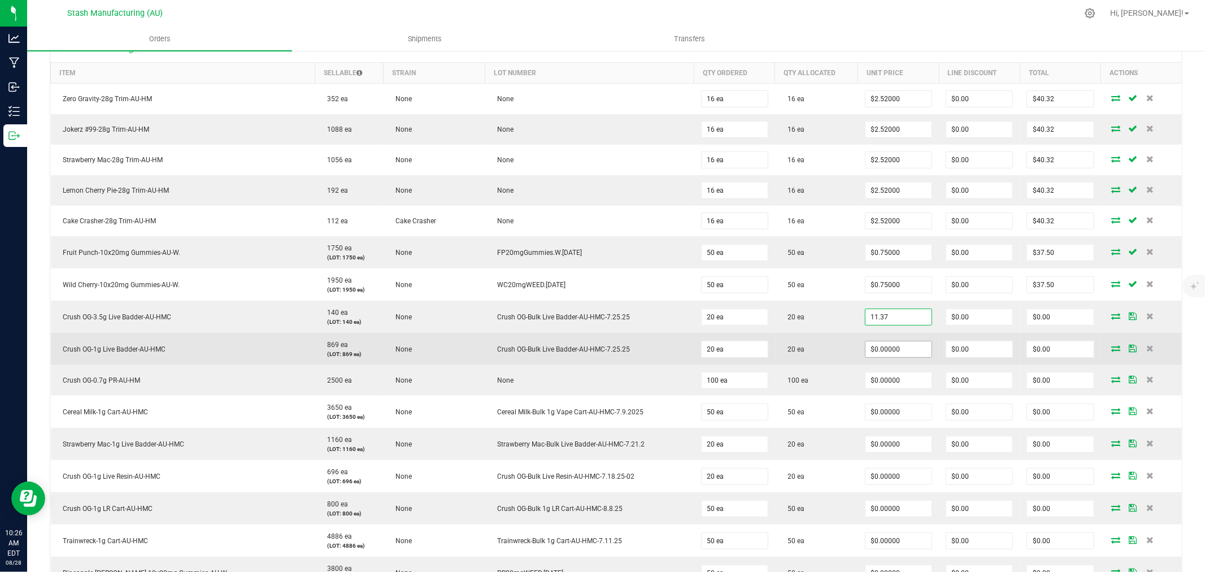
type input "$11.37000"
type input "$227.40"
click at [896, 349] on input "0" at bounding box center [898, 349] width 66 height 16
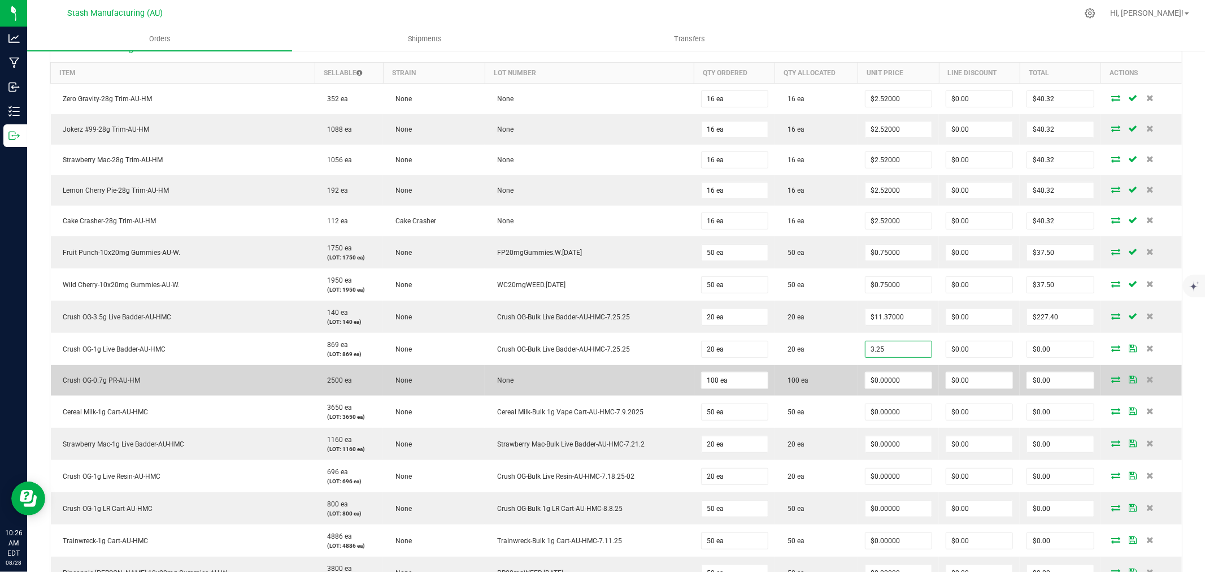
type input "$3.25000"
type input "$65.00"
click at [896, 371] on td "$0.00000" at bounding box center [898, 380] width 81 height 31
click at [901, 383] on input "0" at bounding box center [898, 380] width 66 height 16
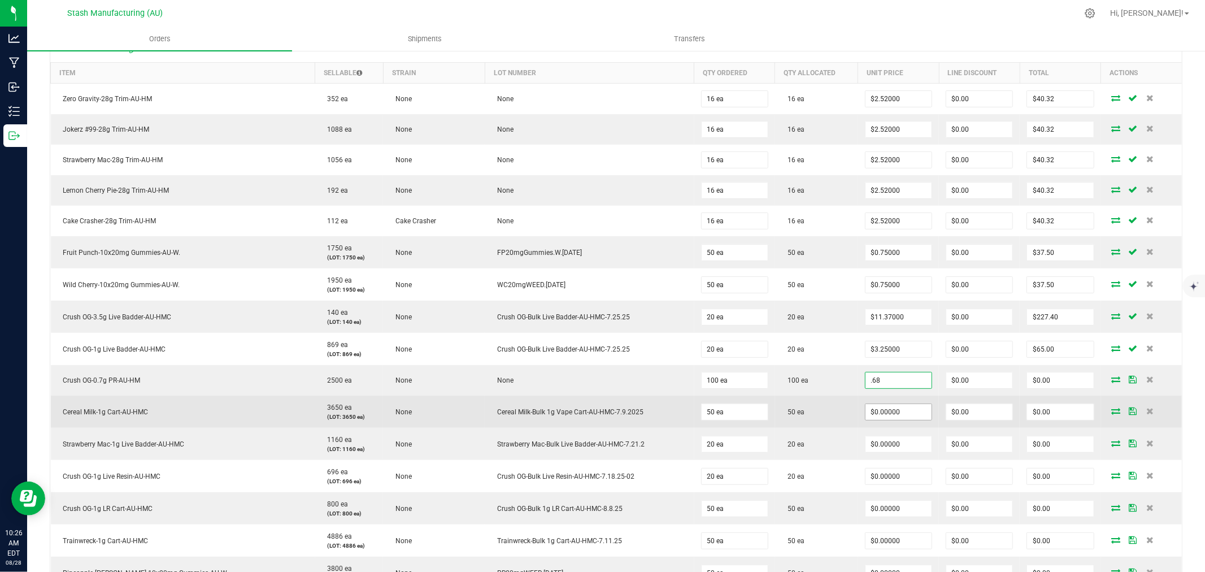
type input "$0.68000"
type input "$68.00"
click at [899, 415] on input "0" at bounding box center [898, 412] width 66 height 16
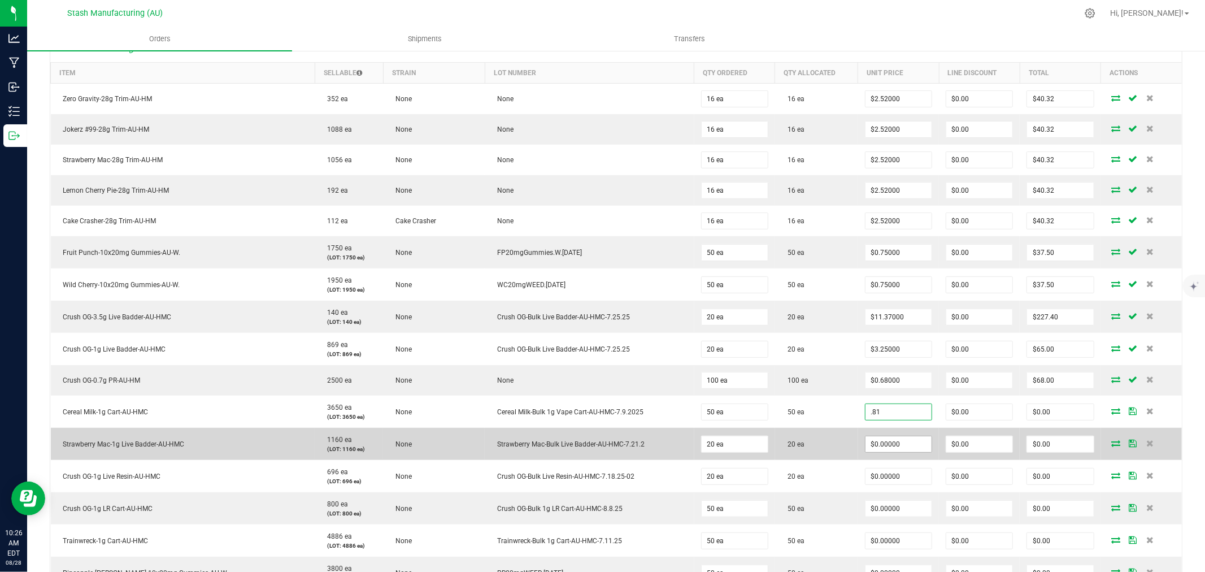
type input "$0.81000"
click at [901, 447] on input "0" at bounding box center [898, 444] width 66 height 16
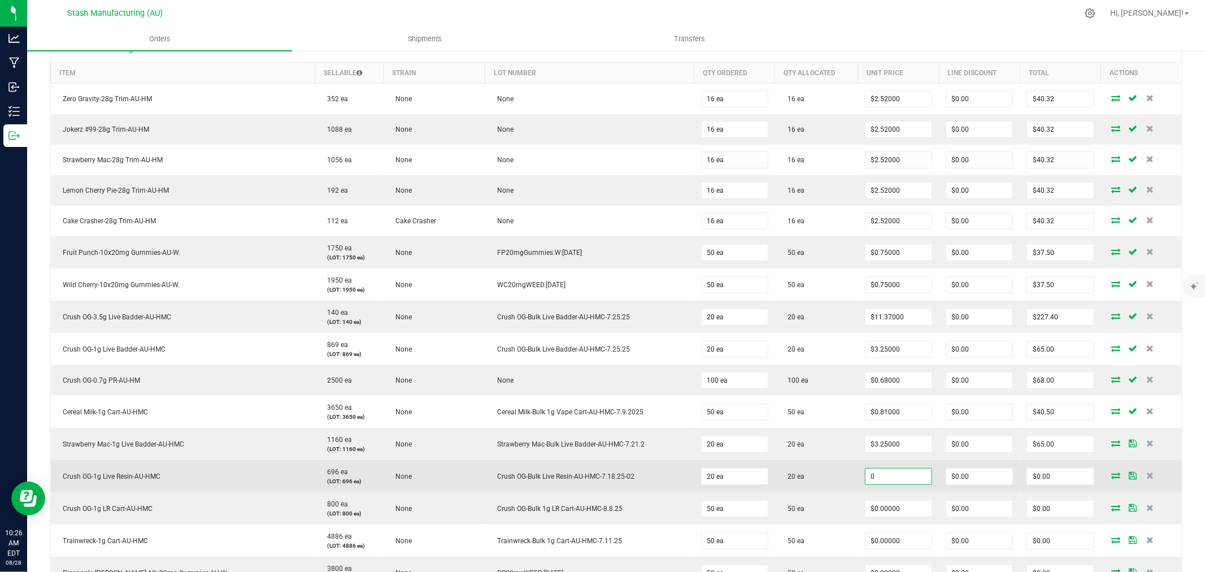
click at [900, 477] on input "0" at bounding box center [898, 476] width 66 height 16
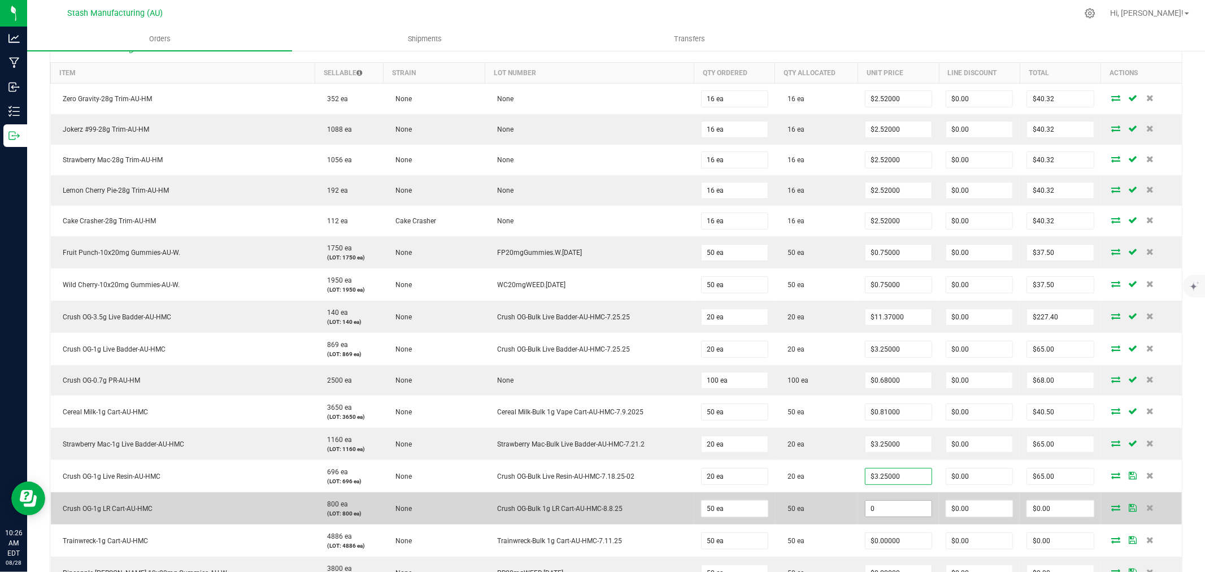
click at [895, 512] on input "0" at bounding box center [898, 508] width 66 height 16
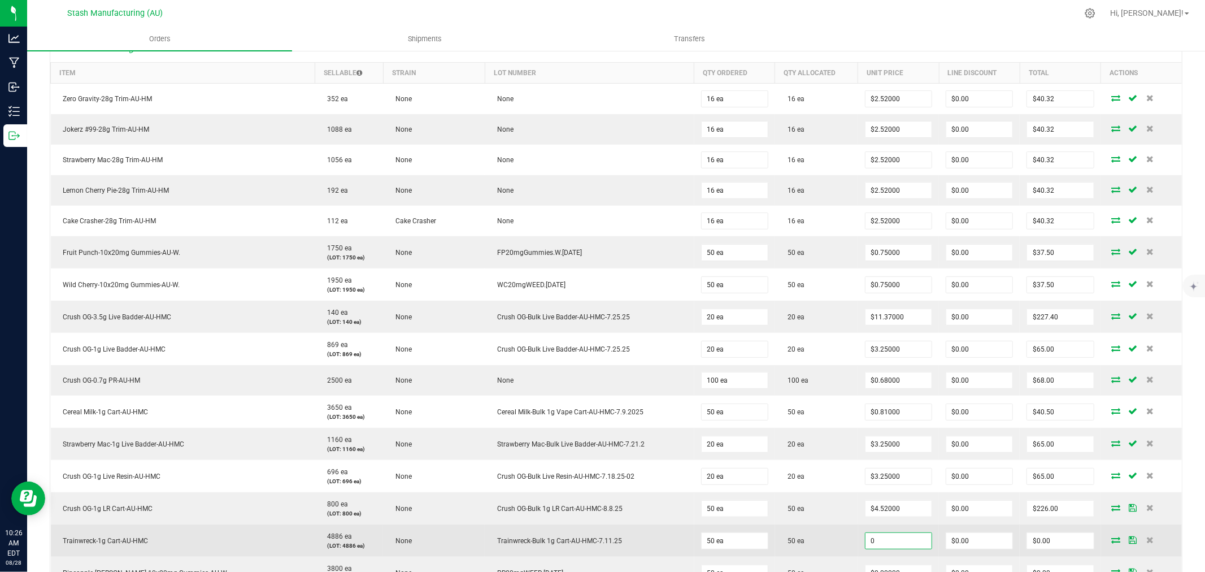
click at [893, 542] on input "0" at bounding box center [898, 541] width 66 height 16
click at [842, 548] on td "50 ea" at bounding box center [816, 540] width 83 height 32
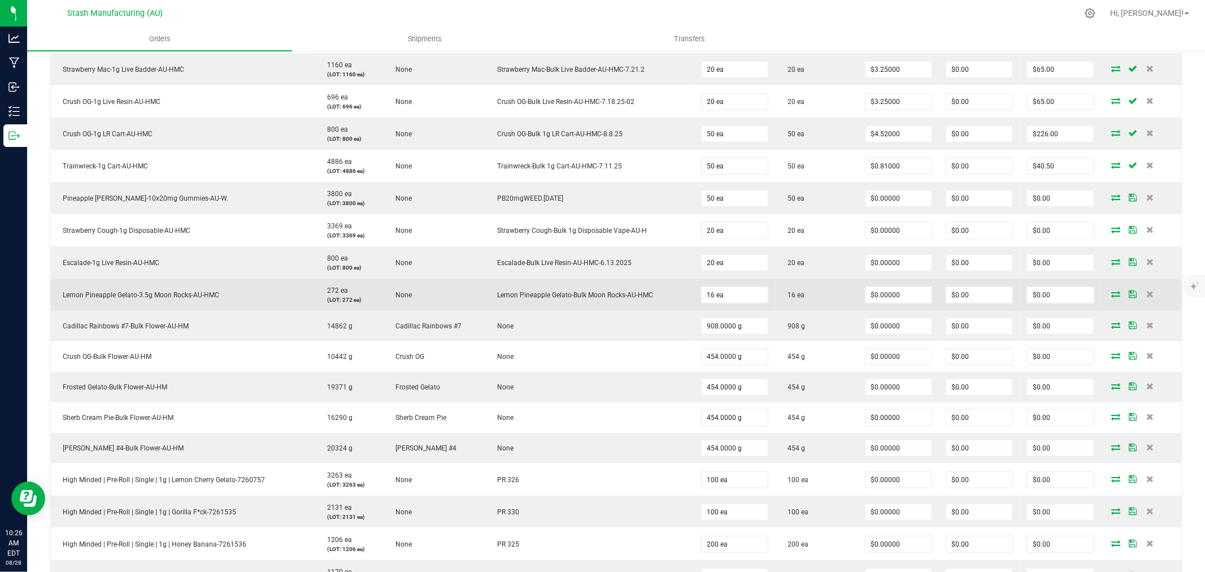
scroll to position [690, 0]
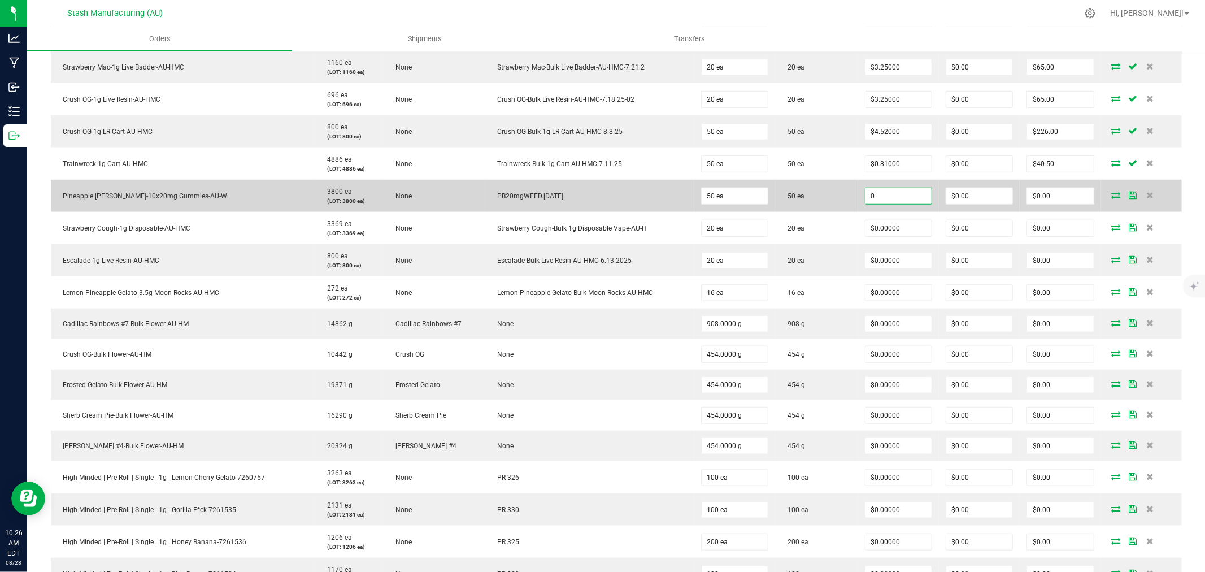
click at [899, 201] on input "0" at bounding box center [898, 196] width 66 height 16
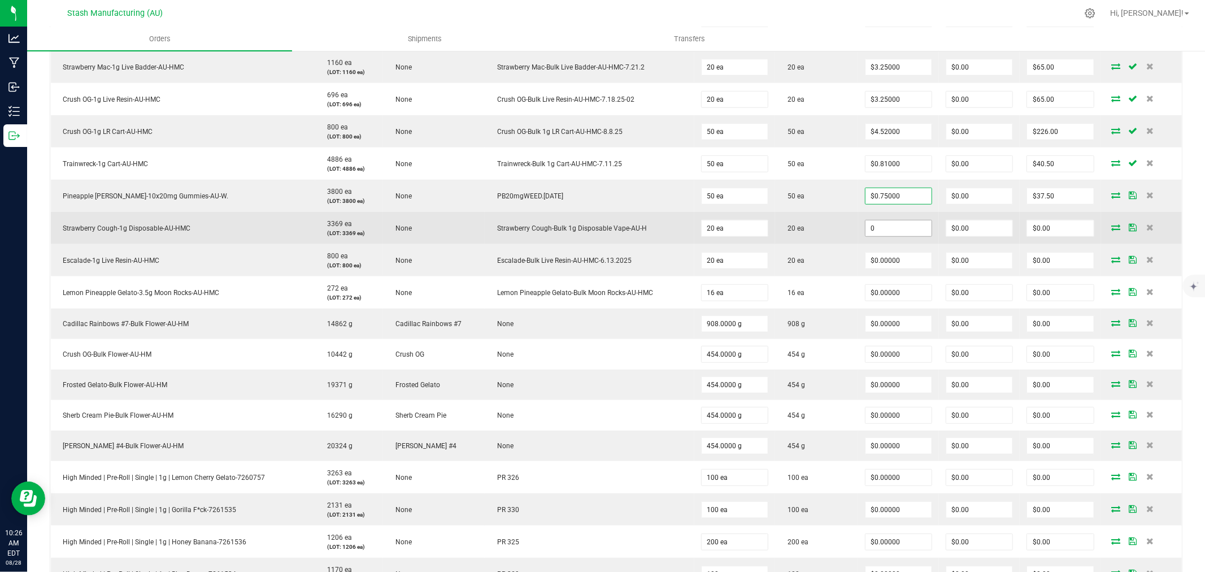
click at [891, 232] on input "0" at bounding box center [898, 228] width 66 height 16
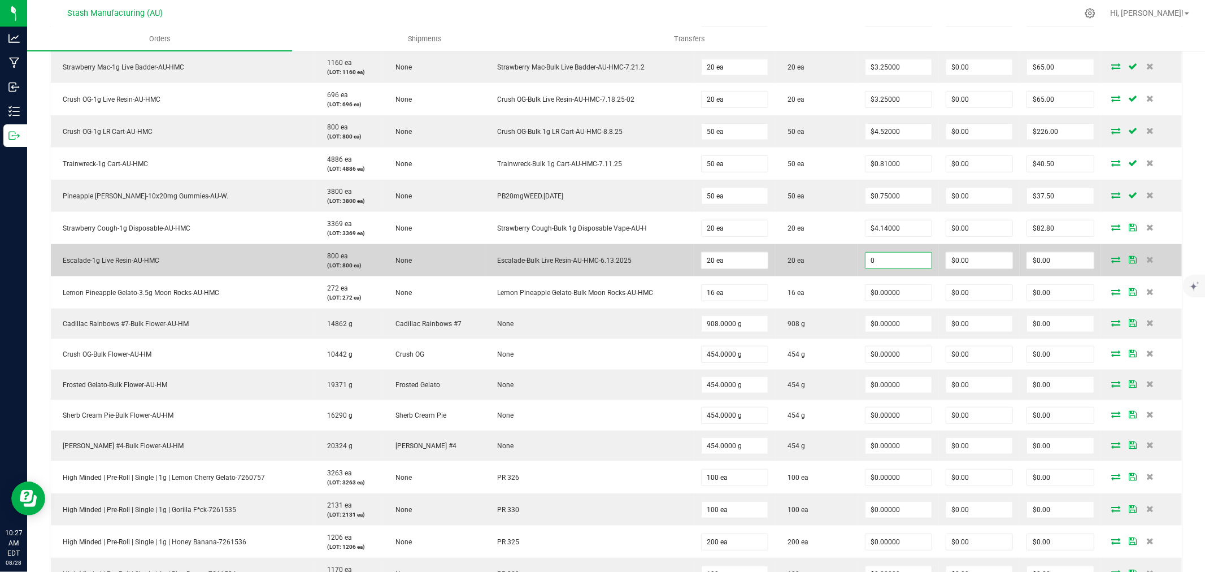
click at [889, 263] on input "0" at bounding box center [898, 260] width 66 height 16
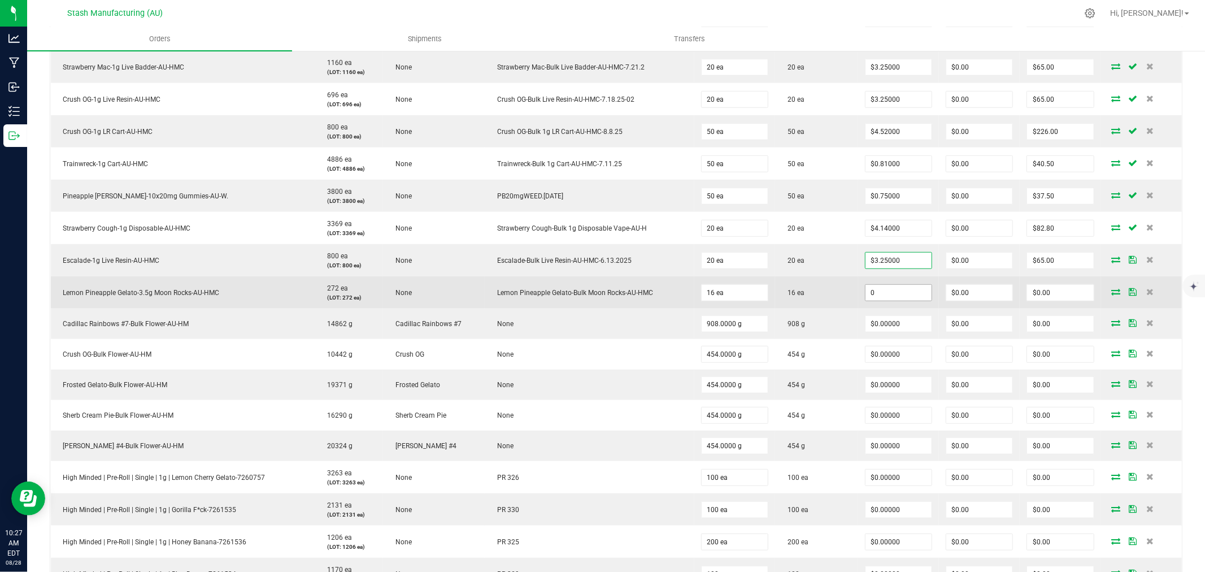
click at [891, 290] on input "0" at bounding box center [898, 293] width 66 height 16
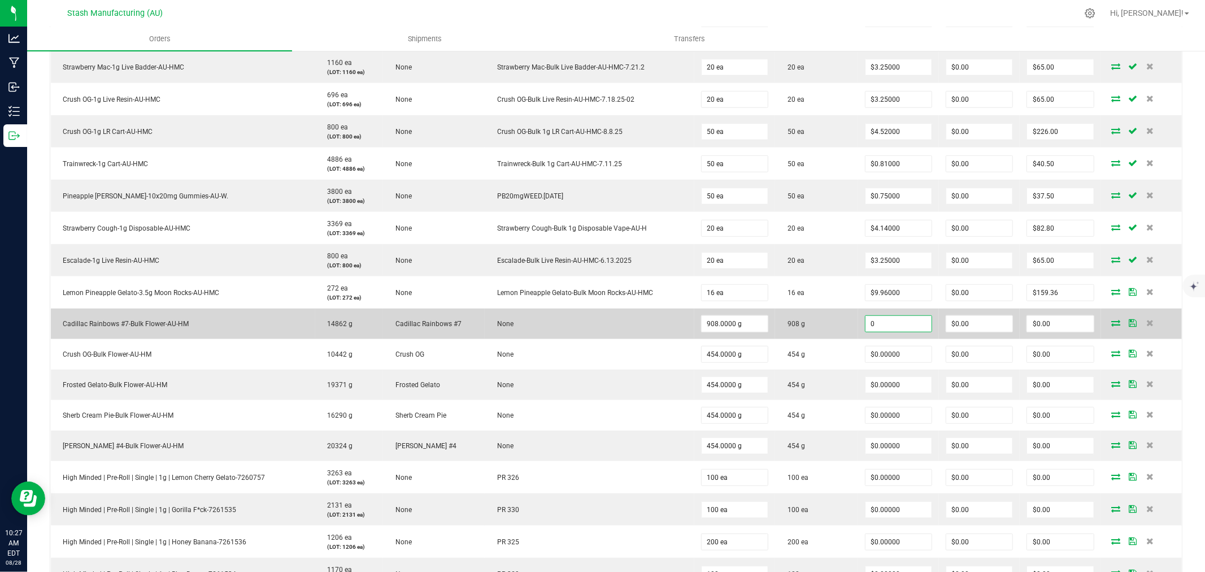
click at [899, 323] on input "0" at bounding box center [898, 324] width 66 height 16
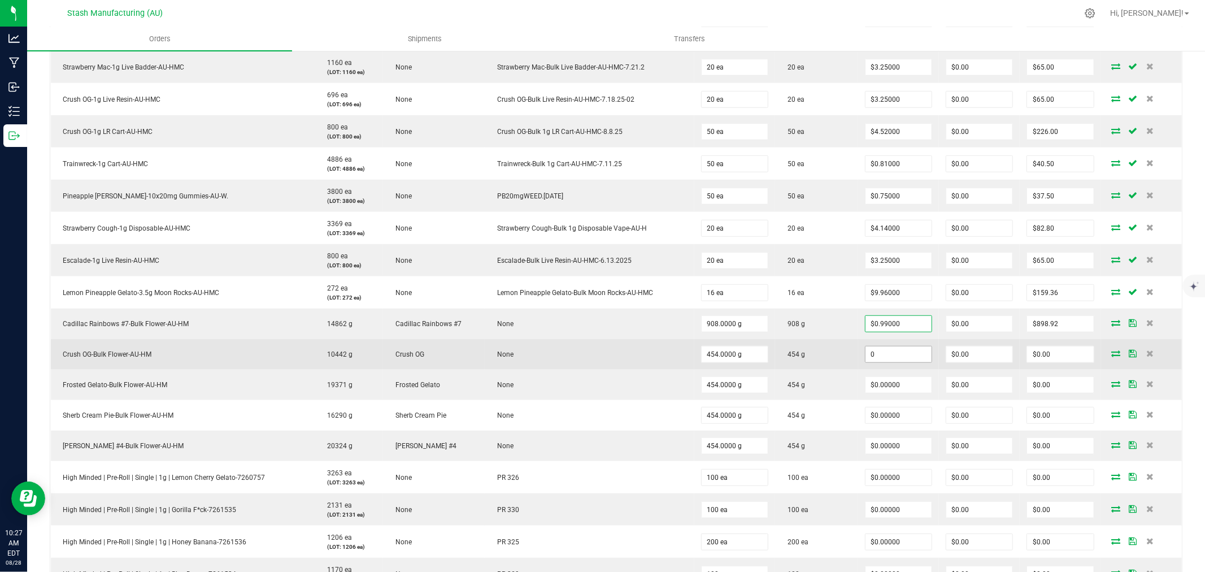
click at [902, 359] on input "0" at bounding box center [898, 354] width 66 height 16
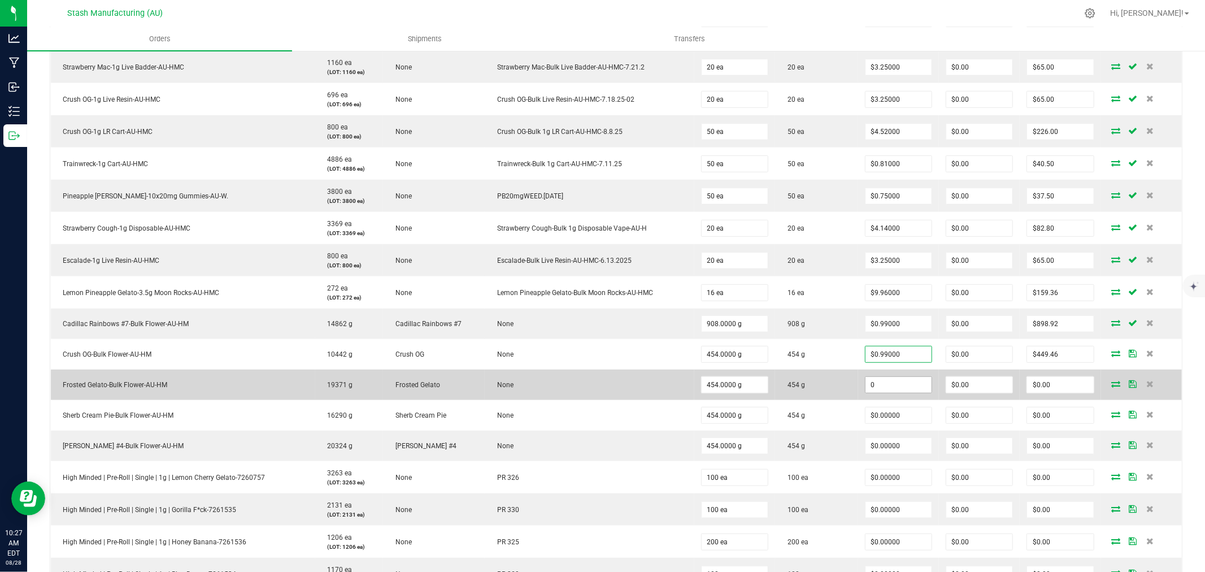
click at [898, 385] on input "0" at bounding box center [898, 385] width 66 height 16
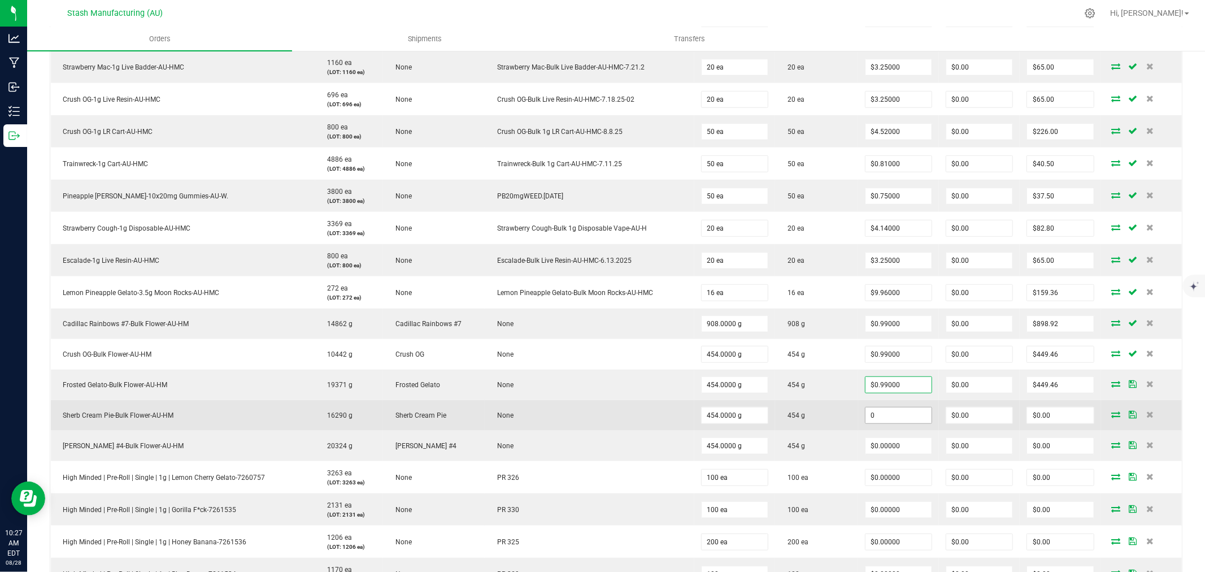
click at [899, 413] on input "0" at bounding box center [898, 415] width 66 height 16
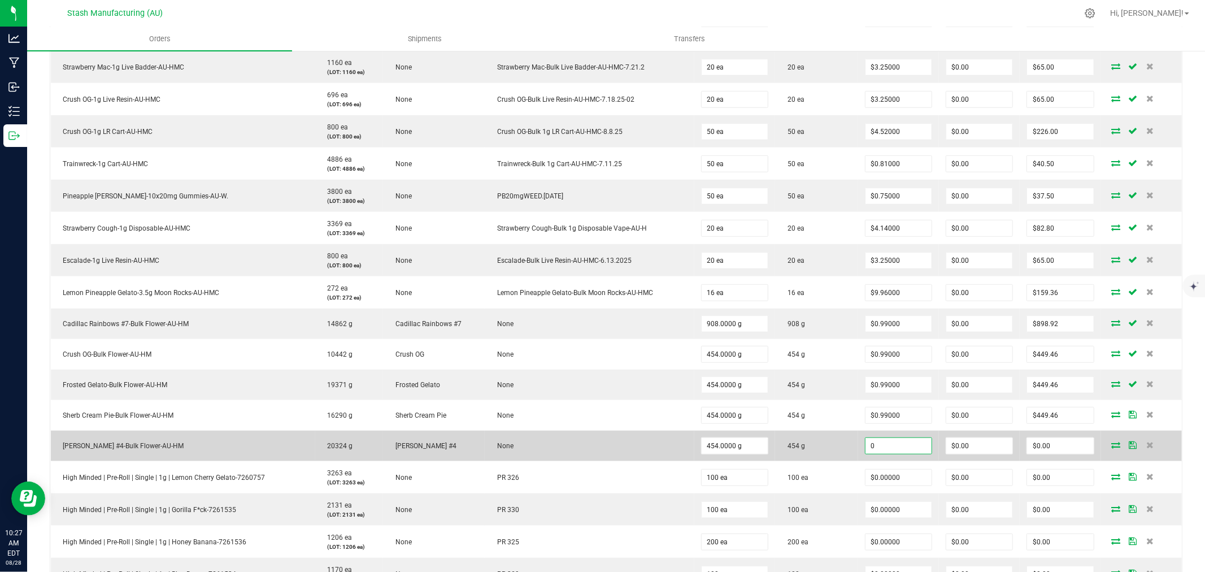
click at [895, 441] on input "0" at bounding box center [898, 446] width 66 height 16
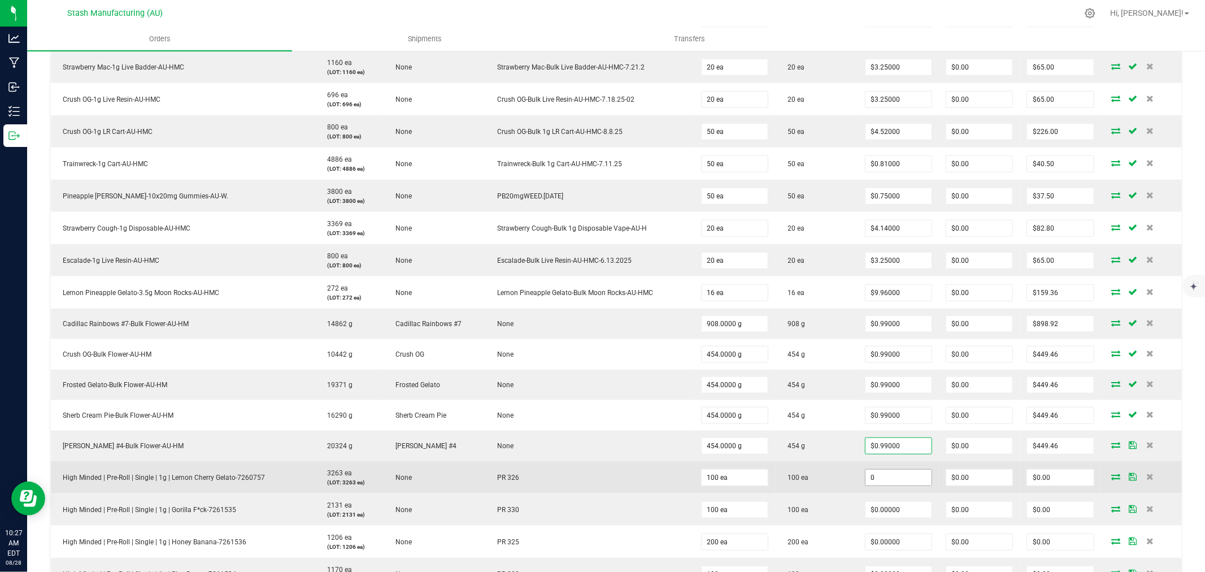
click at [896, 475] on input "0" at bounding box center [898, 477] width 66 height 16
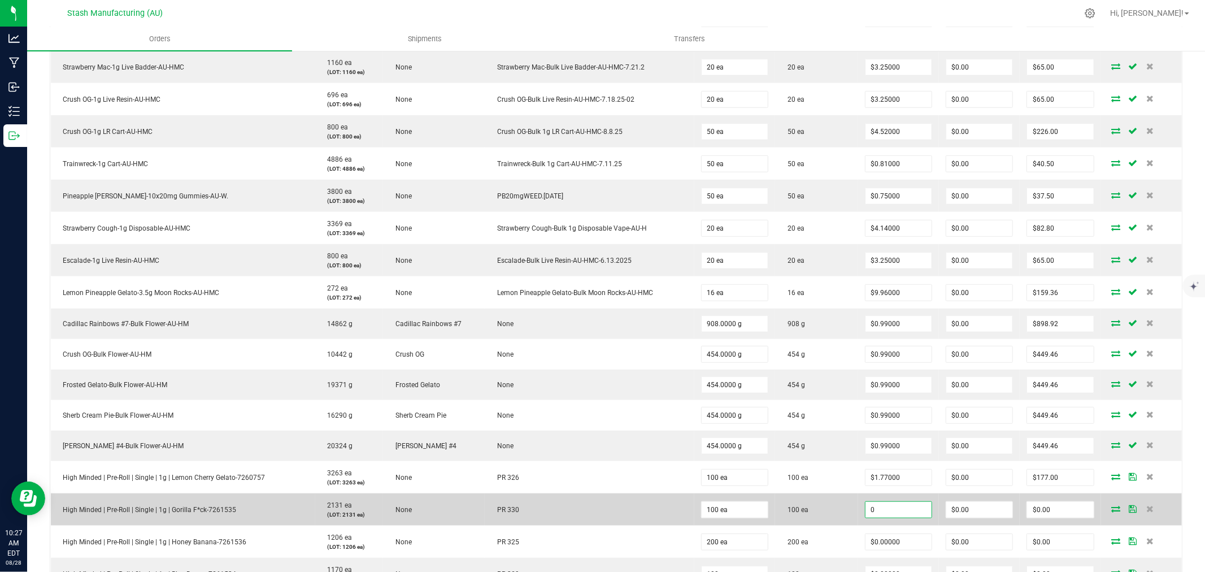
click at [899, 513] on input "0" at bounding box center [898, 510] width 66 height 16
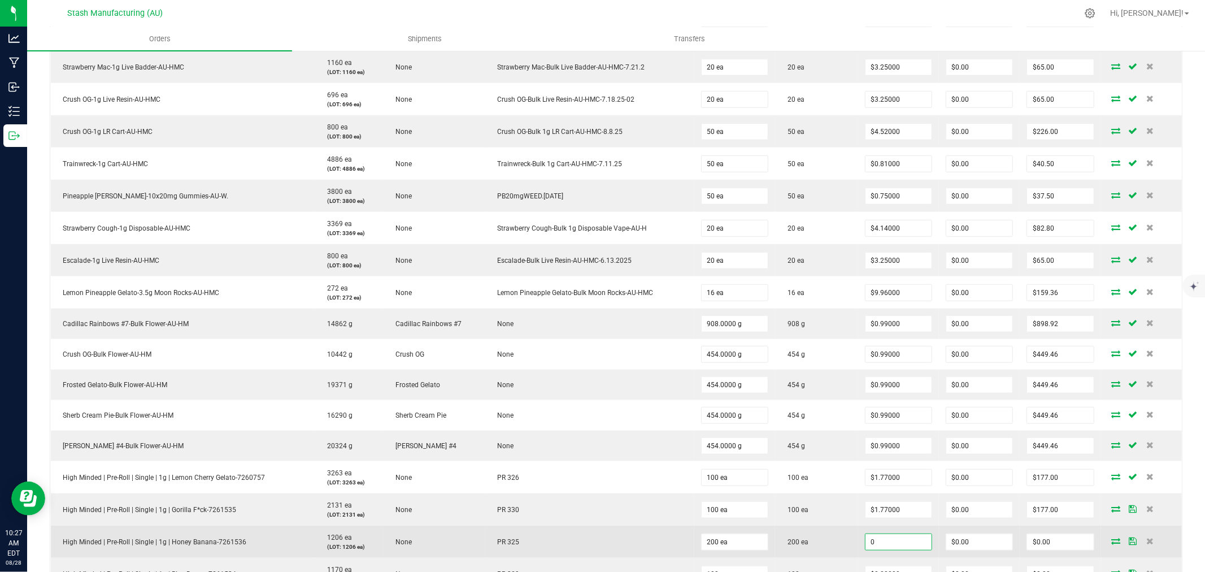
click at [896, 537] on input "0" at bounding box center [898, 542] width 66 height 16
click at [840, 547] on td "200 ea" at bounding box center [816, 541] width 83 height 32
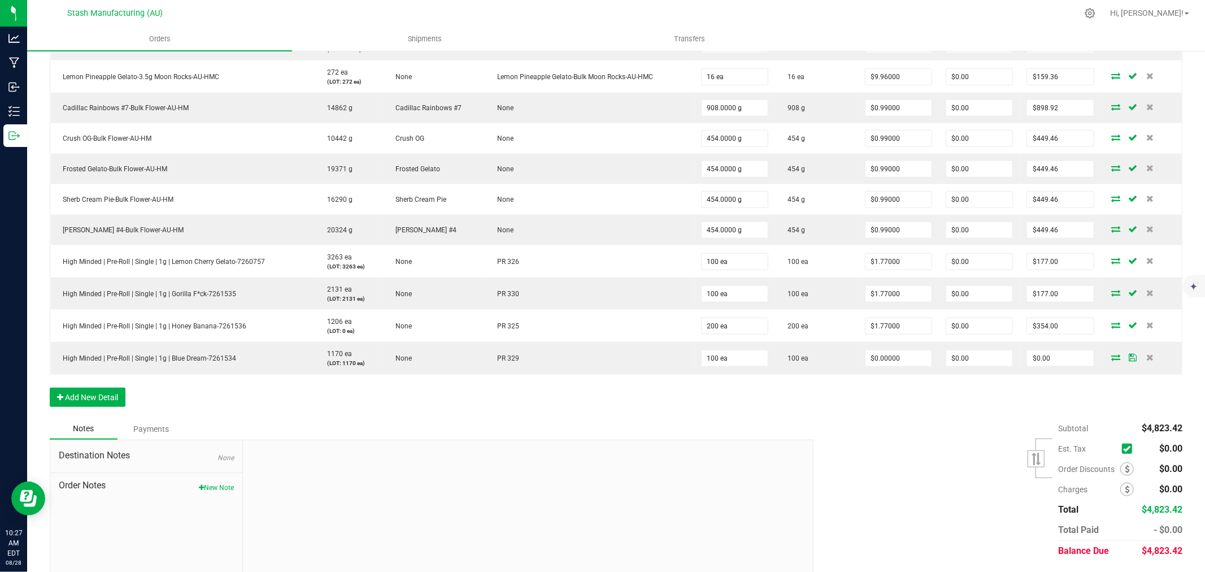
scroll to position [939, 0]
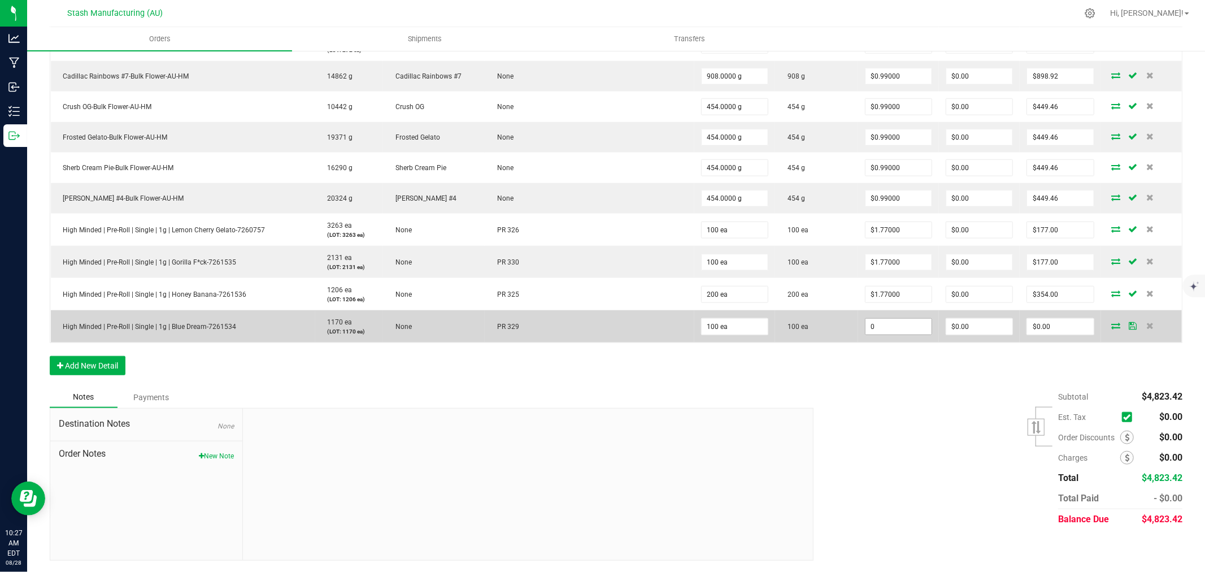
click at [890, 326] on input "0" at bounding box center [898, 327] width 66 height 16
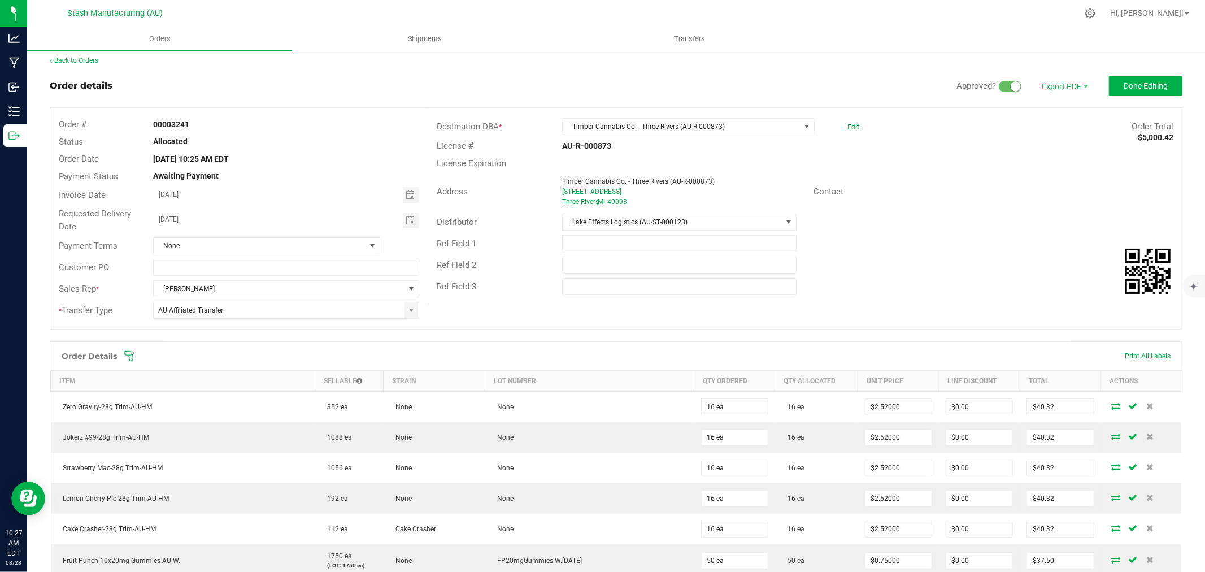
scroll to position [0, 0]
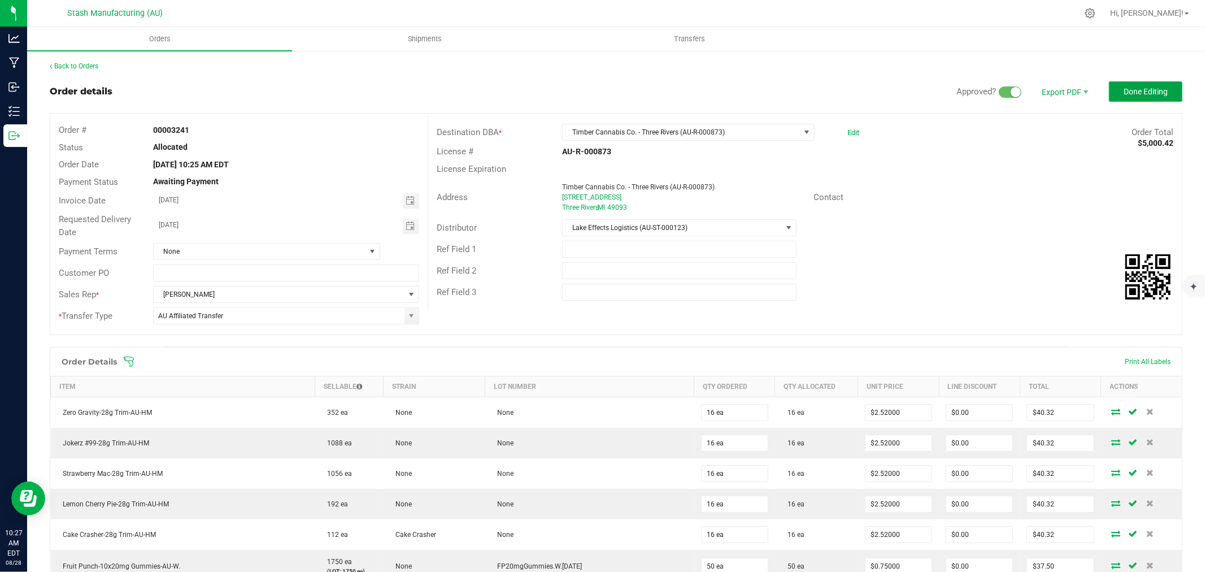
click at [1130, 85] on button "Done Editing" at bounding box center [1145, 91] width 73 height 20
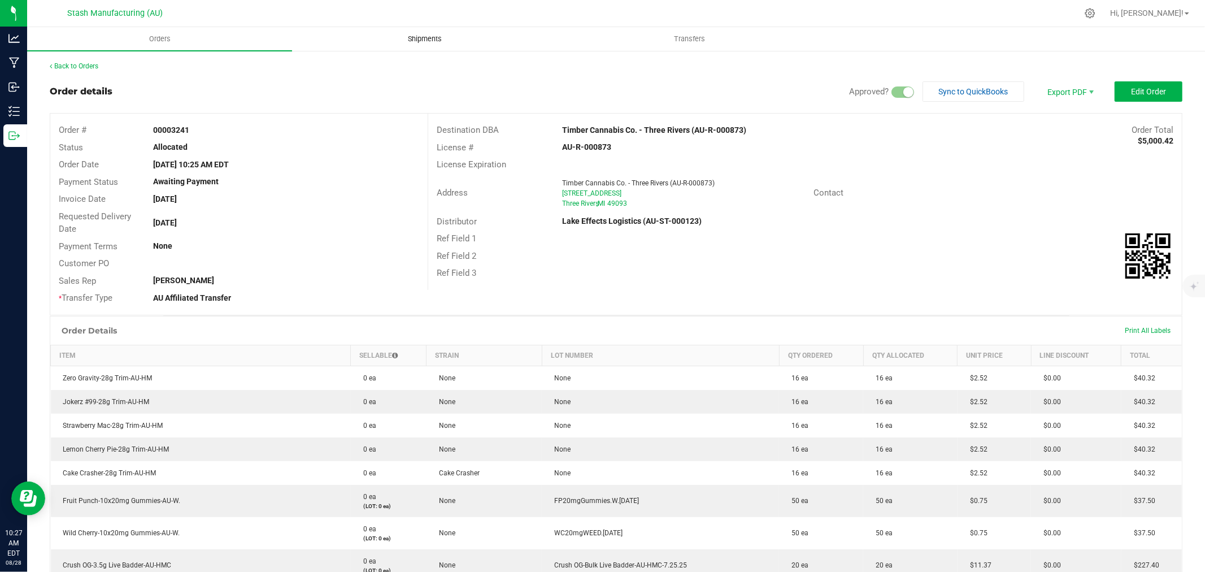
drag, startPoint x: 428, startPoint y: 34, endPoint x: 423, endPoint y: 37, distance: 5.8
click at [423, 37] on span "Shipments" at bounding box center [425, 39] width 64 height 10
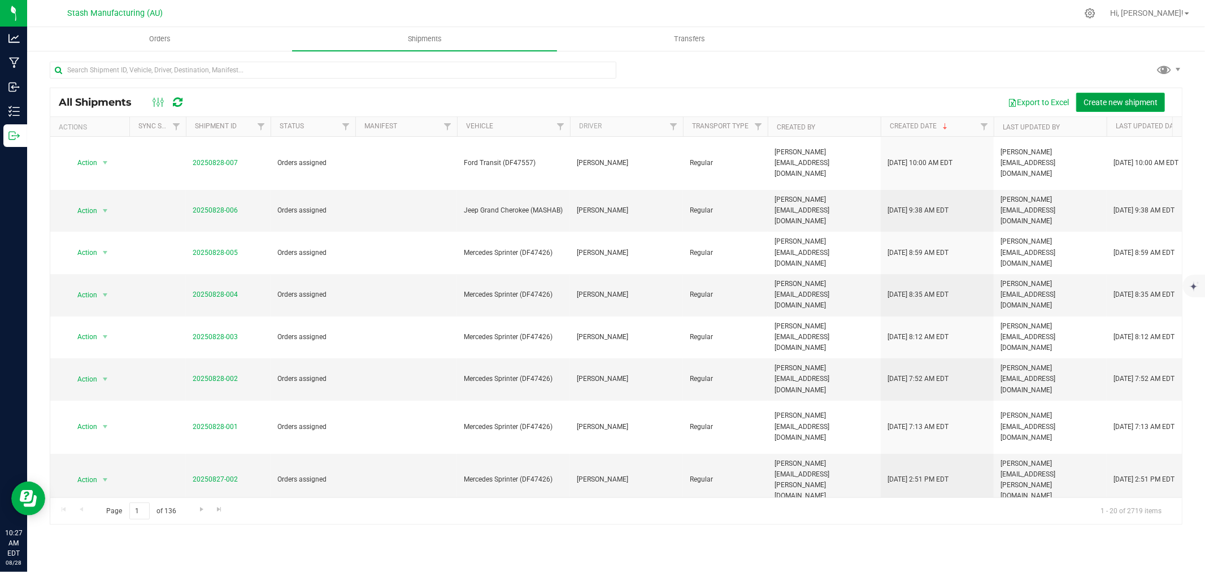
click at [1125, 98] on span "Create new shipment" at bounding box center [1120, 102] width 74 height 9
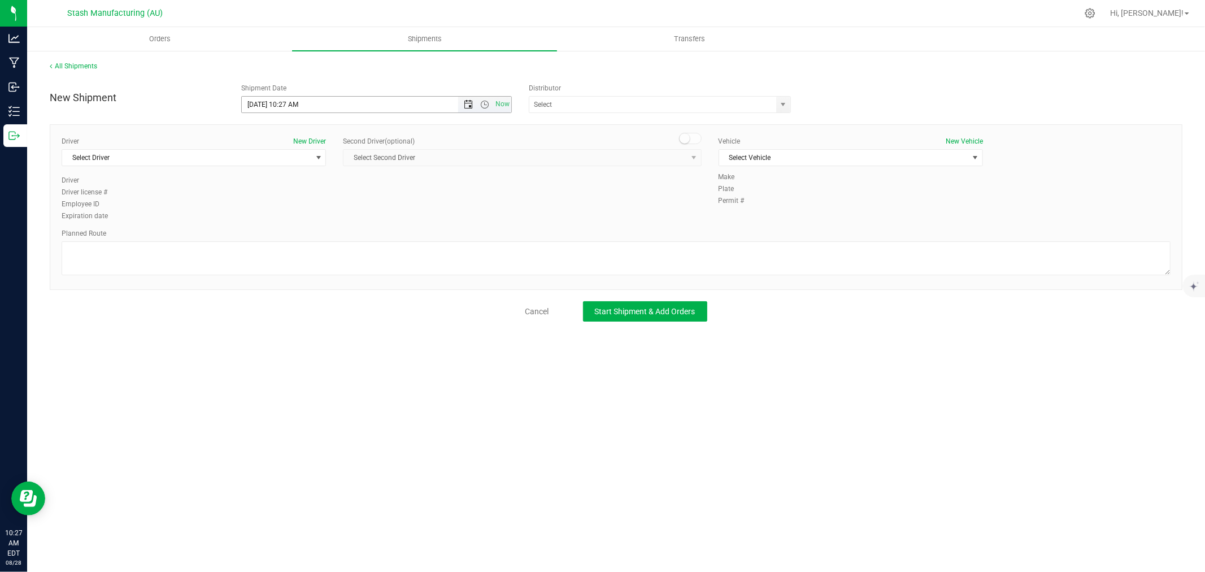
click at [467, 105] on span "Open the date view" at bounding box center [468, 104] width 9 height 9
click at [281, 255] on link "2" at bounding box center [284, 254] width 16 height 18
click at [565, 107] on input "text" at bounding box center [648, 105] width 239 height 16
click at [564, 127] on li "Lake Effects Logistics (AU-ST-000123)" at bounding box center [659, 123] width 261 height 17
click at [240, 163] on span "Select Driver" at bounding box center [186, 158] width 249 height 16
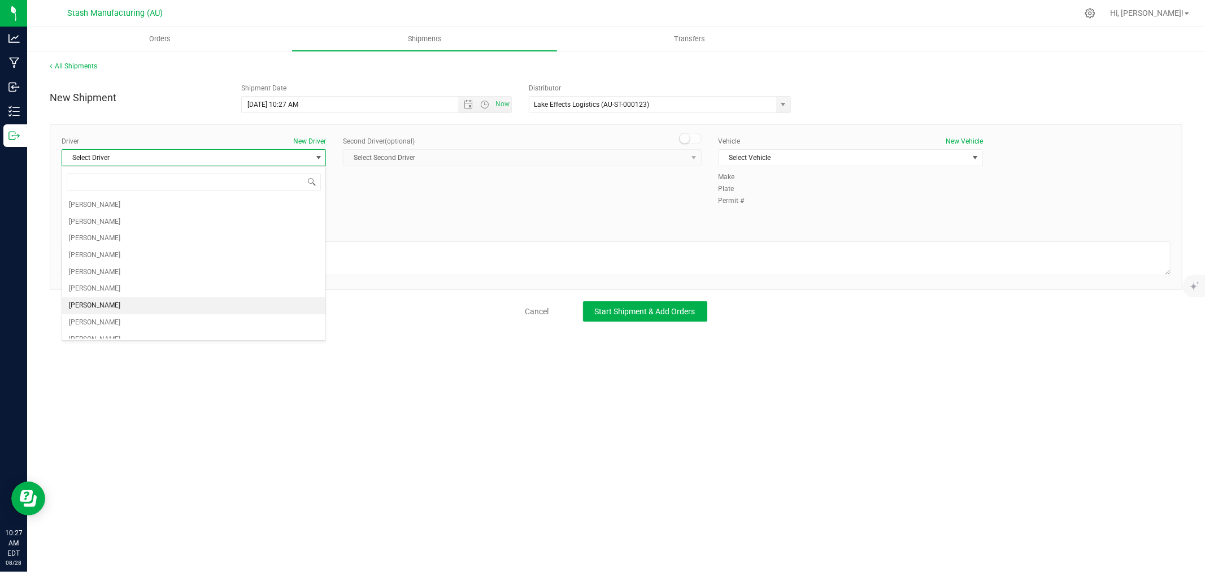
click at [114, 305] on li "[PERSON_NAME]" at bounding box center [193, 305] width 263 height 17
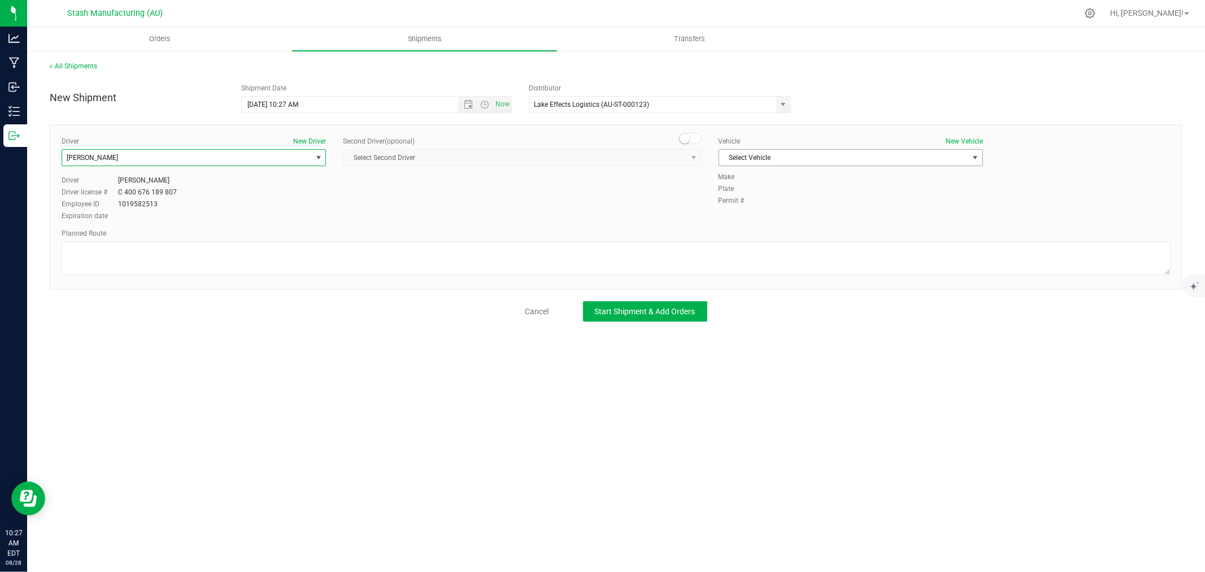
click at [857, 159] on span "Select Vehicle" at bounding box center [843, 158] width 249 height 16
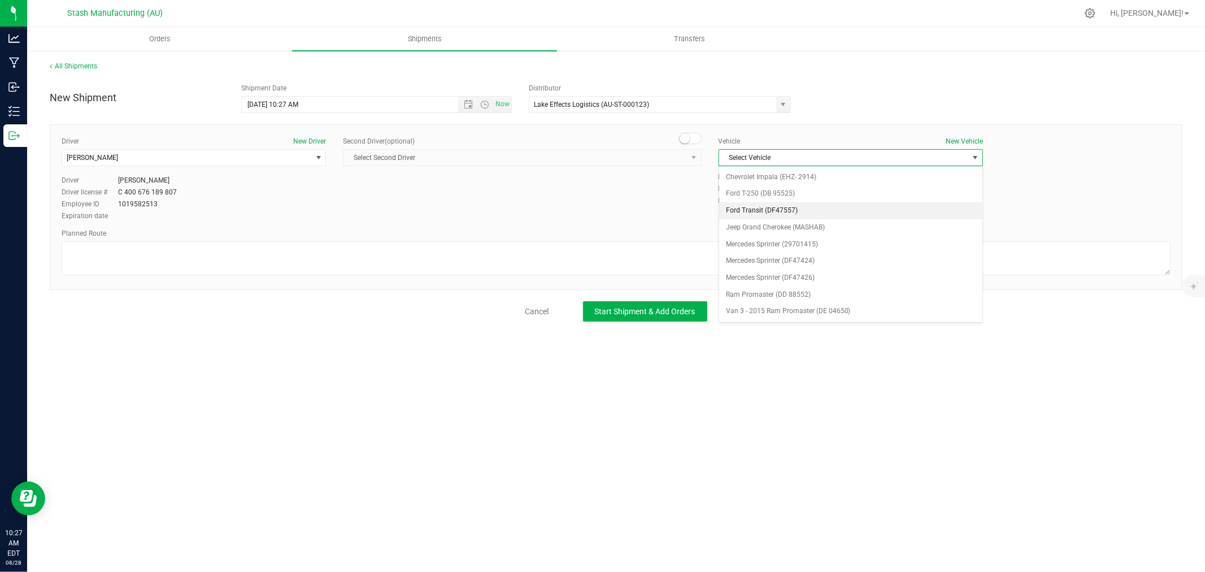
click at [799, 207] on li "Ford Transit (DF47557)" at bounding box center [850, 210] width 263 height 17
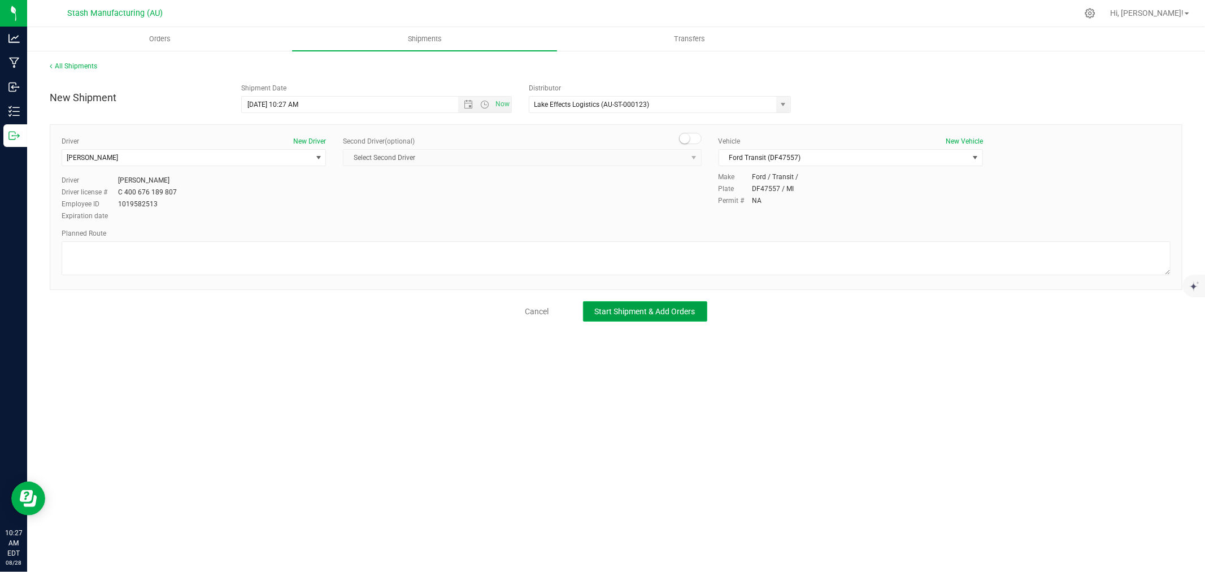
click at [657, 314] on span "Start Shipment & Add Orders" at bounding box center [645, 311] width 101 height 9
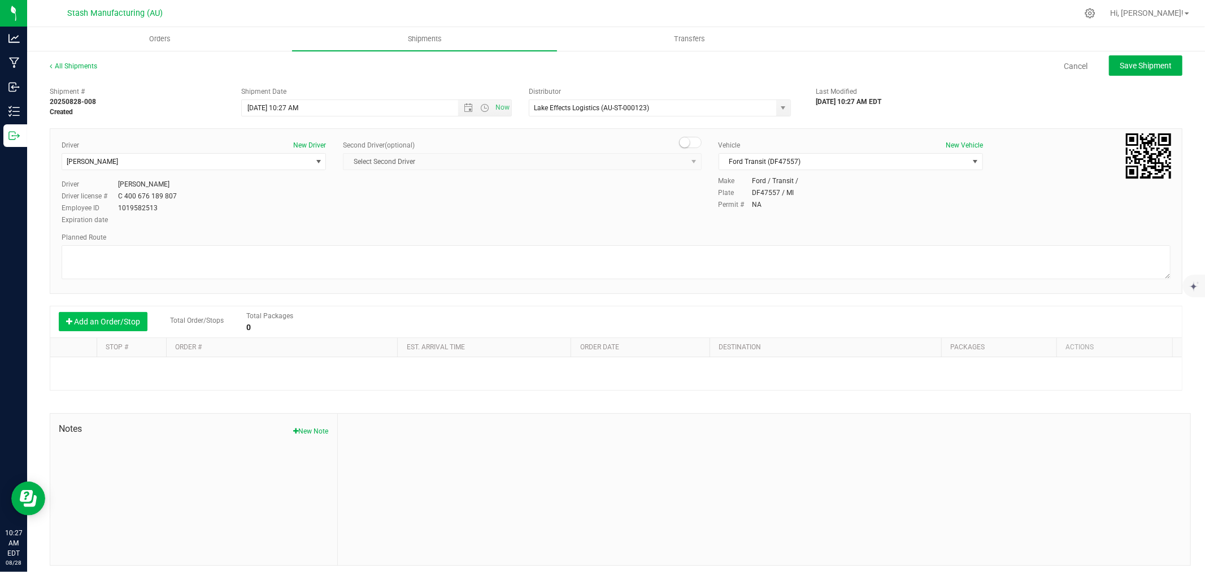
click at [104, 319] on button "Add an Order/Stop" at bounding box center [103, 321] width 89 height 19
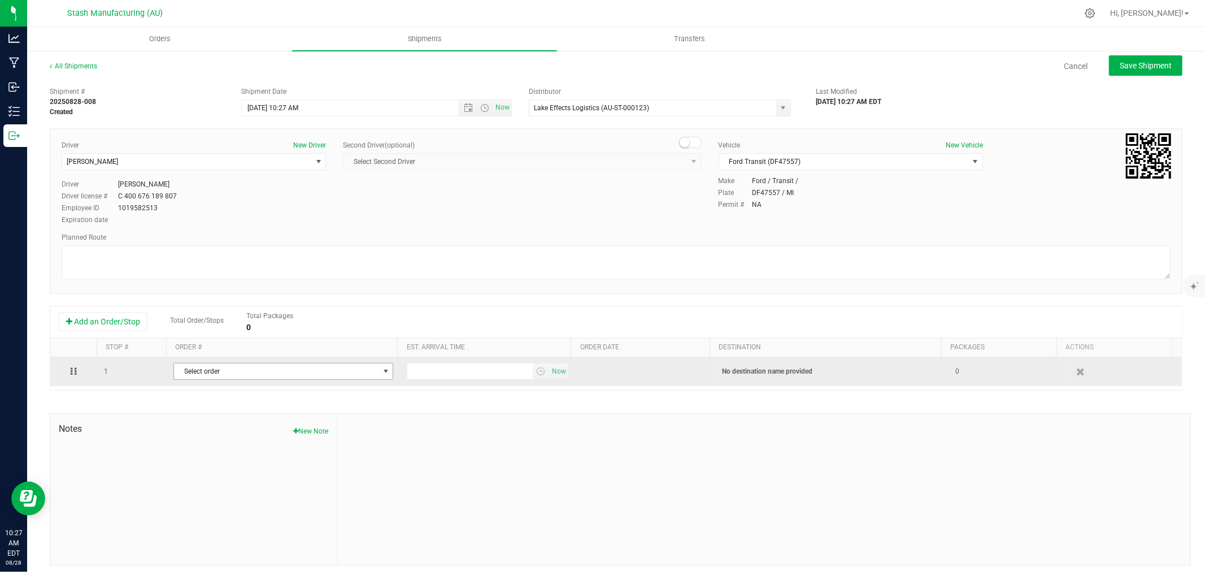
click at [298, 374] on span "Select order" at bounding box center [276, 371] width 204 height 16
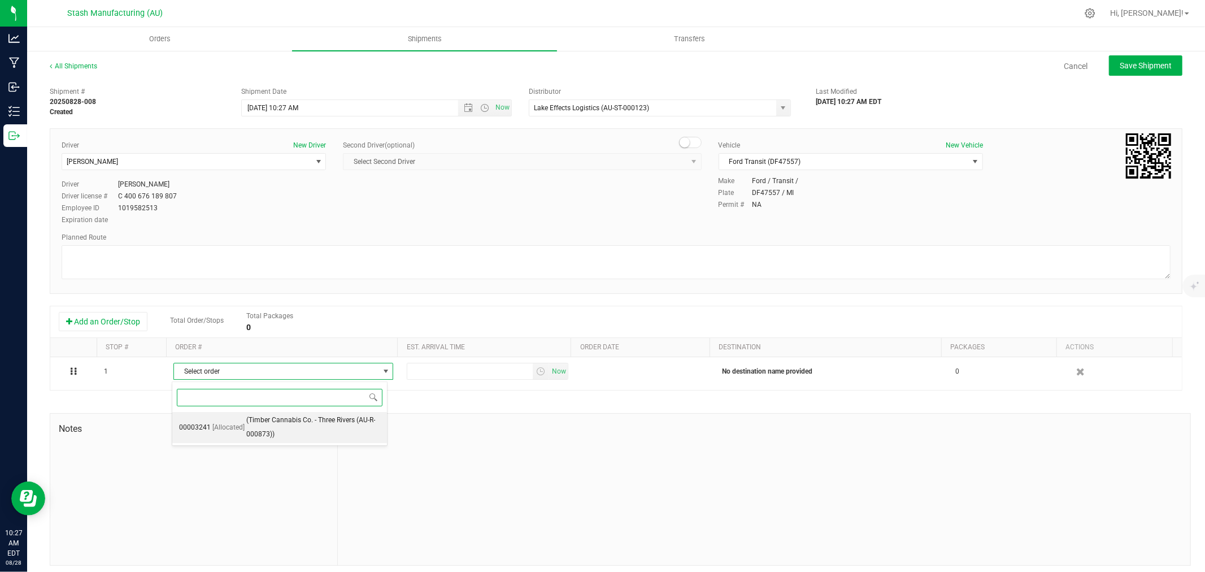
click at [310, 420] on span "(Timber Cannabis Co. - Three Rivers (AU-R-000873))" at bounding box center [313, 427] width 134 height 29
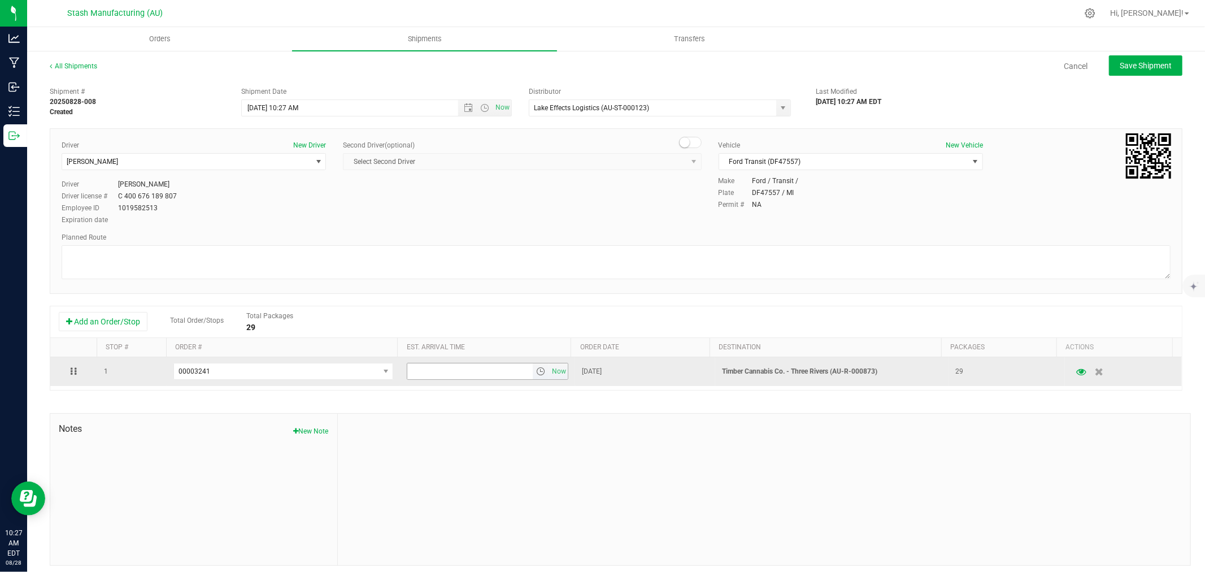
click at [426, 375] on input "text" at bounding box center [469, 371] width 125 height 16
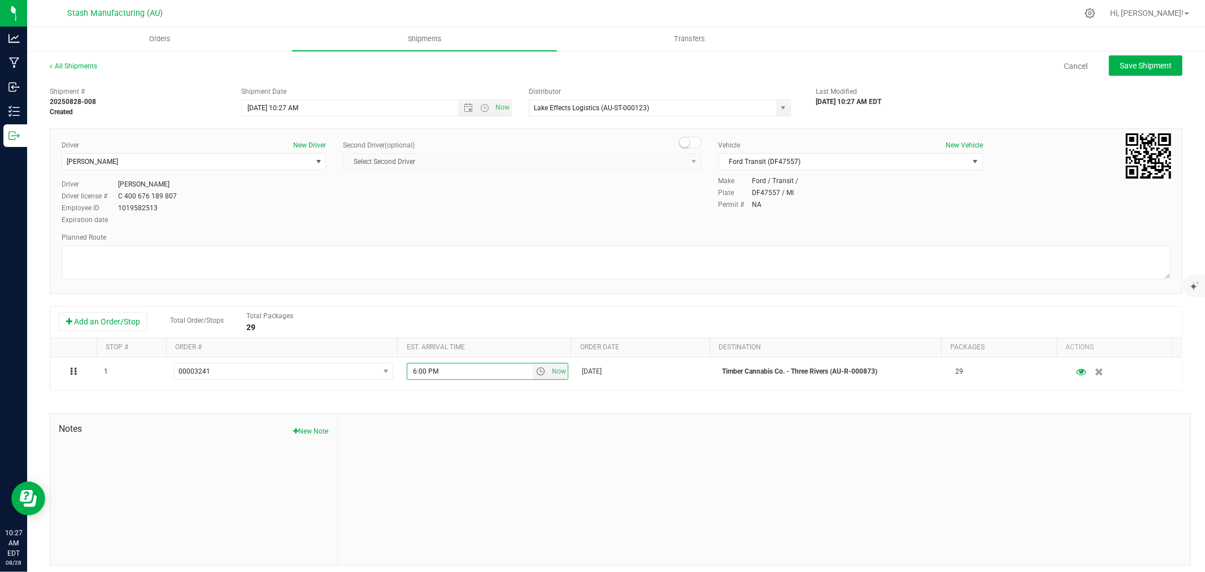
click at [424, 397] on div "Shipment # 20250828-008 Created Shipment Date 9/2/2025 10:27 AM Now Distributor…" at bounding box center [616, 323] width 1133 height 484
click at [1147, 58] on button "Save Shipment" at bounding box center [1145, 65] width 73 height 20
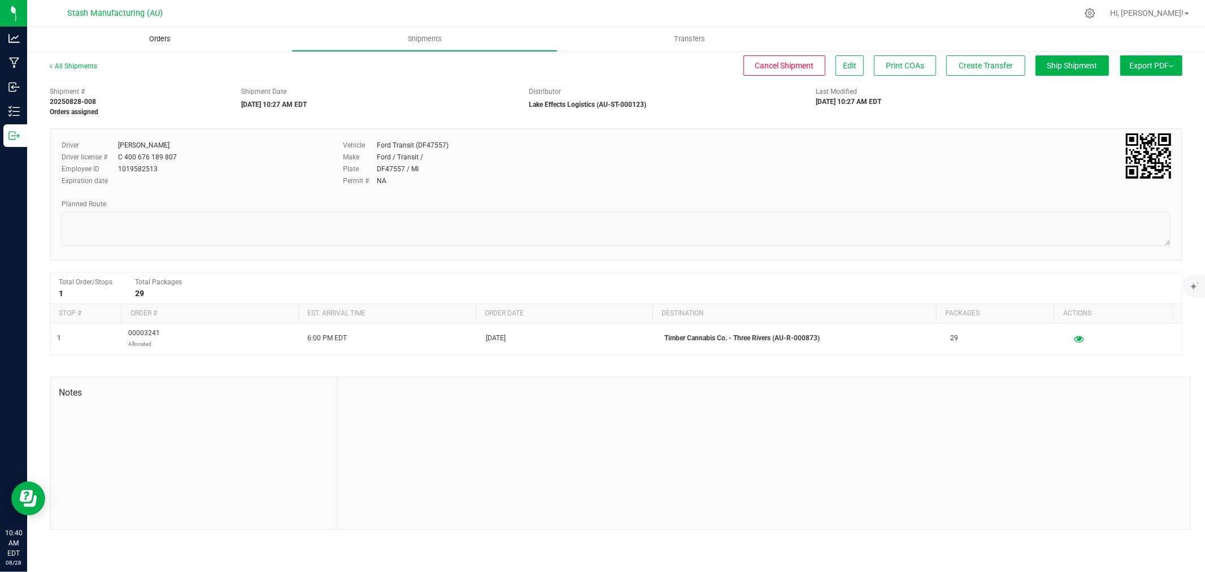
click at [151, 38] on span "Orders" at bounding box center [160, 39] width 52 height 10
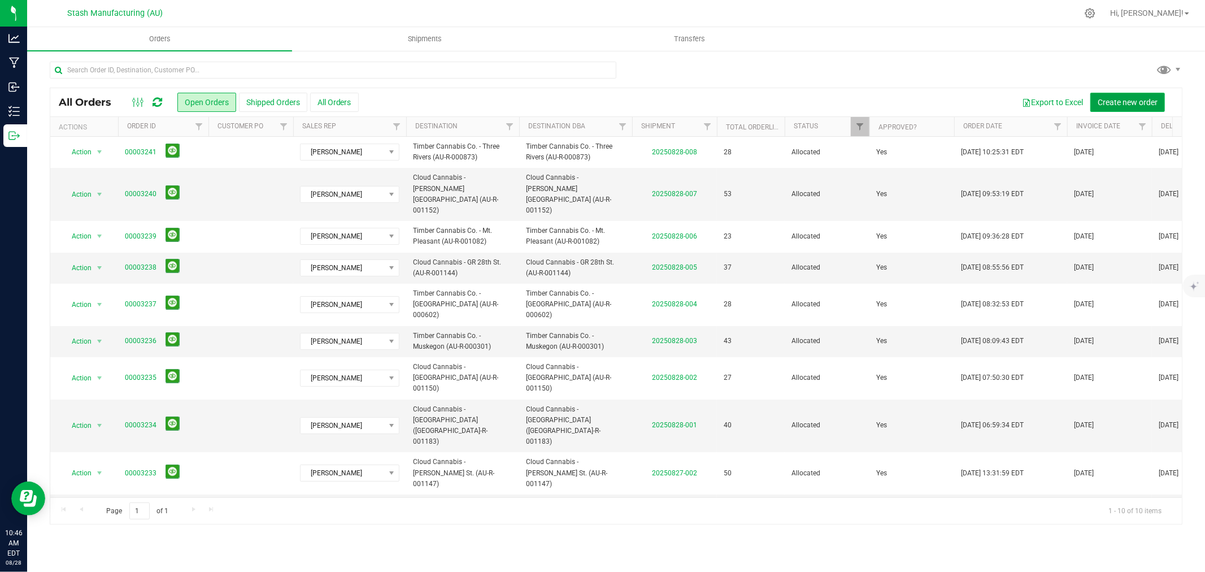
click at [1119, 98] on span "Create new order" at bounding box center [1128, 102] width 60 height 9
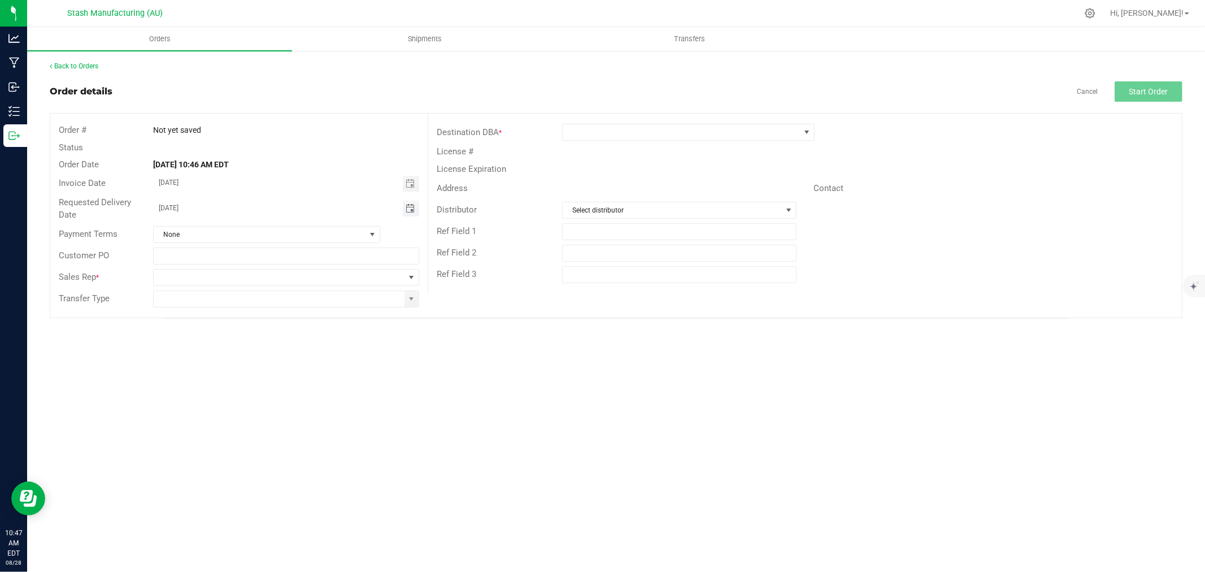
click at [406, 206] on span "Toggle calendar" at bounding box center [410, 208] width 9 height 9
click at [172, 312] on span "Sep" at bounding box center [170, 312] width 11 height 8
click at [238, 268] on span "2" at bounding box center [237, 267] width 16 height 18
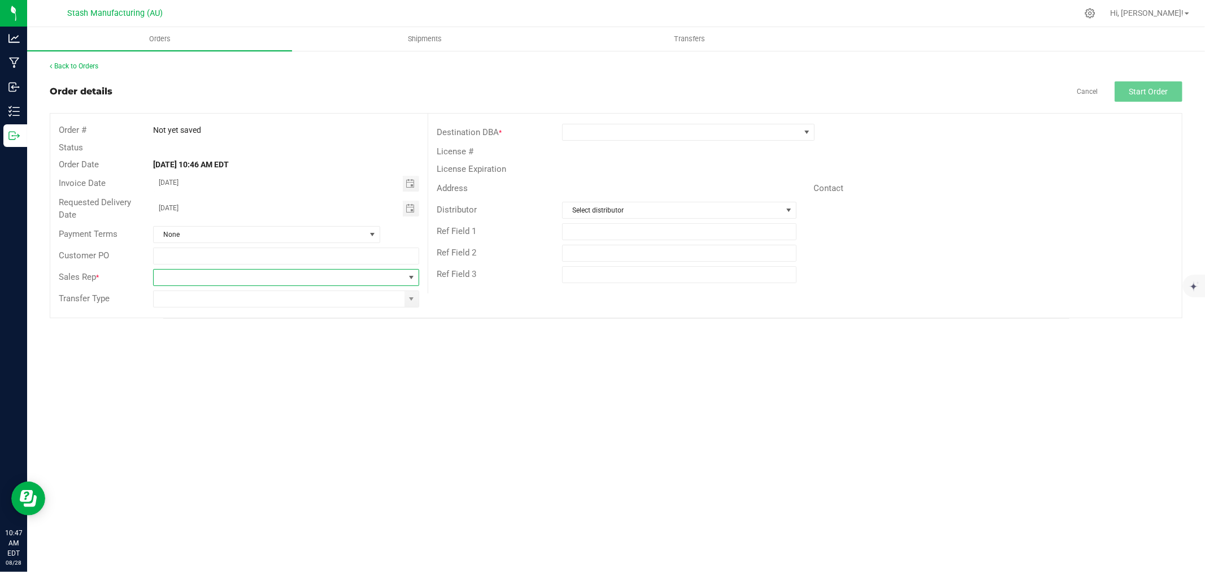
click at [414, 274] on span at bounding box center [411, 277] width 9 height 9
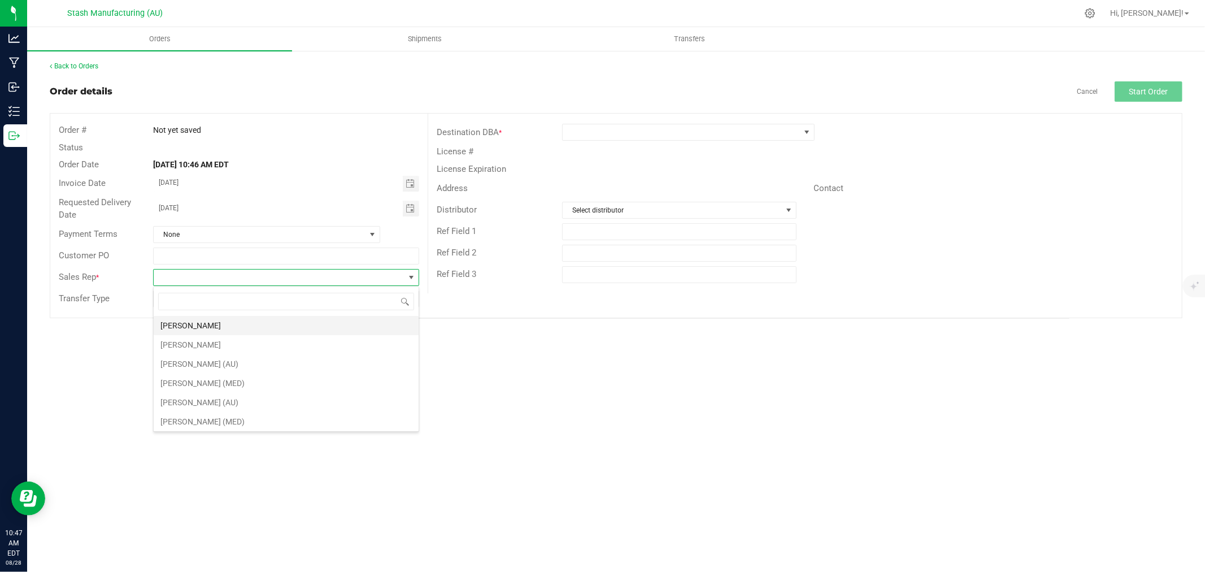
scroll to position [17, 265]
click at [256, 322] on li "[PERSON_NAME]" at bounding box center [286, 325] width 265 height 19
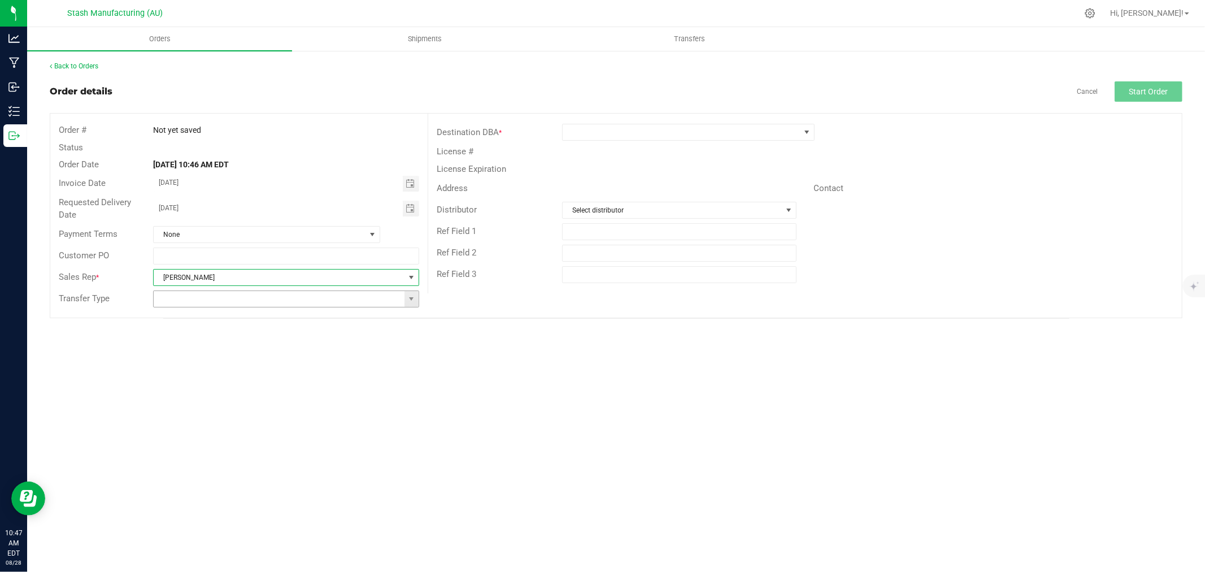
click at [415, 299] on span at bounding box center [411, 298] width 9 height 9
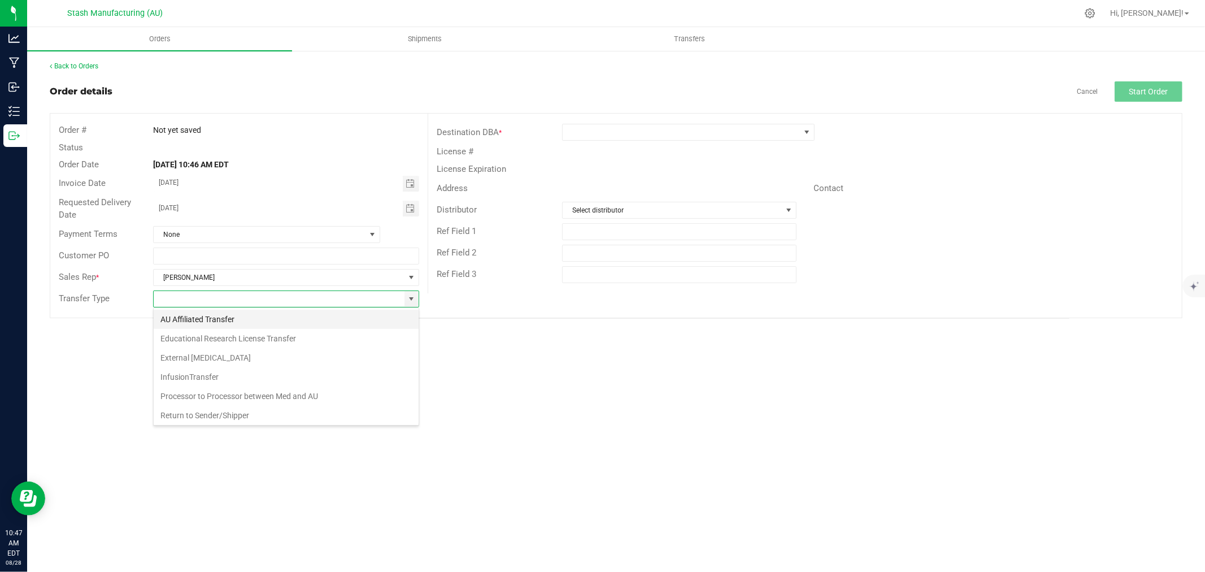
click at [270, 317] on li "AU Affiliated Transfer" at bounding box center [286, 319] width 265 height 19
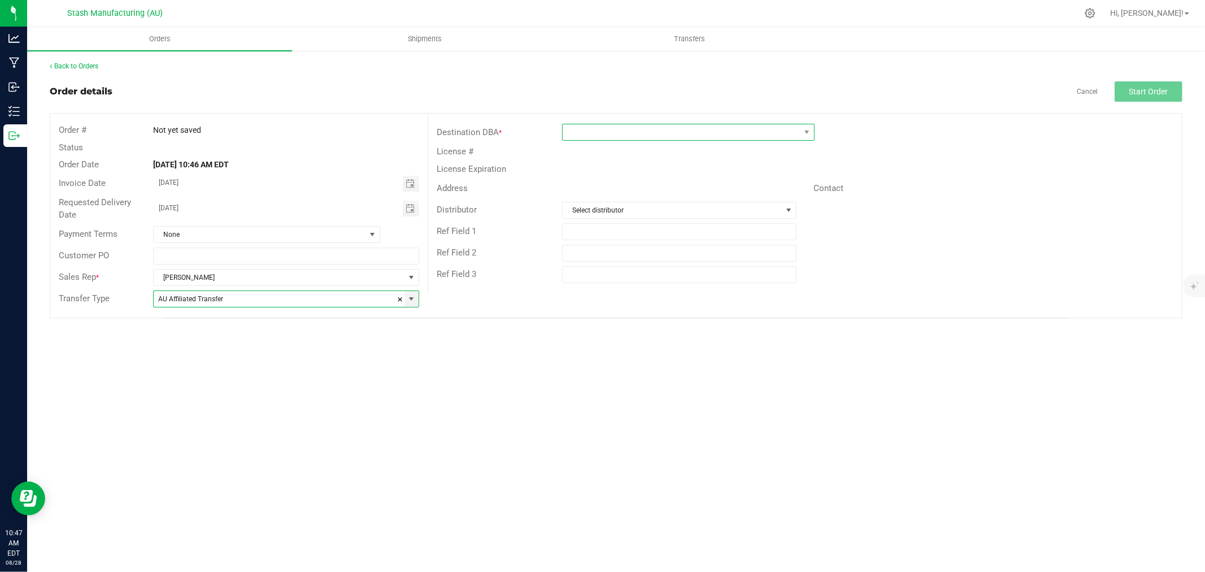
click at [590, 136] on span at bounding box center [681, 132] width 237 height 16
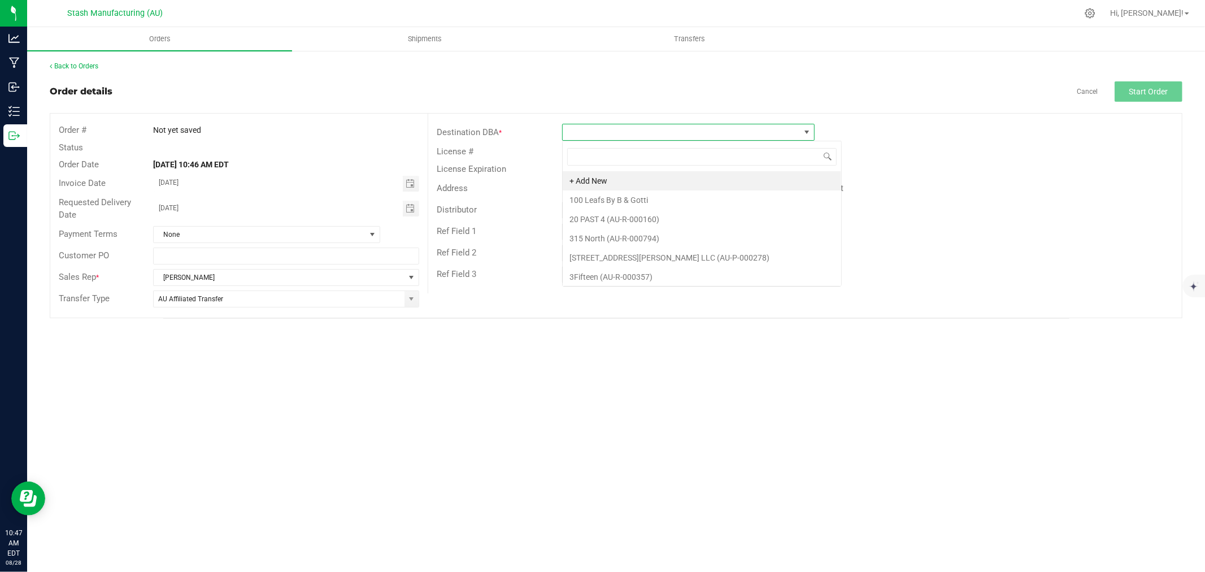
scroll to position [17, 252]
click at [682, 174] on li "Timber Cannabis Co. (AU-R-001356)" at bounding box center [688, 180] width 251 height 19
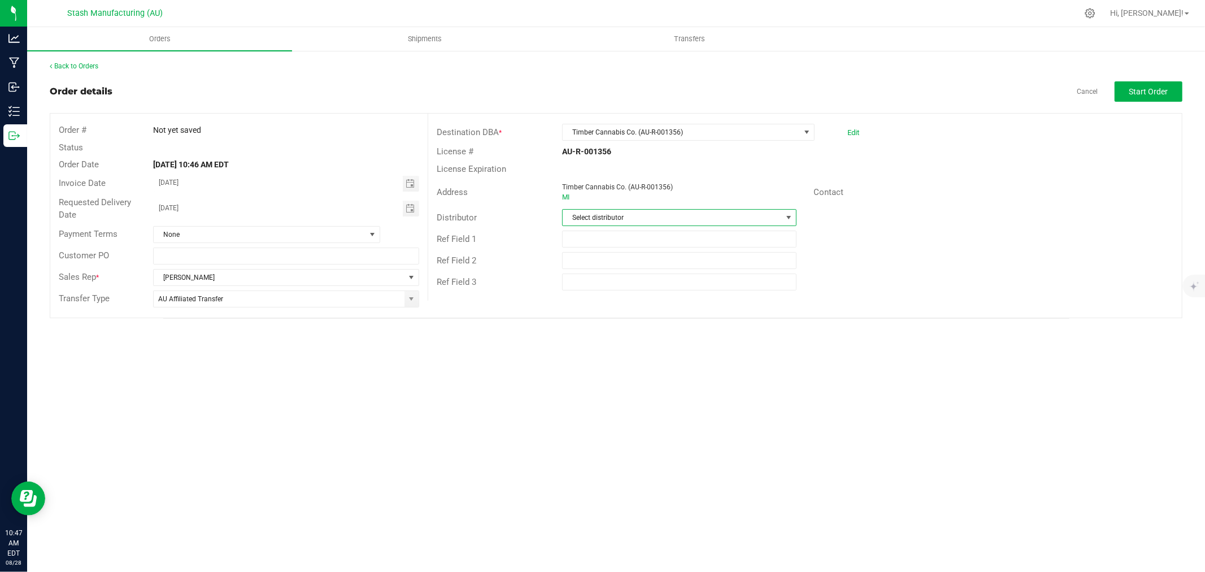
click at [648, 216] on span "Select distributor" at bounding box center [672, 218] width 219 height 16
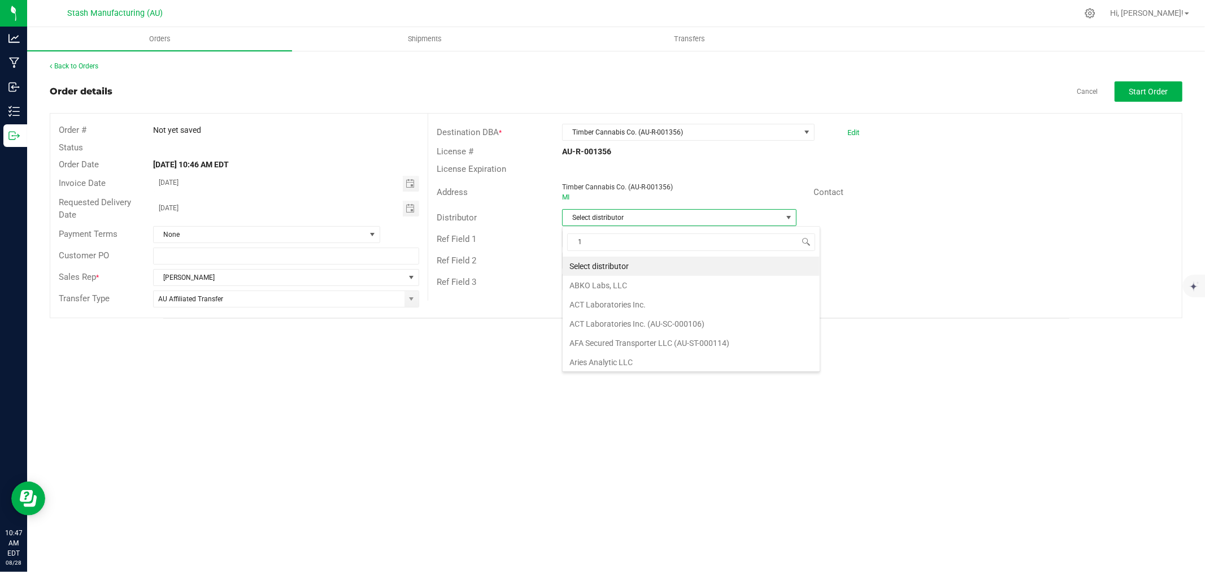
scroll to position [17, 234]
click at [687, 268] on li "Lake Effects Logistics (AU-ST-000123)" at bounding box center [679, 265] width 233 height 19
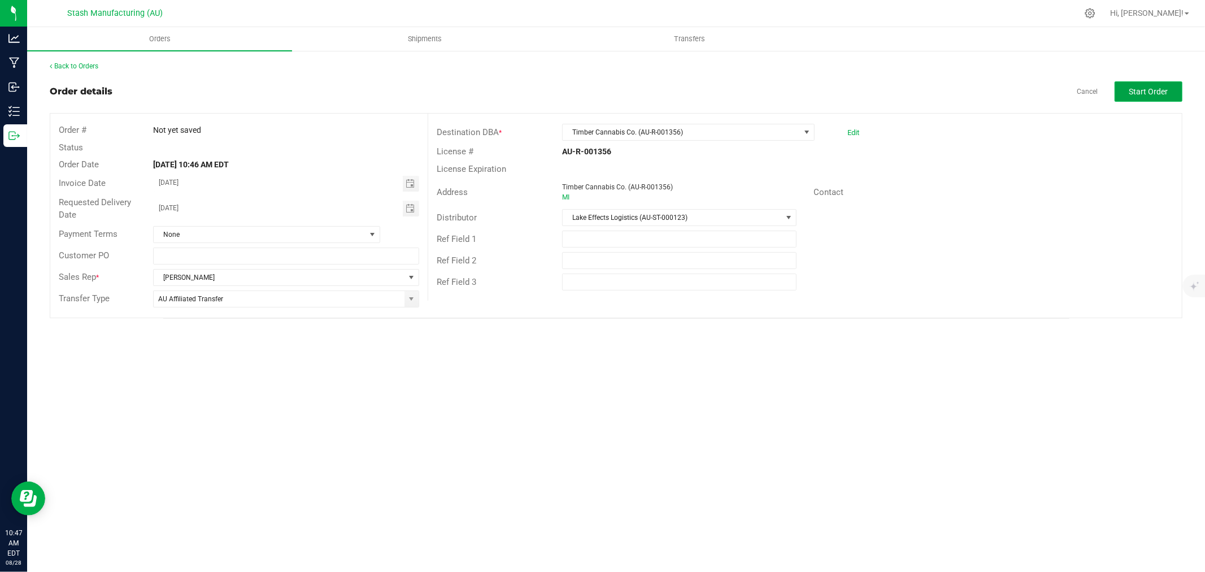
click at [1153, 85] on button "Start Order" at bounding box center [1148, 91] width 68 height 20
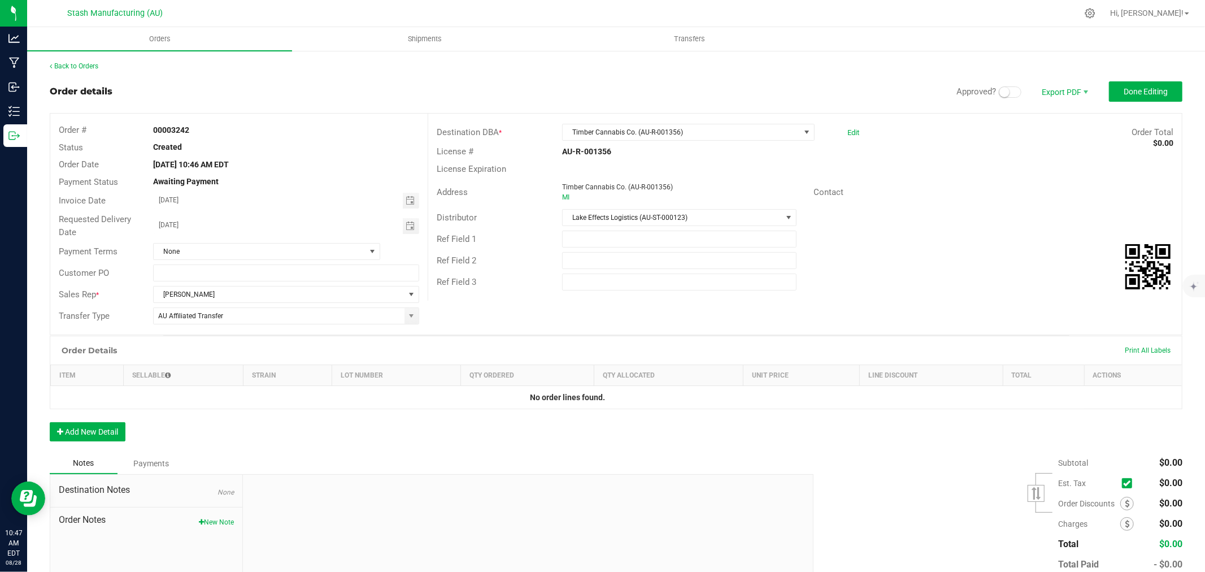
click at [999, 93] on small at bounding box center [1004, 92] width 10 height 10
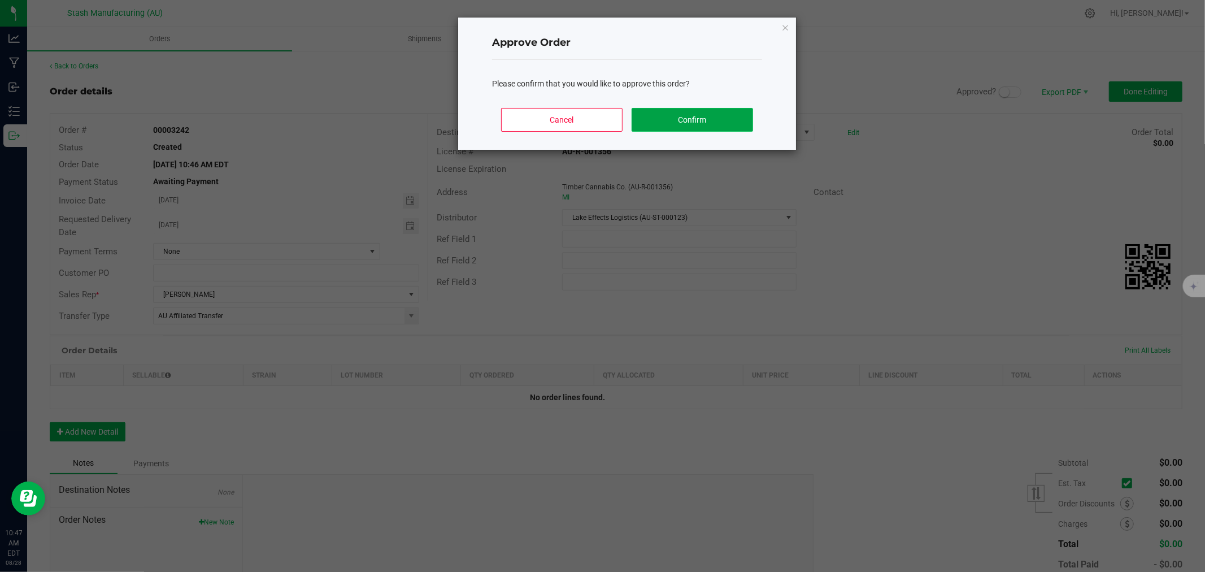
click at [652, 119] on button "Confirm" at bounding box center [692, 120] width 121 height 24
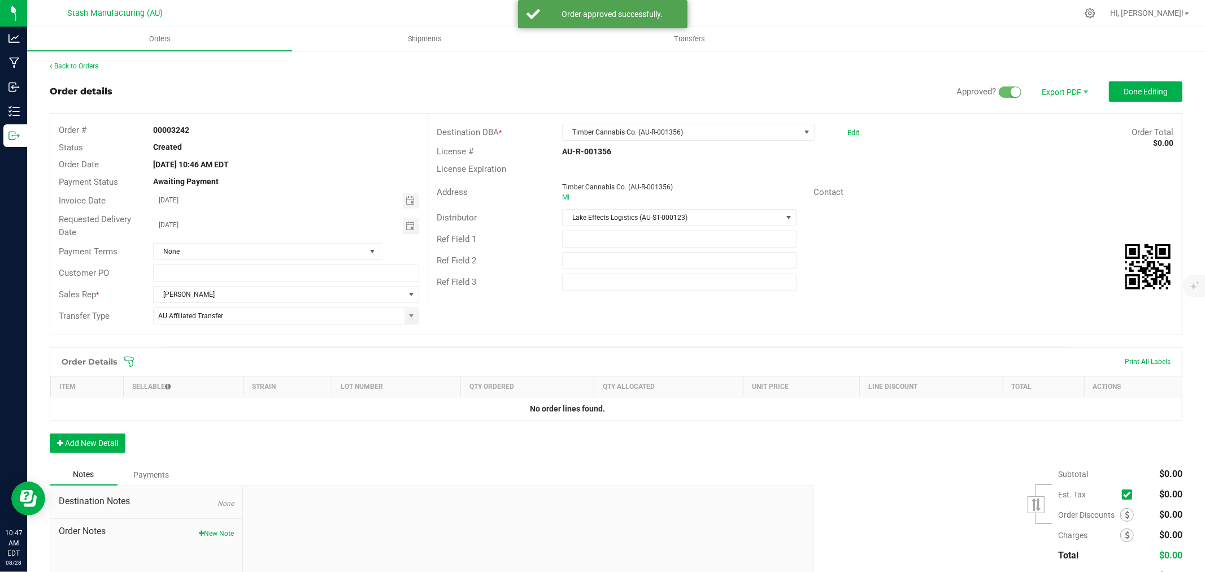
click at [134, 358] on icon at bounding box center [128, 361] width 11 height 11
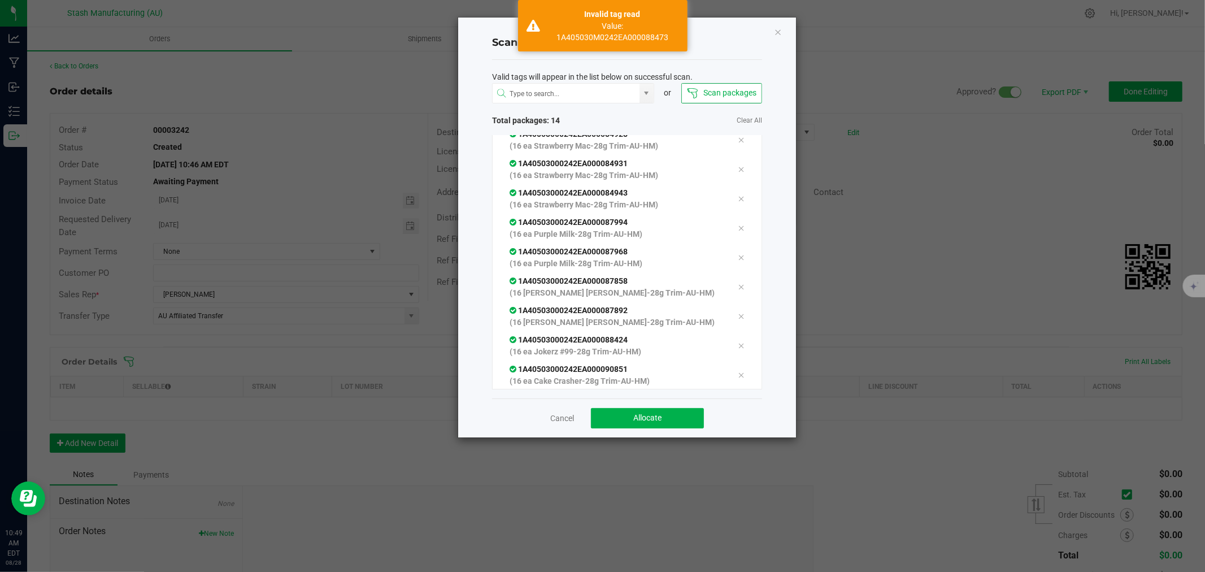
scroll to position [210, 0]
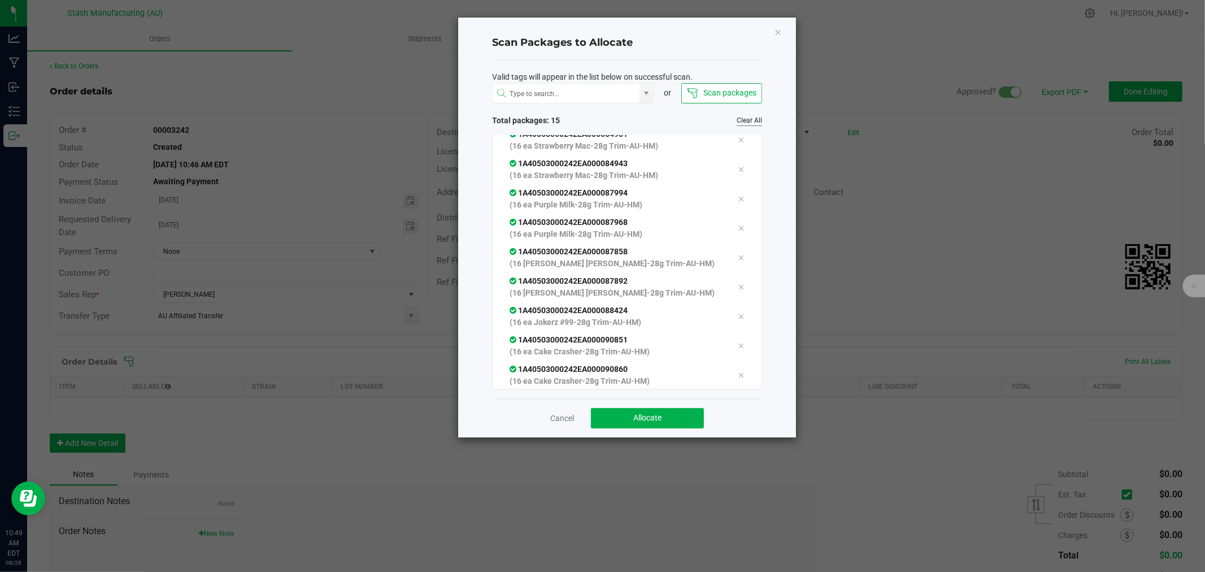
click at [750, 116] on link "Clear All" at bounding box center [749, 121] width 25 height 10
click at [650, 414] on span "Allocate" at bounding box center [647, 417] width 28 height 9
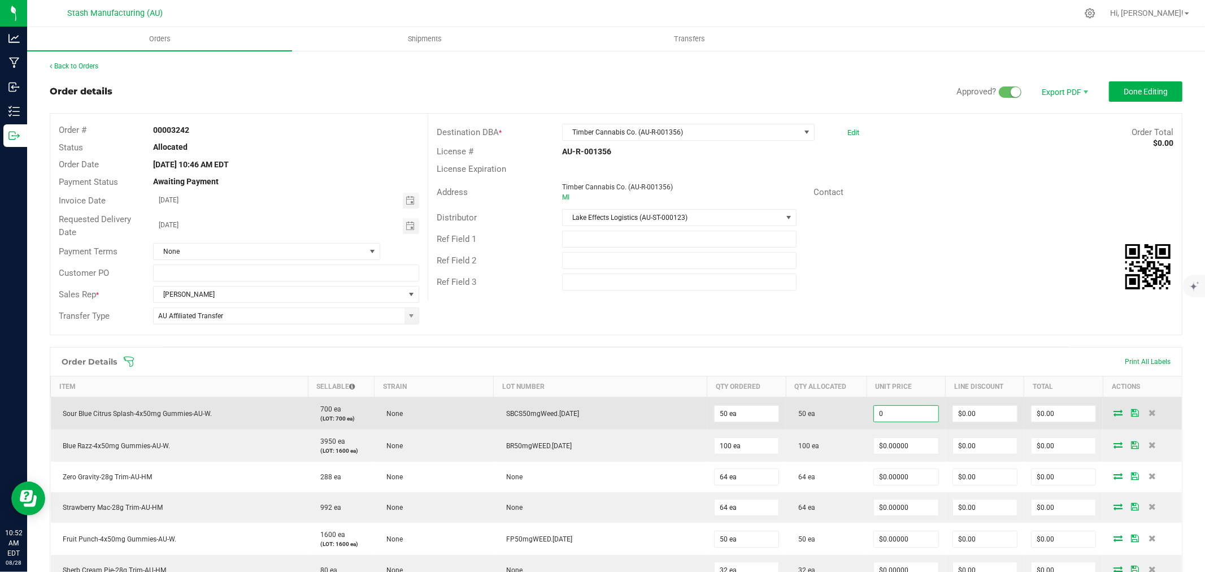
click at [887, 419] on input "0" at bounding box center [906, 414] width 64 height 16
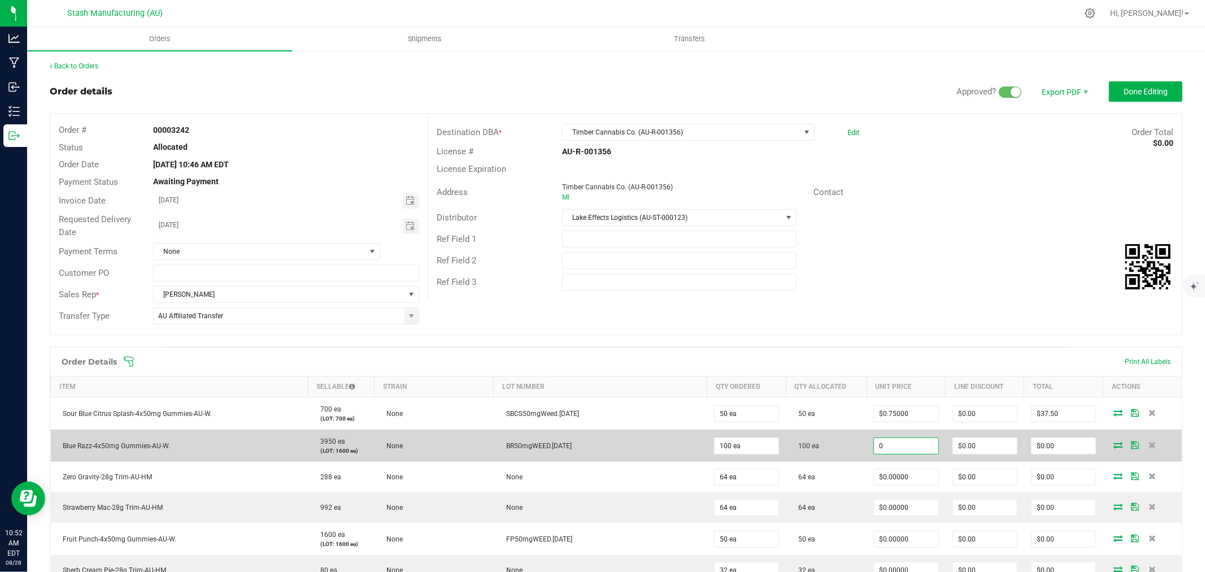
click at [878, 444] on input "0" at bounding box center [906, 446] width 64 height 16
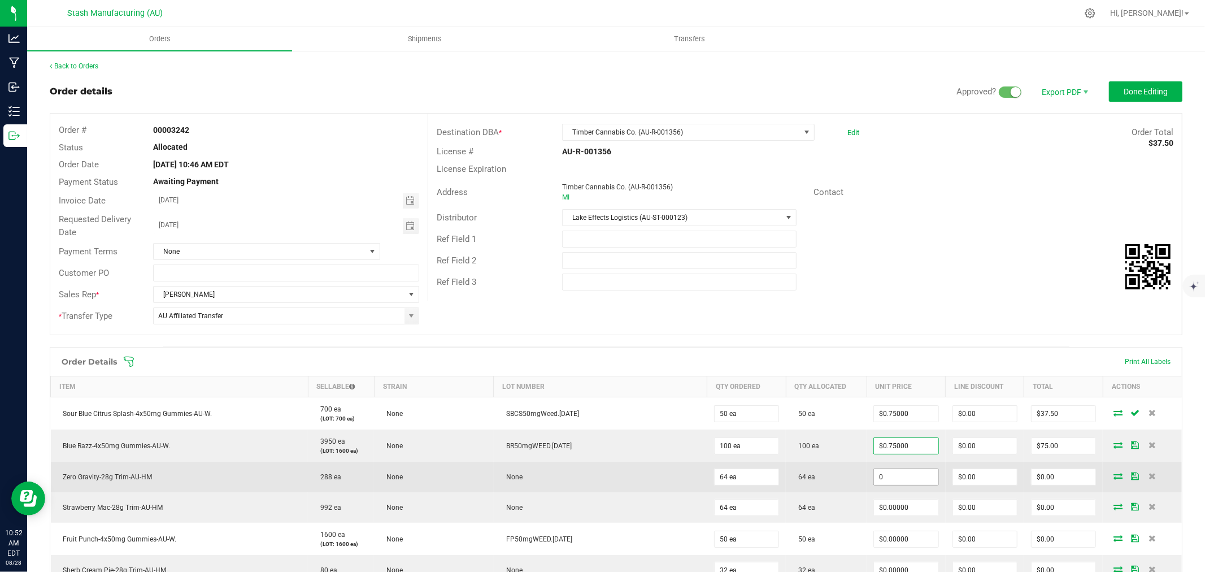
click at [888, 480] on input "0" at bounding box center [906, 477] width 64 height 16
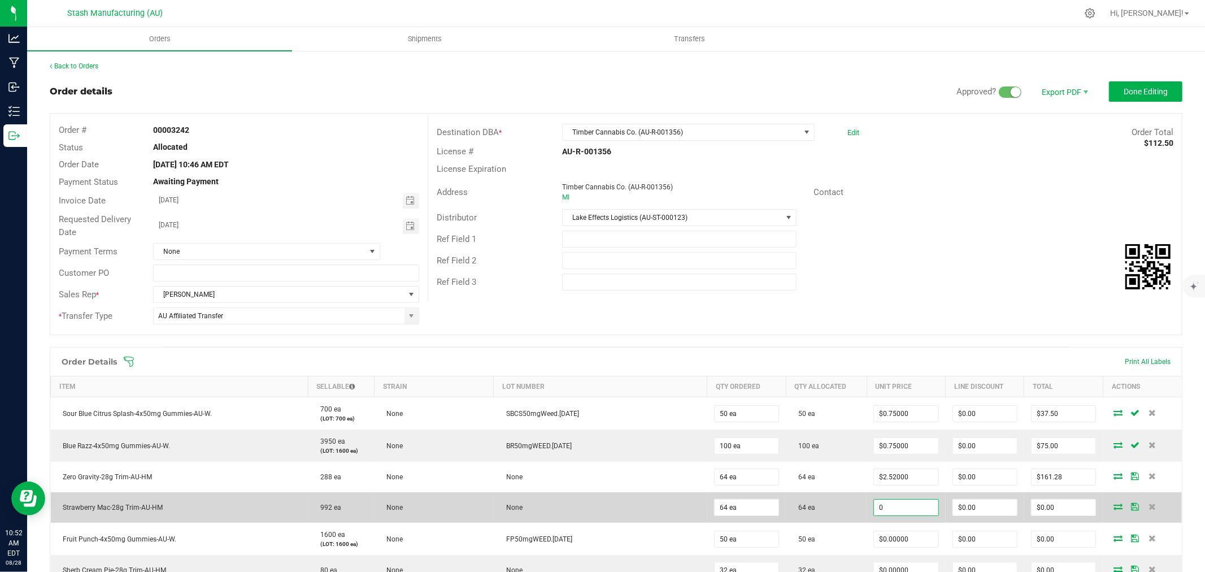
click at [886, 515] on input "0" at bounding box center [906, 507] width 64 height 16
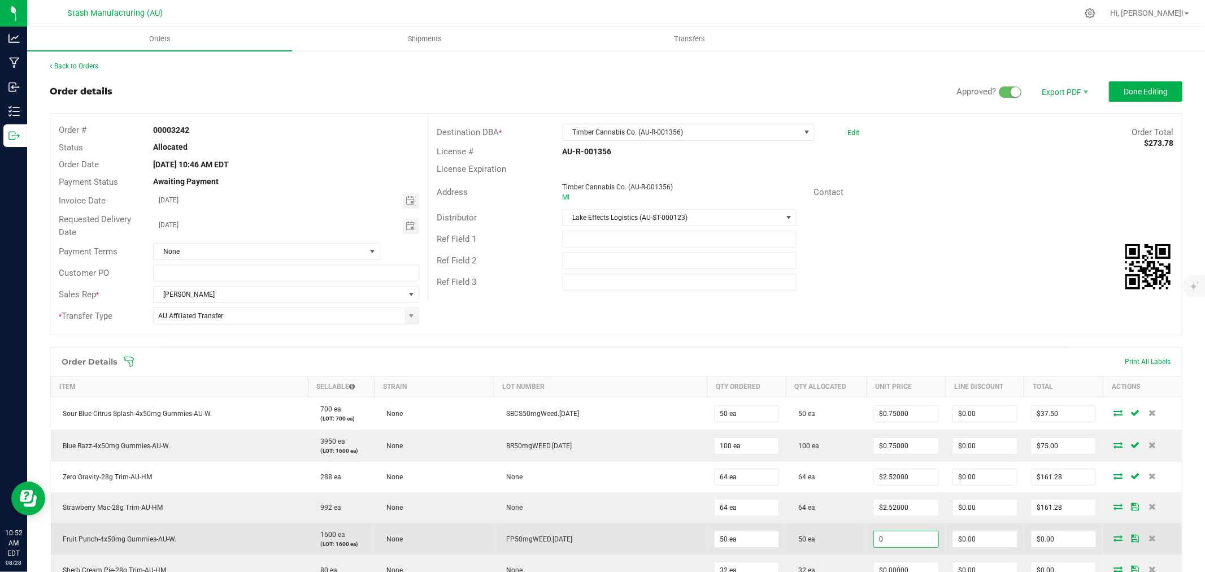
click at [889, 539] on input "0" at bounding box center [906, 539] width 64 height 16
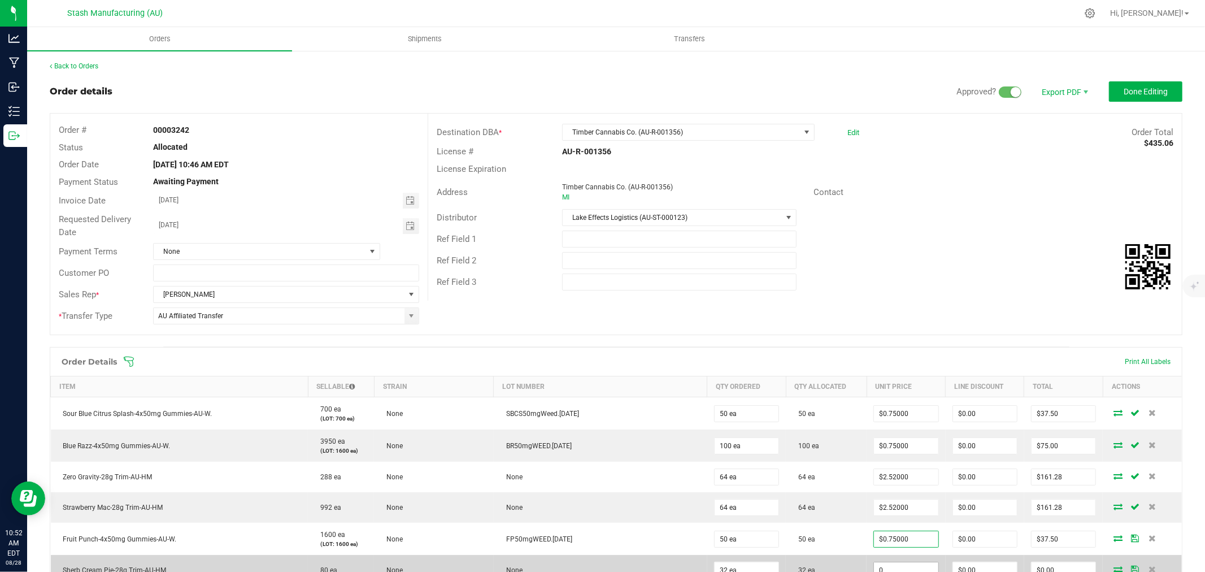
click at [876, 571] on input "0" at bounding box center [906, 570] width 64 height 16
click at [828, 555] on td "32 ea" at bounding box center [826, 567] width 81 height 31
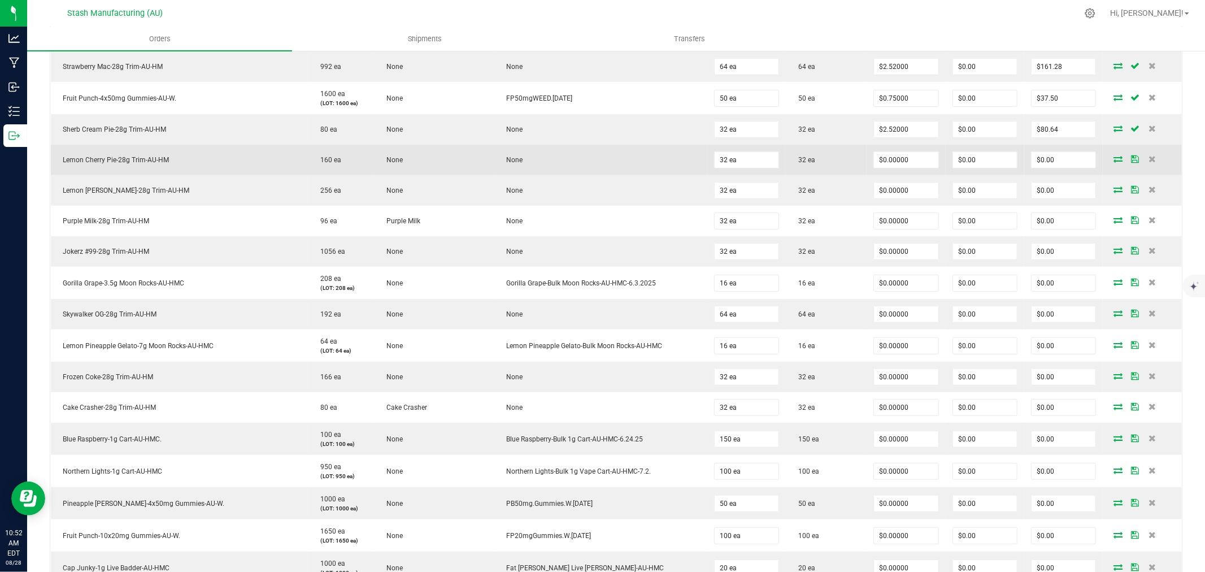
scroll to position [442, 0]
click at [874, 160] on input "0" at bounding box center [906, 158] width 64 height 16
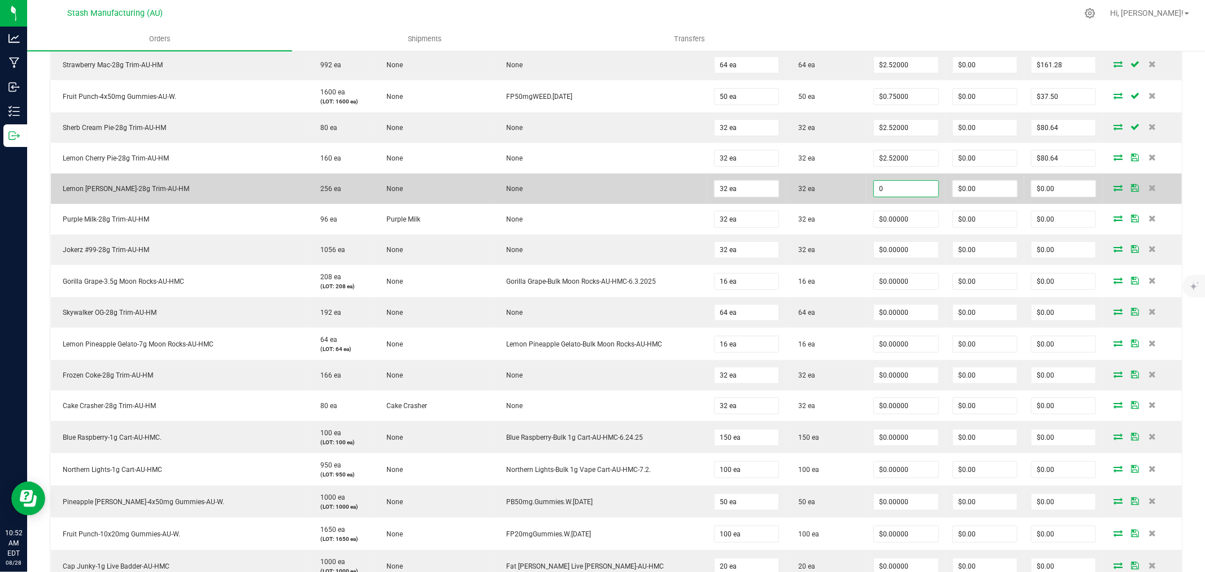
click at [874, 188] on input "0" at bounding box center [906, 189] width 64 height 16
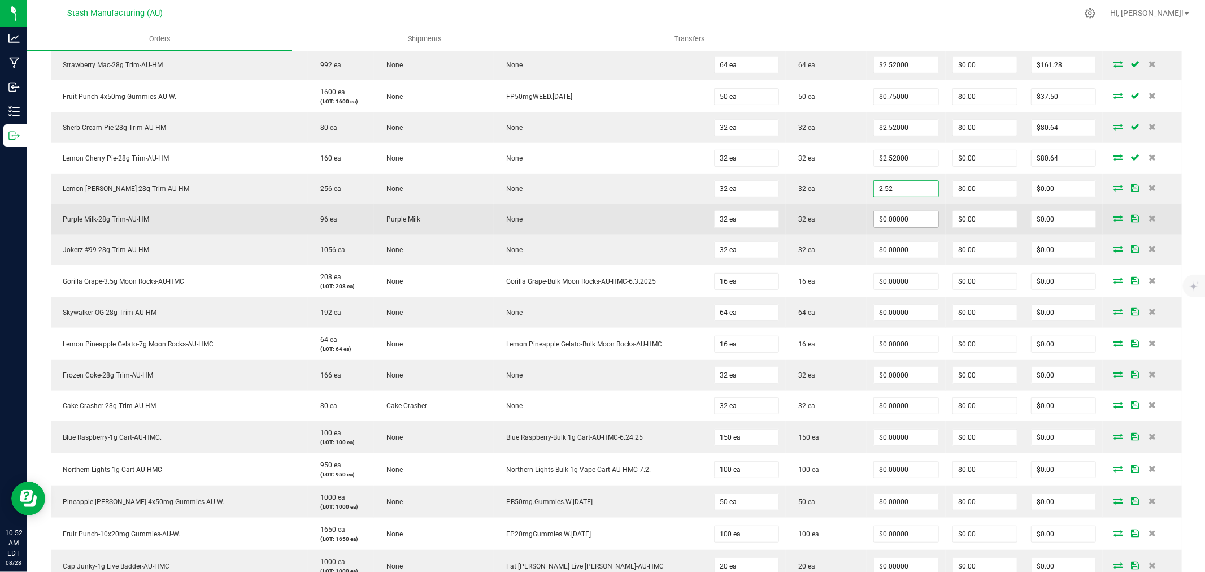
click at [888, 214] on input "$0.00000" at bounding box center [906, 219] width 64 height 16
click at [899, 215] on input ".52" at bounding box center [906, 219] width 64 height 16
click at [891, 221] on input ".2" at bounding box center [906, 219] width 64 height 16
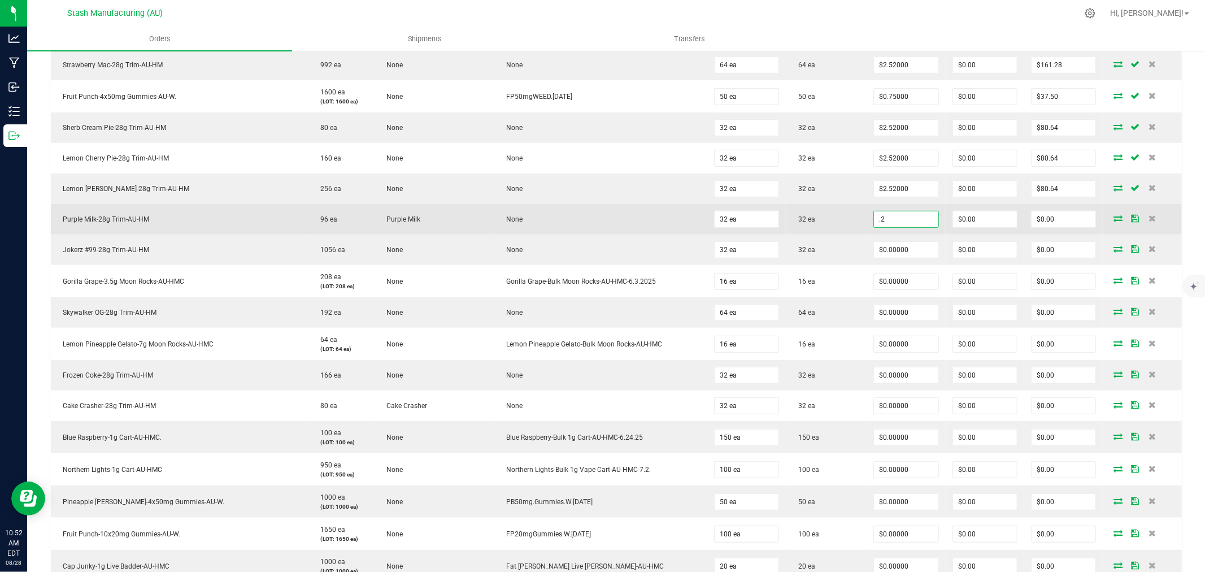
click at [891, 221] on input ".2" at bounding box center [906, 219] width 64 height 16
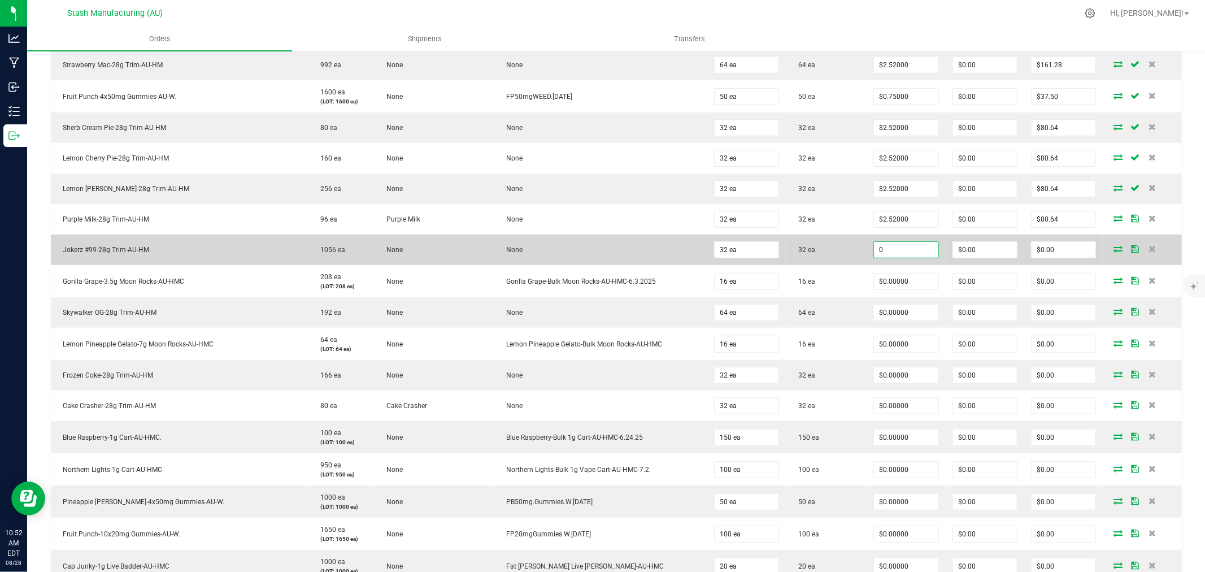
click at [887, 249] on input "0" at bounding box center [906, 250] width 64 height 16
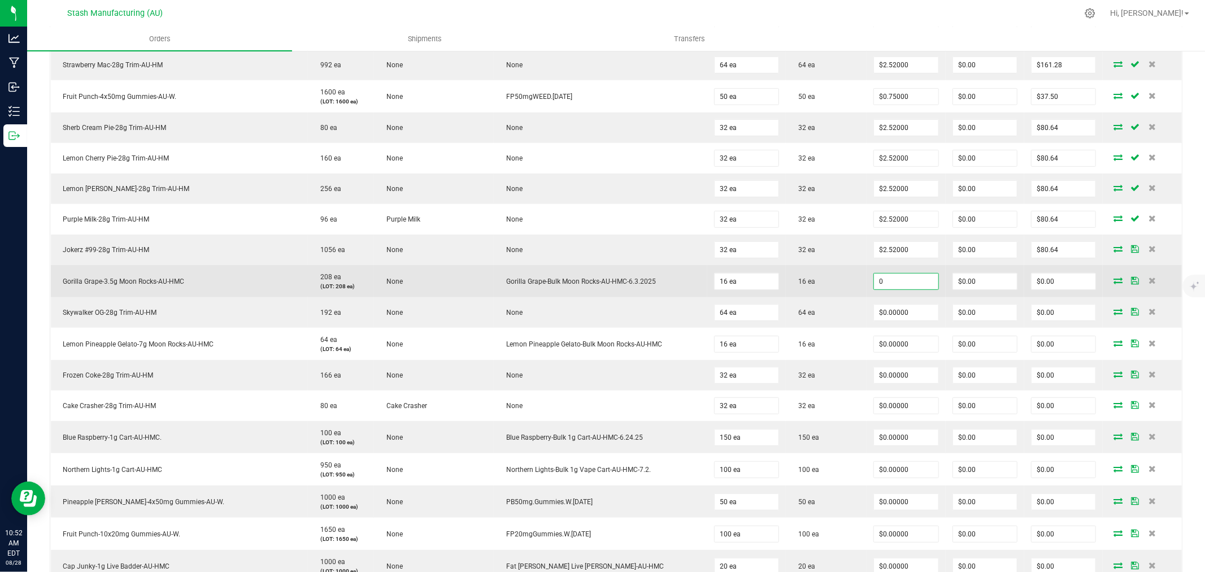
click at [890, 285] on input "0" at bounding box center [906, 281] width 64 height 16
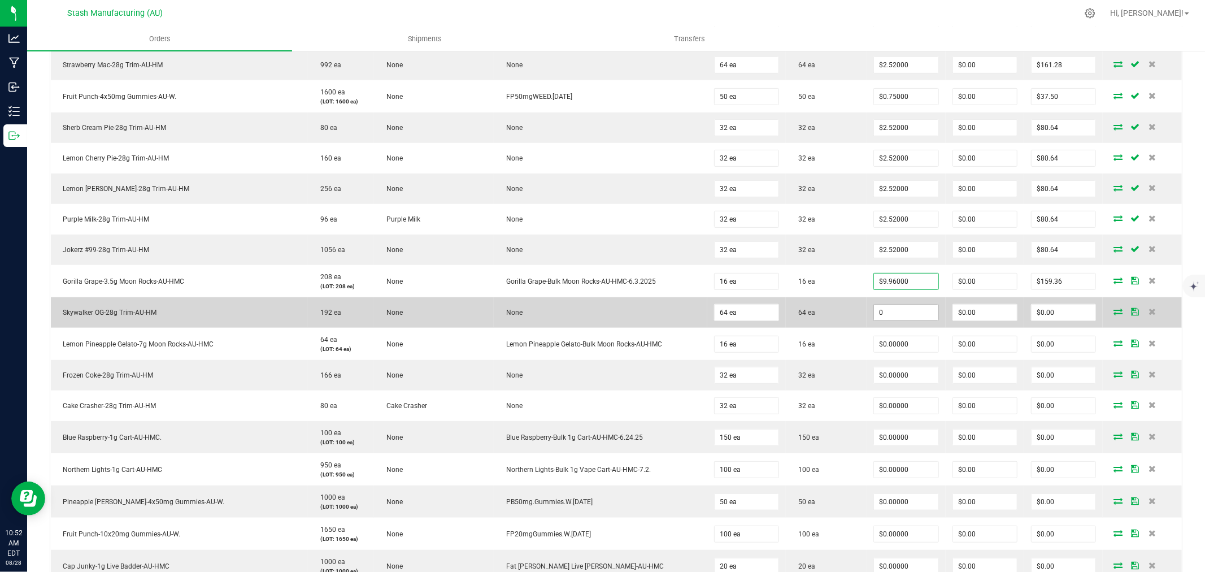
click at [890, 310] on input "0" at bounding box center [906, 312] width 64 height 16
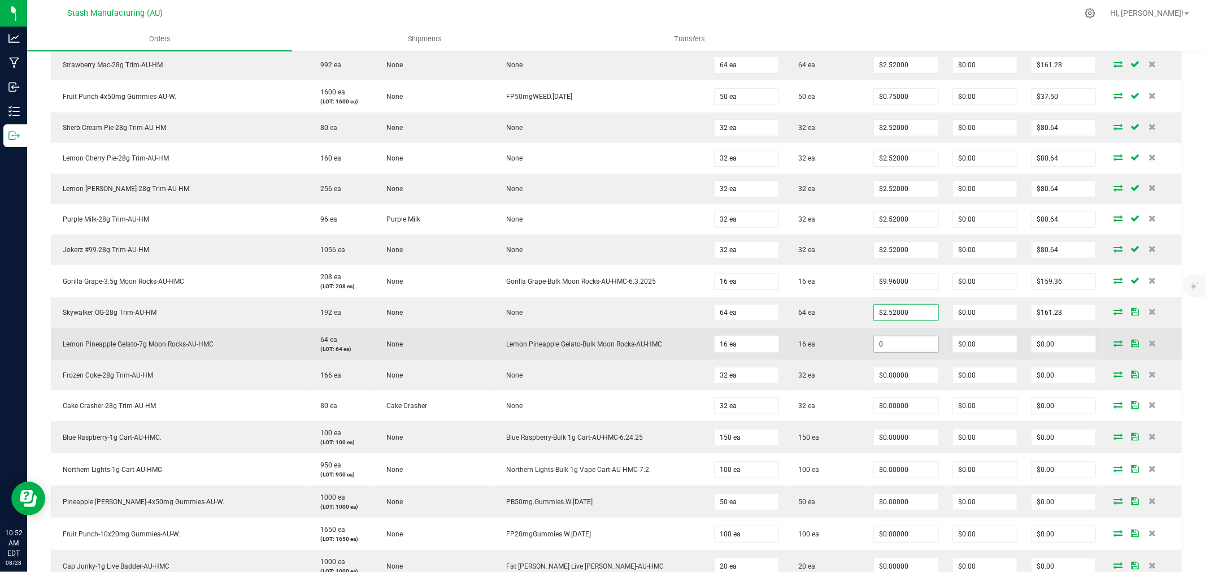
click at [879, 342] on input "0" at bounding box center [906, 344] width 64 height 16
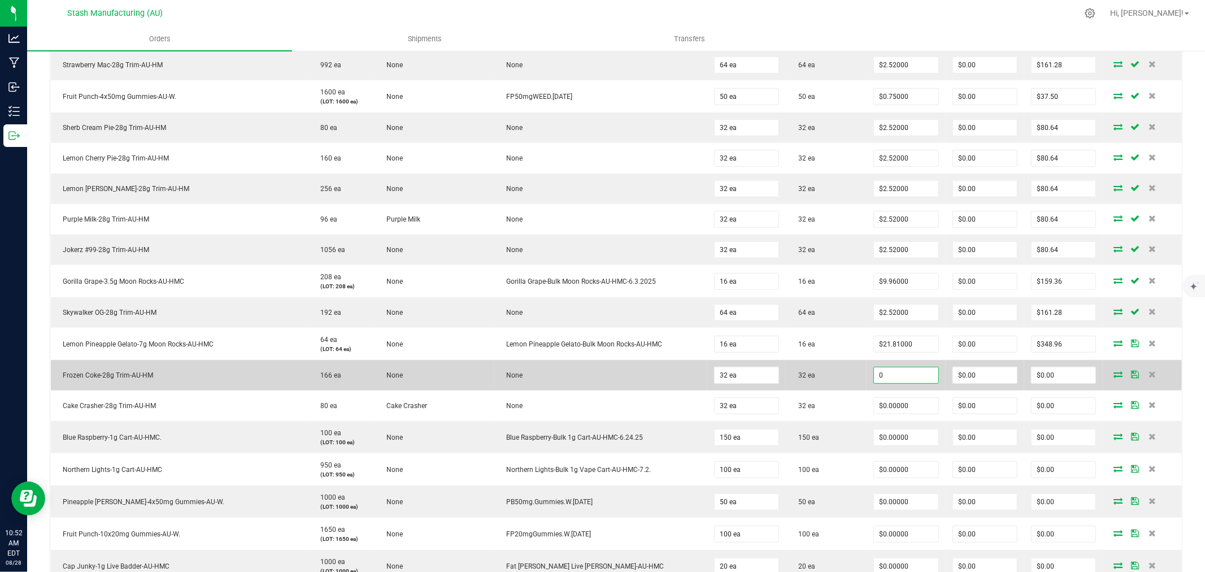
click at [880, 377] on input "0" at bounding box center [906, 375] width 64 height 16
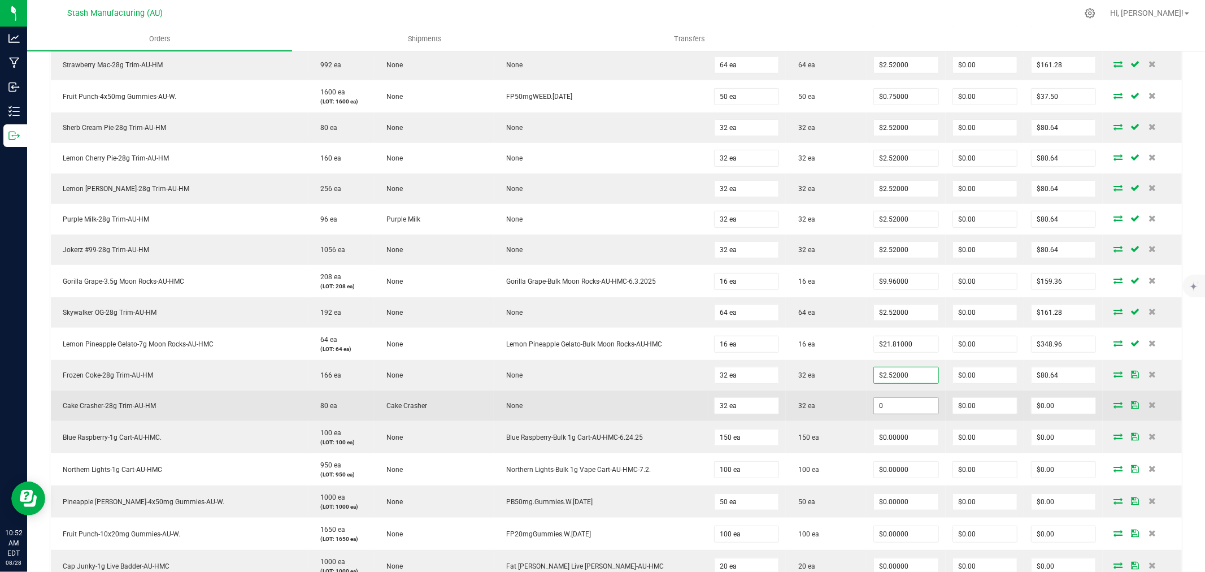
click at [883, 404] on input "0" at bounding box center [906, 406] width 64 height 16
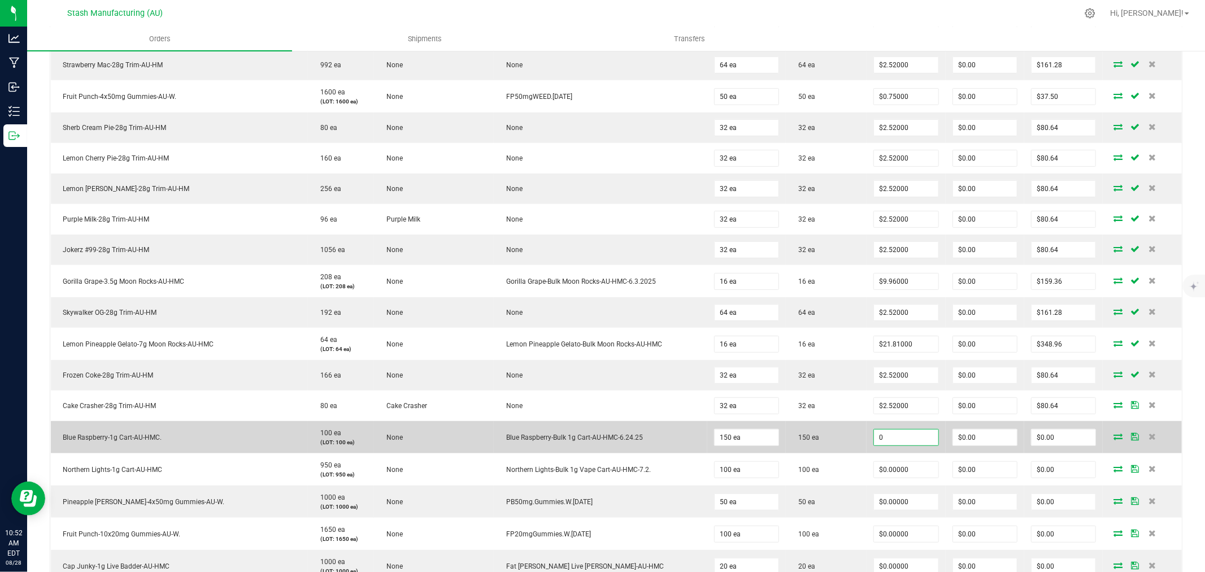
click at [884, 442] on input "0" at bounding box center [906, 437] width 64 height 16
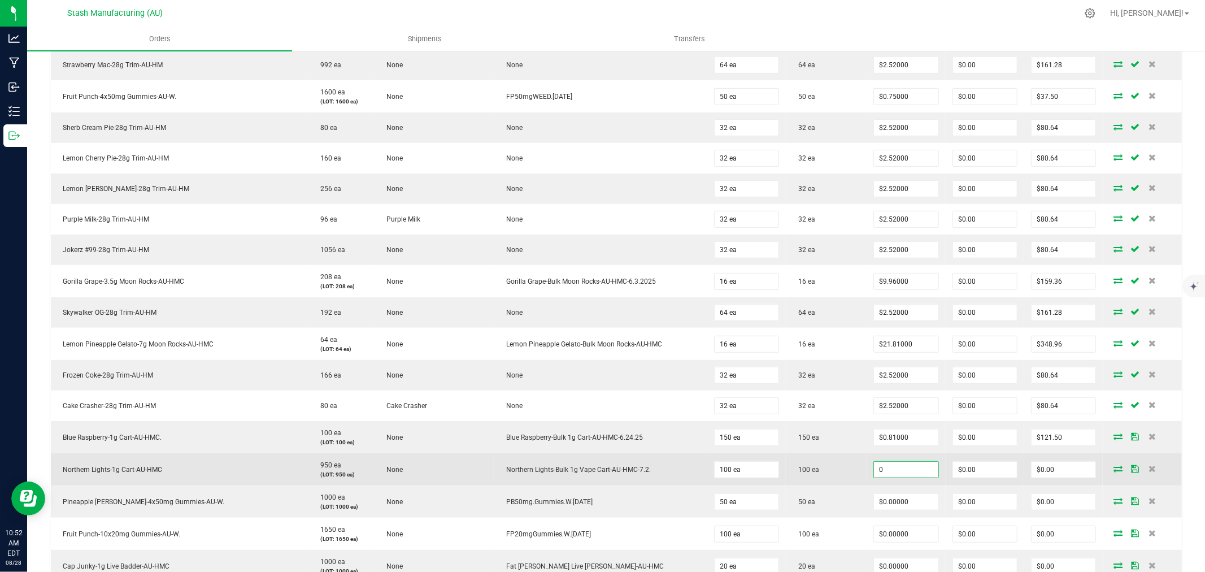
click at [894, 471] on input "0" at bounding box center [906, 469] width 64 height 16
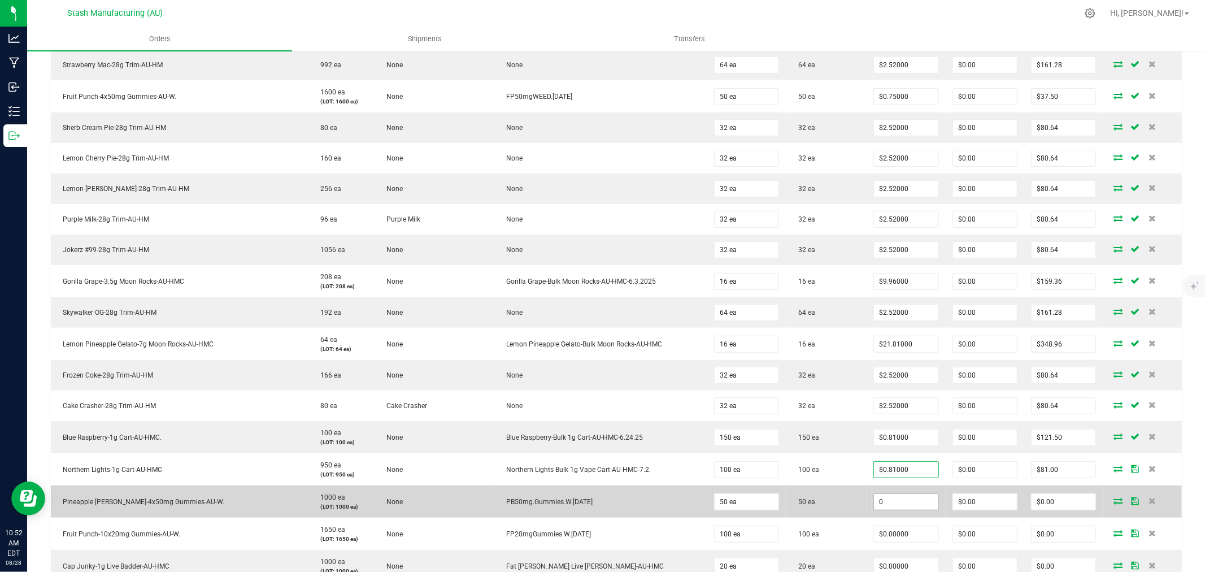
click at [889, 498] on input "0" at bounding box center [906, 502] width 64 height 16
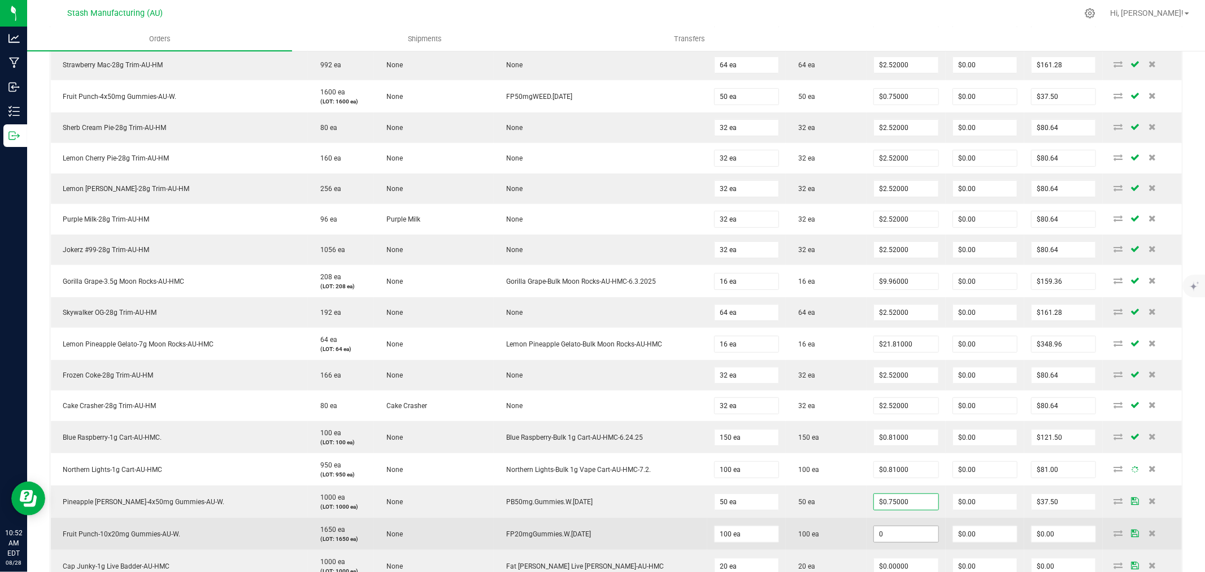
click at [889, 531] on input "0" at bounding box center [906, 534] width 64 height 16
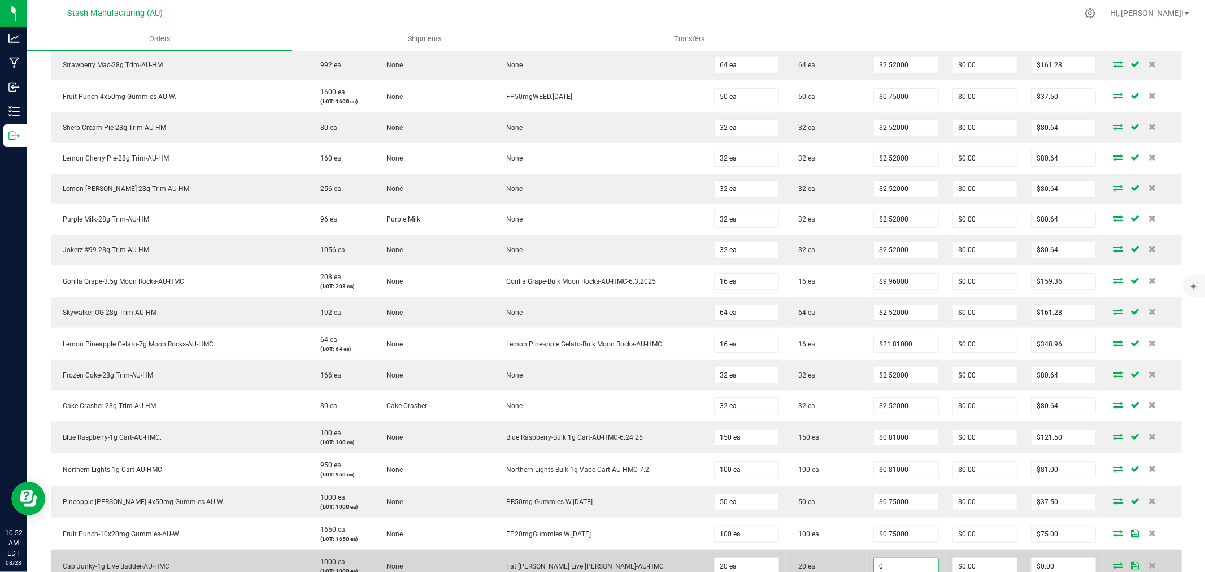
click at [889, 565] on input "0" at bounding box center [906, 566] width 64 height 16
click at [841, 537] on td "100 ea" at bounding box center [826, 533] width 81 height 32
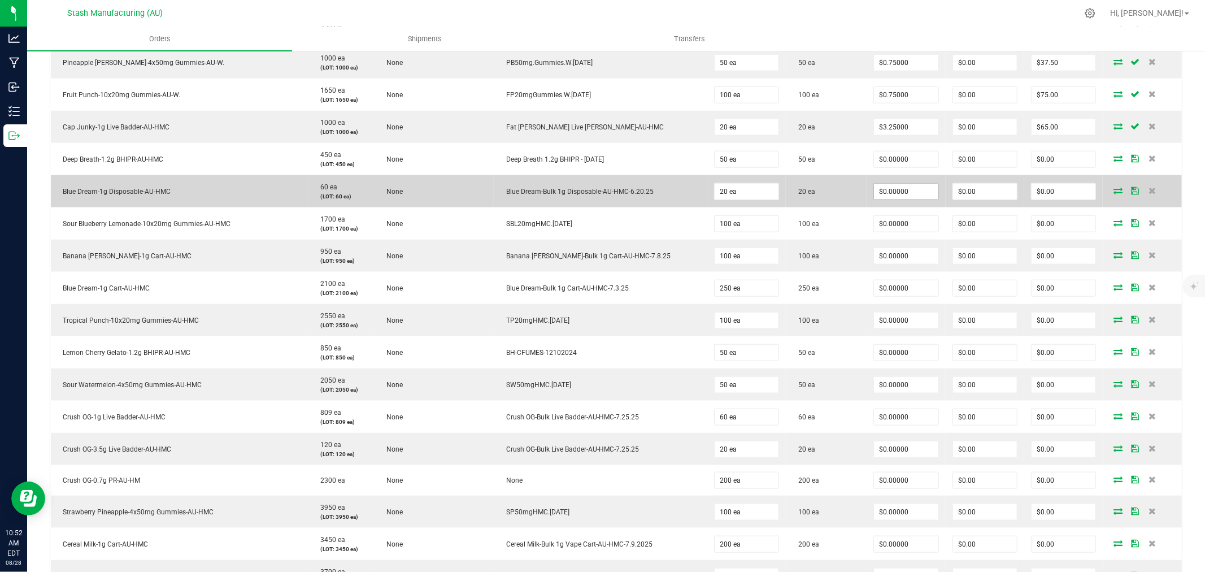
scroll to position [882, 0]
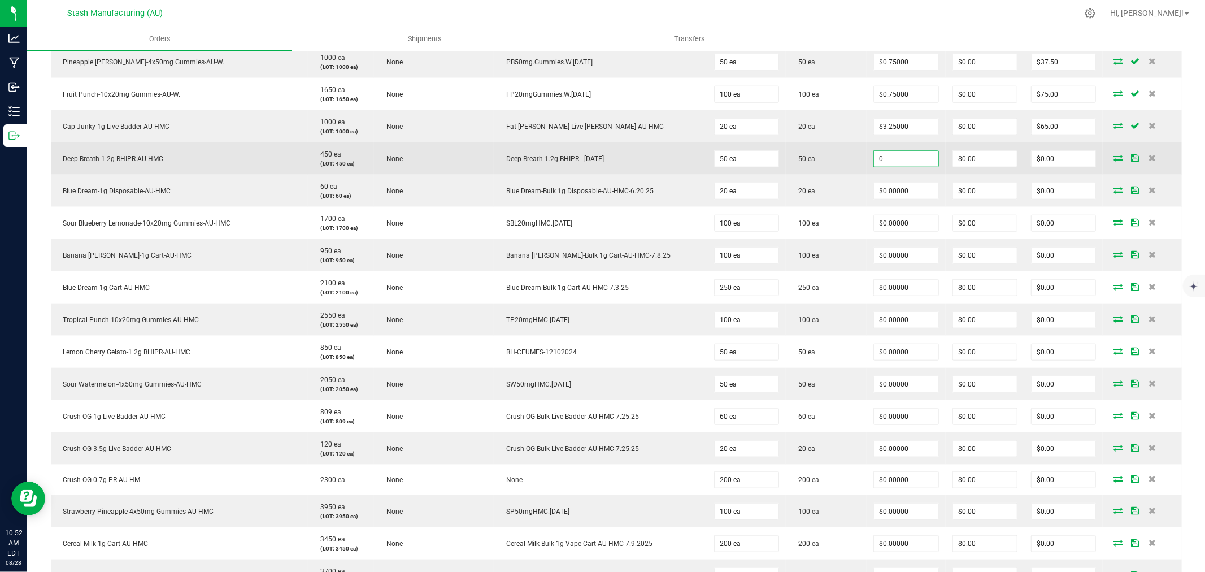
click at [887, 157] on input "0" at bounding box center [906, 159] width 64 height 16
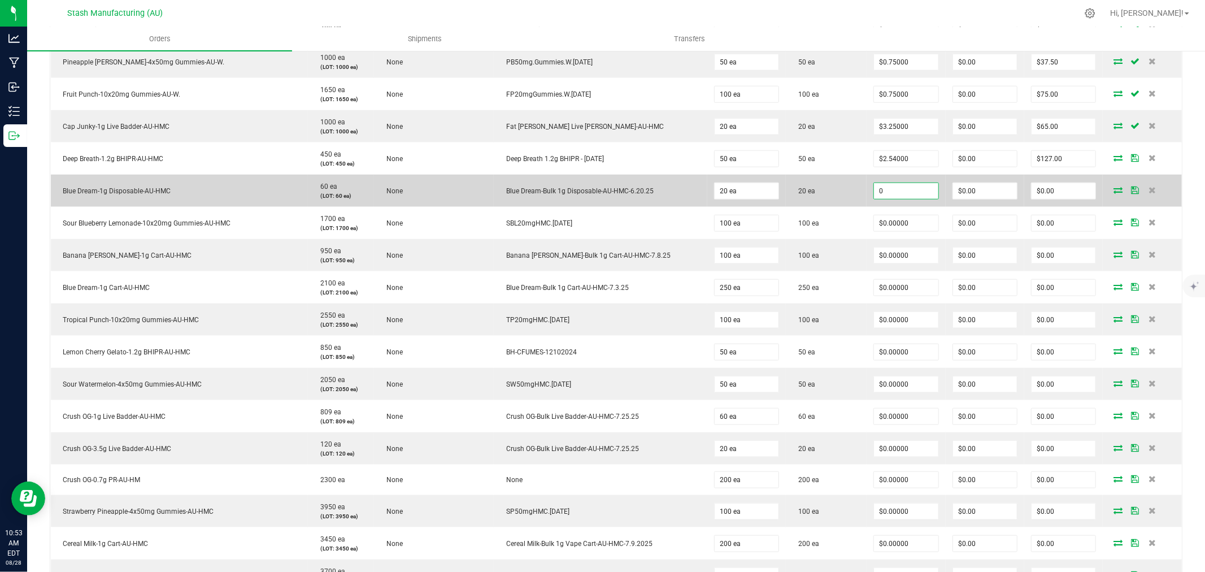
click at [889, 191] on input "0" at bounding box center [906, 191] width 64 height 16
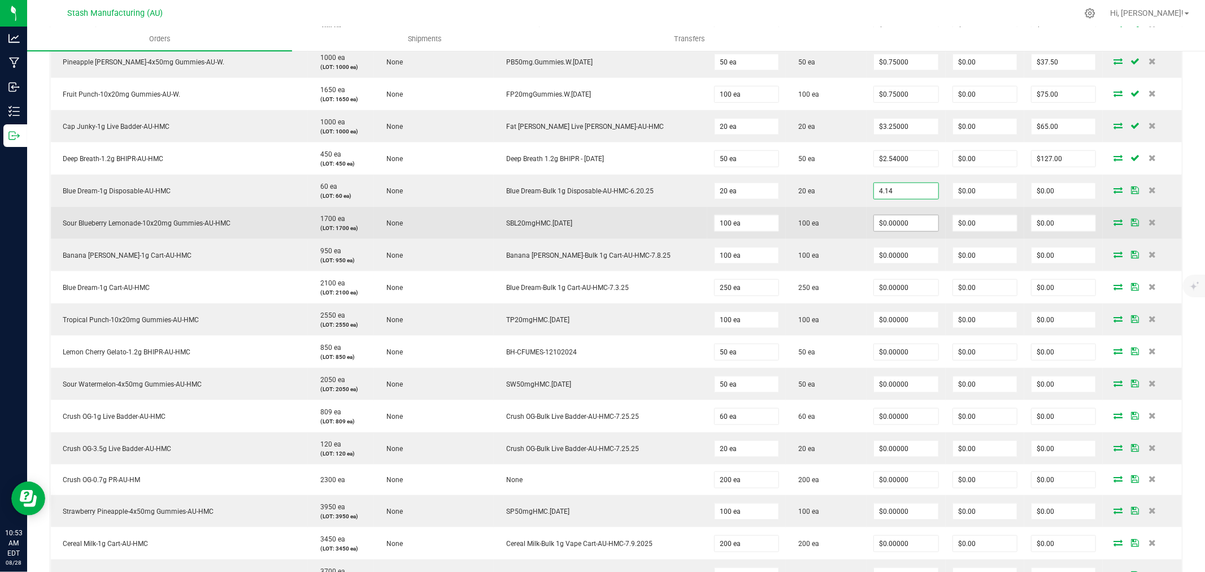
click at [893, 229] on input "$0.00000" at bounding box center [906, 223] width 64 height 16
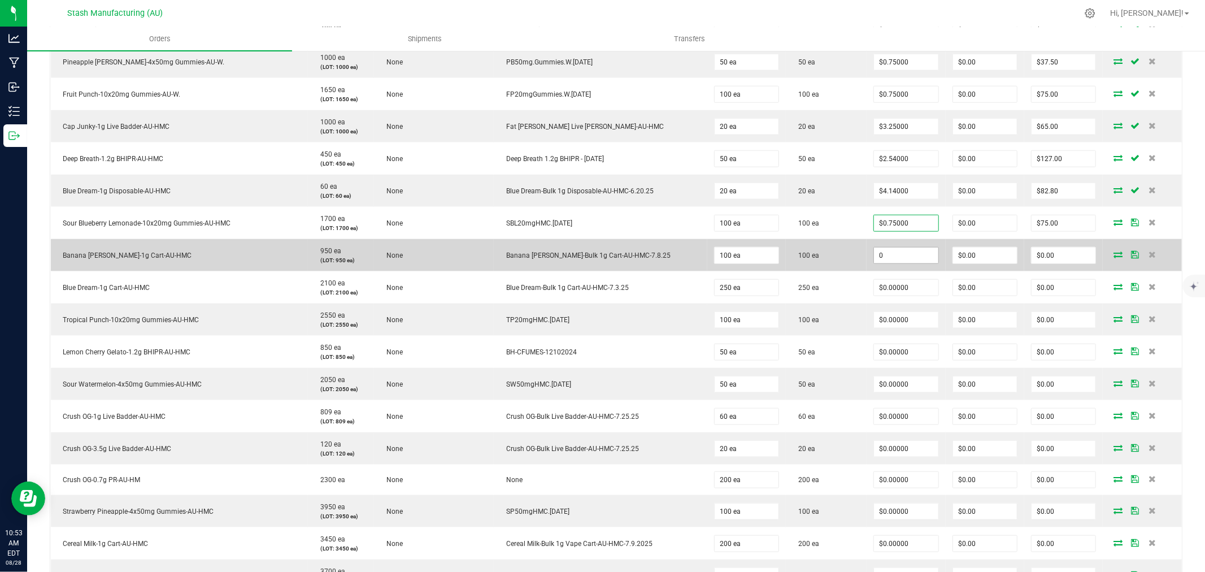
click at [889, 254] on input "0" at bounding box center [906, 255] width 64 height 16
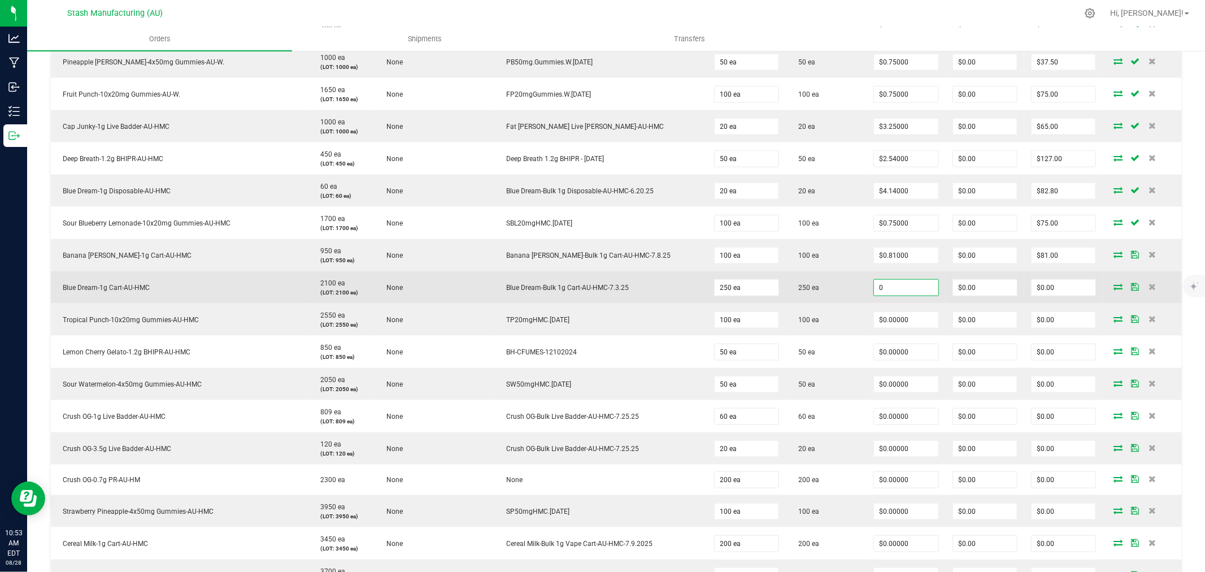
click at [882, 289] on input "0" at bounding box center [906, 288] width 64 height 16
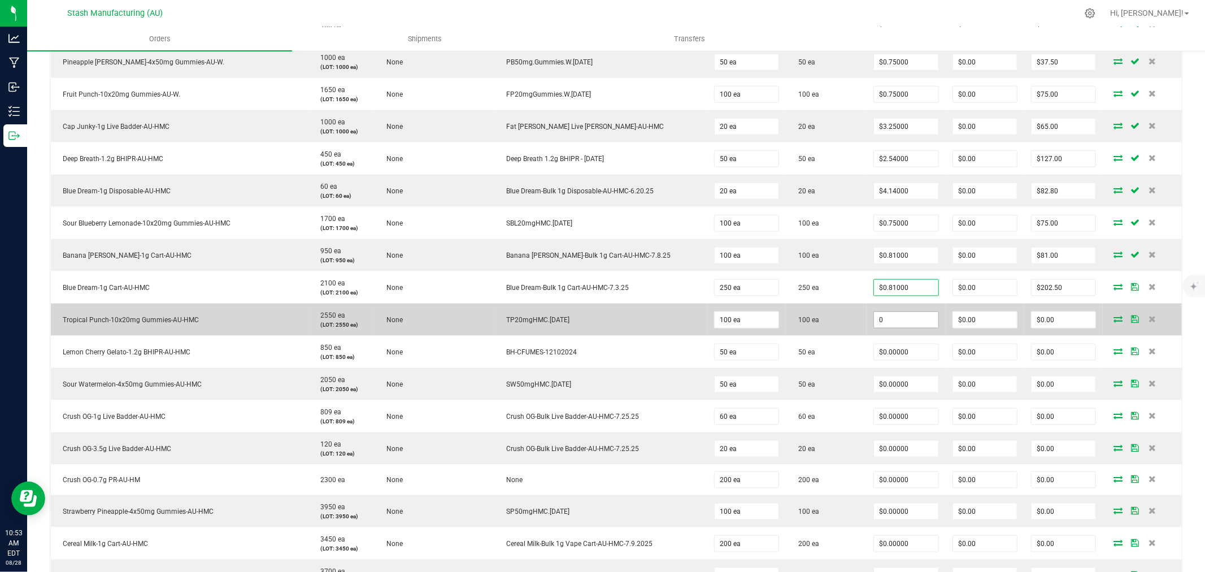
click at [882, 324] on input "0" at bounding box center [906, 320] width 64 height 16
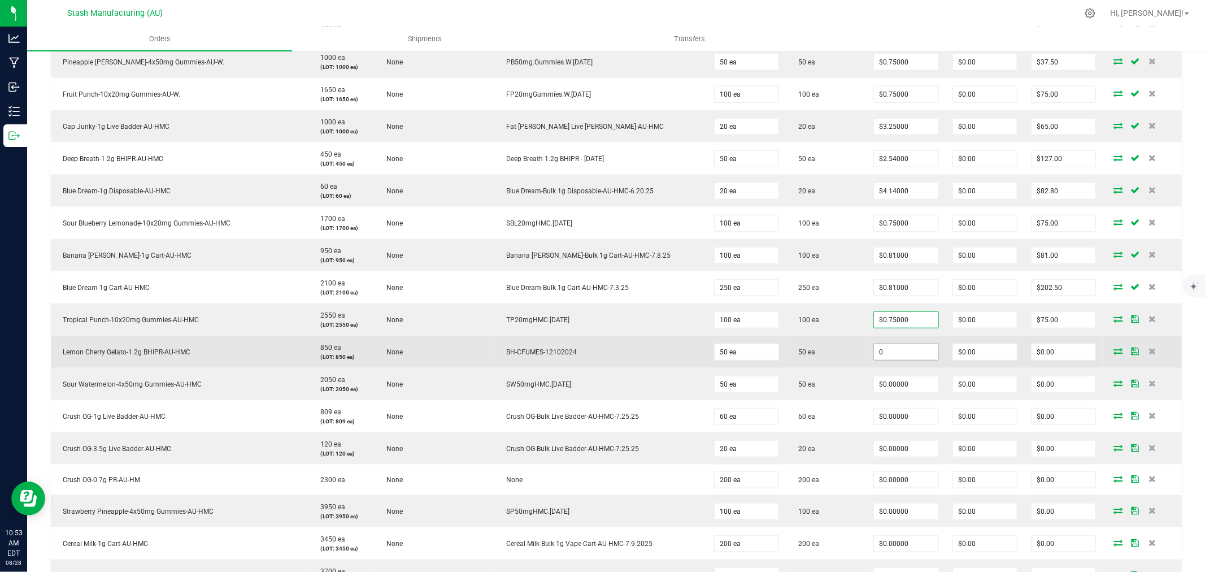
click at [881, 352] on input "0" at bounding box center [906, 352] width 64 height 16
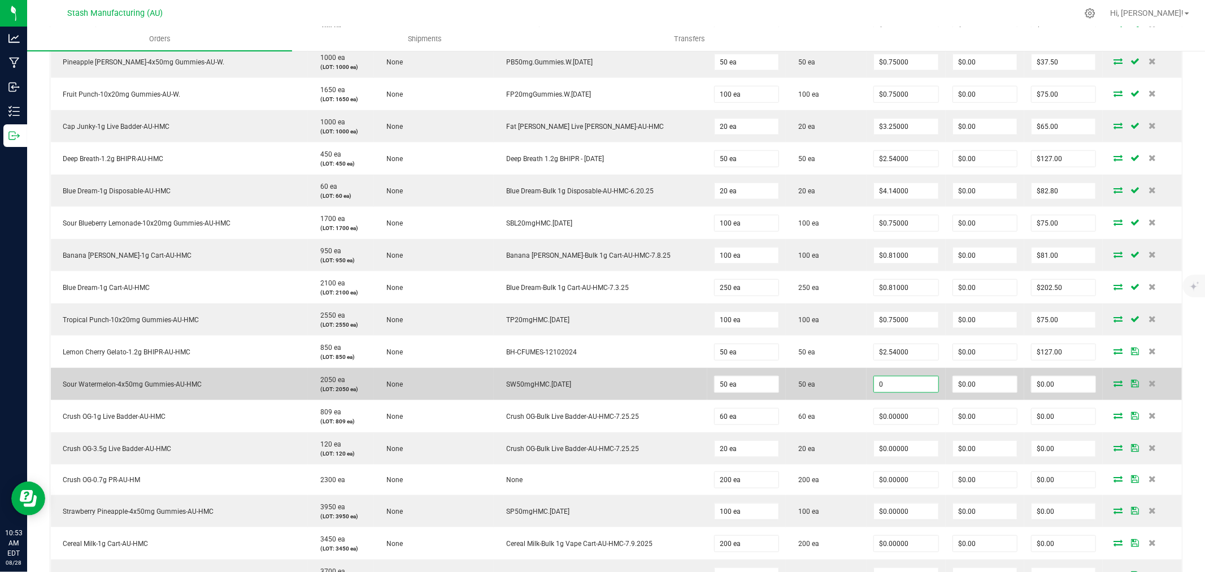
click at [880, 382] on input "0" at bounding box center [906, 384] width 64 height 16
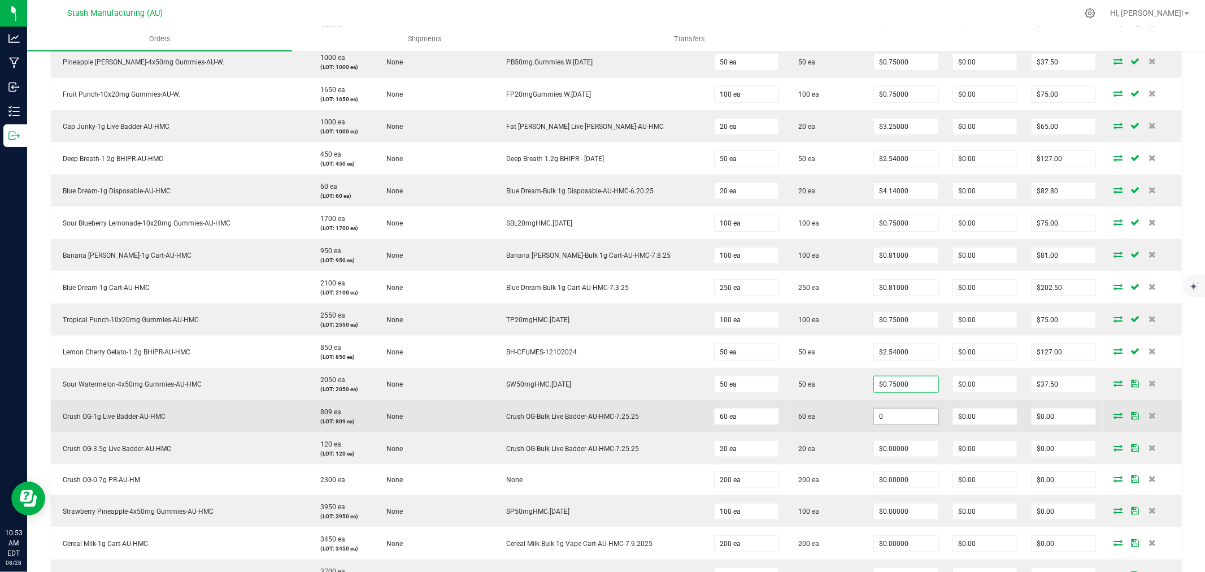
click at [879, 422] on input "0" at bounding box center [906, 416] width 64 height 16
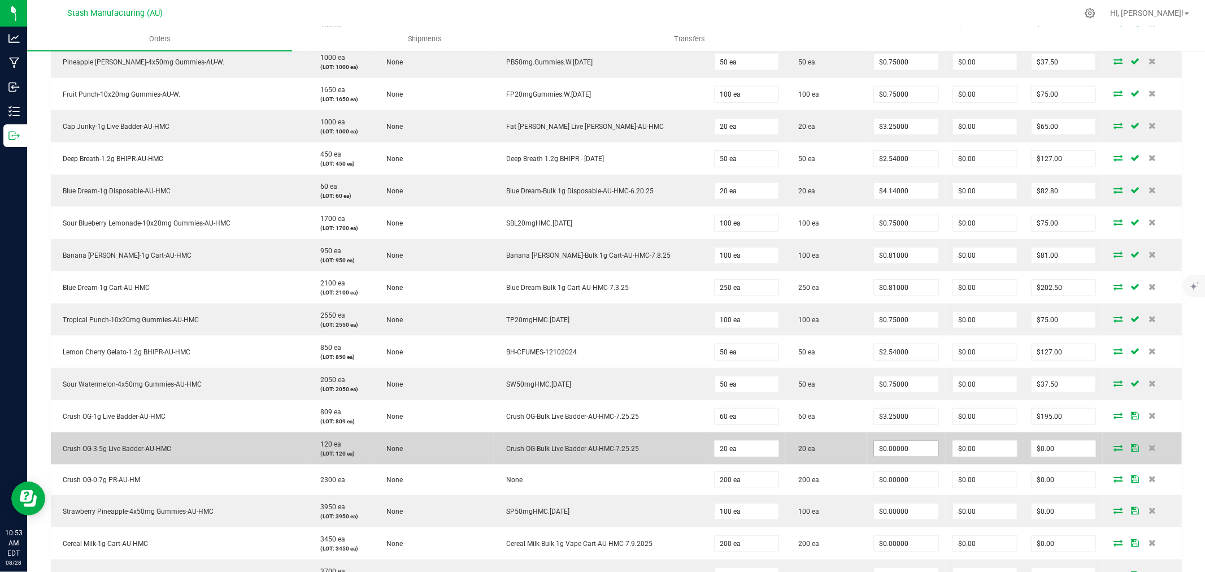
drag, startPoint x: 884, startPoint y: 438, endPoint x: 885, endPoint y: 447, distance: 8.5
click at [884, 439] on td "$0.00000" at bounding box center [905, 448] width 79 height 32
click at [885, 448] on input "0" at bounding box center [906, 449] width 64 height 16
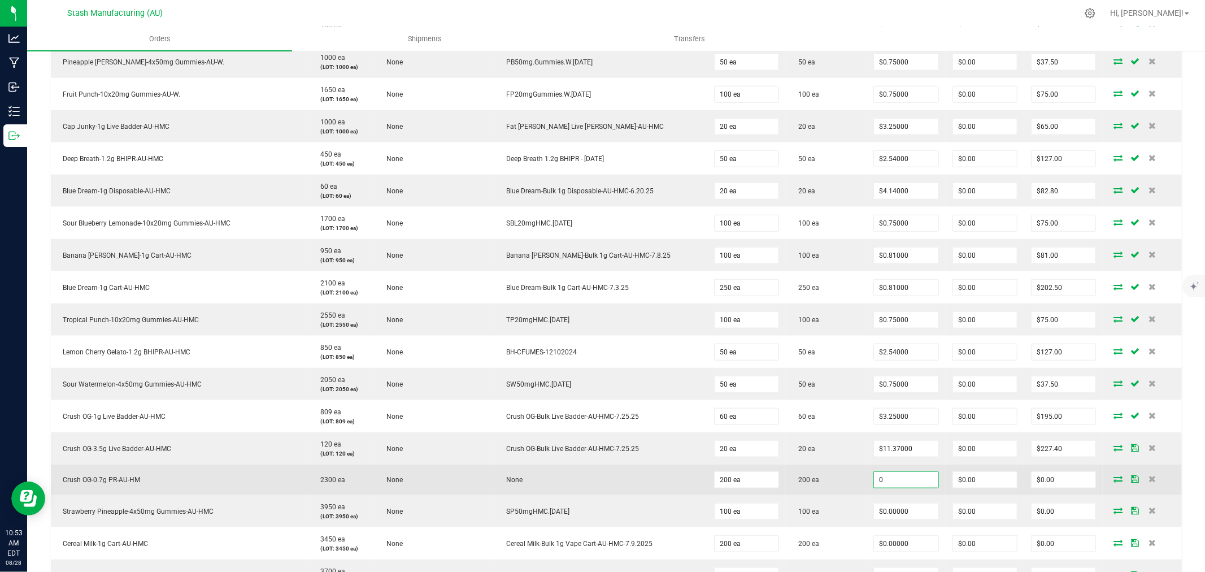
click at [888, 481] on input "0" at bounding box center [906, 480] width 64 height 16
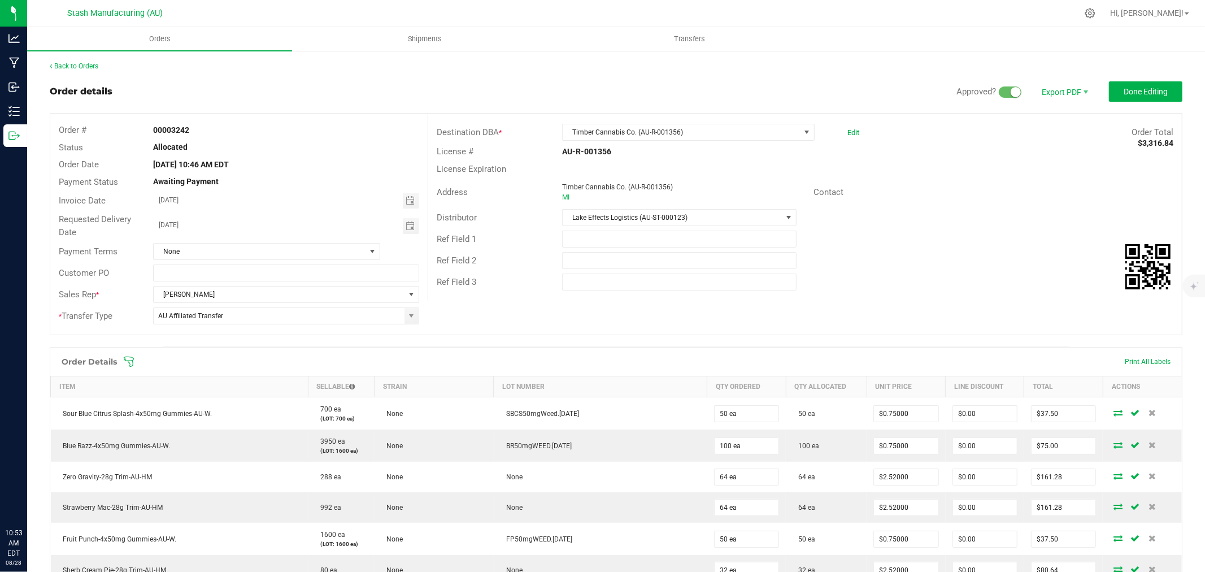
type input "$0.68000"
type input "$136.00"
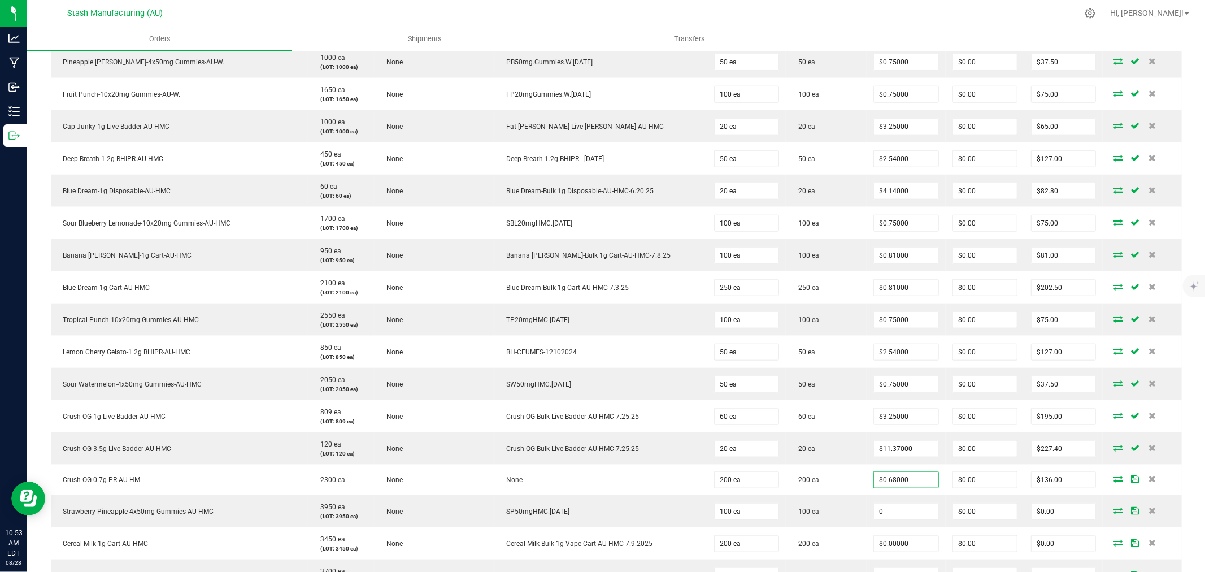
click at [887, 509] on input "0" at bounding box center [906, 511] width 64 height 16
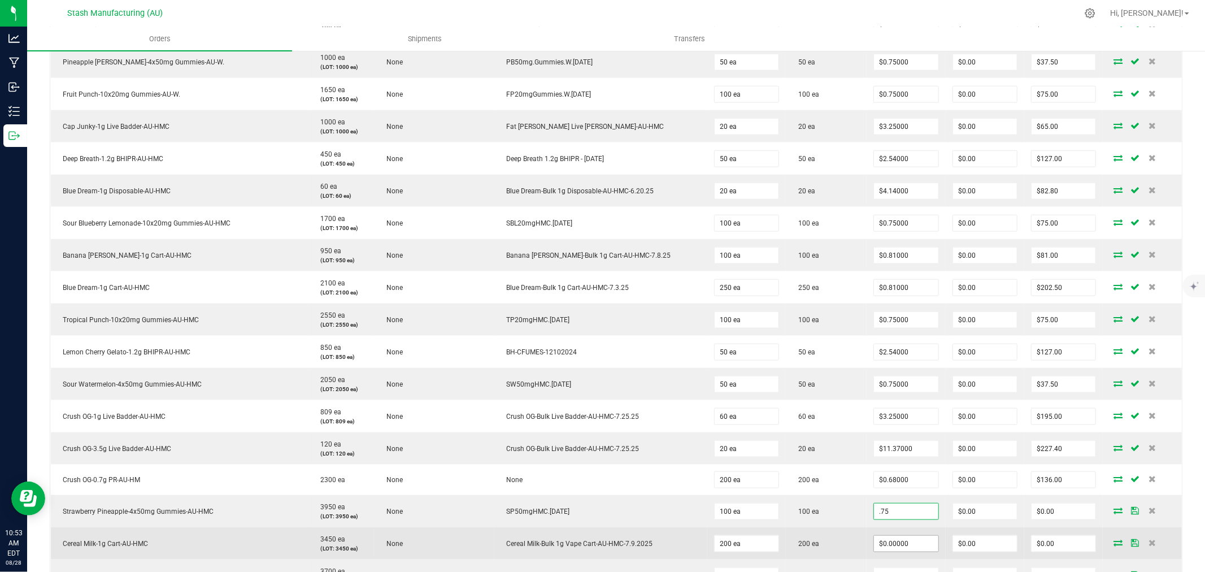
type input "$0.75000"
type input "$75.00"
click at [878, 542] on input "0" at bounding box center [906, 543] width 64 height 16
type input "$0.81000"
type input "$162.00"
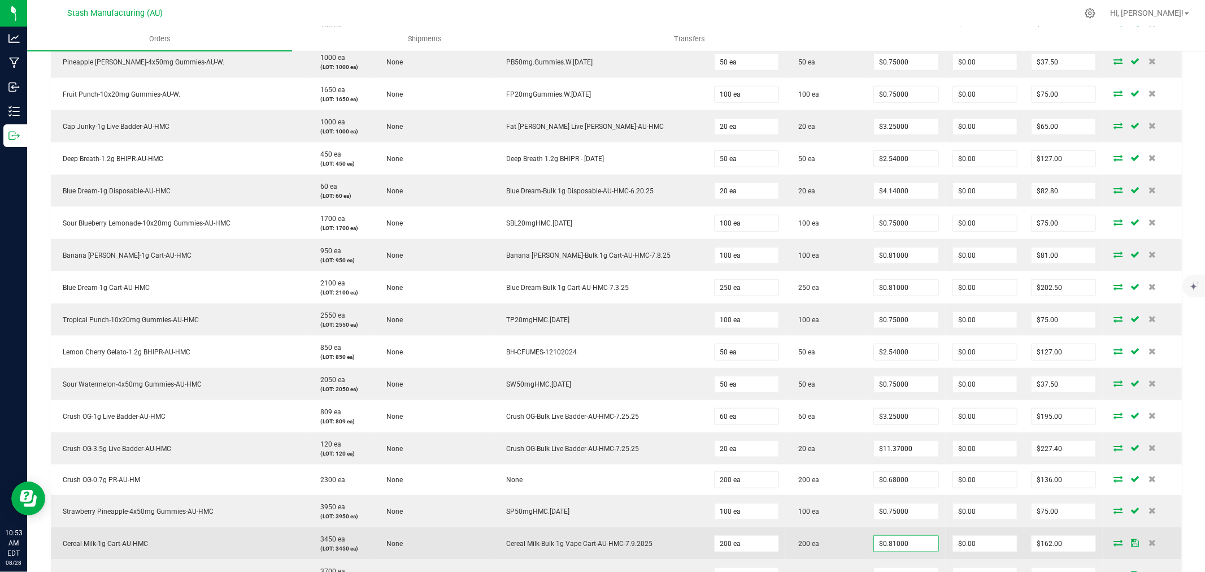
click at [813, 532] on td "200 ea" at bounding box center [826, 543] width 81 height 32
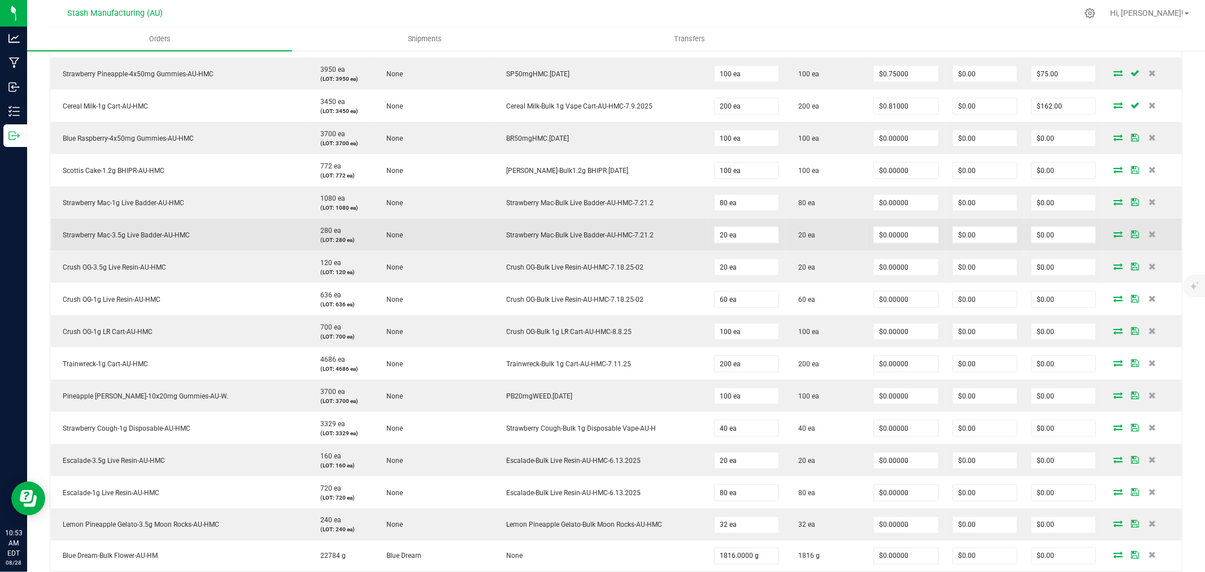
scroll to position [1320, 0]
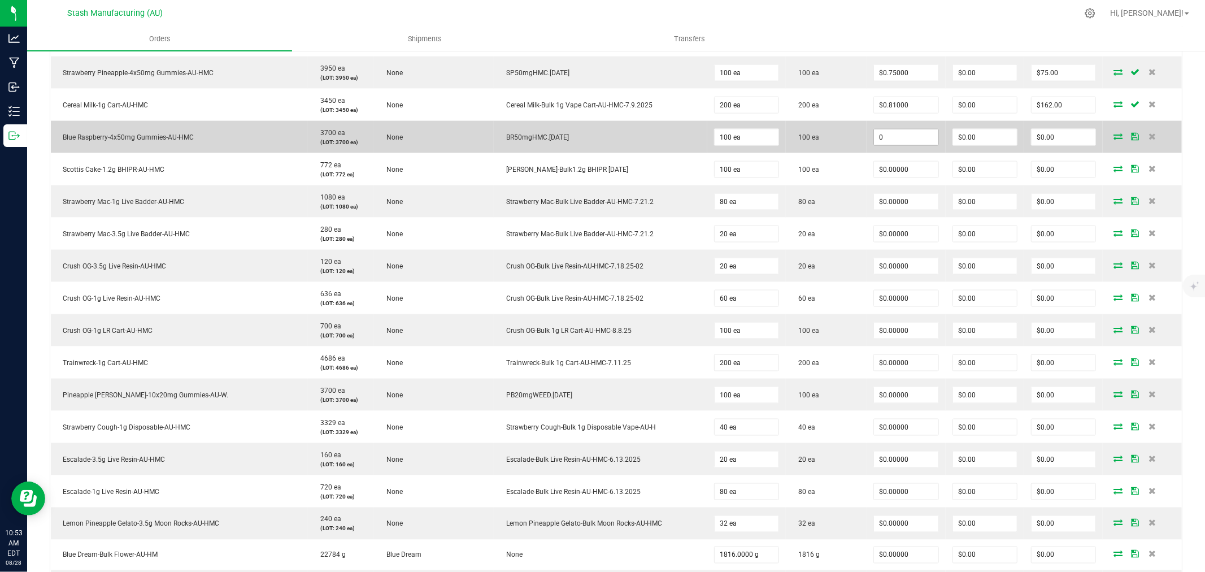
click at [891, 141] on input "0" at bounding box center [906, 137] width 64 height 16
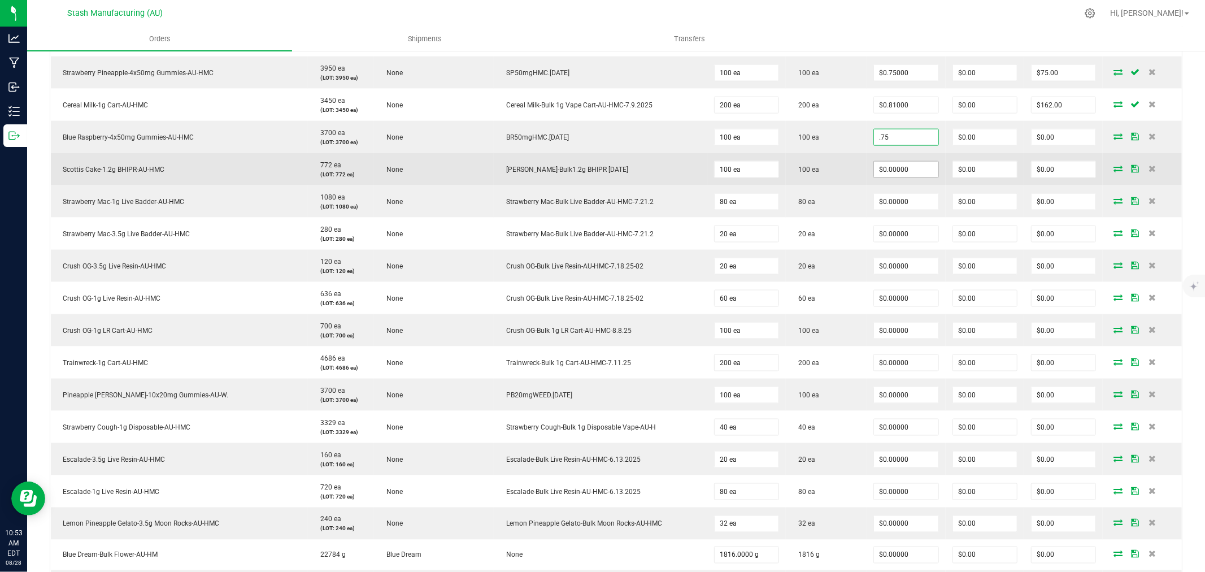
type input "$0.75000"
type input "$75.00"
click at [887, 171] on input "0" at bounding box center [906, 170] width 64 height 16
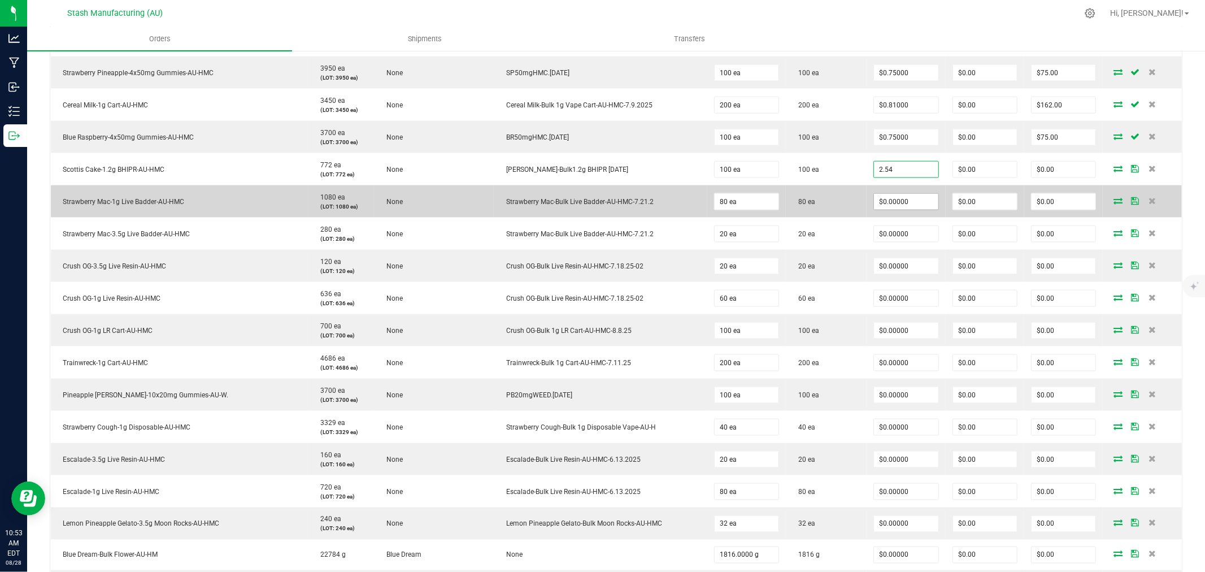
type input "$2.54000"
type input "$254.00"
click at [889, 207] on input "0" at bounding box center [906, 202] width 64 height 16
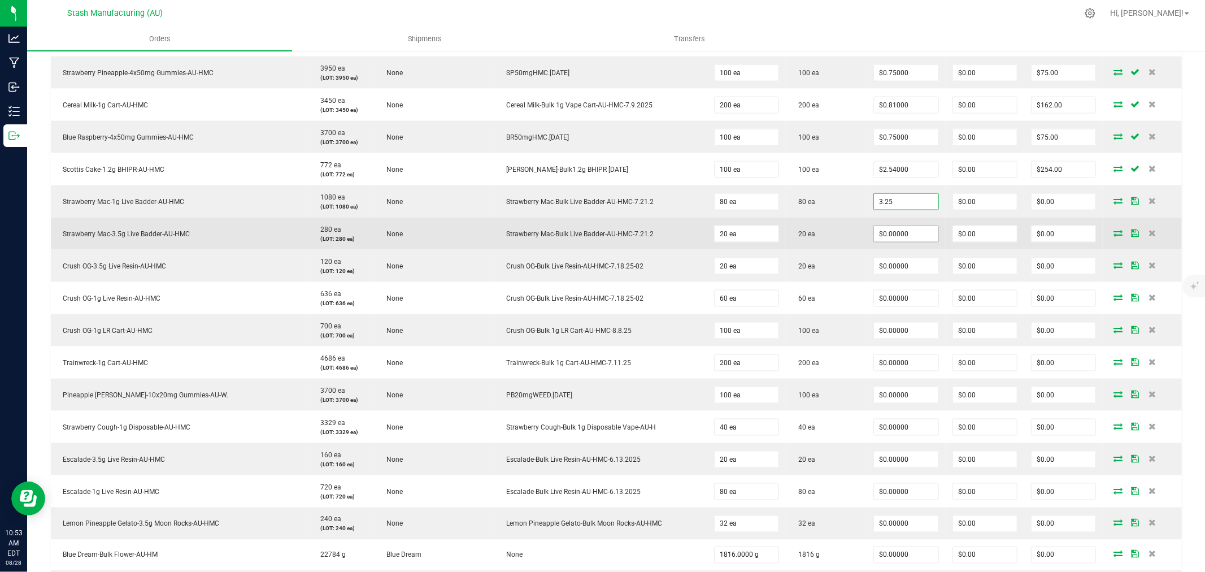
type input "$3.25000"
type input "$260.00"
click at [890, 228] on input "0" at bounding box center [906, 234] width 64 height 16
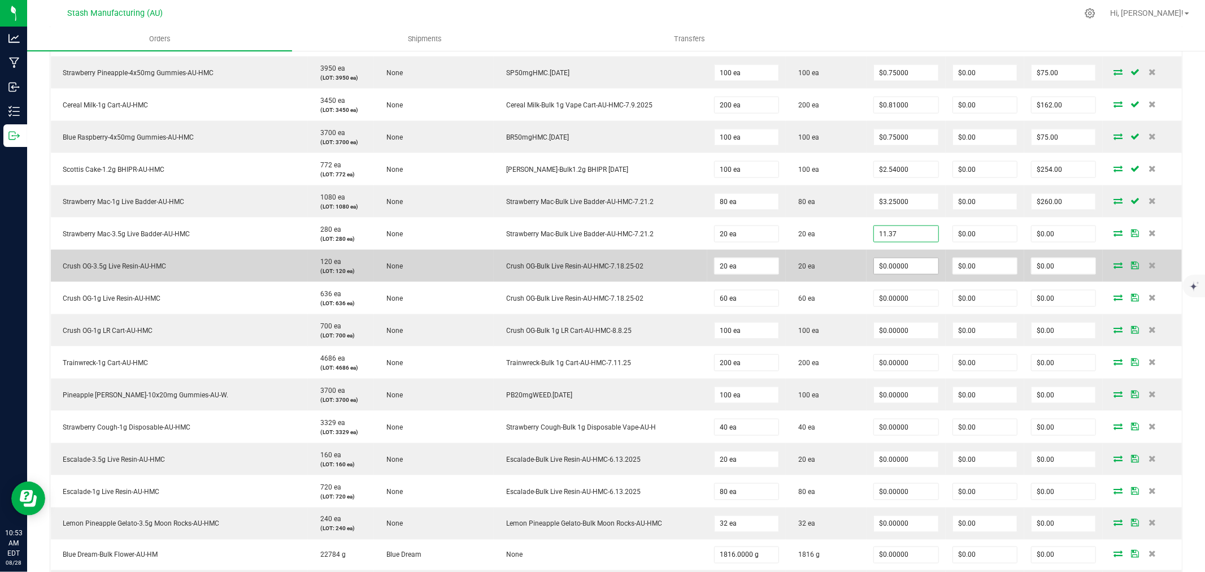
type input "$11.37000"
type input "$227.40"
click at [889, 268] on input "0" at bounding box center [906, 266] width 64 height 16
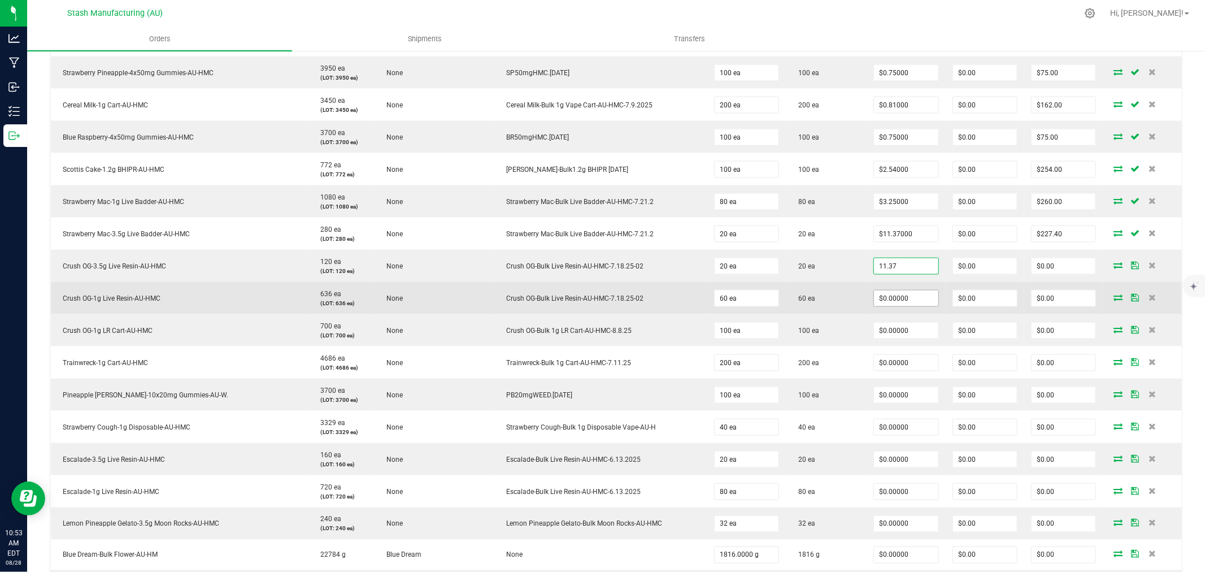
type input "$11.37000"
type input "$227.40"
click at [888, 300] on input "0" at bounding box center [906, 298] width 64 height 16
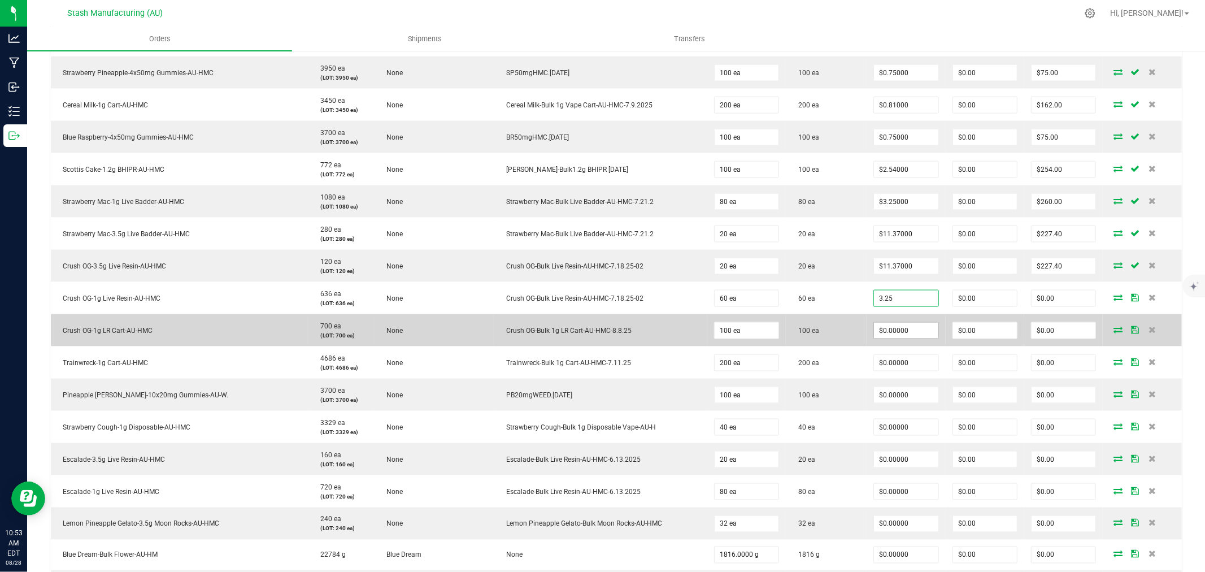
type input "$3.25000"
type input "$195.00"
click at [887, 334] on input "0" at bounding box center [906, 331] width 64 height 16
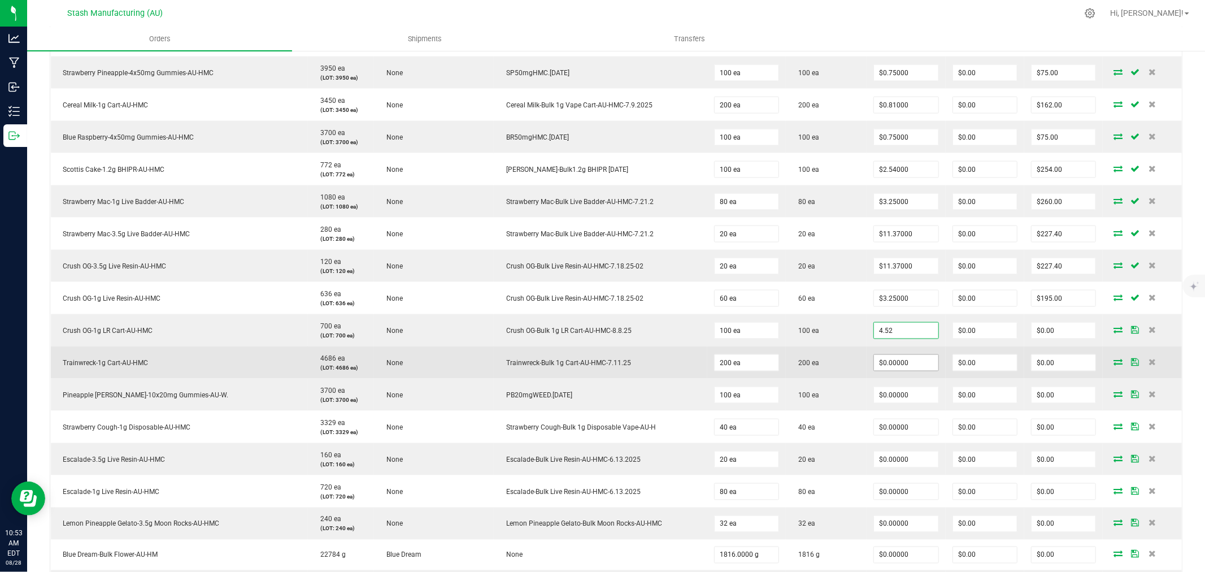
type input "$4.52000"
type input "$452.00"
click at [887, 367] on input "0" at bounding box center [906, 363] width 64 height 16
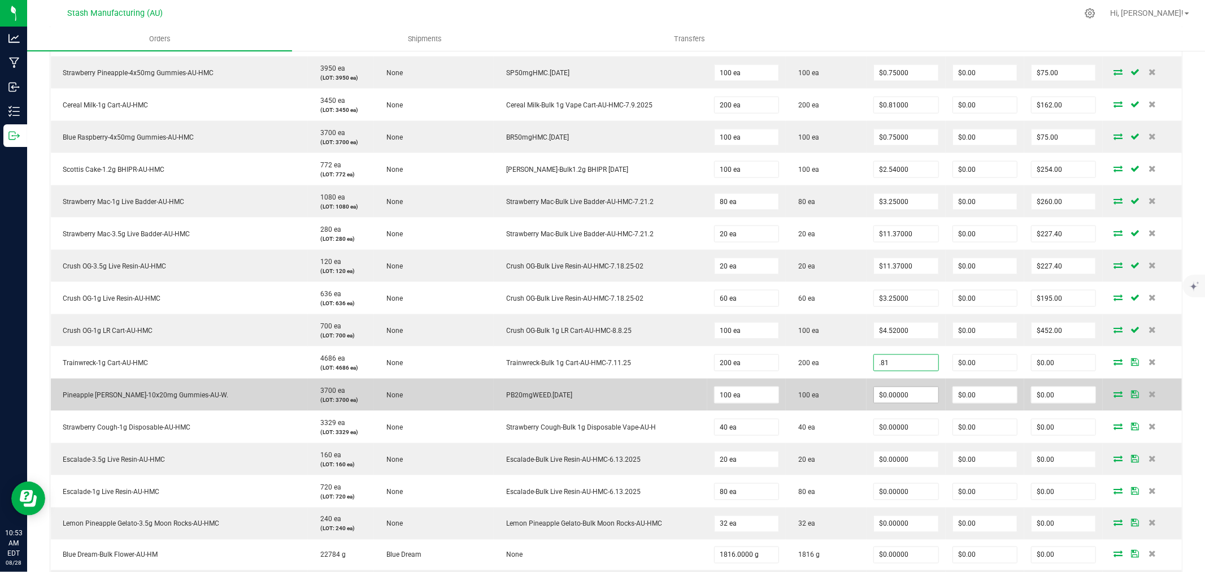
type input "$0.81000"
type input "$162.00"
click at [889, 393] on input "0" at bounding box center [906, 395] width 64 height 16
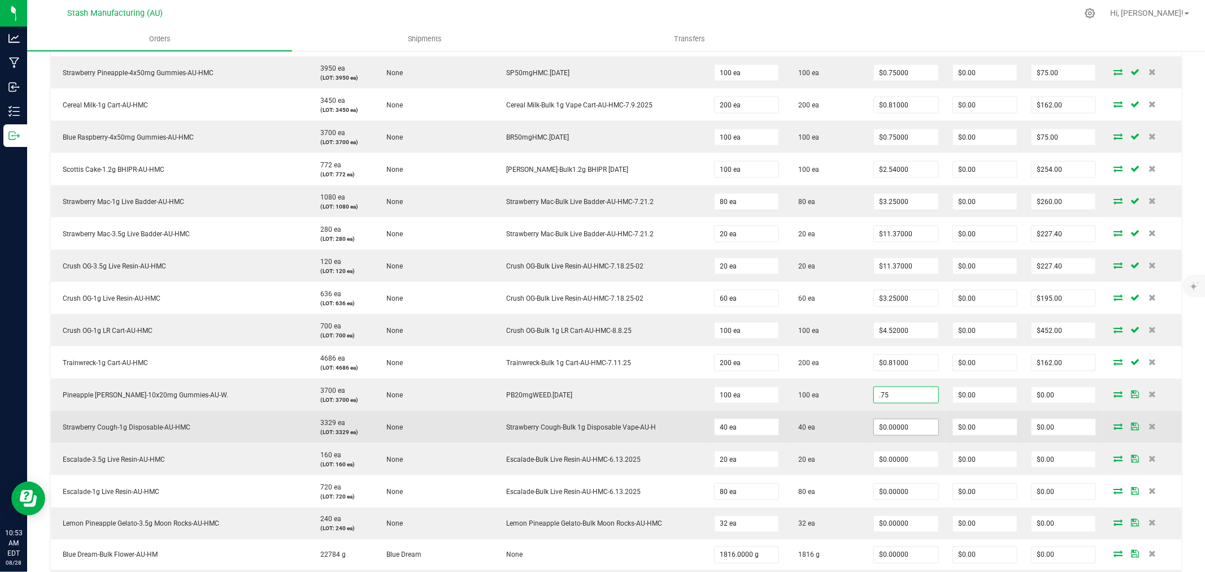
type input "$0.75000"
type input "$75.00"
click at [887, 429] on input "0" at bounding box center [906, 427] width 64 height 16
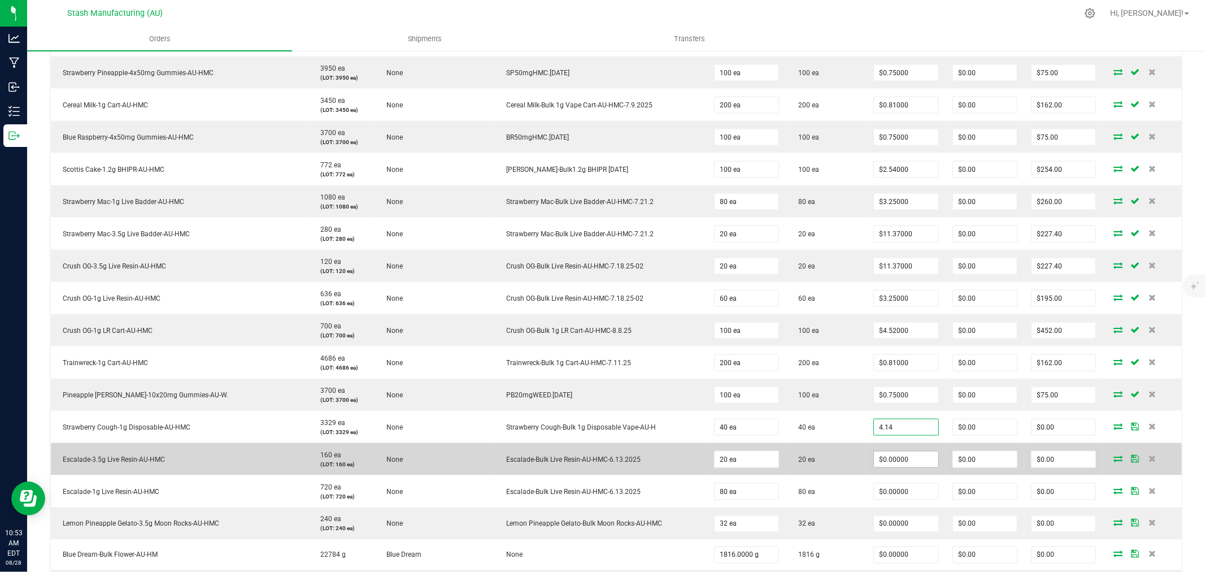
type input "$4.14000"
type input "$165.60"
click at [889, 458] on input "0" at bounding box center [906, 459] width 64 height 16
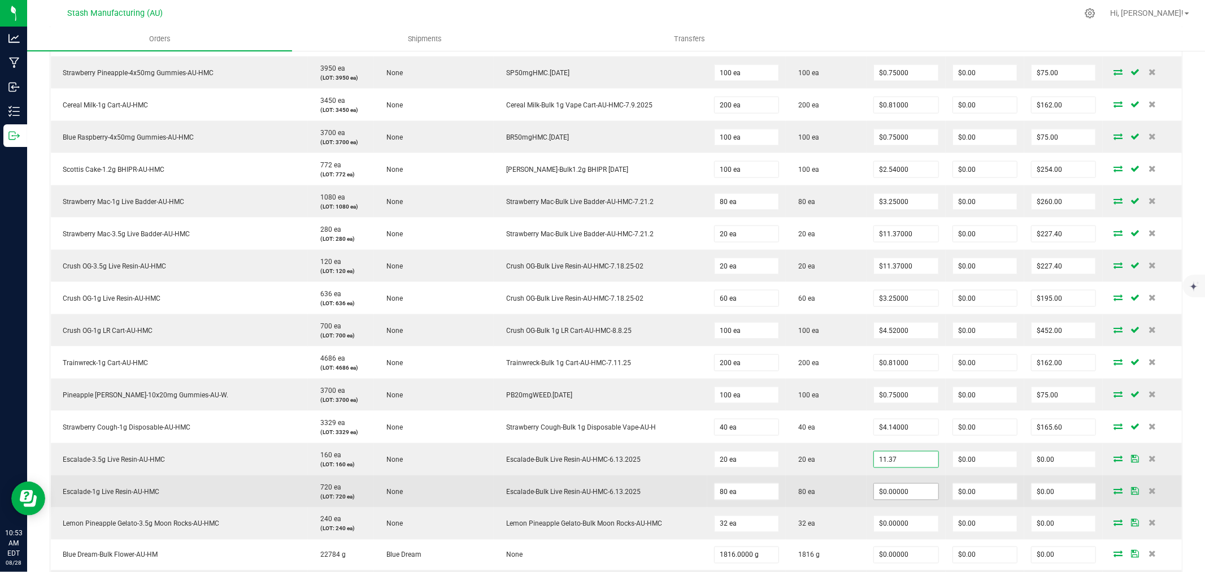
type input "$11.37000"
type input "$227.40"
click at [891, 490] on input "0" at bounding box center [906, 492] width 64 height 16
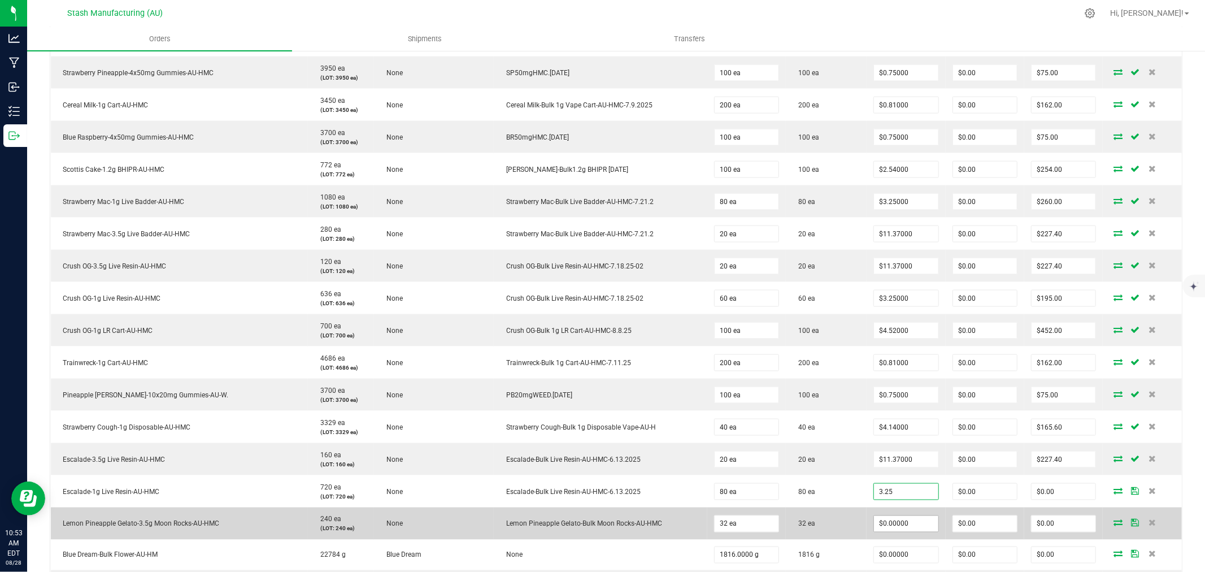
type input "$3.25000"
type input "$260.00"
click at [890, 525] on input "0" at bounding box center [906, 524] width 64 height 16
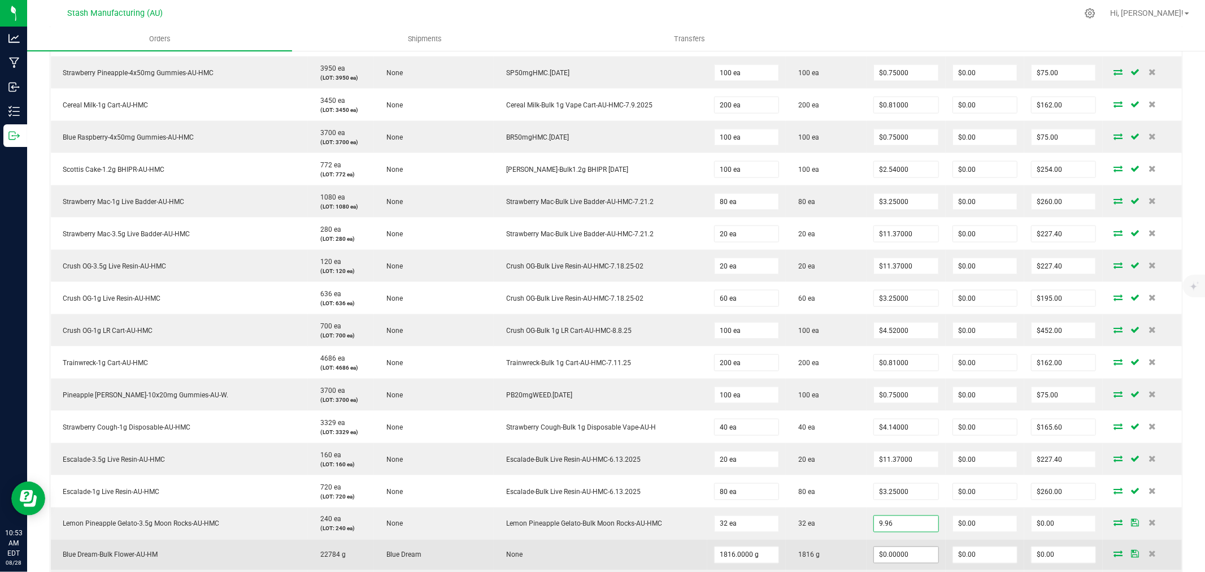
type input "$9.96000"
type input "$318.72"
click at [874, 557] on input "0" at bounding box center [906, 555] width 64 height 16
type input "$0.99000"
type input "$1,797.84"
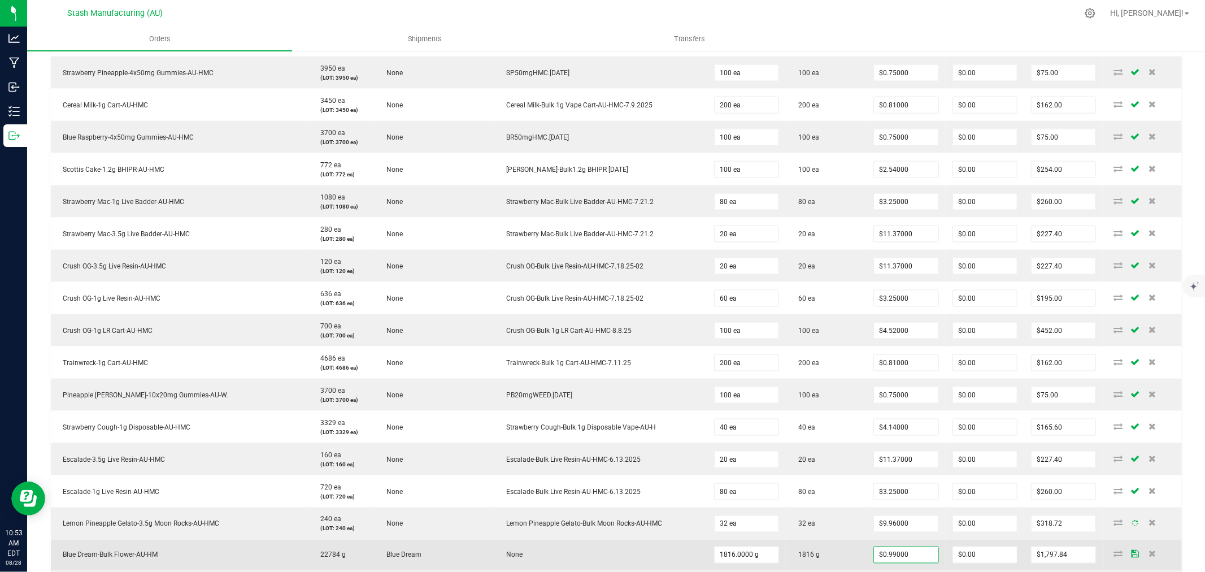
click at [807, 551] on td "1816 g" at bounding box center [826, 554] width 81 height 31
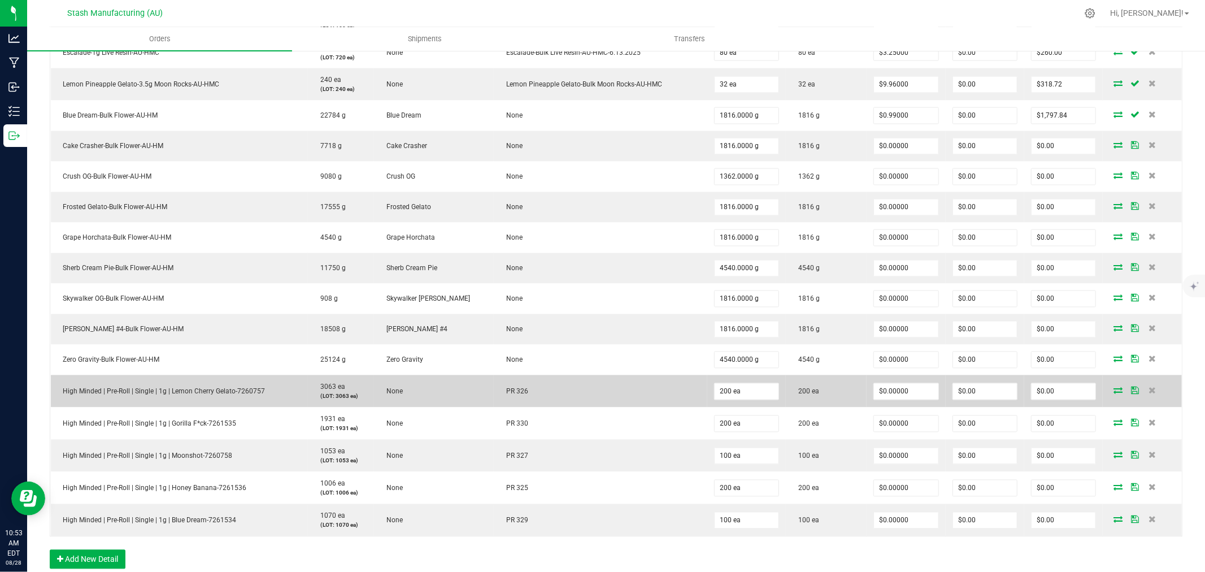
scroll to position [1760, 0]
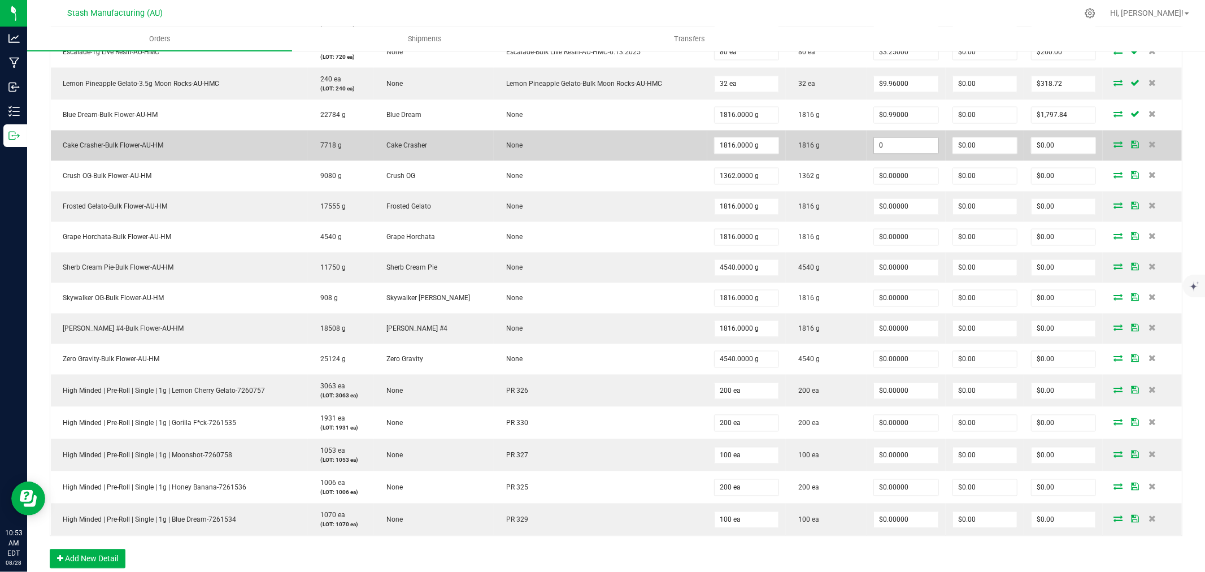
click at [900, 145] on input "0" at bounding box center [906, 146] width 64 height 16
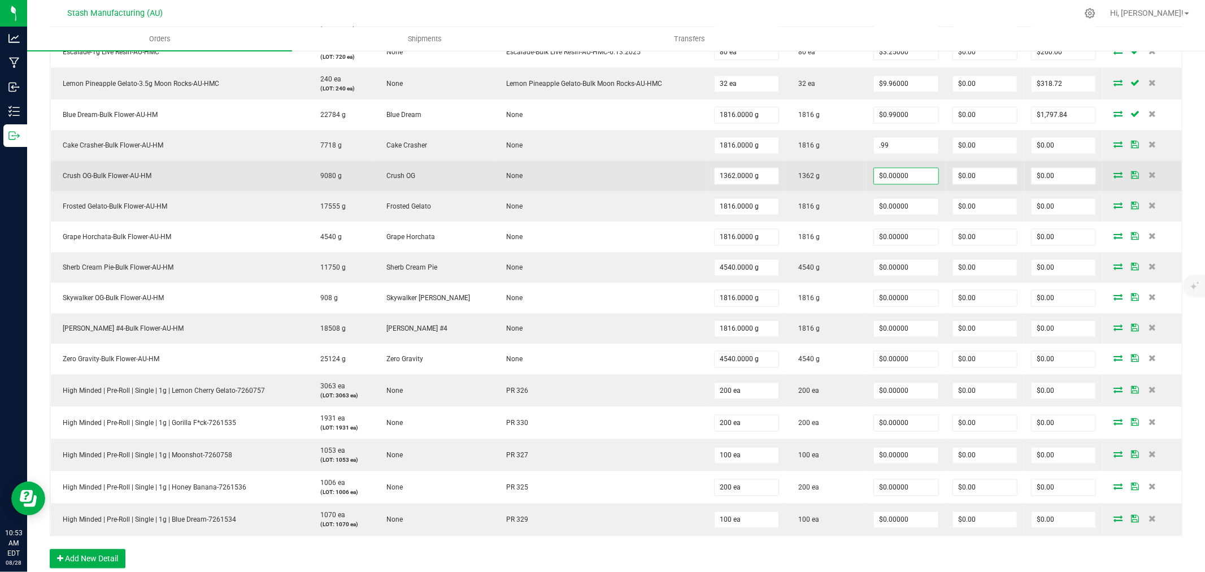
type input "$0.99000"
type input "$1,797.84"
click at [893, 176] on input "0" at bounding box center [906, 176] width 64 height 16
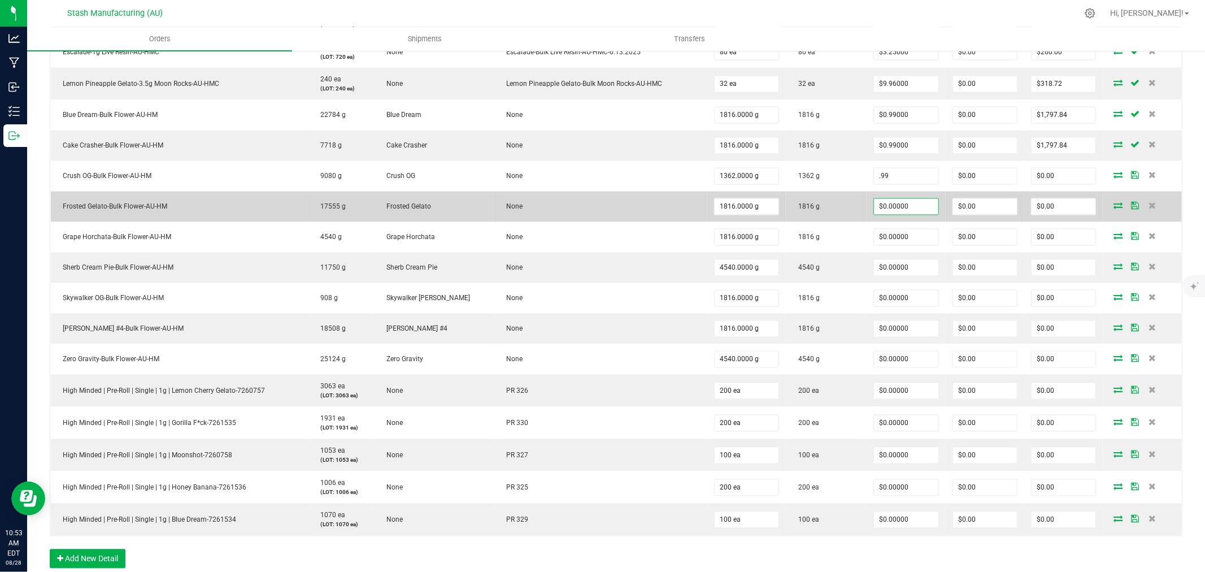
click at [895, 210] on input "$0.00000" at bounding box center [906, 207] width 64 height 16
type input "$0.99000"
type input "$1,348.38"
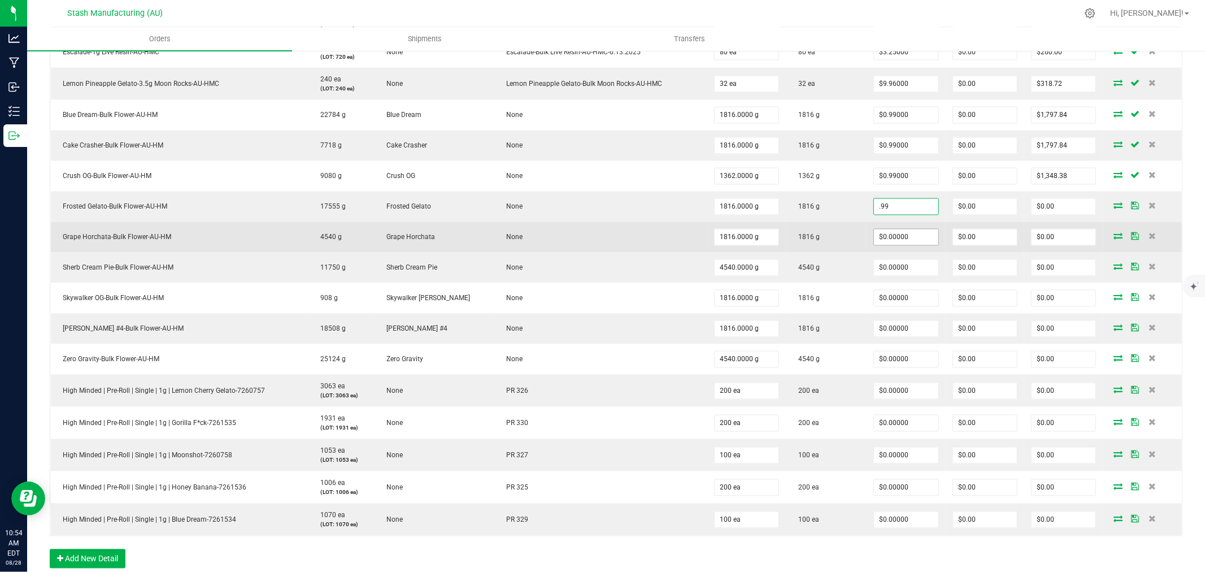
type input "$0.99000"
type input "$1,797.84"
click at [895, 245] on input "0" at bounding box center [906, 237] width 64 height 16
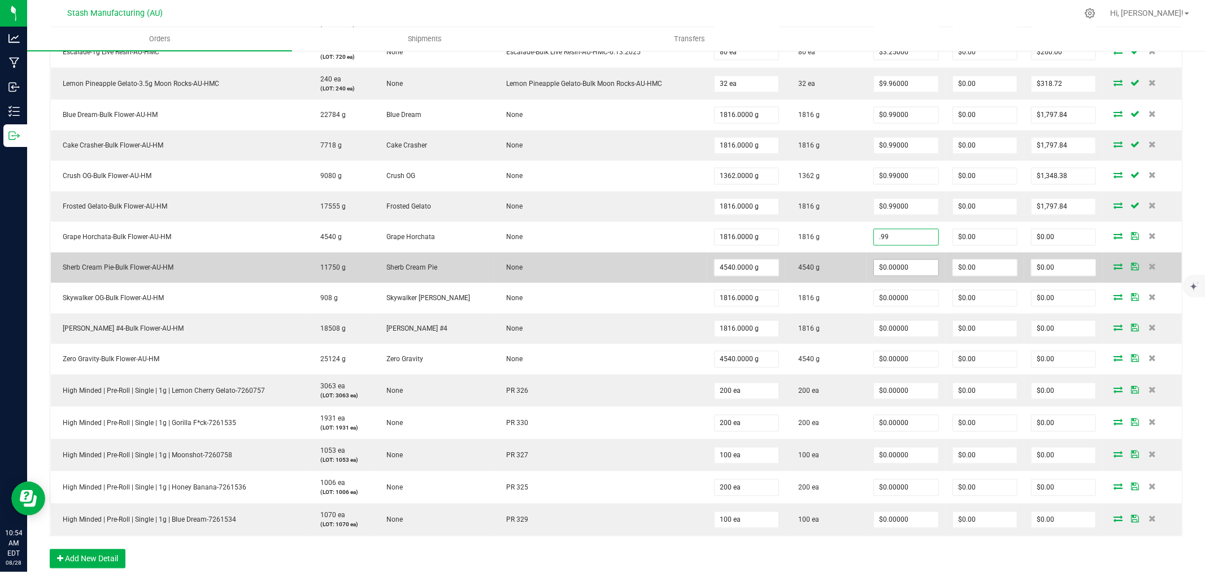
type input "$0.99000"
type input "$1,797.84"
click at [890, 275] on input "0" at bounding box center [906, 268] width 64 height 16
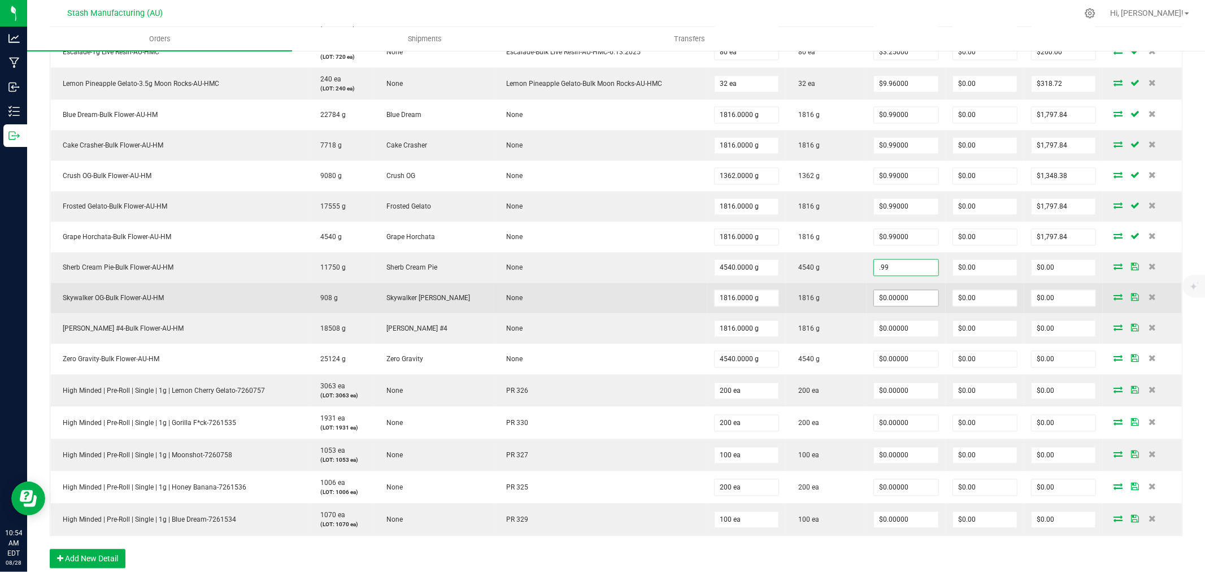
type input "$0.99000"
type input "$4,494.60"
click at [886, 294] on input "0" at bounding box center [906, 298] width 64 height 16
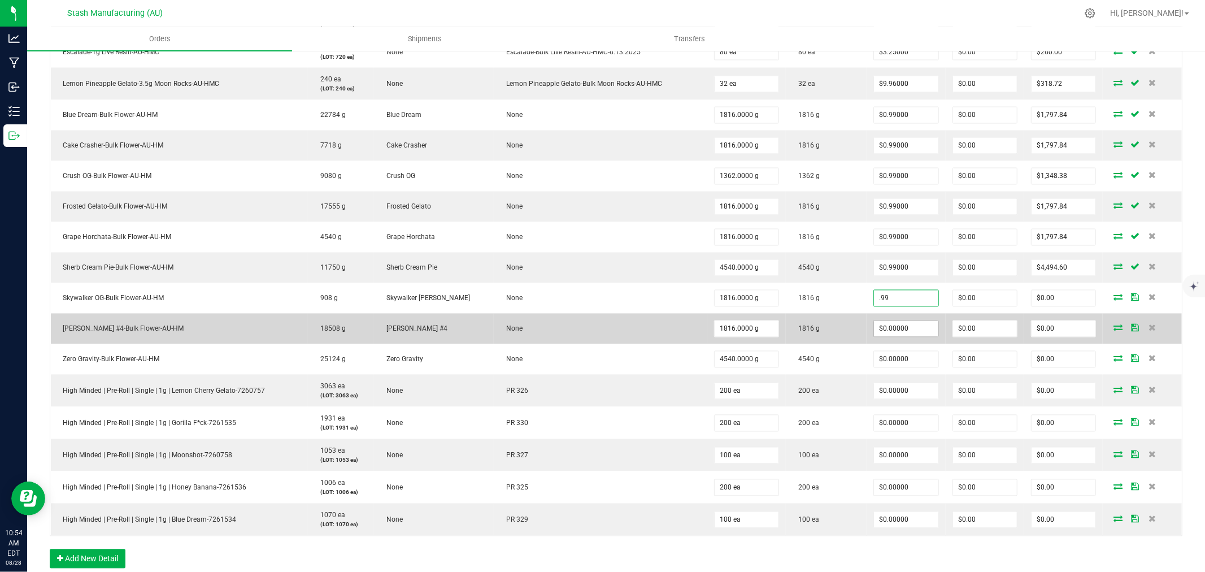
type input "$0.99000"
type input "$1,797.84"
click at [885, 323] on input "0" at bounding box center [906, 329] width 64 height 16
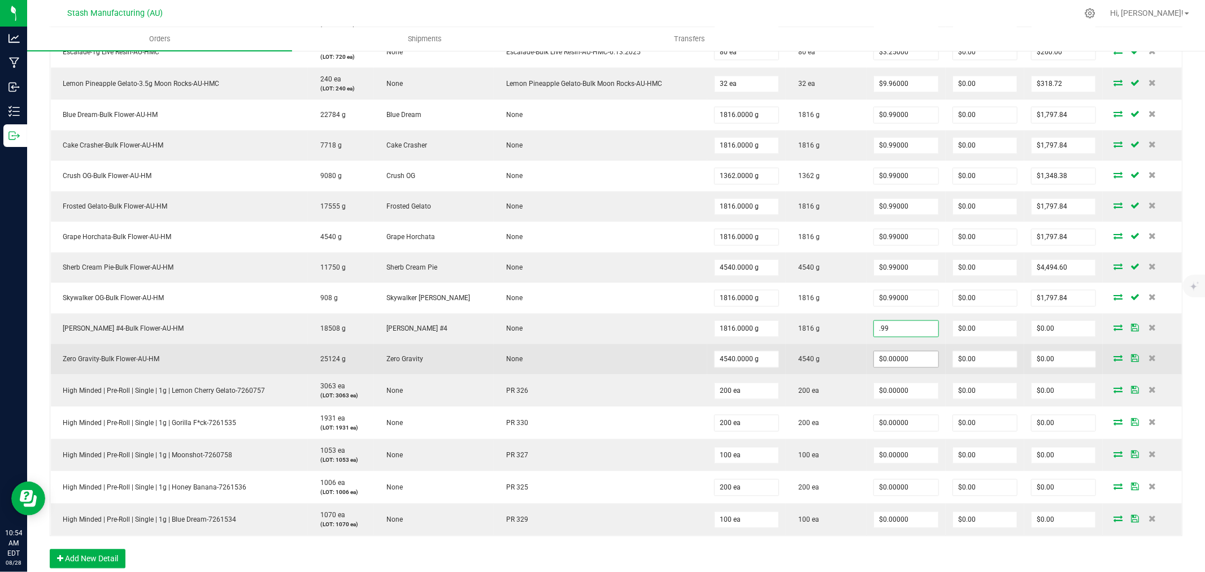
type input "$0.99000"
type input "$1,797.84"
click at [887, 364] on input "0" at bounding box center [906, 359] width 64 height 16
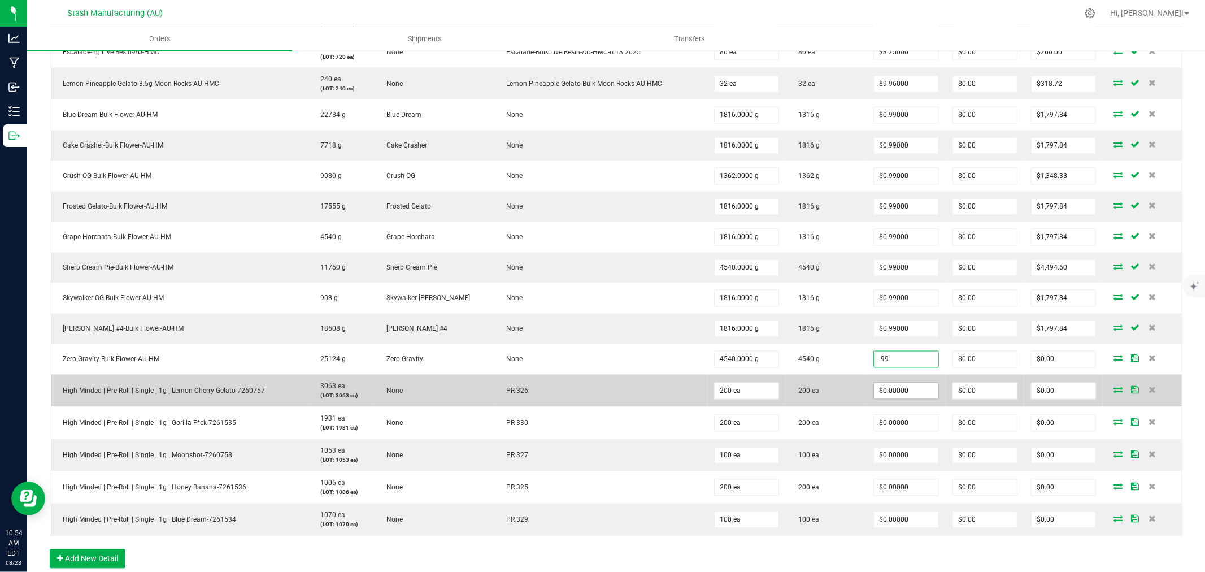
click at [887, 398] on input "$0.00000" at bounding box center [906, 391] width 64 height 16
type input "$0.99000"
type input "$4,494.60"
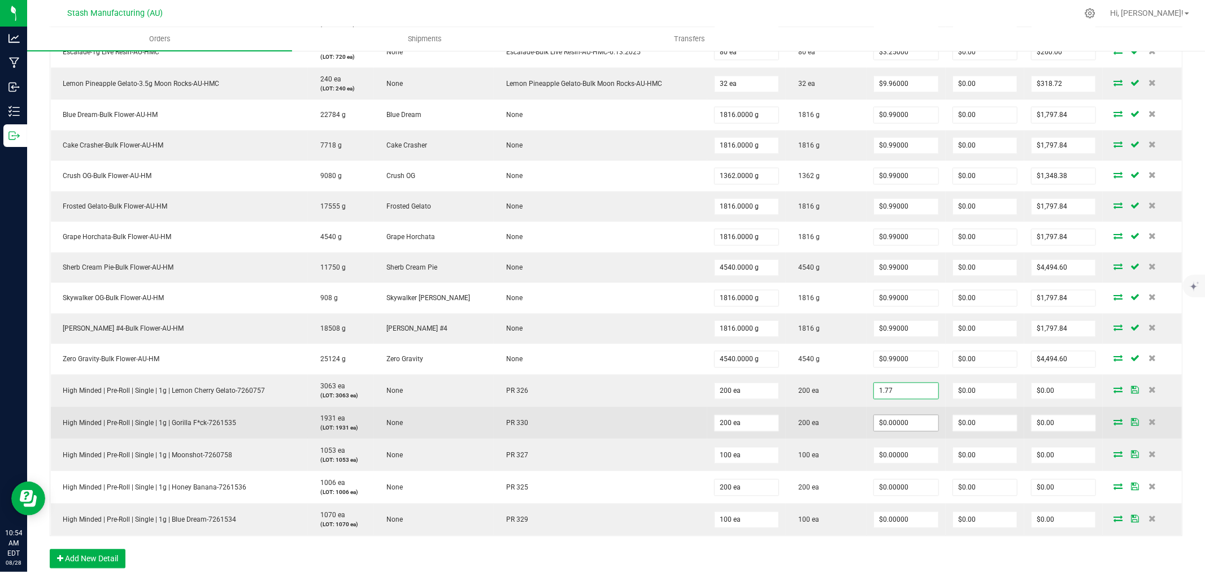
type input "$1.77000"
type input "$354.00"
click at [886, 427] on input "0" at bounding box center [906, 423] width 64 height 16
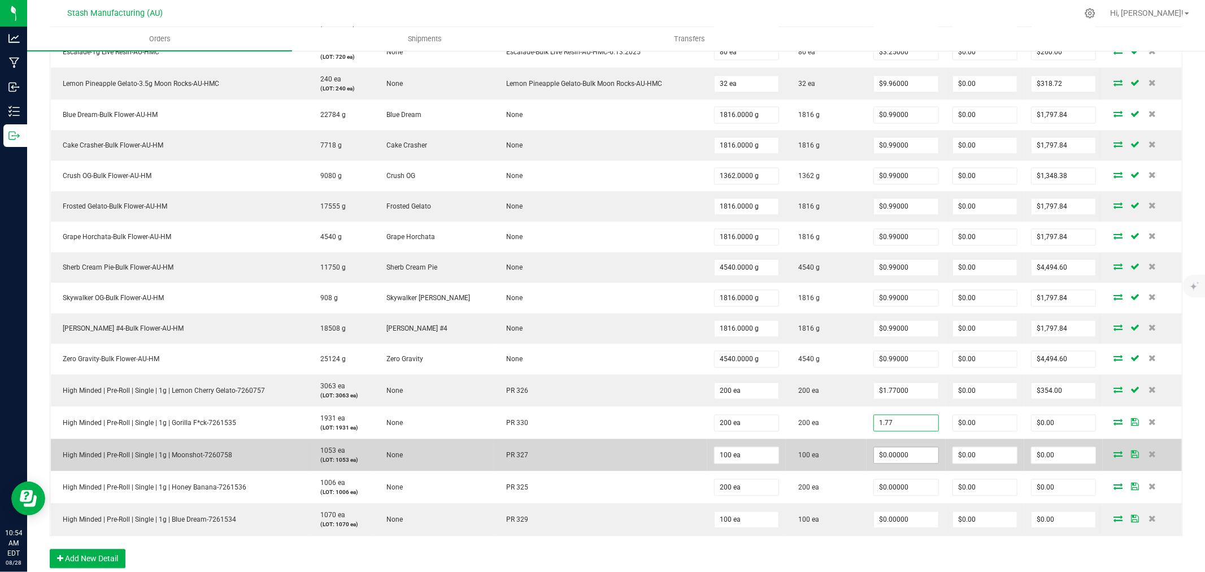
type input "$1.77000"
type input "$354.00"
click at [891, 461] on input "0" at bounding box center [906, 455] width 64 height 16
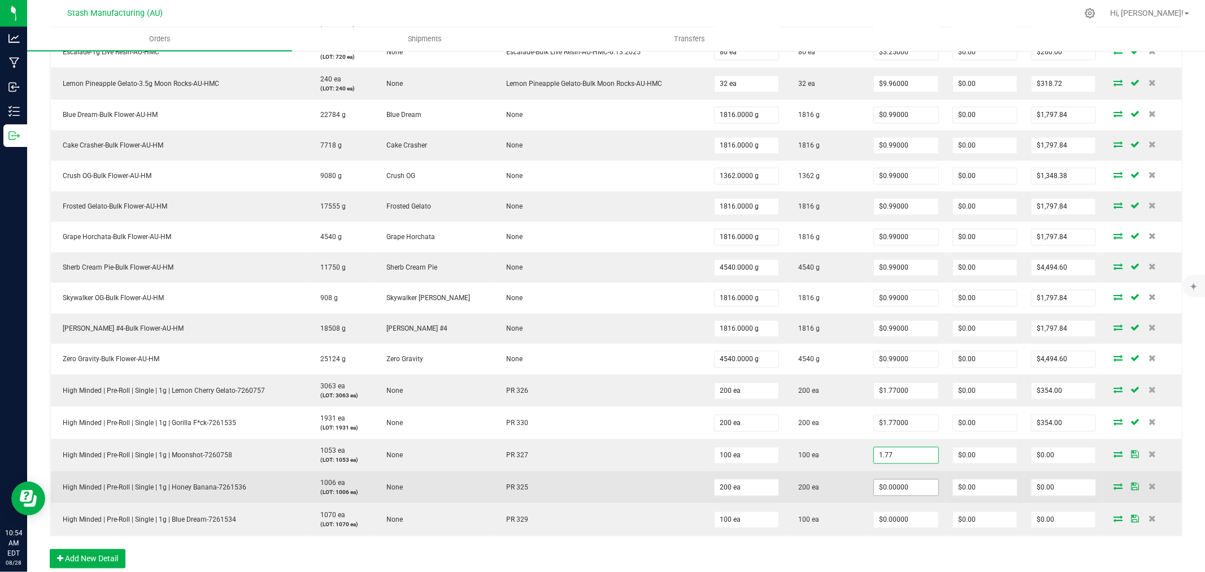
type input "$1.77000"
type input "$177.00"
click at [891, 483] on input "0" at bounding box center [906, 488] width 64 height 16
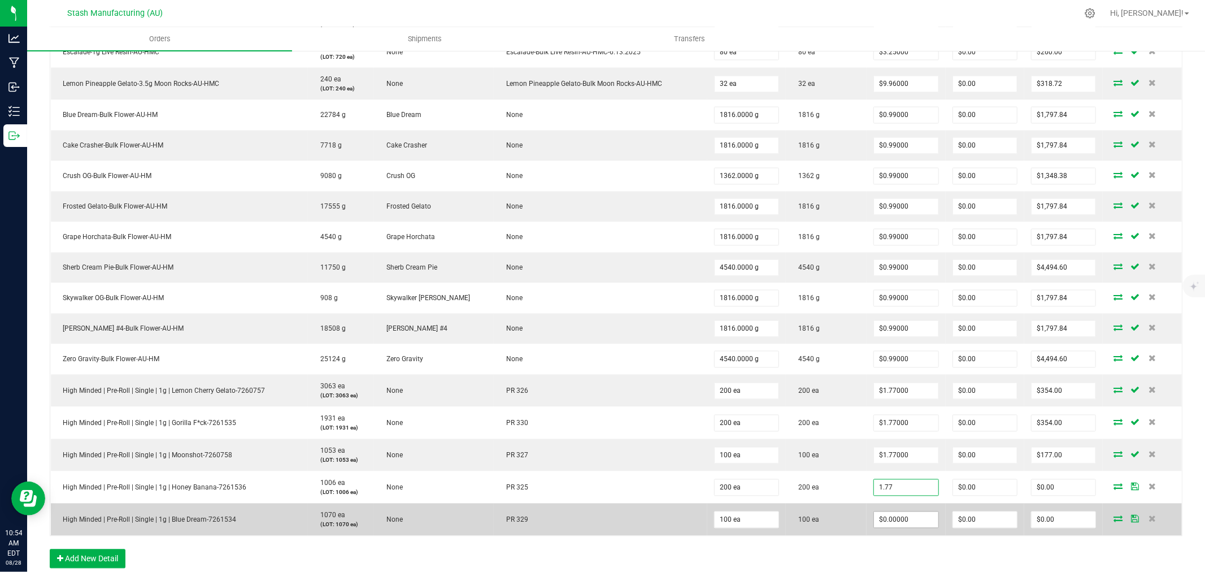
type input "$1.77000"
type input "$354.00"
click at [888, 516] on input "0" at bounding box center [906, 520] width 64 height 16
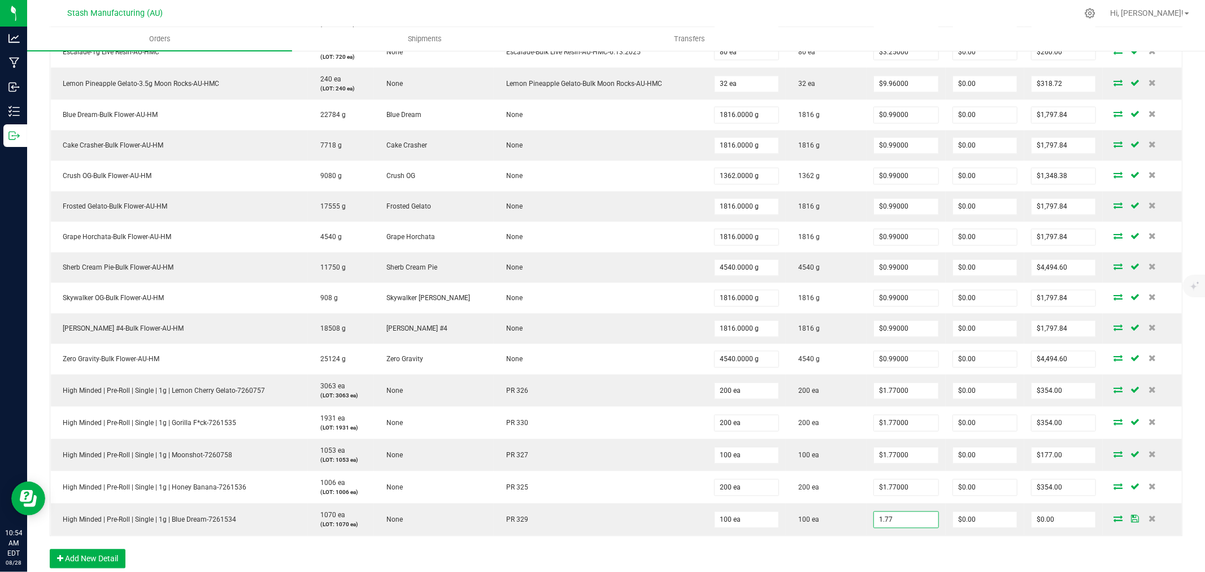
type input "$1.77000"
type input "$177.00"
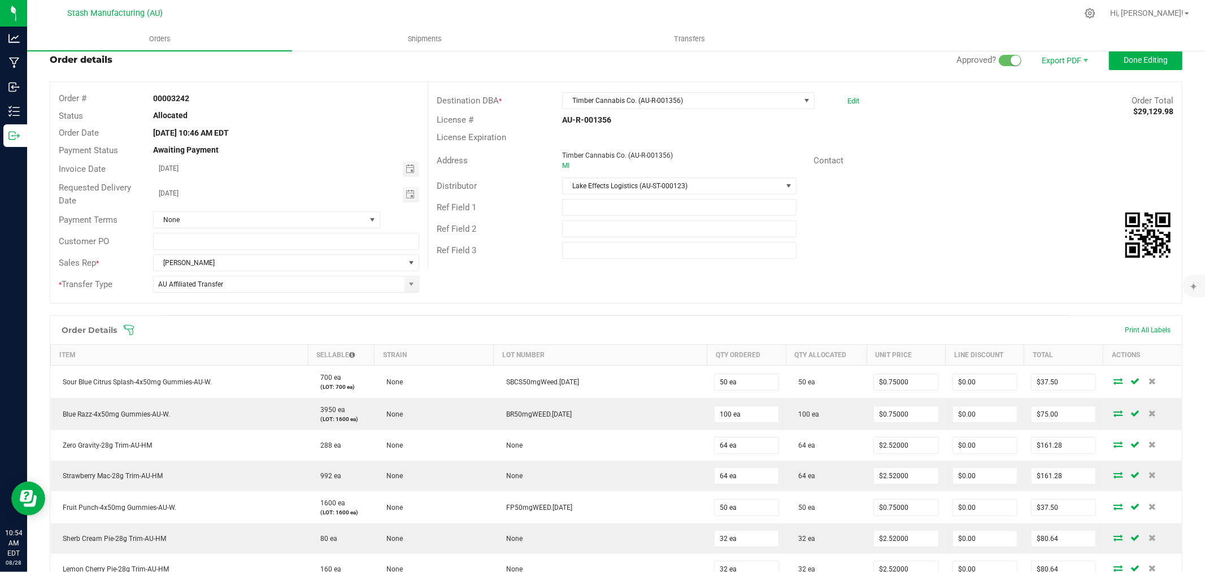
scroll to position [0, 0]
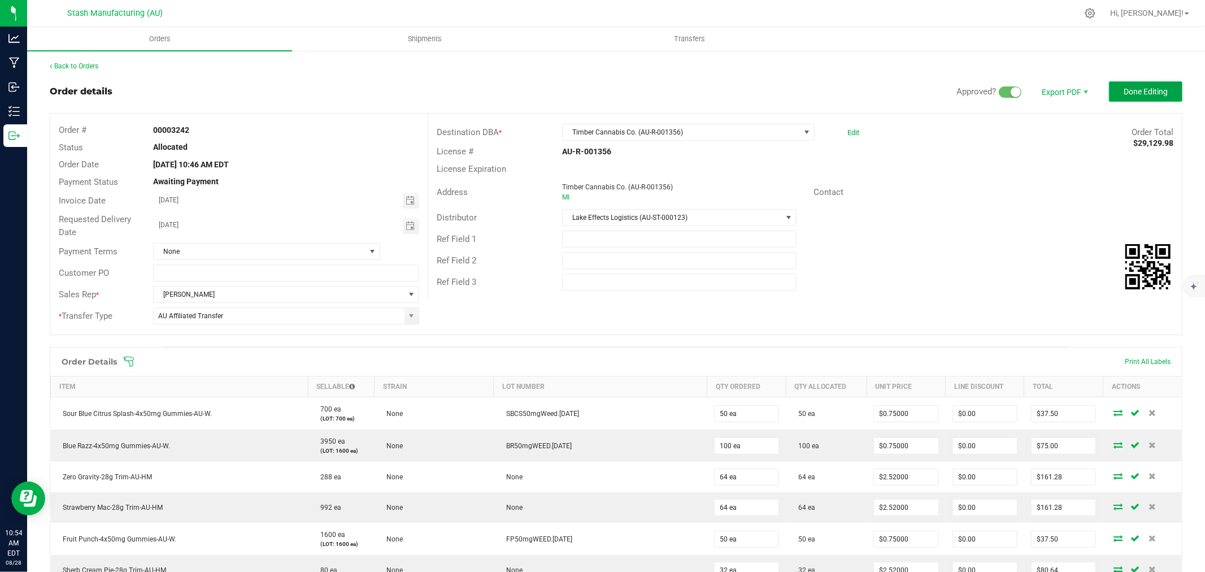
click at [1124, 94] on span "Done Editing" at bounding box center [1146, 91] width 44 height 9
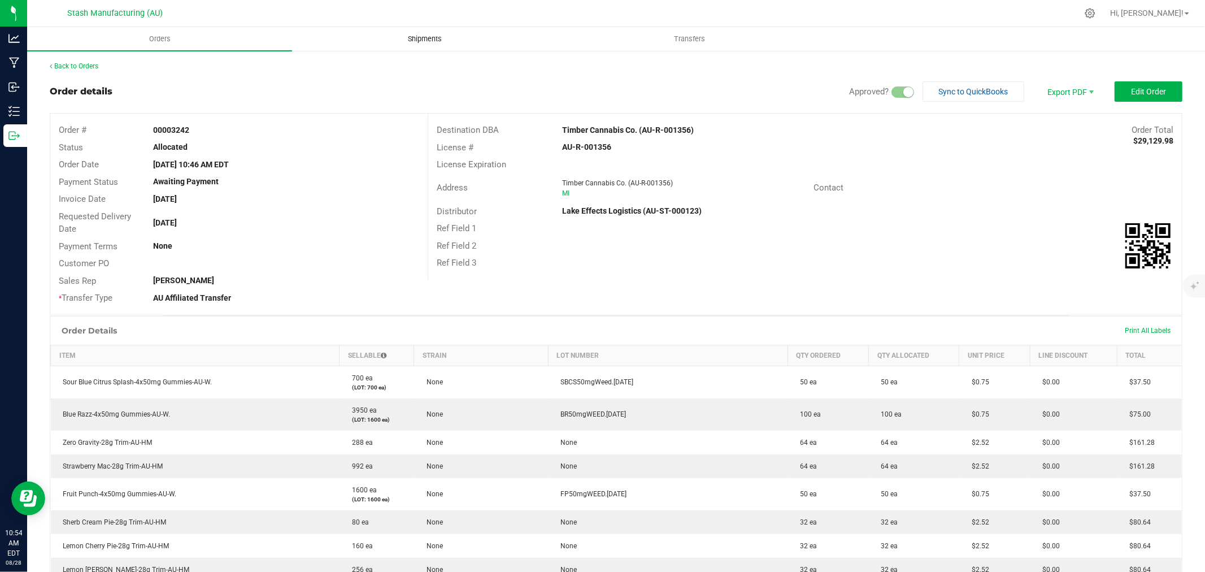
drag, startPoint x: 419, startPoint y: 36, endPoint x: 420, endPoint y: 41, distance: 5.8
click at [420, 41] on span "Shipments" at bounding box center [425, 39] width 64 height 10
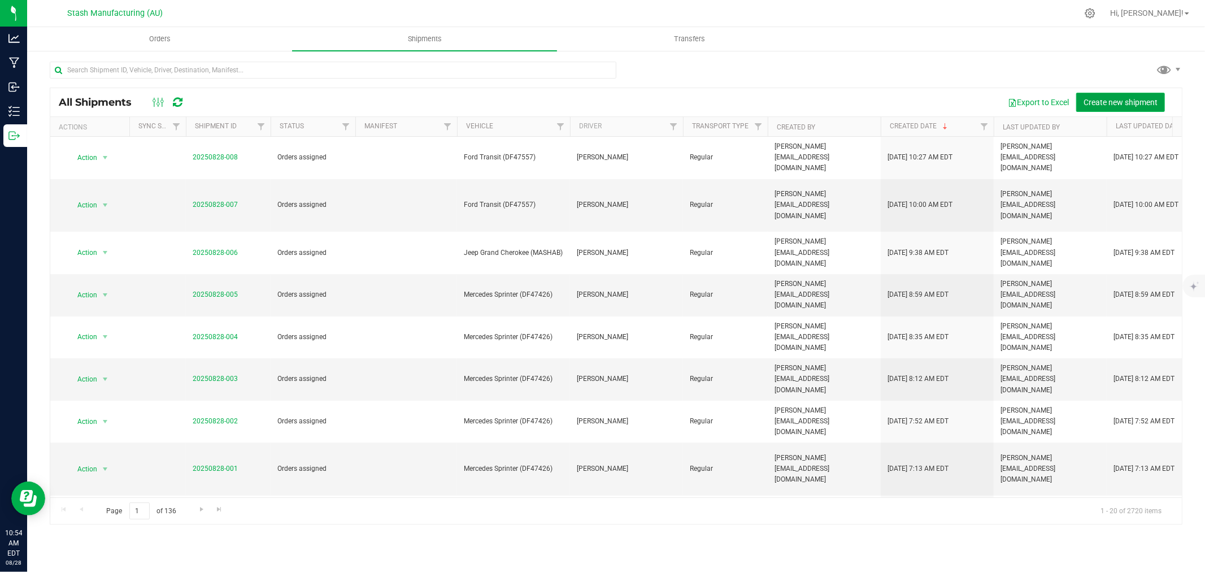
click at [1125, 94] on button "Create new shipment" at bounding box center [1120, 102] width 89 height 19
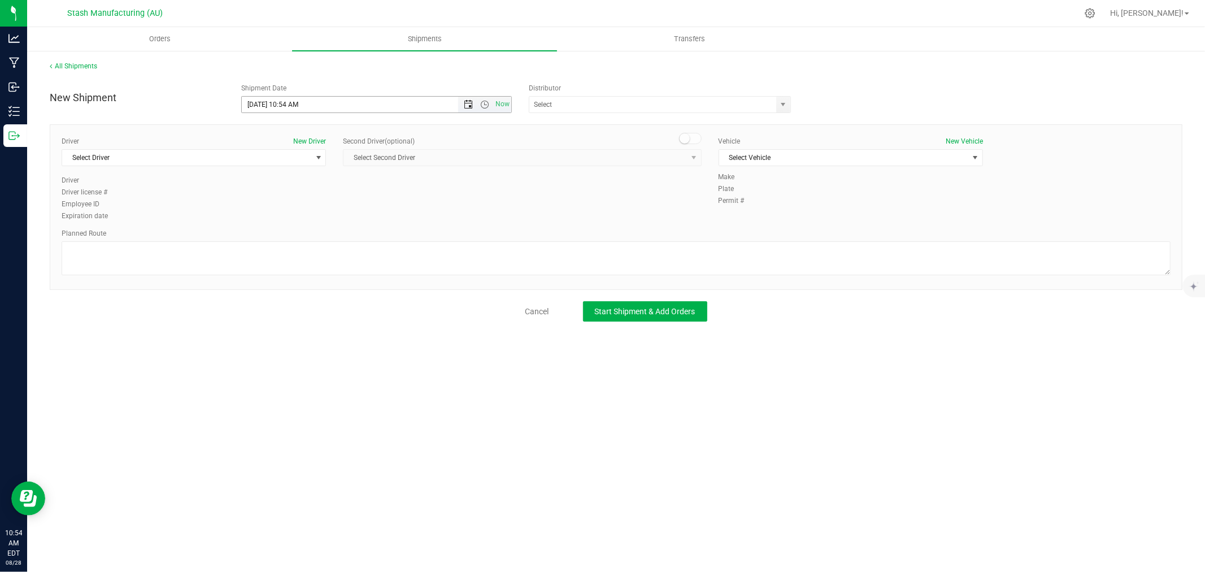
click at [467, 106] on span "Open the date view" at bounding box center [468, 104] width 9 height 9
click at [281, 255] on link "2" at bounding box center [284, 254] width 16 height 18
type input "[DATE] 10:54 AM"
click at [558, 107] on input "text" at bounding box center [648, 105] width 239 height 16
click at [562, 124] on li "Lake Effects Logistics (AU-ST-000123)" at bounding box center [659, 123] width 261 height 17
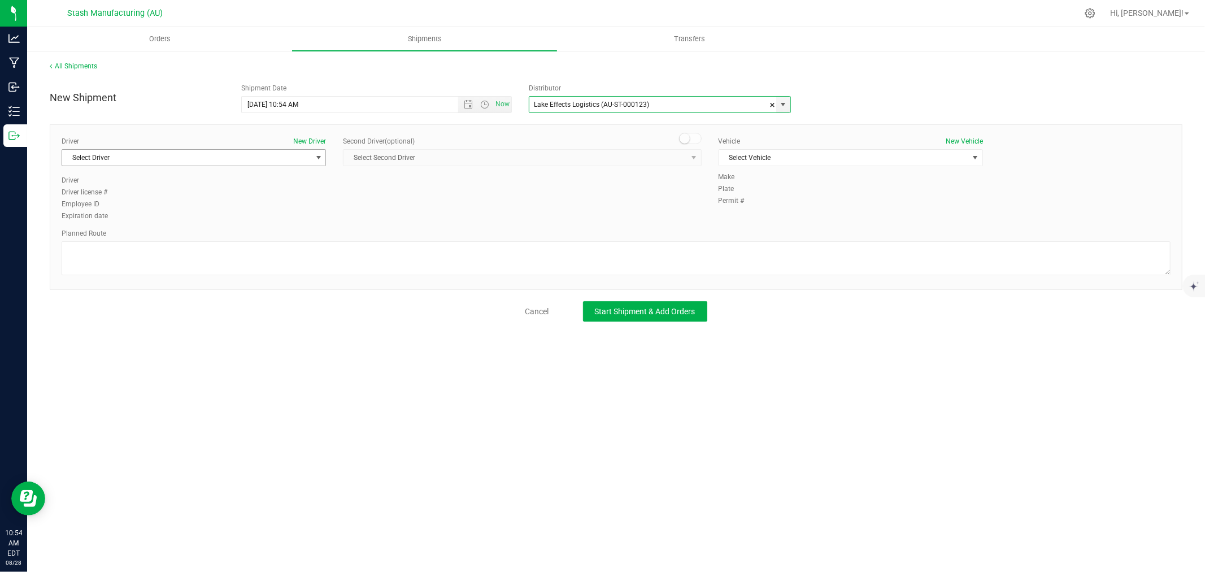
type input "Lake Effects Logistics (AU-ST-000123)"
click at [282, 160] on span "Select Driver" at bounding box center [186, 158] width 249 height 16
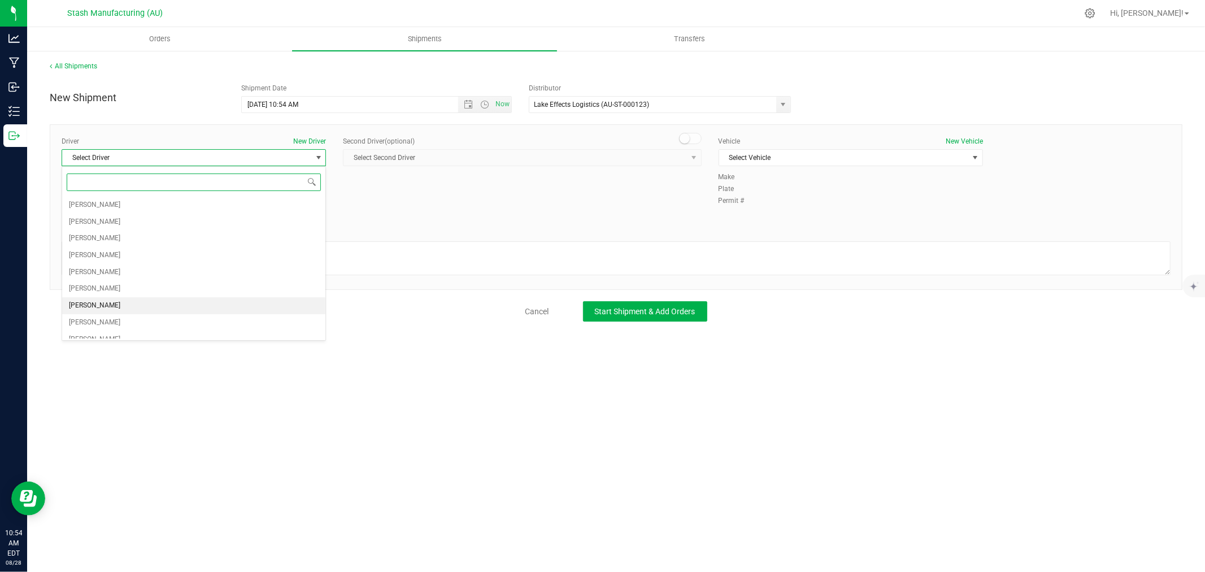
click at [122, 305] on li "[PERSON_NAME]" at bounding box center [193, 305] width 263 height 17
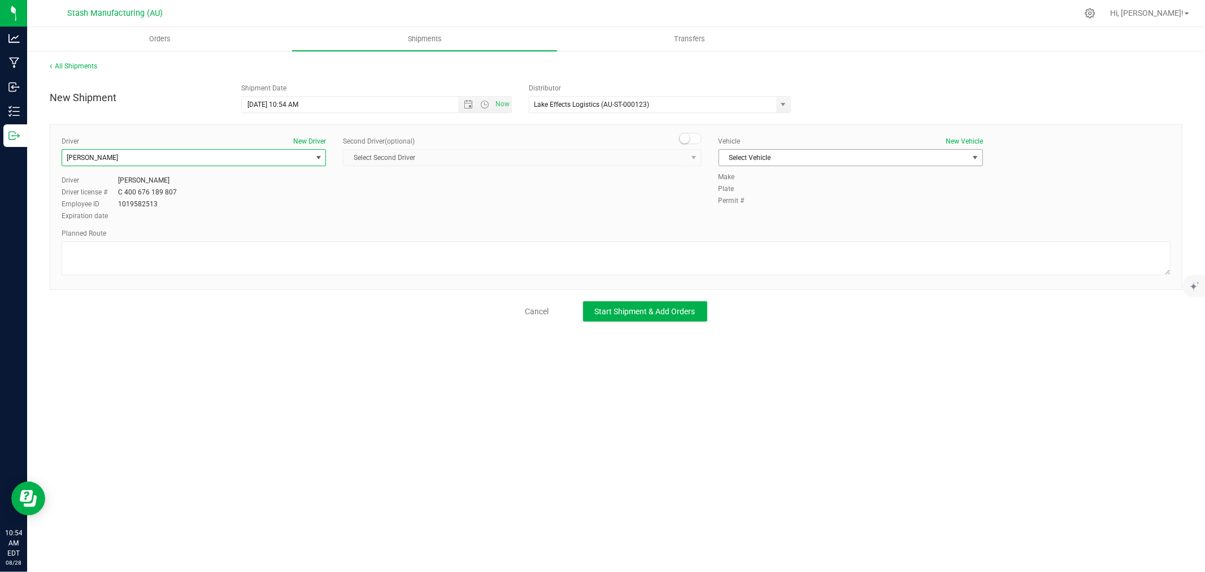
click at [812, 157] on span "Select Vehicle" at bounding box center [843, 158] width 249 height 16
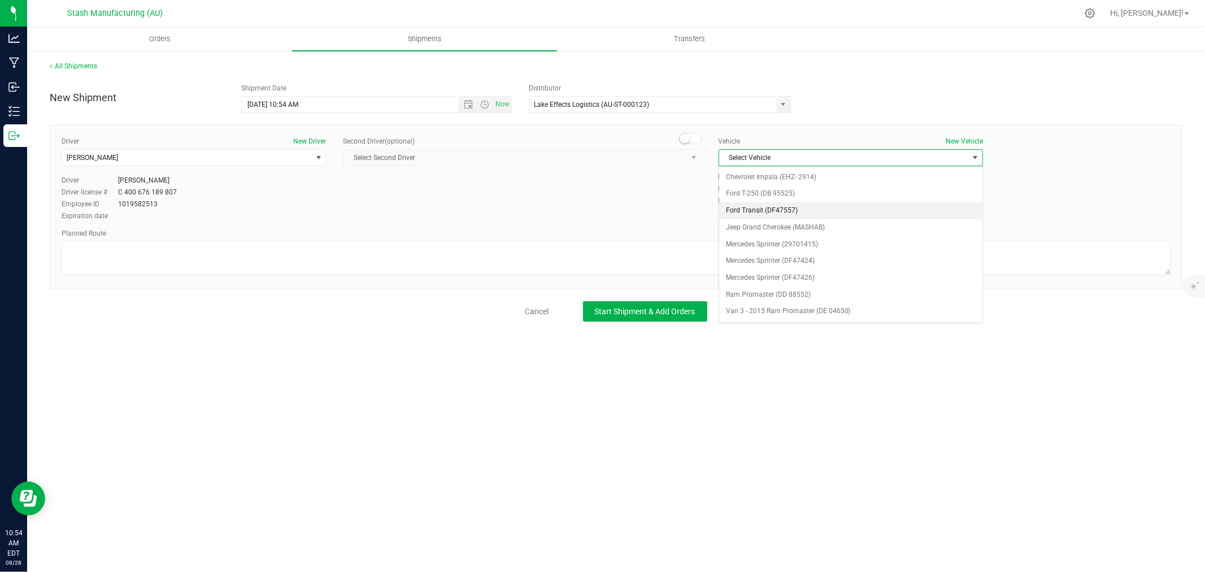
click at [807, 217] on li "Ford Transit (DF47557)" at bounding box center [850, 210] width 263 height 17
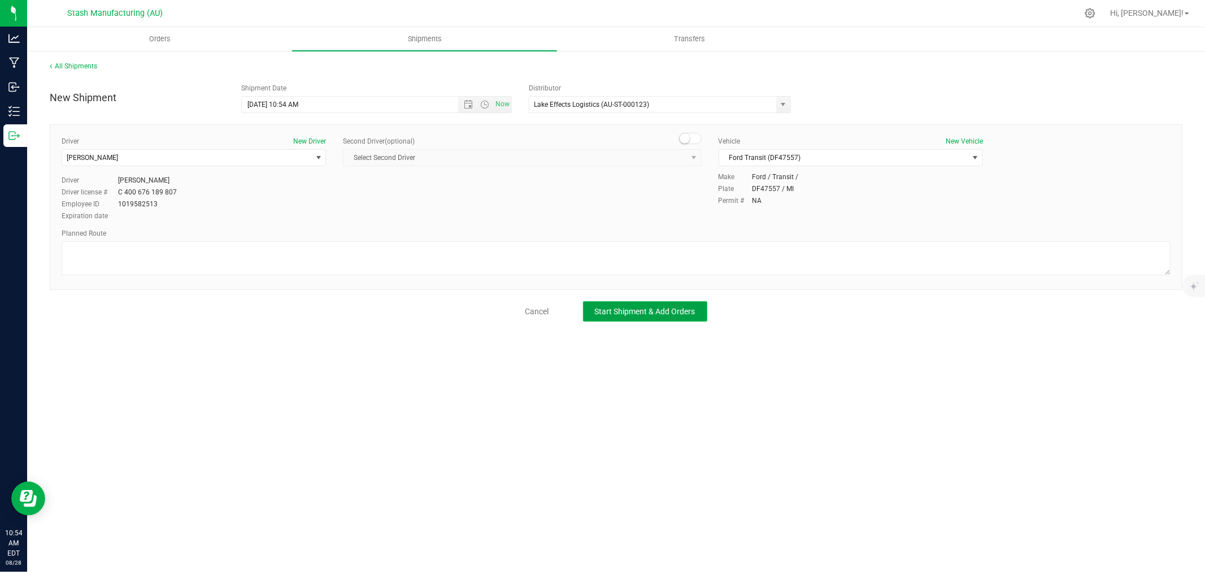
click at [657, 309] on span "Start Shipment & Add Orders" at bounding box center [645, 311] width 101 height 9
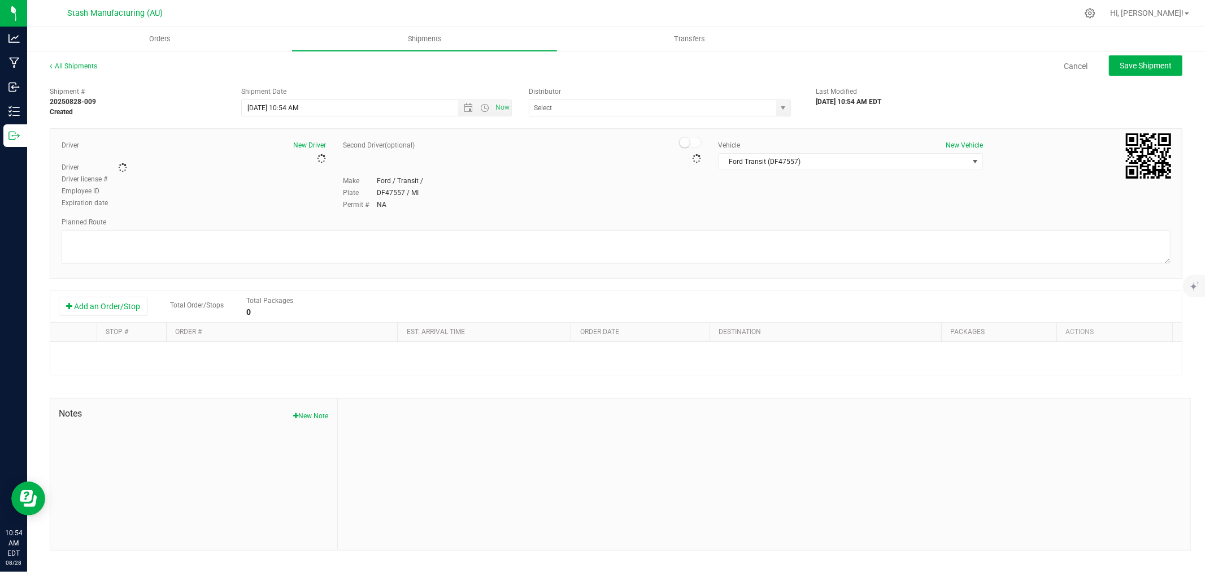
type input "Lake Effects Logistics (AU-ST-000123)"
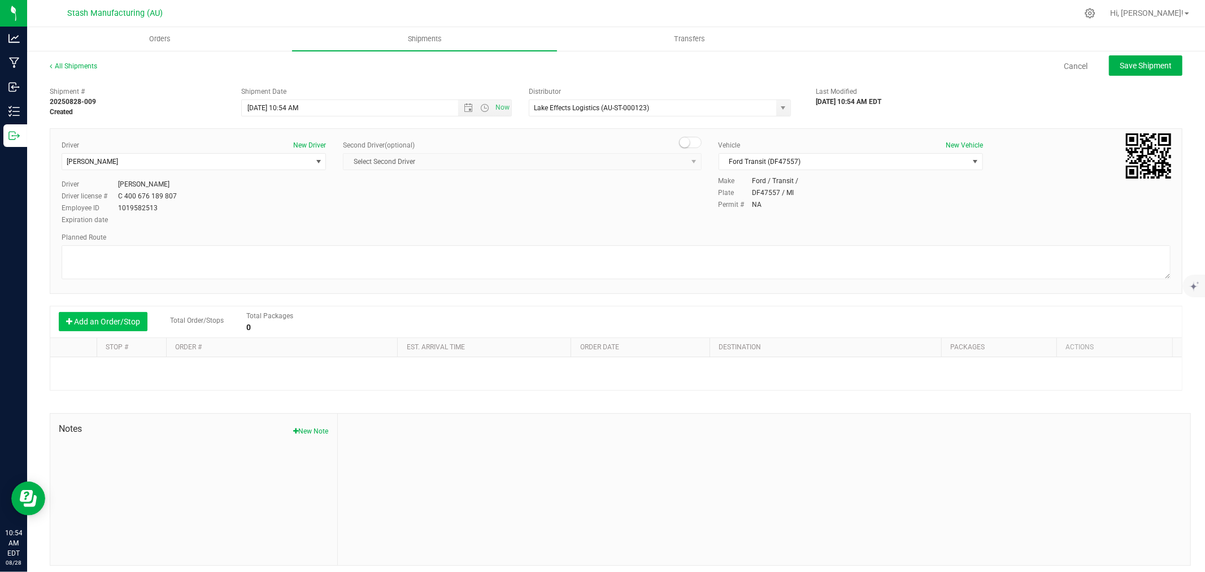
click at [104, 324] on button "Add an Order/Stop" at bounding box center [103, 321] width 89 height 19
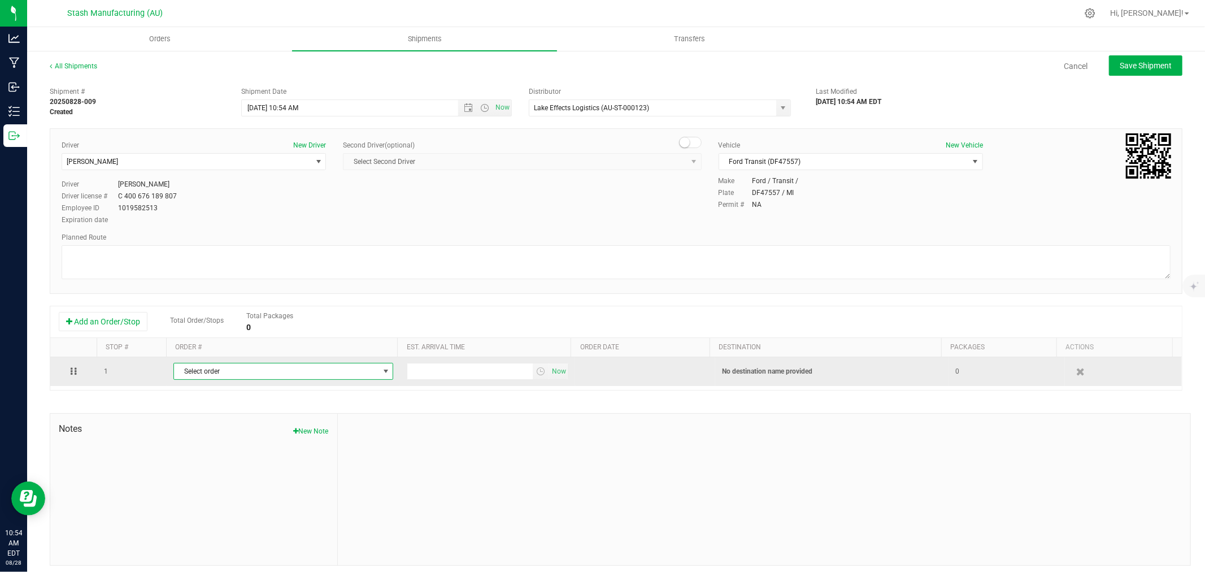
click at [325, 369] on span "Select order" at bounding box center [276, 371] width 204 height 16
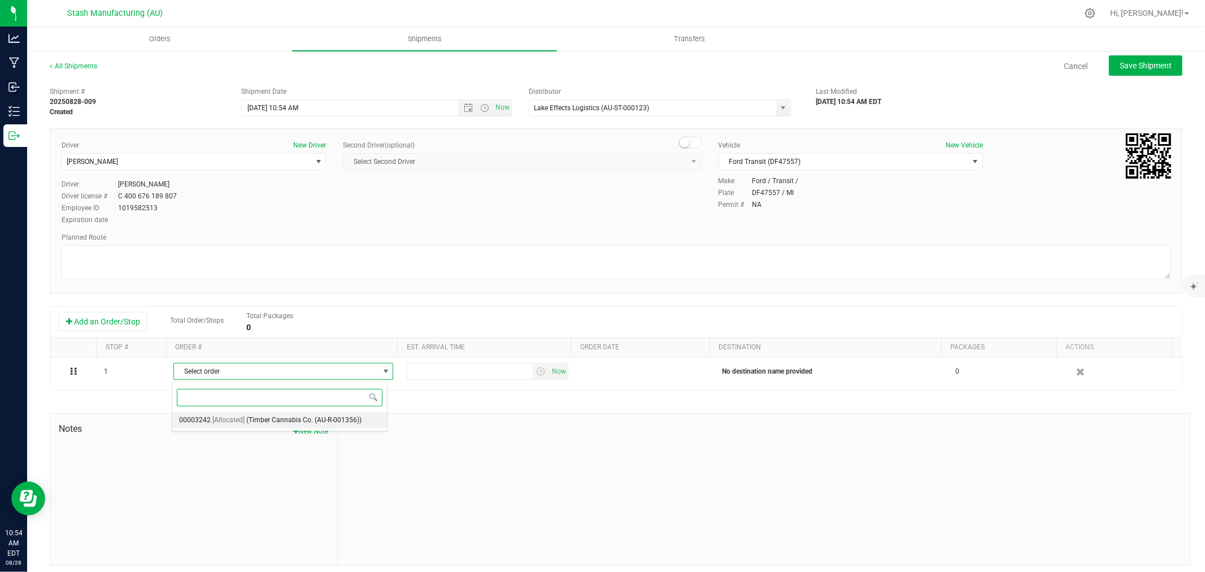
click at [323, 424] on span "(Timber Cannabis Co. (AU-R-001356))" at bounding box center [303, 420] width 115 height 15
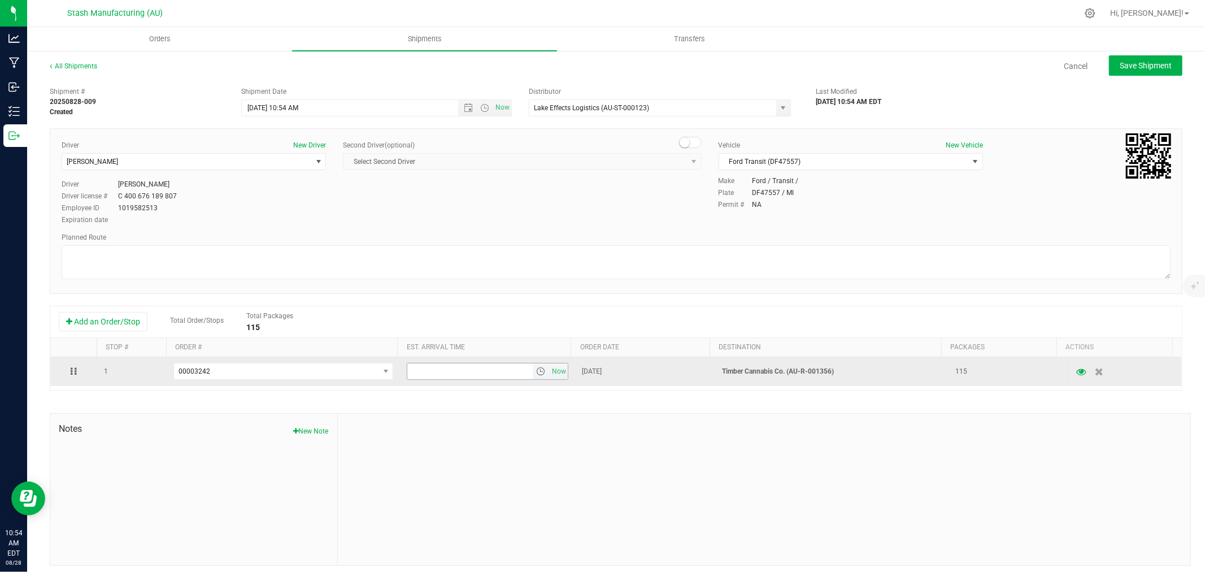
click at [428, 376] on input "text" at bounding box center [469, 371] width 125 height 16
type input "6:00 PM"
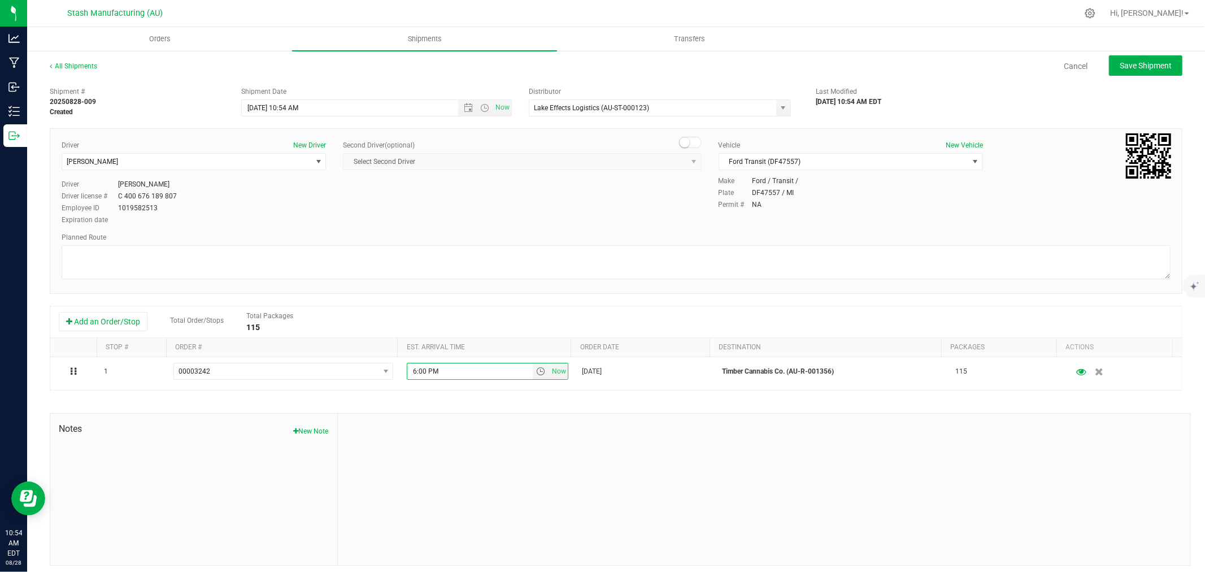
click at [473, 452] on div at bounding box center [764, 488] width 852 height 151
click at [1126, 73] on button "Save Shipment" at bounding box center [1145, 65] width 73 height 20
type input "[DATE] 2:54 PM"
